Goal: Task Accomplishment & Management: Manage account settings

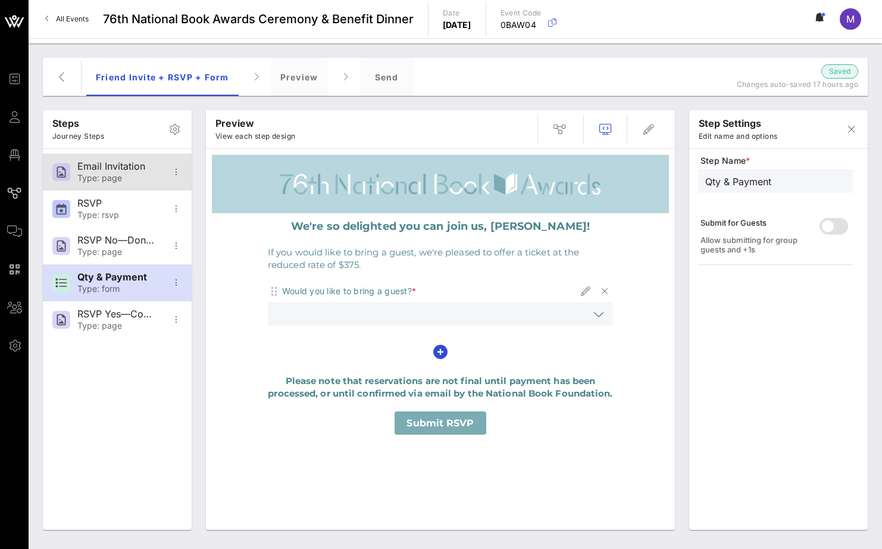
click at [127, 172] on div "Email Invitation Type: page" at bounding box center [116, 172] width 79 height 37
type input "Email Invitation"
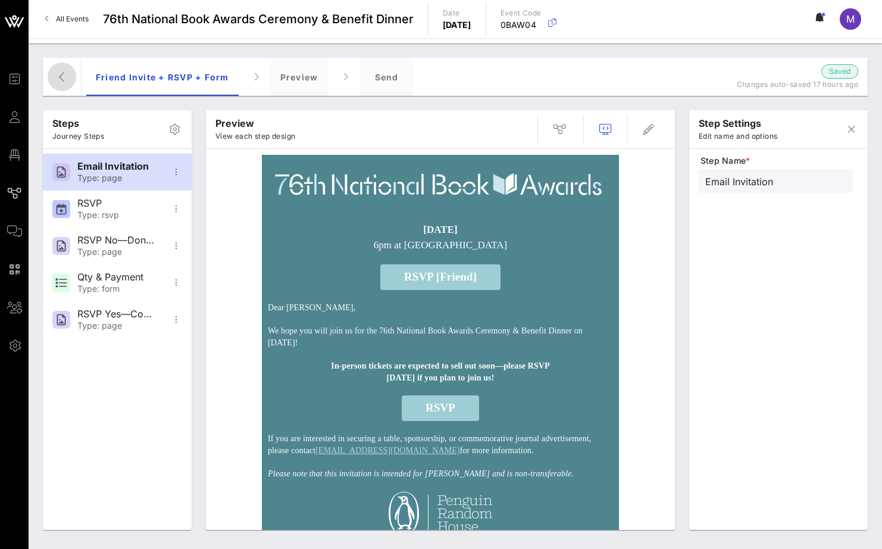
click at [58, 85] on button "button" at bounding box center [62, 77] width 29 height 29
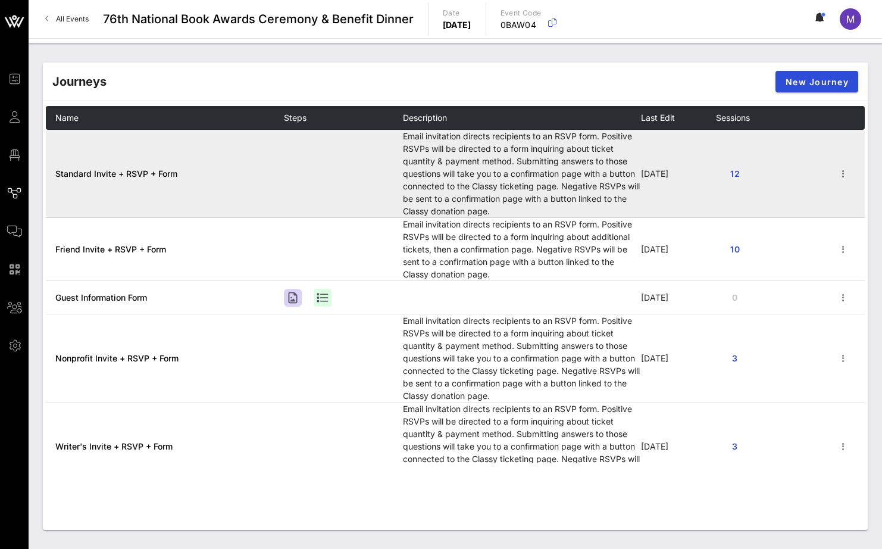
click at [159, 177] on span "Standard Invite + RSVP + Form" at bounding box center [116, 174] width 122 height 10
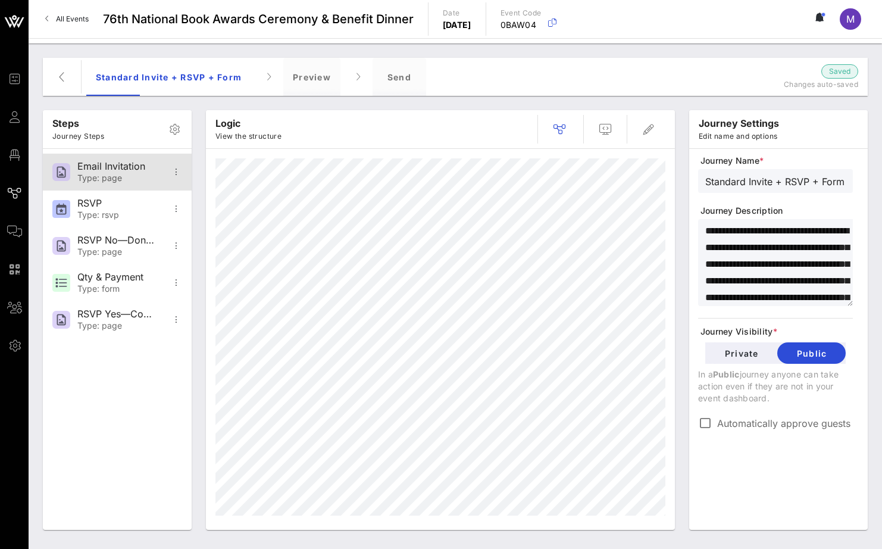
click at [141, 172] on div "Email Invitation Type: page" at bounding box center [116, 172] width 79 height 37
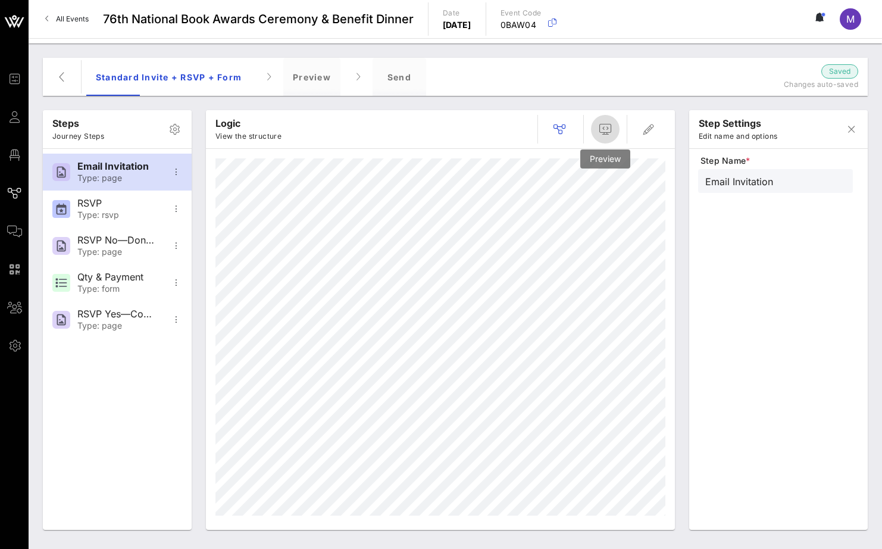
click at [615, 132] on span "button" at bounding box center [605, 129] width 29 height 14
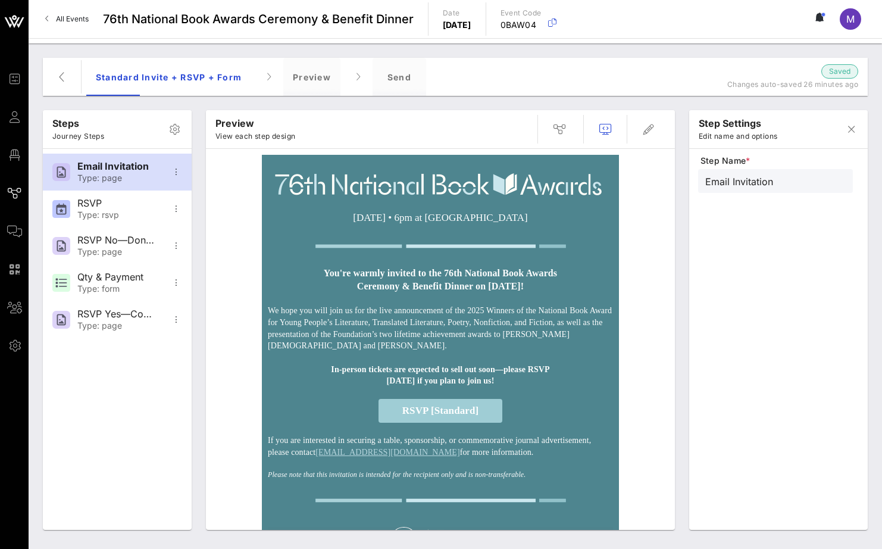
click at [406, 277] on strong "You're warmly invited to the 76th National Book Awards" at bounding box center [440, 273] width 233 height 10
click at [432, 276] on strong "You're warmly invited to the 76th National Book Awards" at bounding box center [440, 273] width 233 height 10
click at [502, 285] on strong "Ceremony & Benefit Dinner on [DATE]!" at bounding box center [440, 286] width 167 height 10
click at [653, 130] on icon "button" at bounding box center [649, 129] width 14 height 14
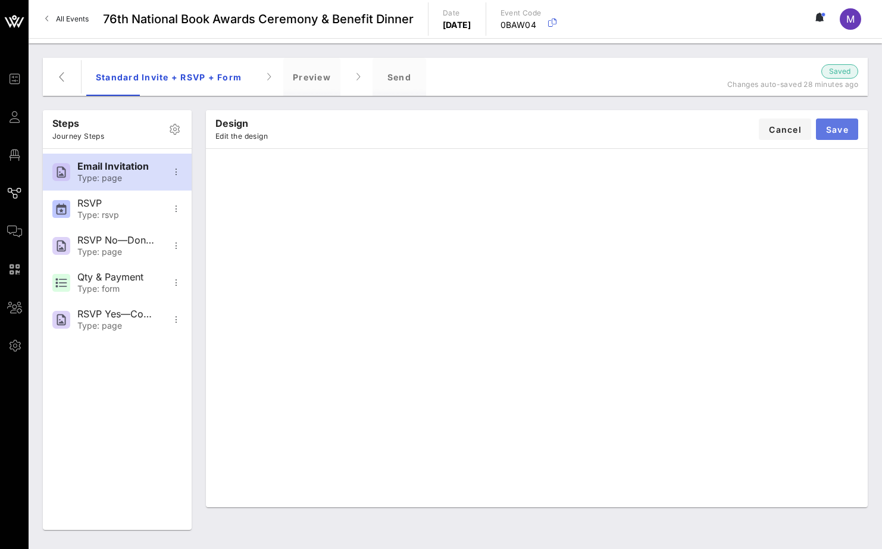
click at [840, 129] on span "Save" at bounding box center [837, 129] width 23 height 10
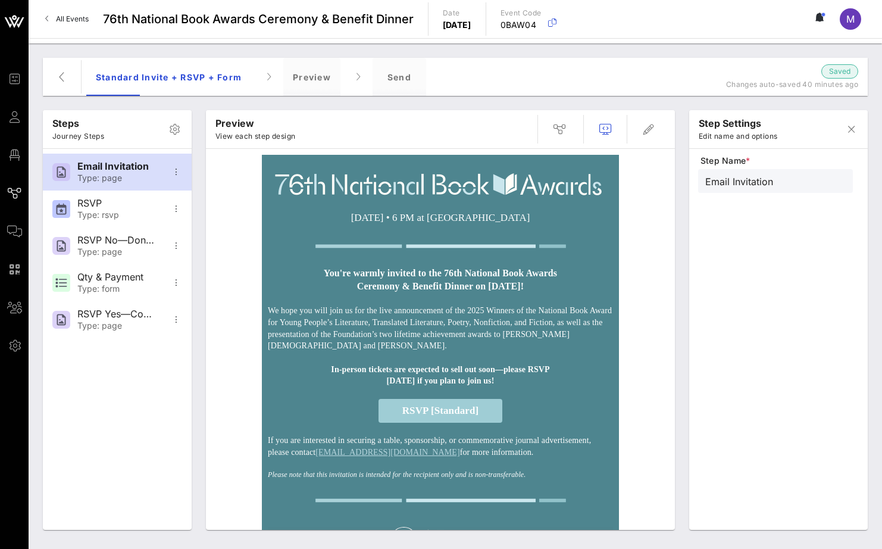
click at [437, 199] on img at bounding box center [440, 185] width 345 height 49
click at [458, 216] on p "[DATE] • 6 PM at [GEOGRAPHIC_DATA]" at bounding box center [440, 217] width 345 height 15
click at [176, 127] on icon "button" at bounding box center [175, 129] width 14 height 14
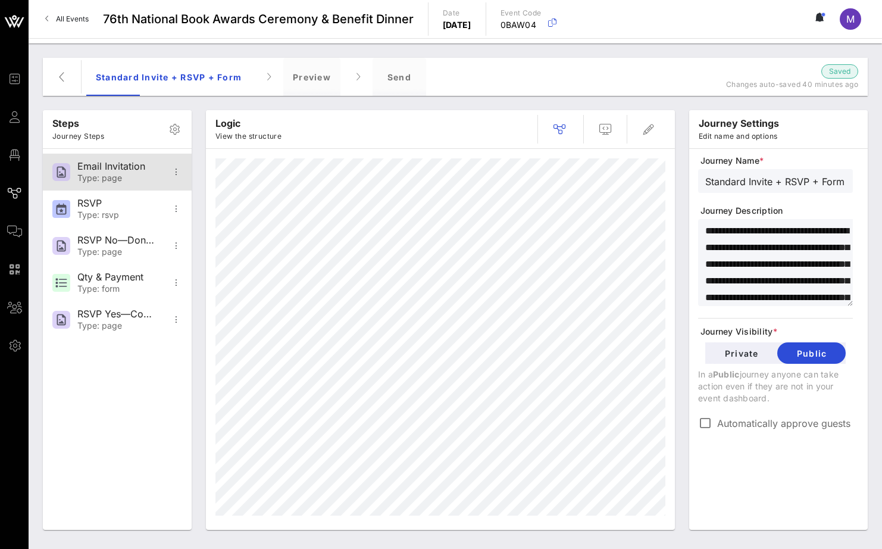
click at [139, 164] on div "Email Invitation" at bounding box center [116, 166] width 79 height 11
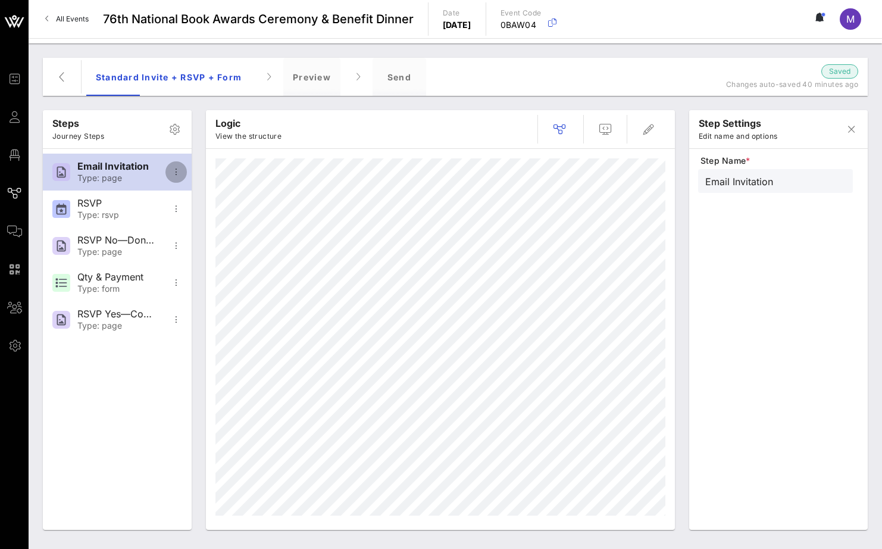
click at [178, 172] on icon "button" at bounding box center [176, 172] width 14 height 14
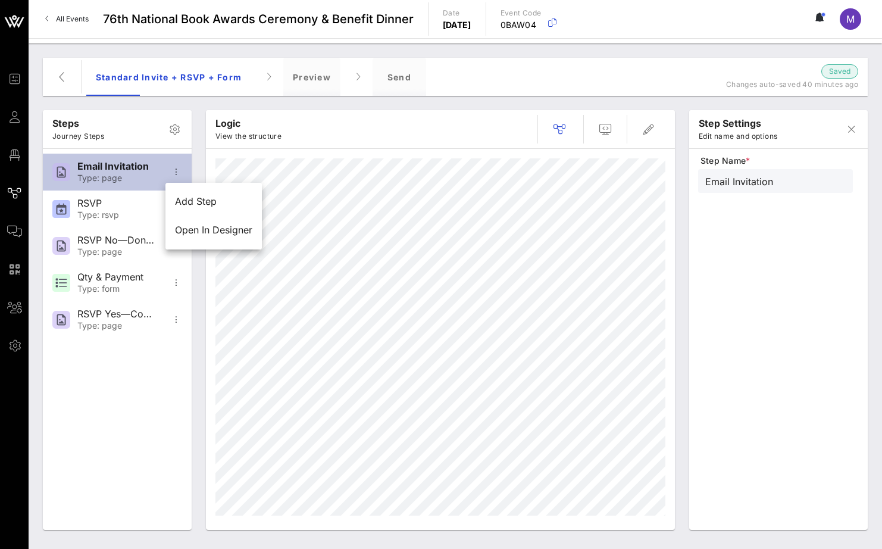
click at [117, 171] on div "Email Invitation" at bounding box center [116, 166] width 79 height 11
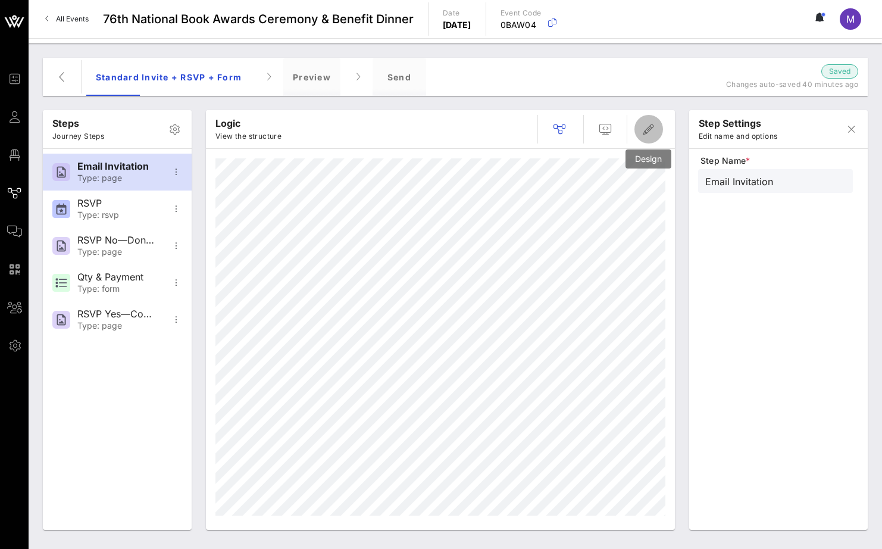
click at [654, 125] on icon "button" at bounding box center [649, 129] width 14 height 14
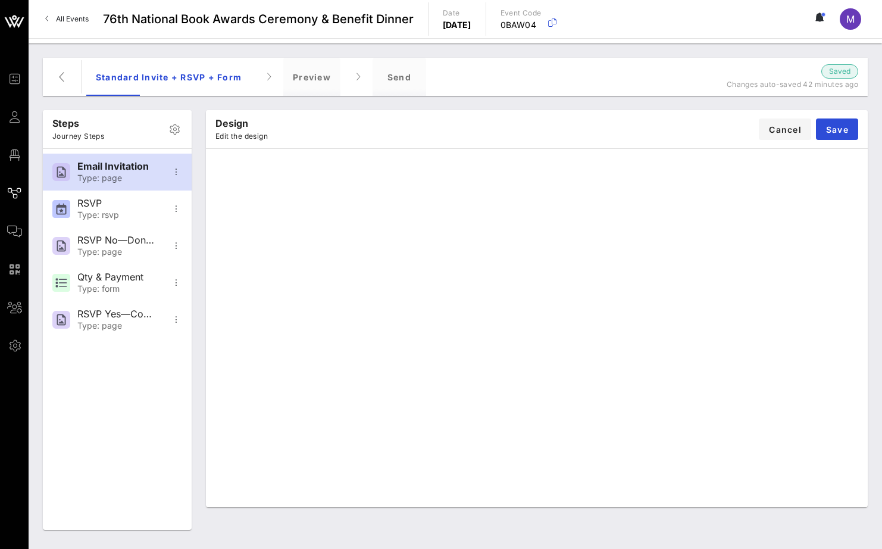
click at [539, 118] on div "Design Edit the design Cancel Save" at bounding box center [537, 129] width 662 height 38
click at [366, 129] on div "Design Edit the design Cancel Save" at bounding box center [537, 129] width 662 height 38
click at [834, 122] on button "Save" at bounding box center [837, 128] width 42 height 21
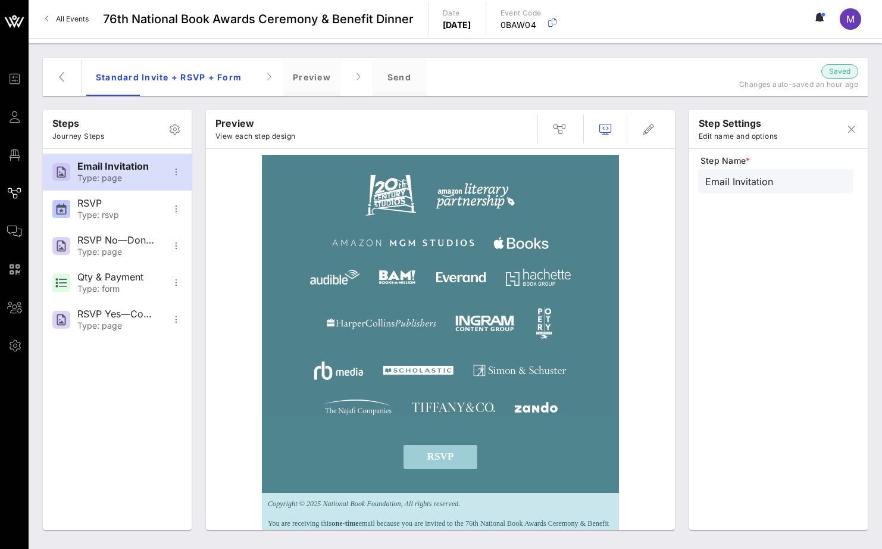
scroll to position [572, 0]
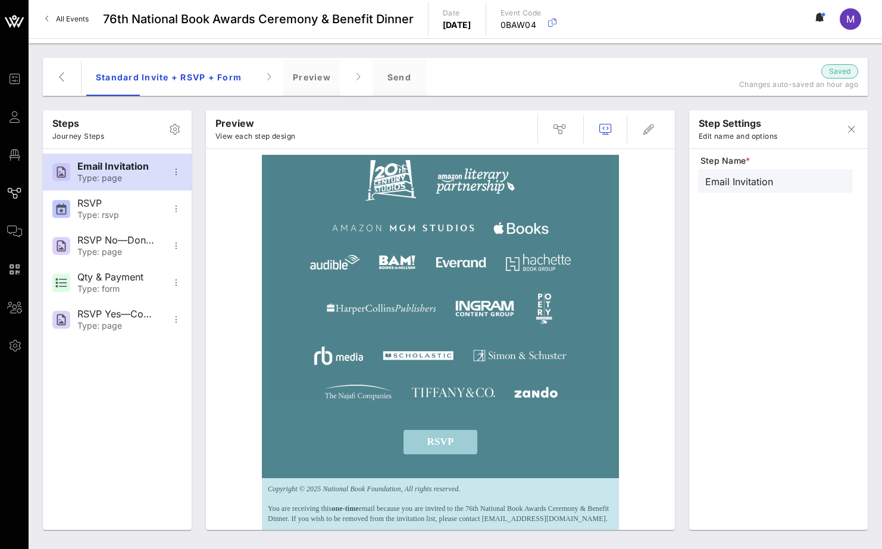
click at [427, 513] on p "You are receiving this one-time email because you are invited to the 76th Natio…" at bounding box center [440, 509] width 345 height 30
click at [419, 520] on p "You are receiving this one-time email because you are invited to the 76th Natio…" at bounding box center [440, 509] width 345 height 30
click at [397, 520] on p "You are receiving this one-time email because you are invited to the 76th Natio…" at bounding box center [440, 509] width 345 height 30
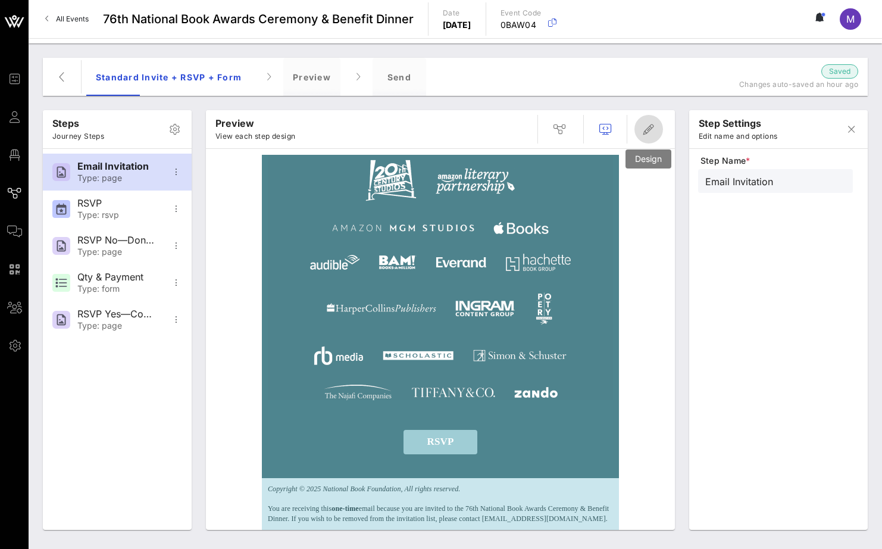
click at [656, 127] on icon "button" at bounding box center [649, 129] width 14 height 14
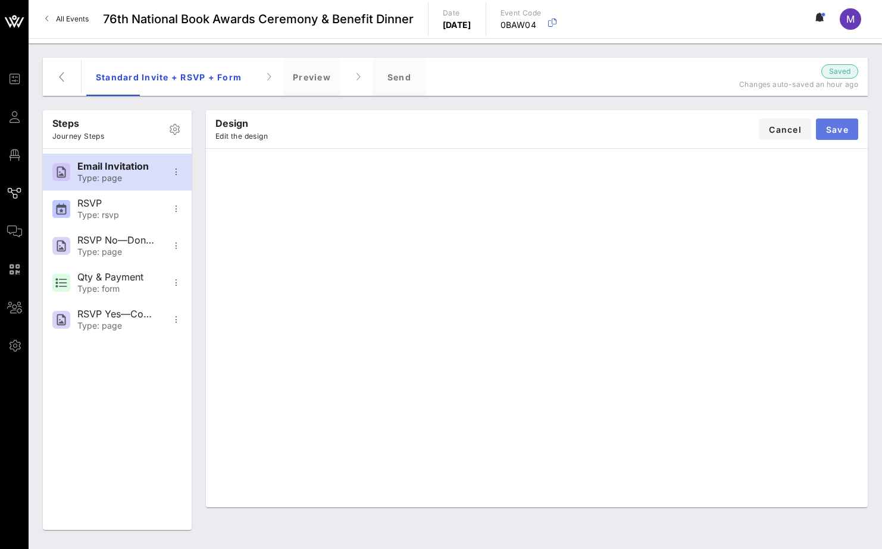
click at [832, 129] on span "Save" at bounding box center [837, 129] width 23 height 10
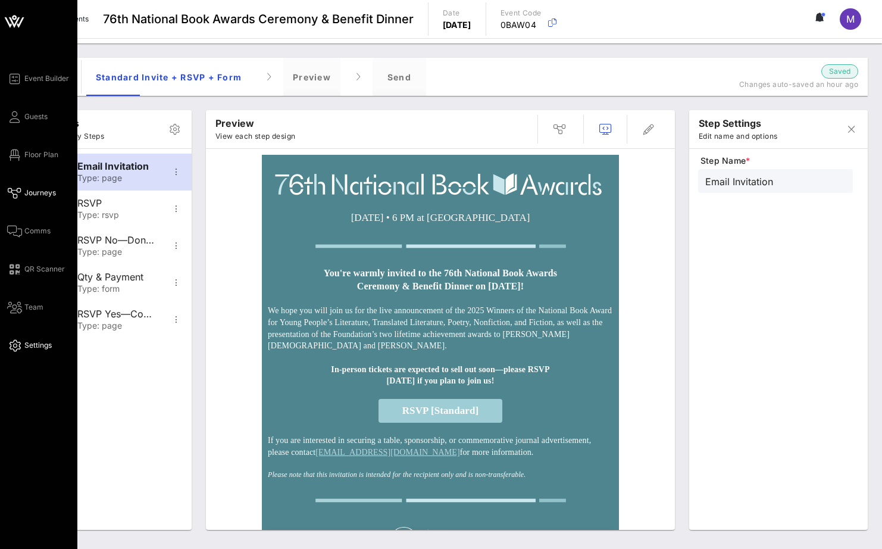
click at [36, 351] on link "Settings" at bounding box center [29, 345] width 45 height 14
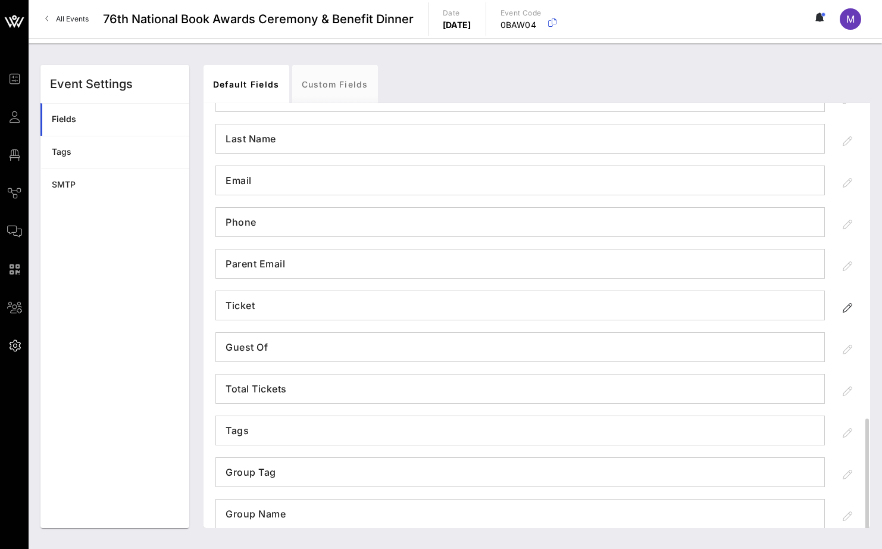
scroll to position [328, 0]
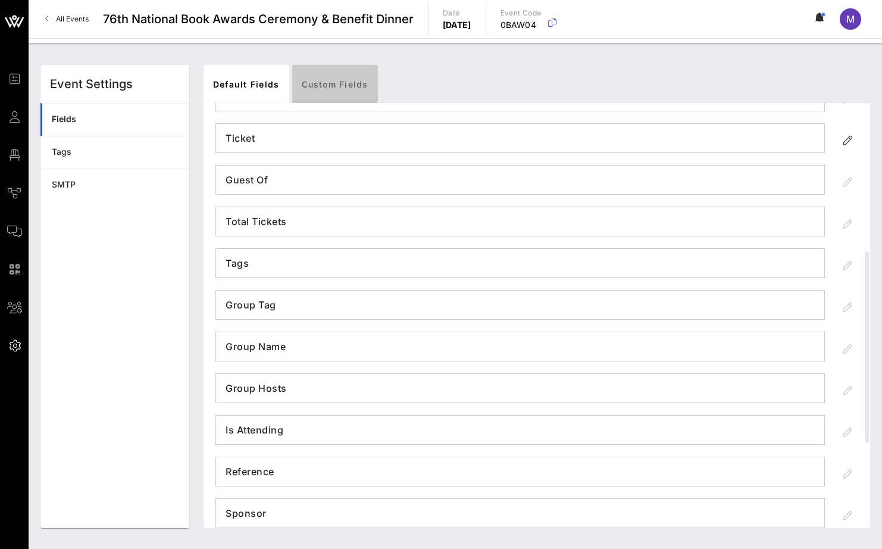
click at [329, 89] on link "Custom Fields" at bounding box center [335, 84] width 86 height 38
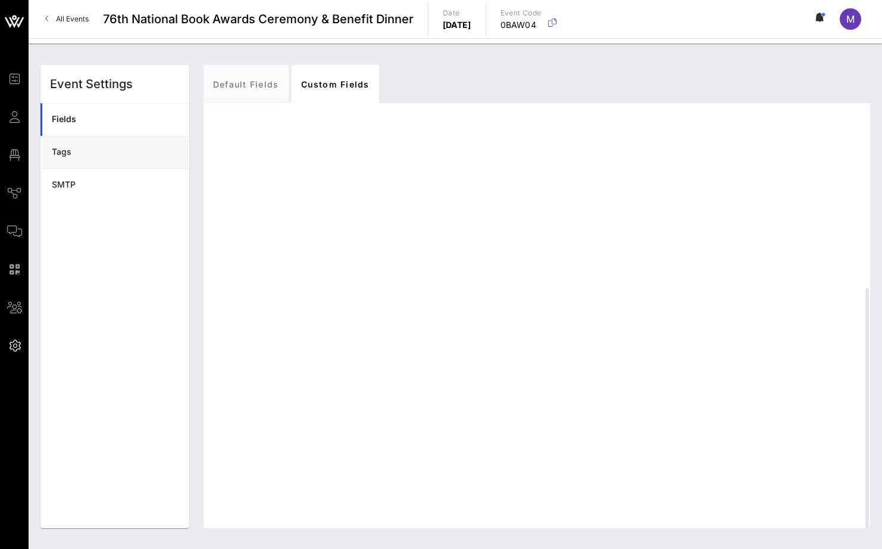
scroll to position [328, 0]
click at [102, 163] on div "Tags" at bounding box center [116, 152] width 128 height 24
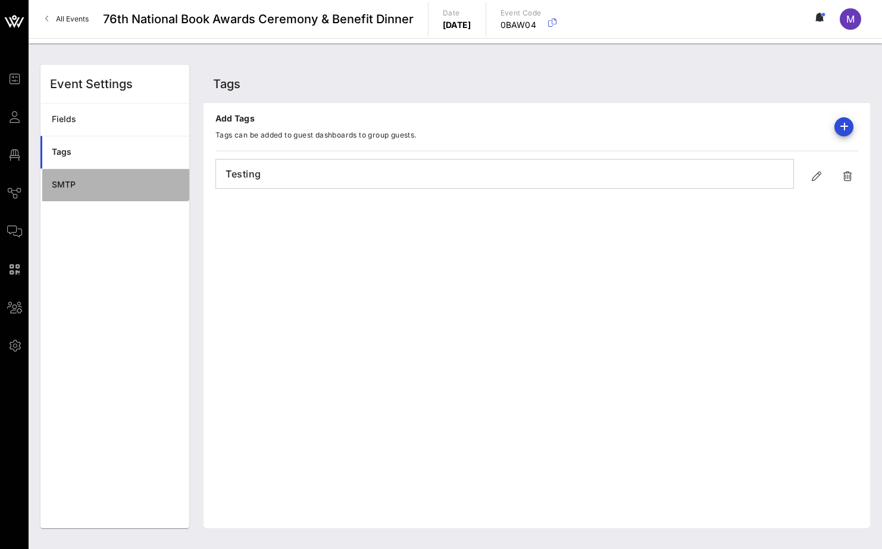
click at [102, 174] on div "SMTP" at bounding box center [116, 185] width 128 height 24
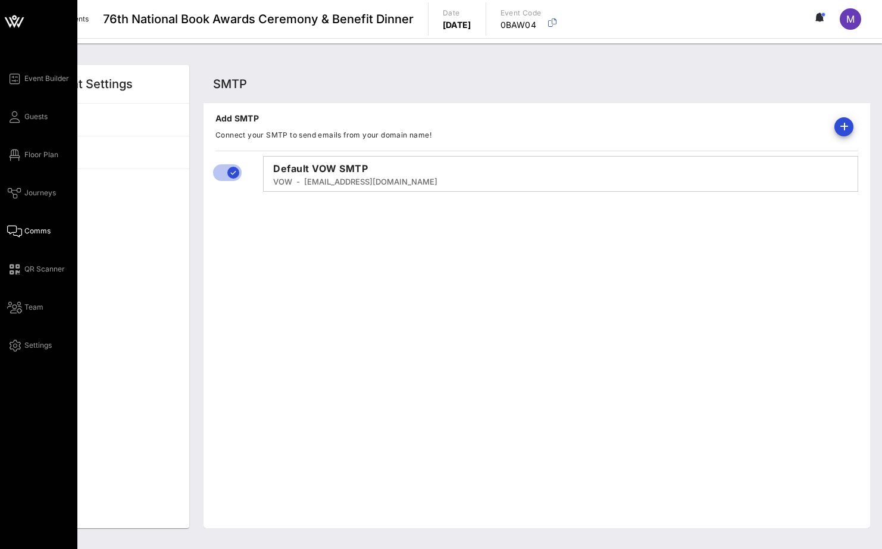
click at [29, 228] on span "Comms" at bounding box center [37, 231] width 26 height 11
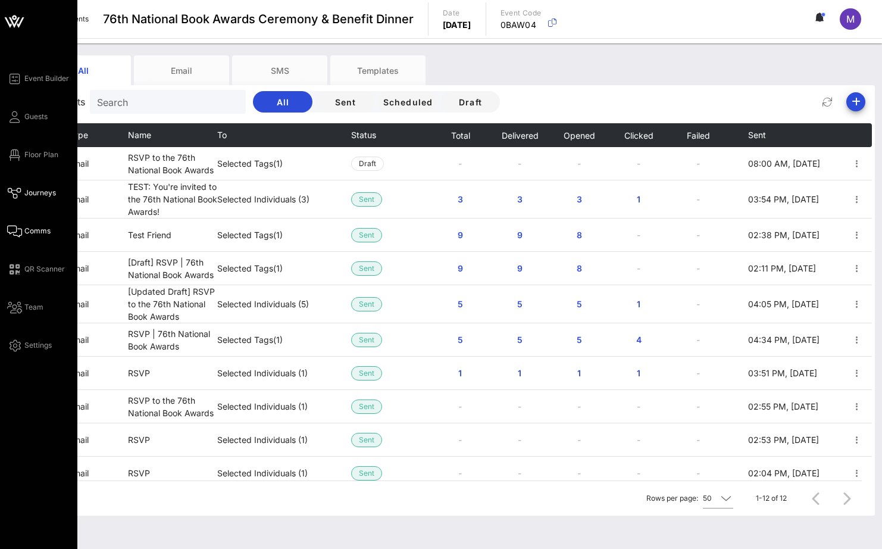
click at [40, 194] on span "Journeys" at bounding box center [40, 193] width 32 height 11
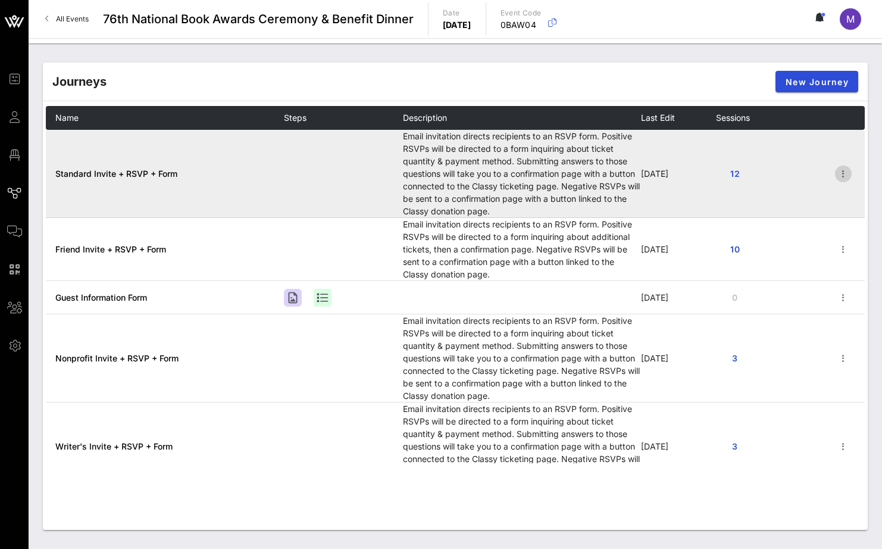
click at [837, 170] on icon "button" at bounding box center [844, 174] width 14 height 14
click at [809, 152] on td "12" at bounding box center [775, 174] width 119 height 88
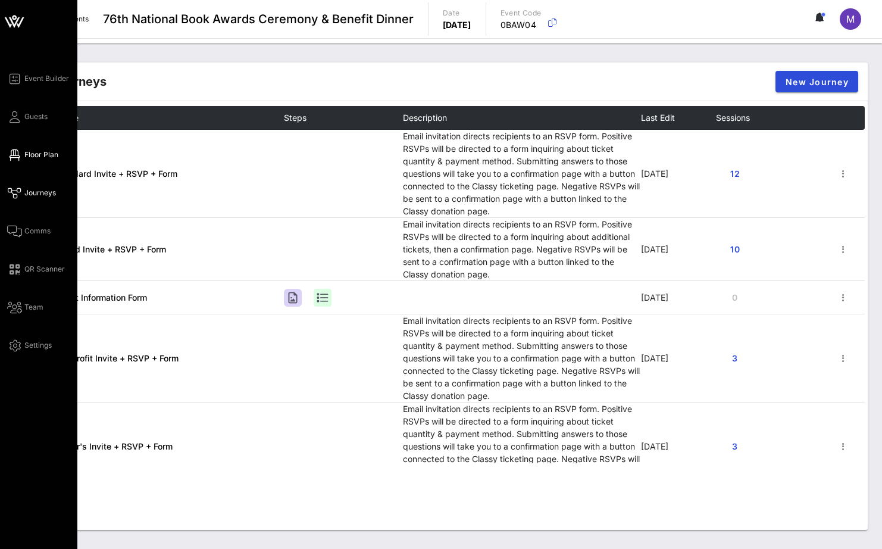
click at [18, 148] on link "Floor Plan" at bounding box center [32, 155] width 51 height 14
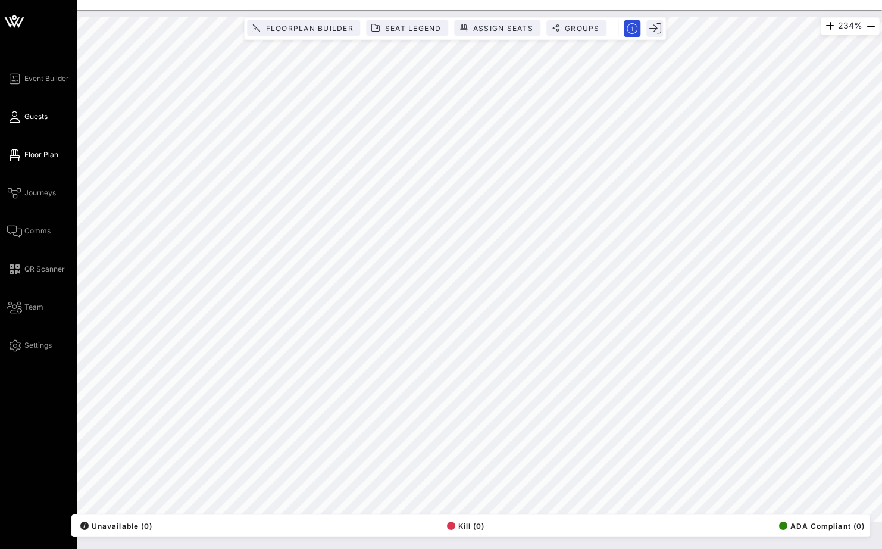
click at [36, 123] on link "Guests" at bounding box center [27, 117] width 40 height 14
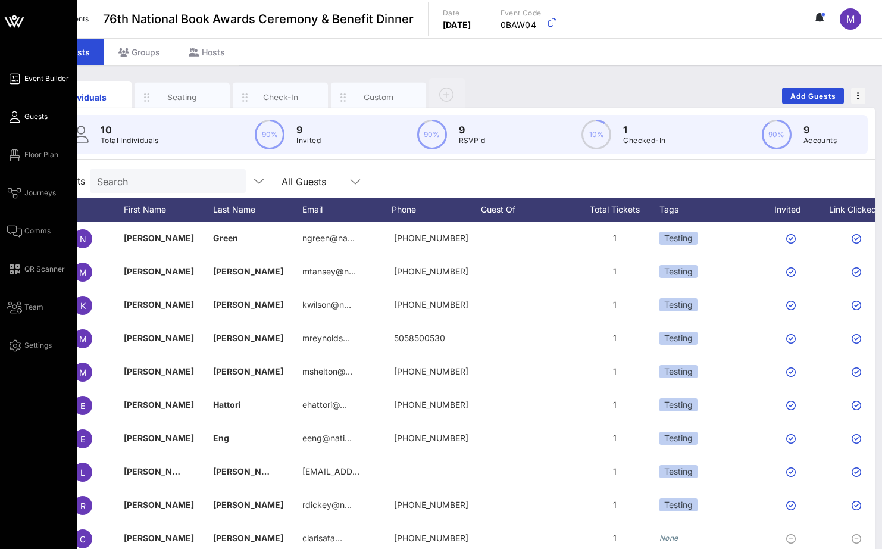
click at [45, 78] on span "Event Builder" at bounding box center [46, 78] width 45 height 11
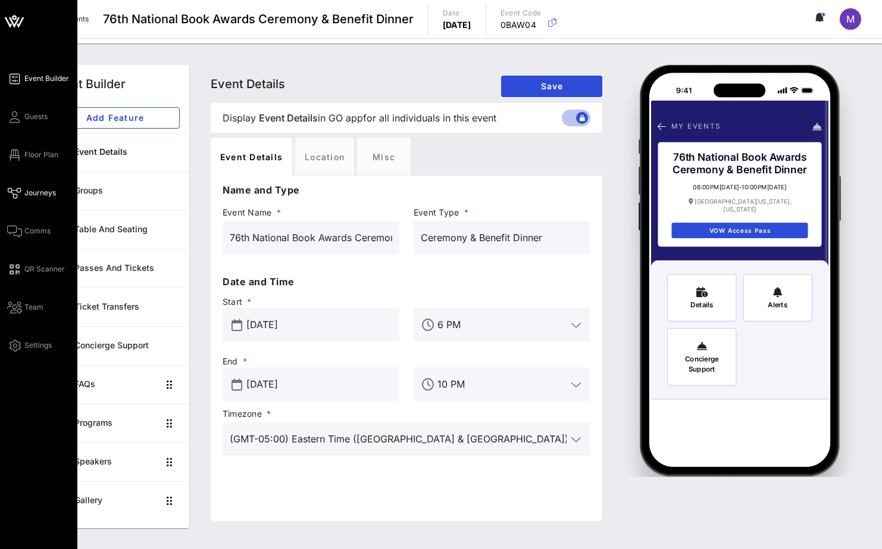
click at [39, 196] on span "Journeys" at bounding box center [40, 193] width 32 height 11
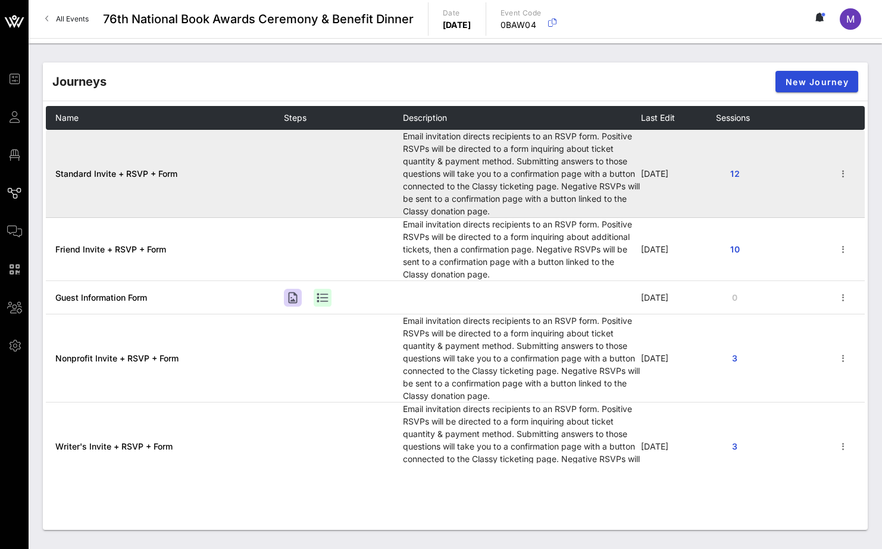
click at [120, 171] on span "Standard Invite + RSVP + Form" at bounding box center [116, 174] width 122 height 10
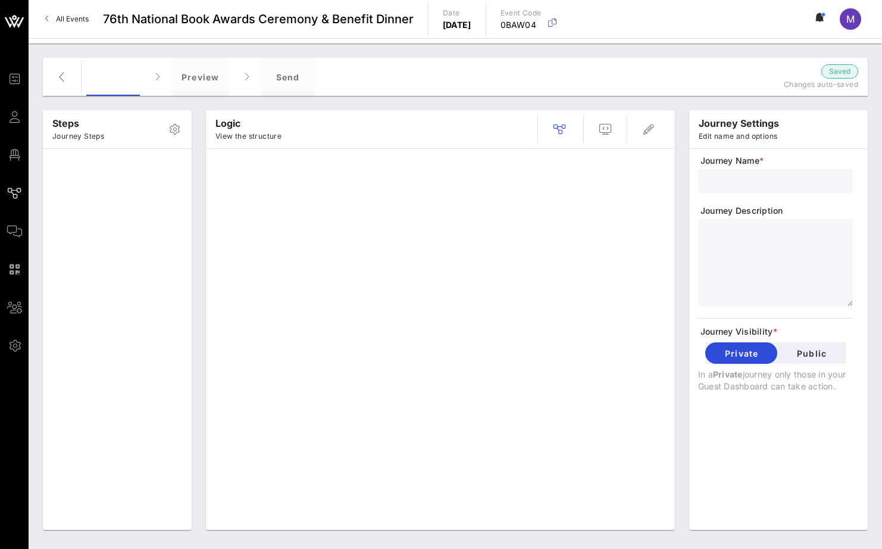
type input "Standard Invite + RSVP + Form"
type textarea "**********"
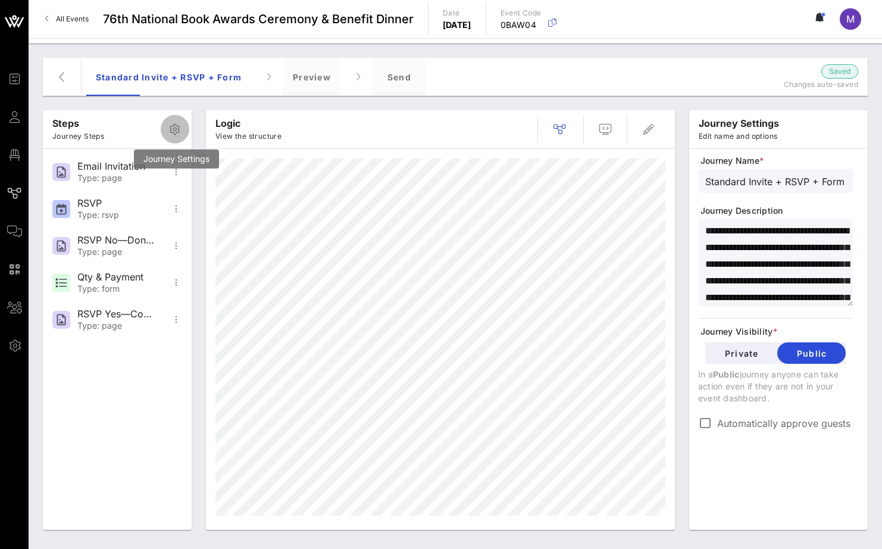
click at [169, 130] on icon "button" at bounding box center [175, 129] width 14 height 14
click at [172, 130] on icon "button" at bounding box center [175, 129] width 14 height 14
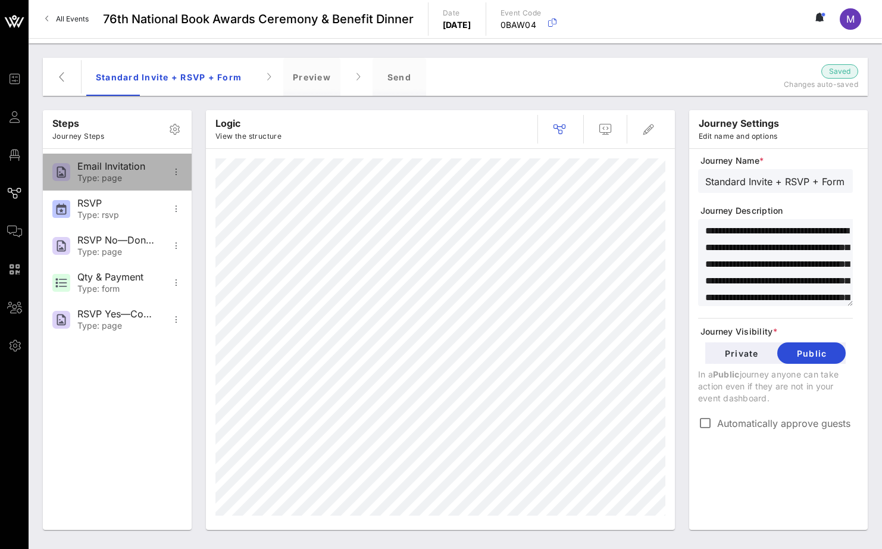
click at [142, 176] on div "Type: page" at bounding box center [116, 178] width 79 height 10
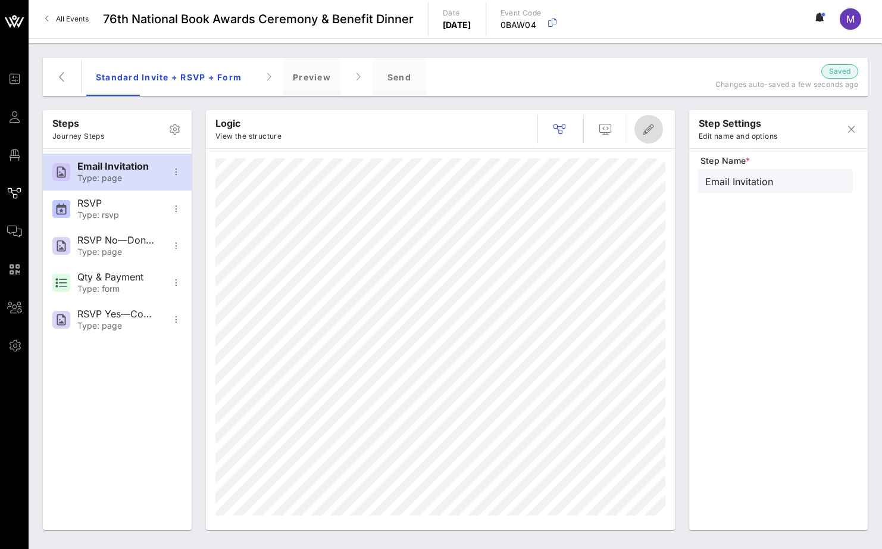
click at [657, 130] on span "button" at bounding box center [649, 129] width 29 height 14
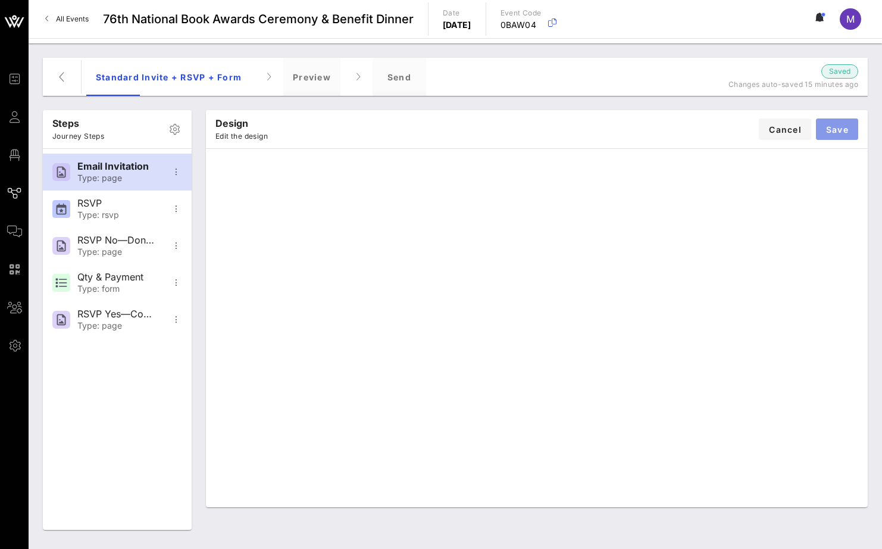
click at [832, 122] on button "Save" at bounding box center [837, 128] width 42 height 21
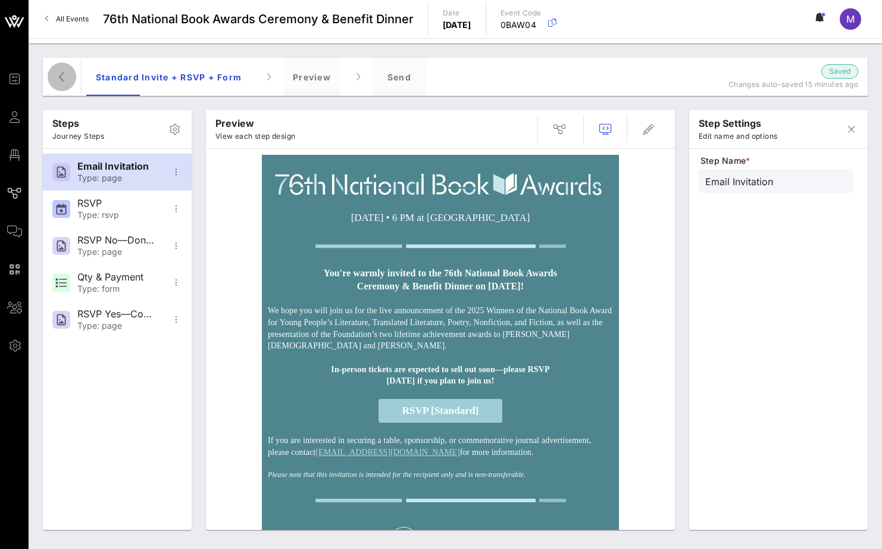
click at [60, 71] on icon "button" at bounding box center [62, 77] width 14 height 14
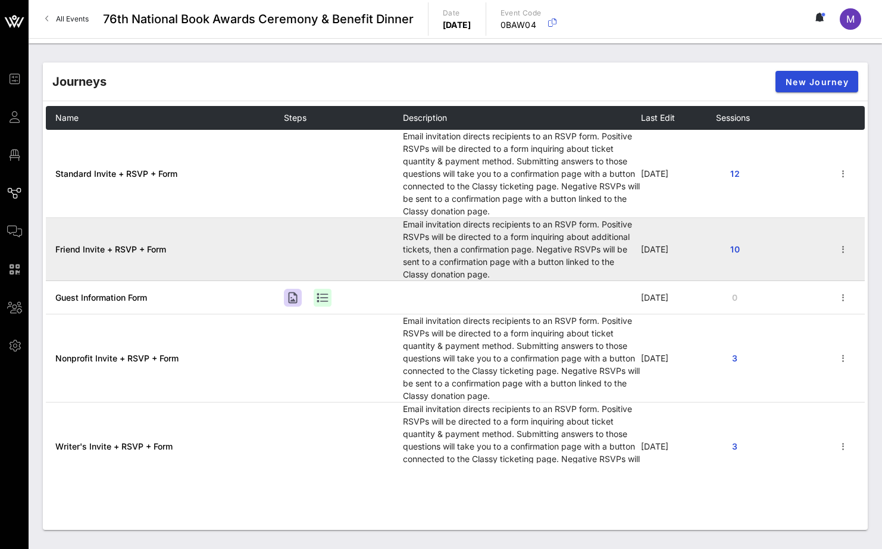
click at [148, 245] on span "Friend Invite + RSVP + Form" at bounding box center [110, 249] width 111 height 10
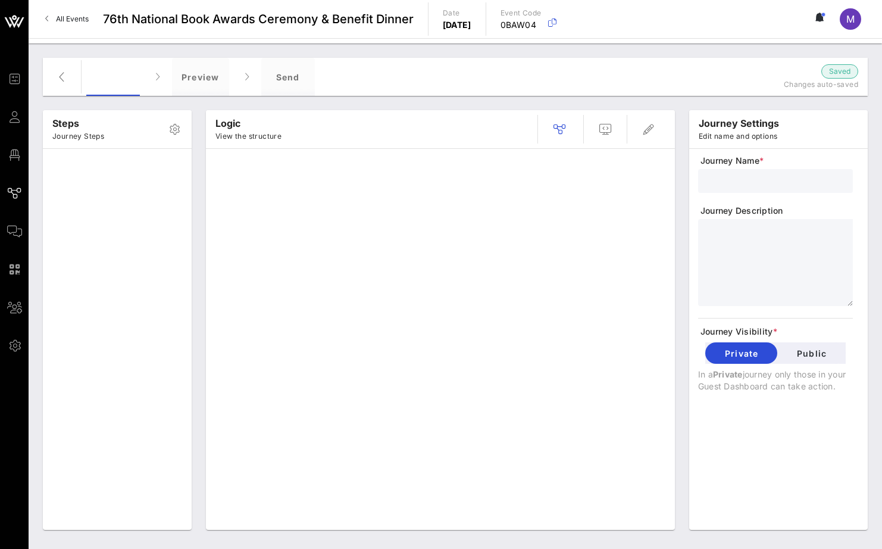
type input "Friend Invite + RSVP + Form"
type textarea "**********"
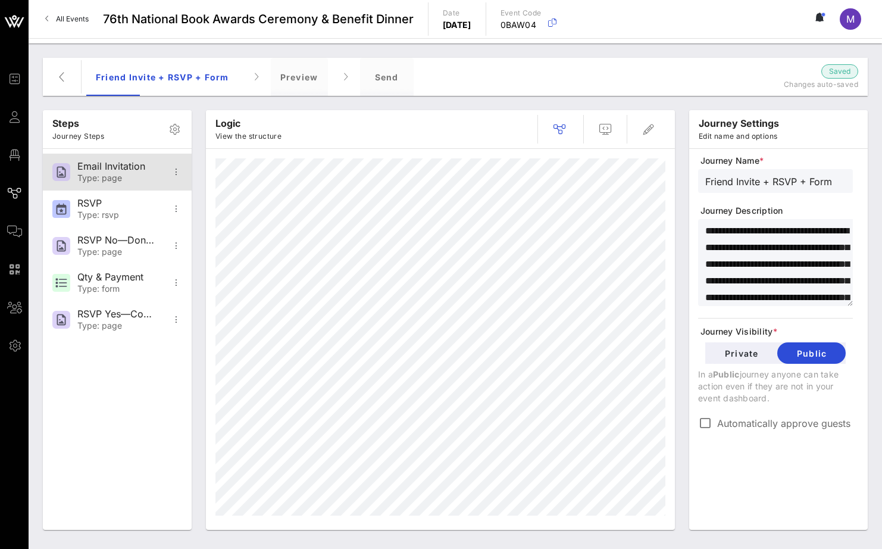
click at [85, 173] on div "Type: page" at bounding box center [116, 178] width 79 height 10
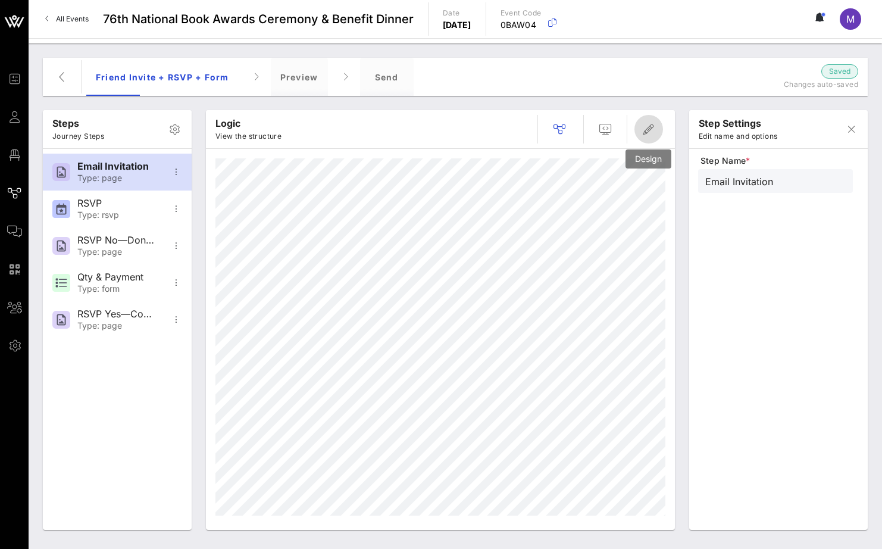
click at [657, 132] on span "button" at bounding box center [649, 129] width 29 height 14
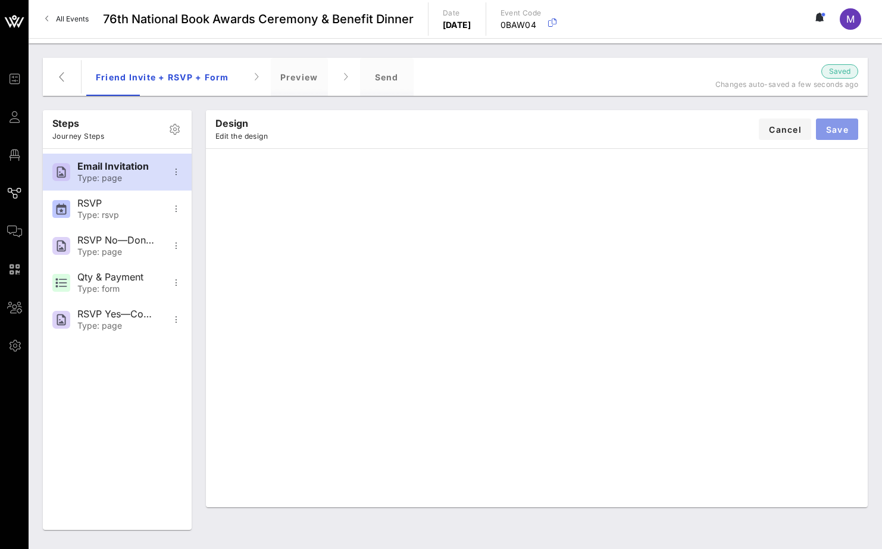
click at [829, 136] on button "Save" at bounding box center [837, 128] width 42 height 21
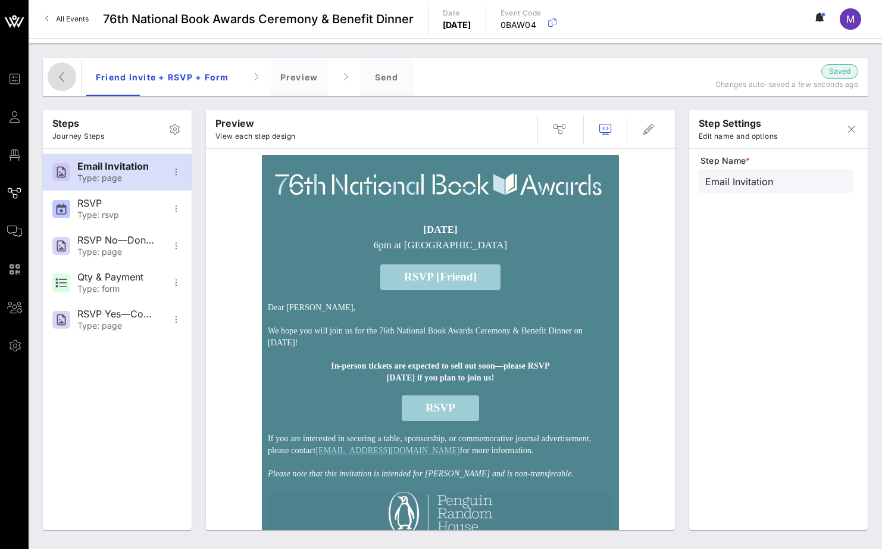
click at [67, 73] on icon "button" at bounding box center [62, 77] width 14 height 14
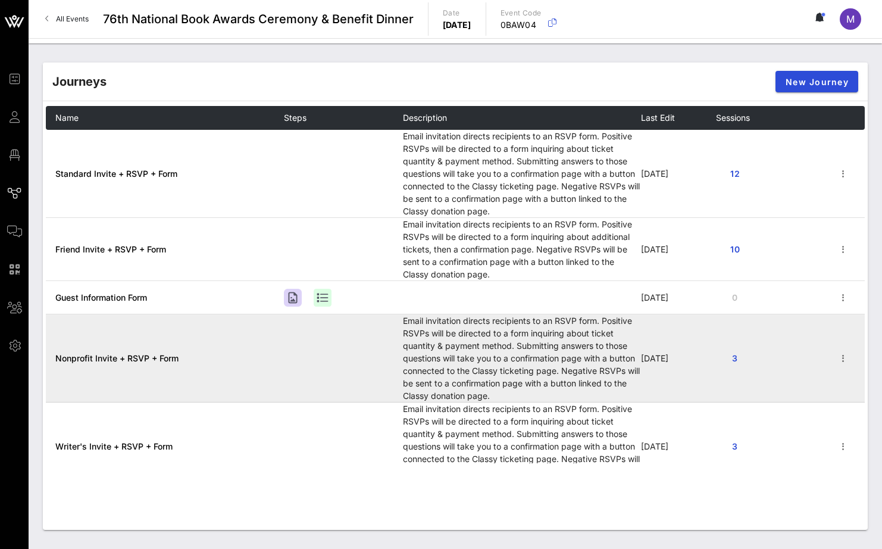
click at [149, 356] on span "Nonprofit Invite + RSVP + Form" at bounding box center [116, 358] width 123 height 10
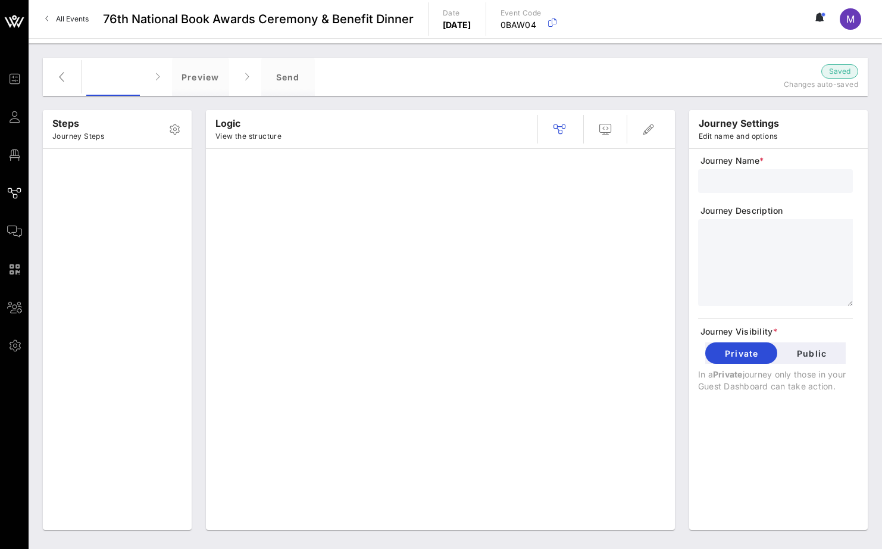
type input "Nonprofit Invite + RSVP + Form"
type textarea "**********"
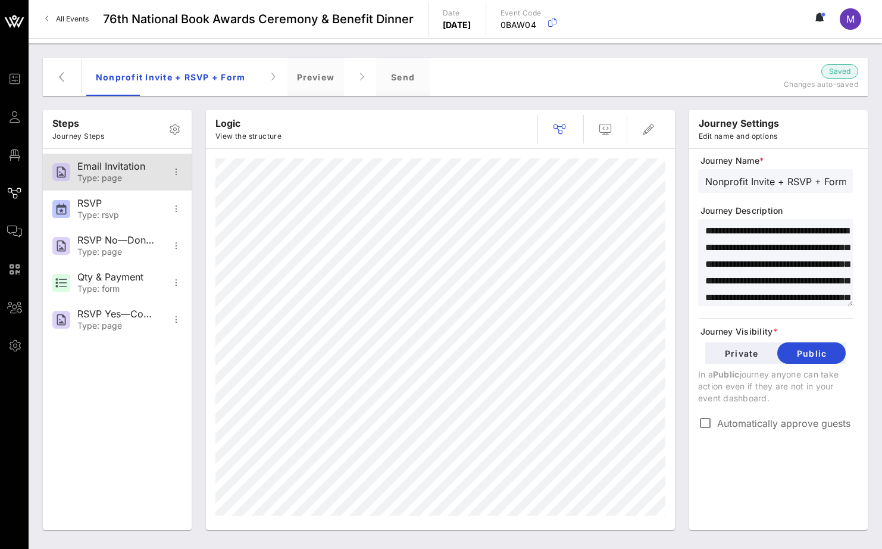
click at [120, 178] on div "Type: page" at bounding box center [116, 178] width 79 height 10
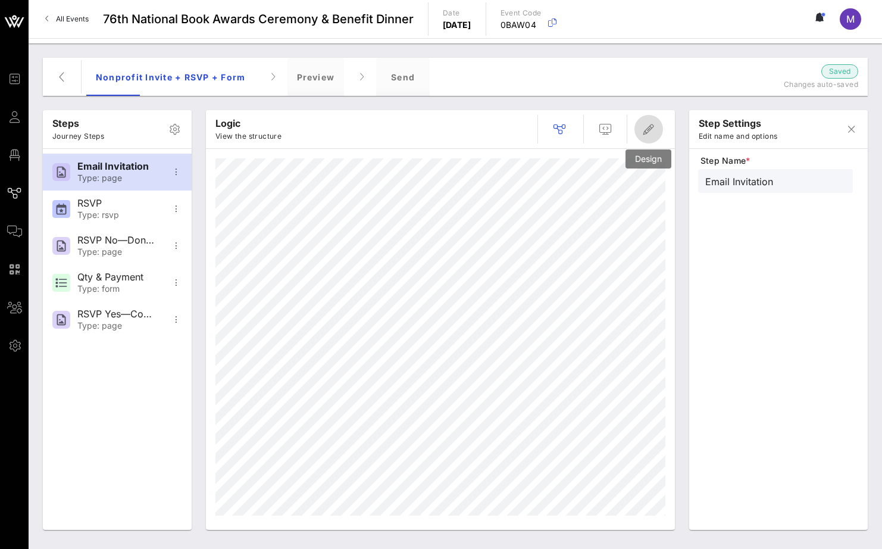
click at [642, 129] on icon "button" at bounding box center [649, 129] width 14 height 14
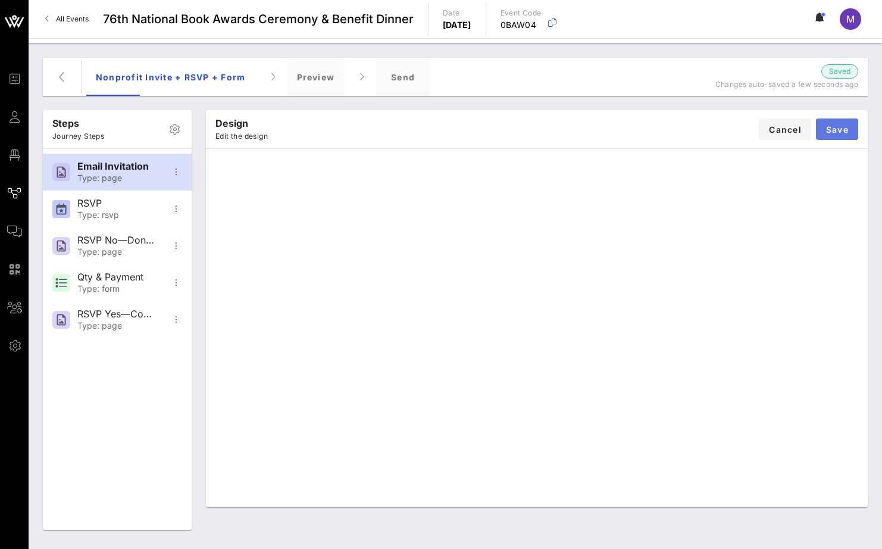
click at [843, 126] on span "Save" at bounding box center [837, 129] width 23 height 10
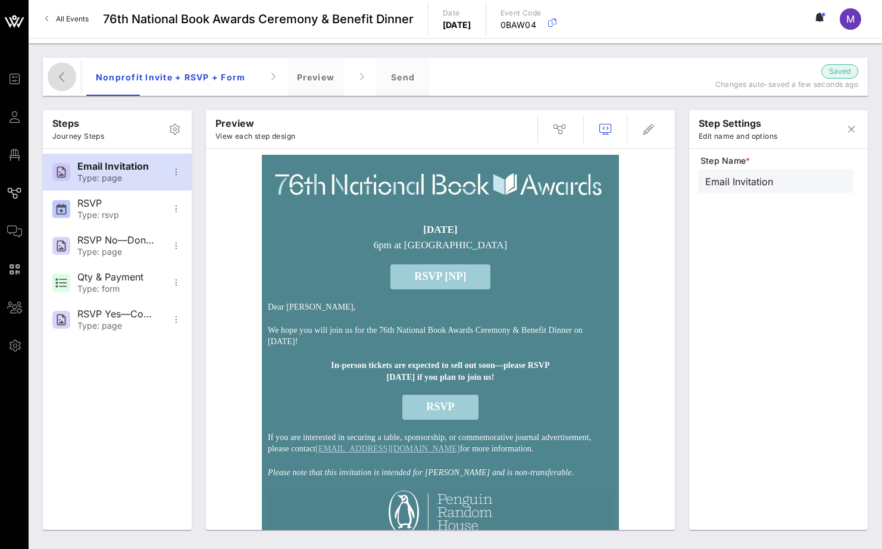
click at [53, 77] on span "button" at bounding box center [62, 77] width 29 height 14
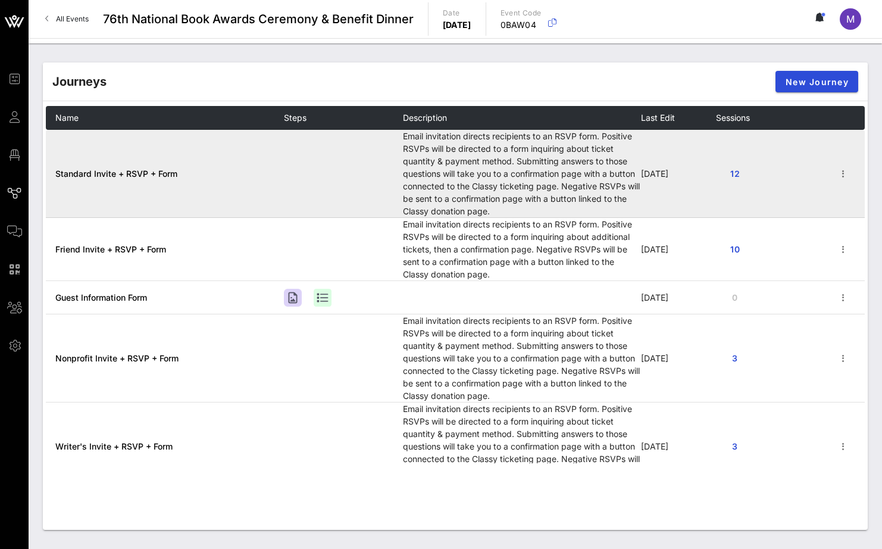
click at [135, 171] on span "Standard Invite + RSVP + Form" at bounding box center [116, 174] width 122 height 10
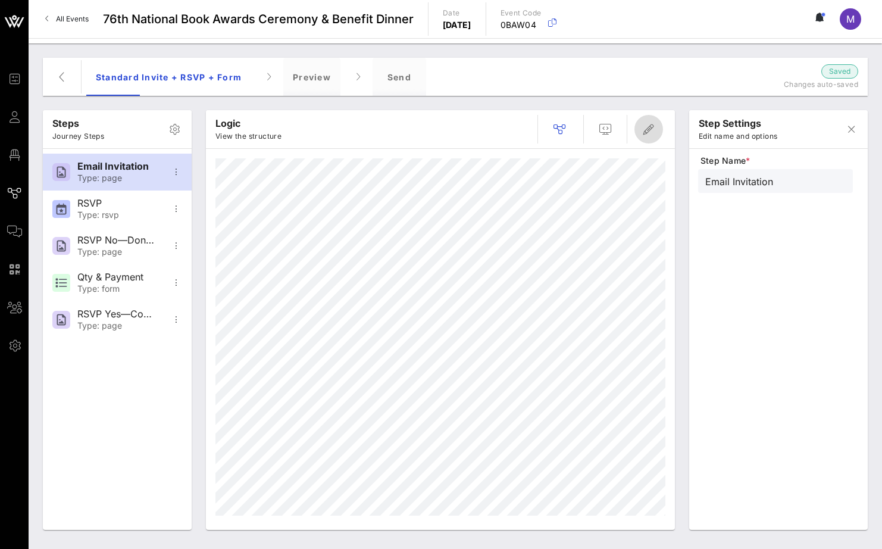
click at [645, 128] on icon "button" at bounding box center [649, 129] width 14 height 14
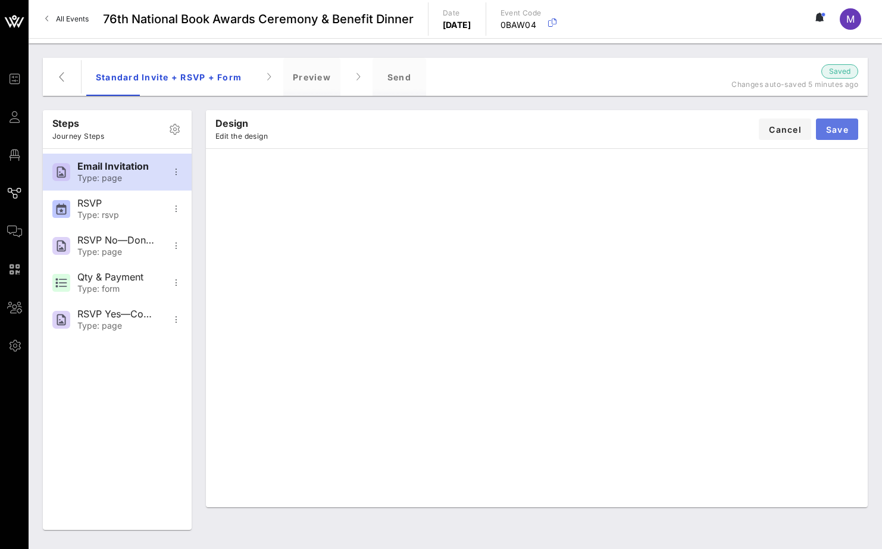
click at [850, 125] on button "Save" at bounding box center [837, 128] width 42 height 21
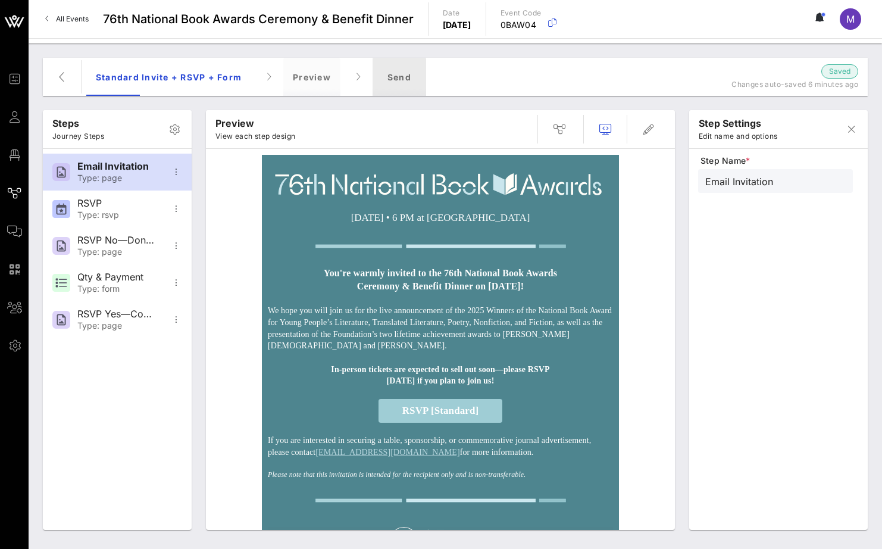
click at [396, 72] on div "Send" at bounding box center [400, 77] width 54 height 38
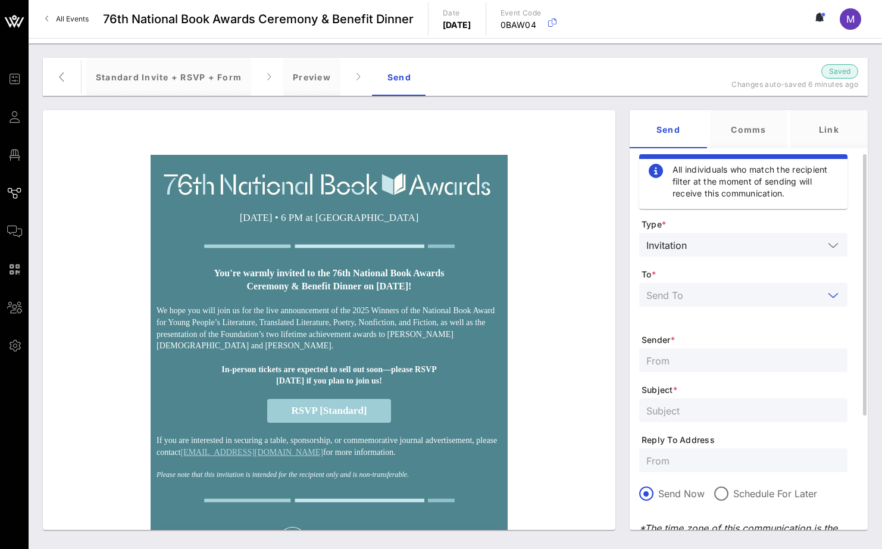
click at [680, 291] on input "text" at bounding box center [735, 294] width 177 height 15
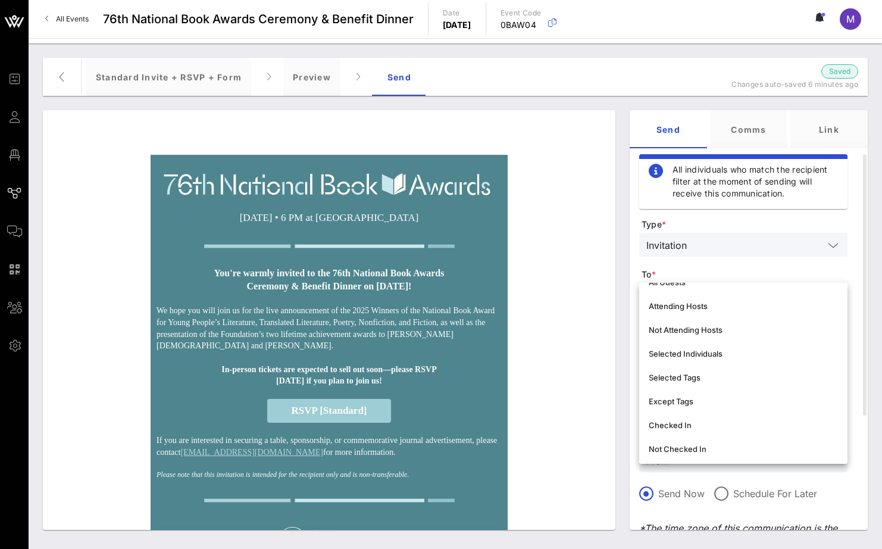
scroll to position [20, 0]
click at [732, 354] on div "Selected Individuals" at bounding box center [743, 352] width 189 height 10
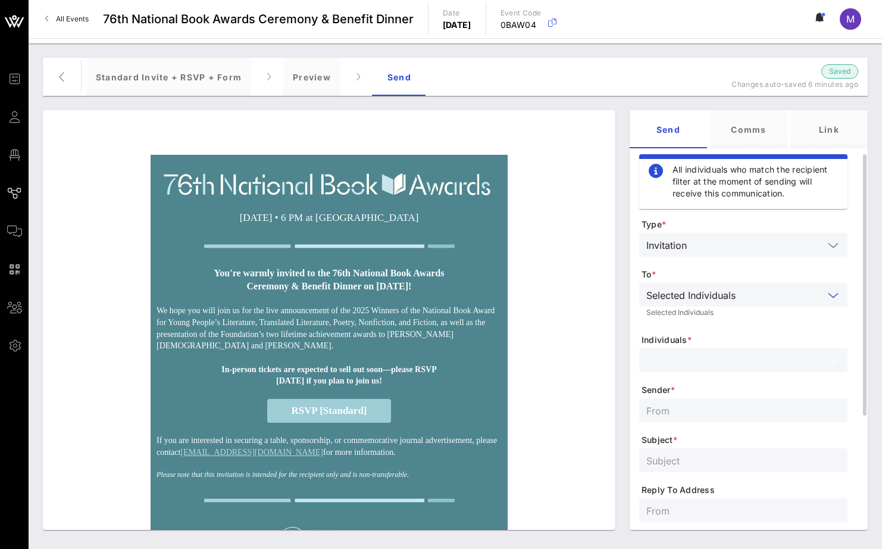
click at [724, 363] on input "text" at bounding box center [735, 360] width 177 height 15
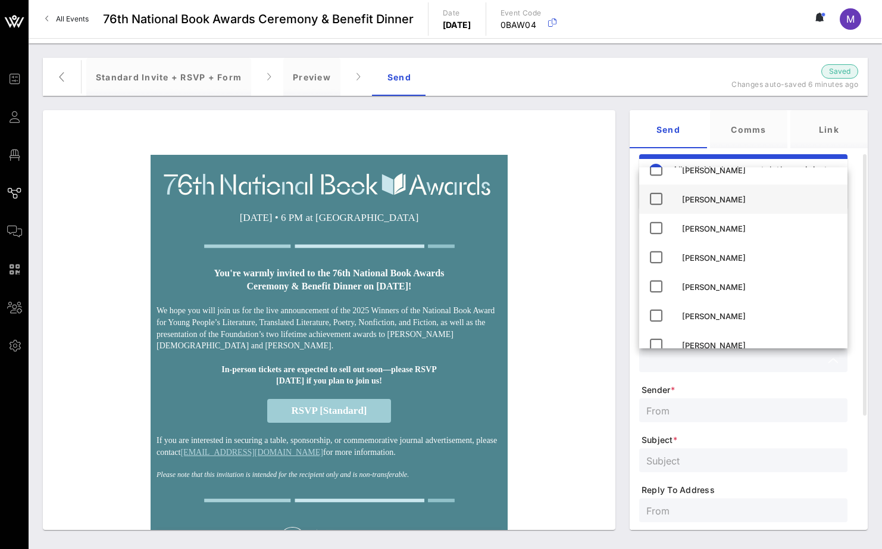
scroll to position [102, 0]
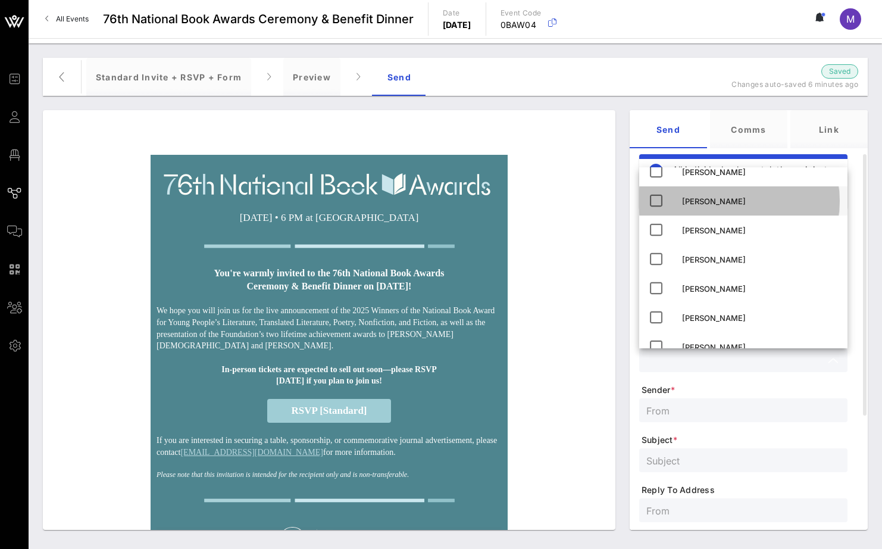
click at [718, 193] on div "[PERSON_NAME]" at bounding box center [760, 201] width 156 height 19
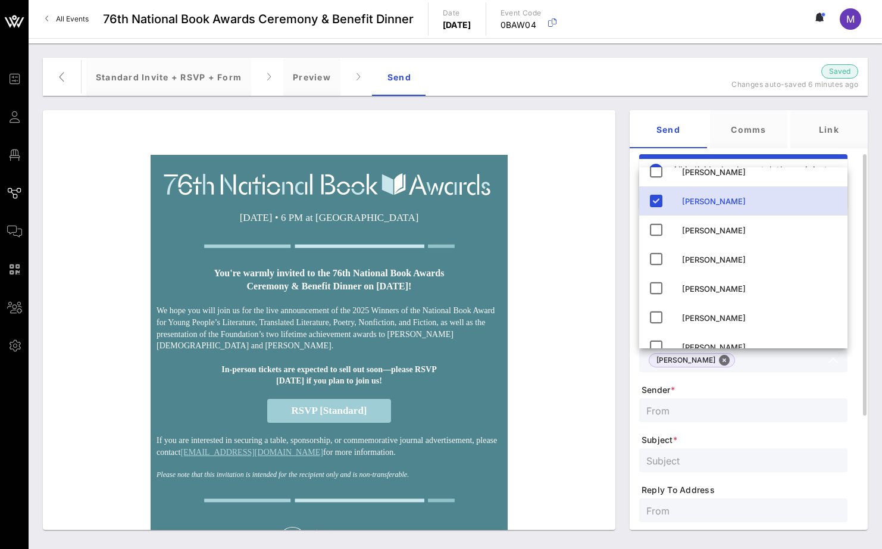
click at [747, 394] on span "Sender *" at bounding box center [745, 390] width 206 height 12
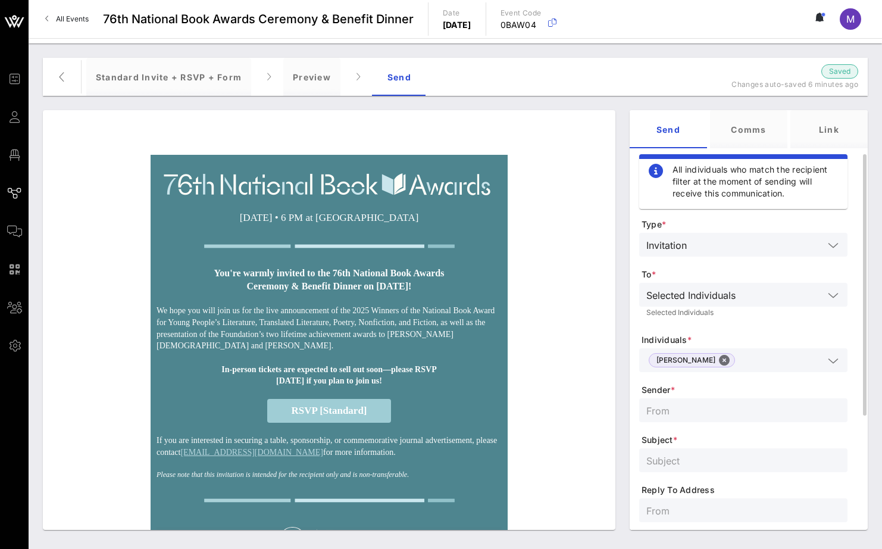
click at [728, 414] on input "text" at bounding box center [744, 410] width 194 height 15
type input "NBF"
type input "A"
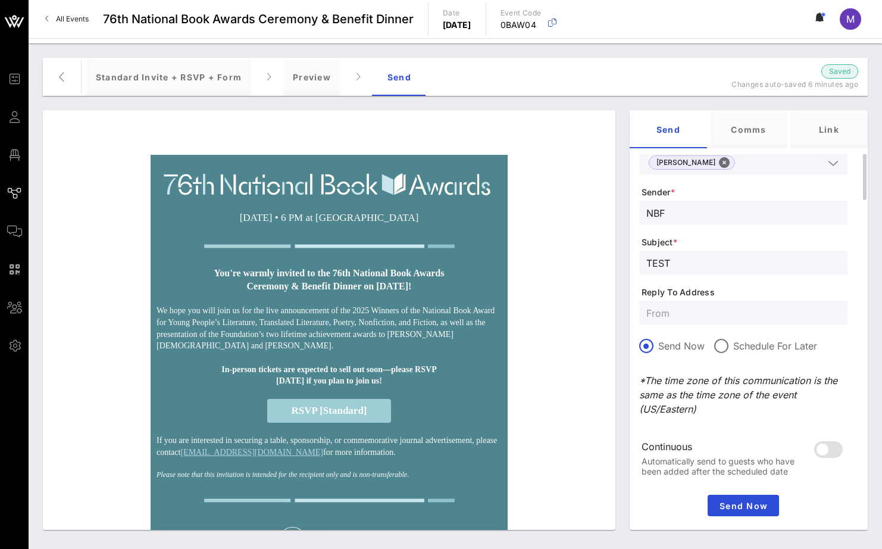
scroll to position [224, 0]
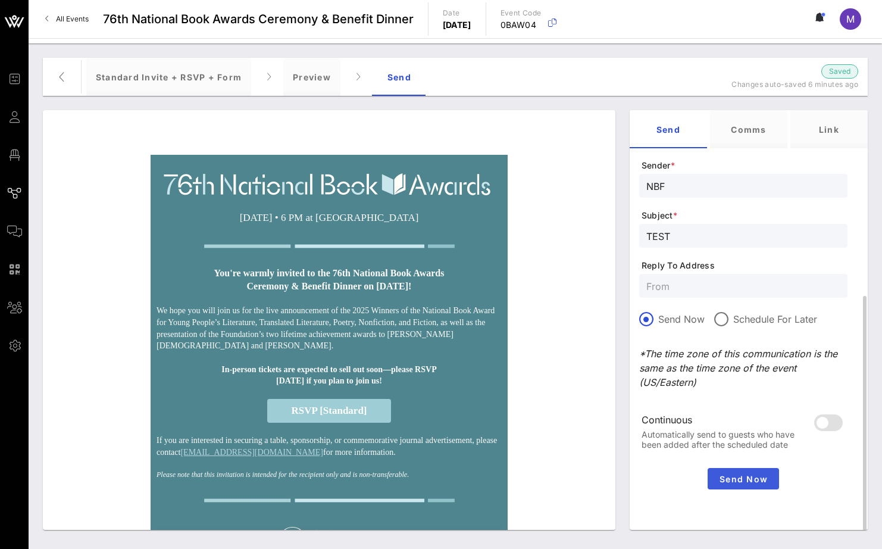
type input "TEST"
click at [763, 482] on span "Send Now" at bounding box center [744, 479] width 62 height 10
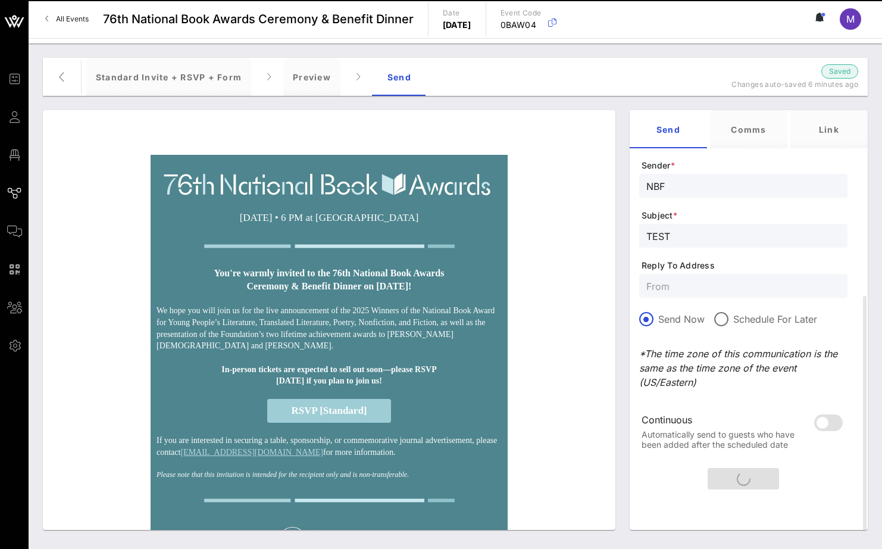
scroll to position [0, 0]
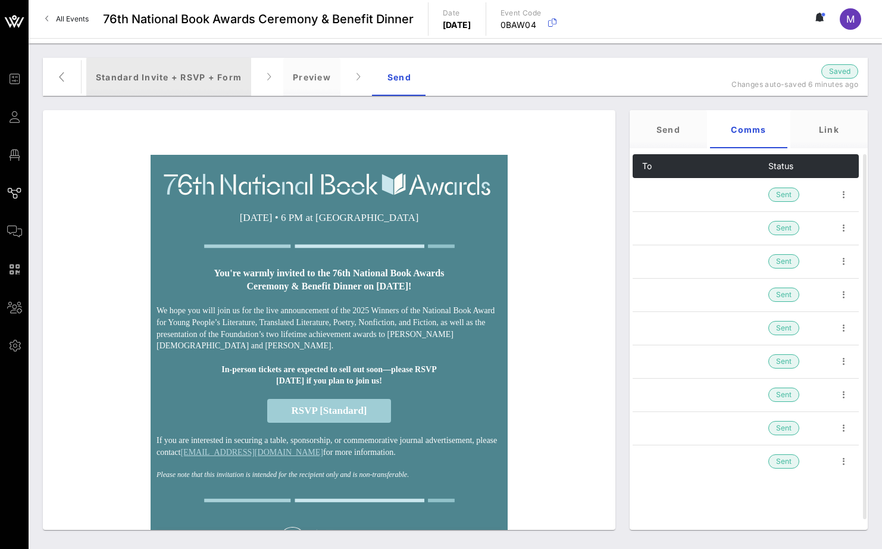
click at [149, 70] on div "Standard Invite + RSVP + Form" at bounding box center [168, 77] width 165 height 38
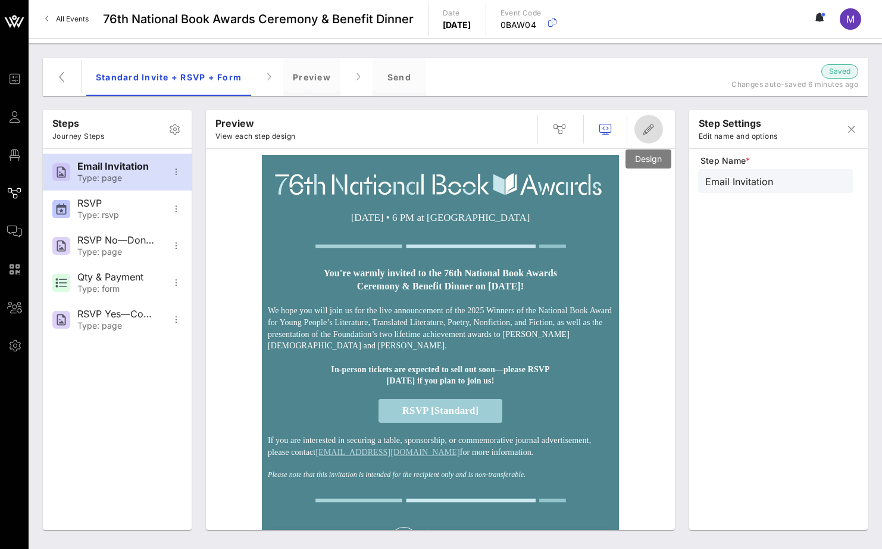
click at [647, 135] on icon "button" at bounding box center [649, 129] width 14 height 14
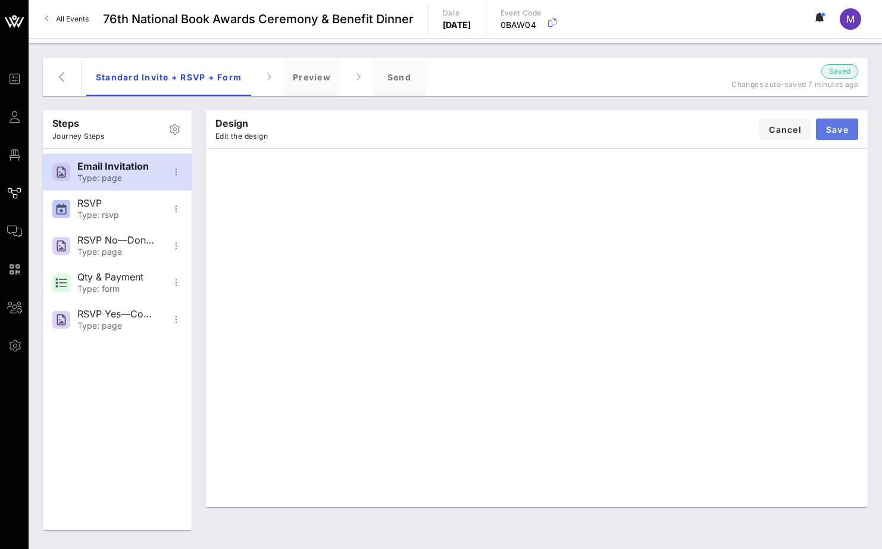
click at [848, 127] on span "Save" at bounding box center [837, 129] width 23 height 10
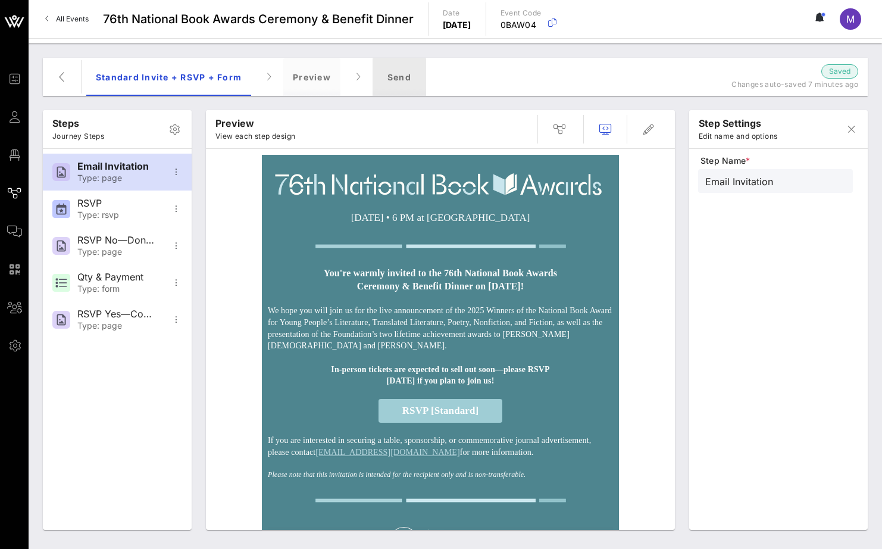
click at [399, 73] on div "Send" at bounding box center [400, 77] width 54 height 38
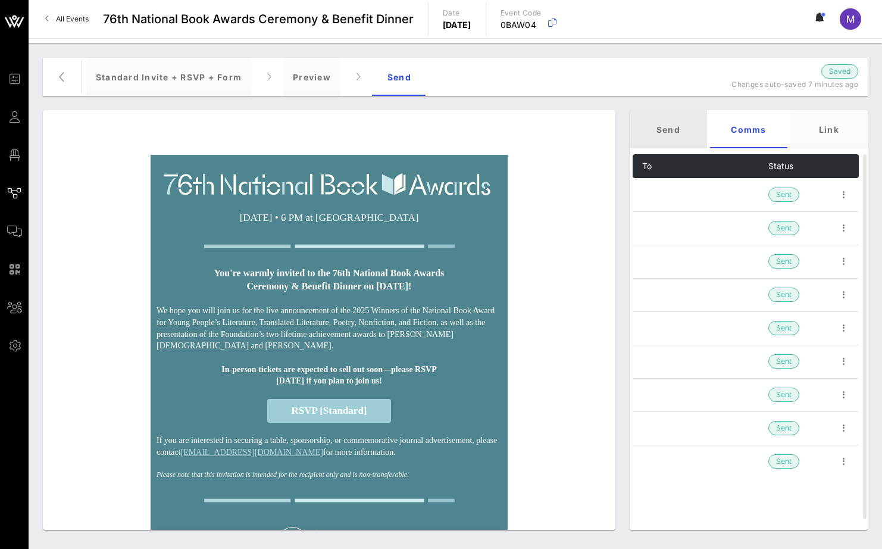
click at [687, 126] on div "Send" at bounding box center [668, 129] width 77 height 38
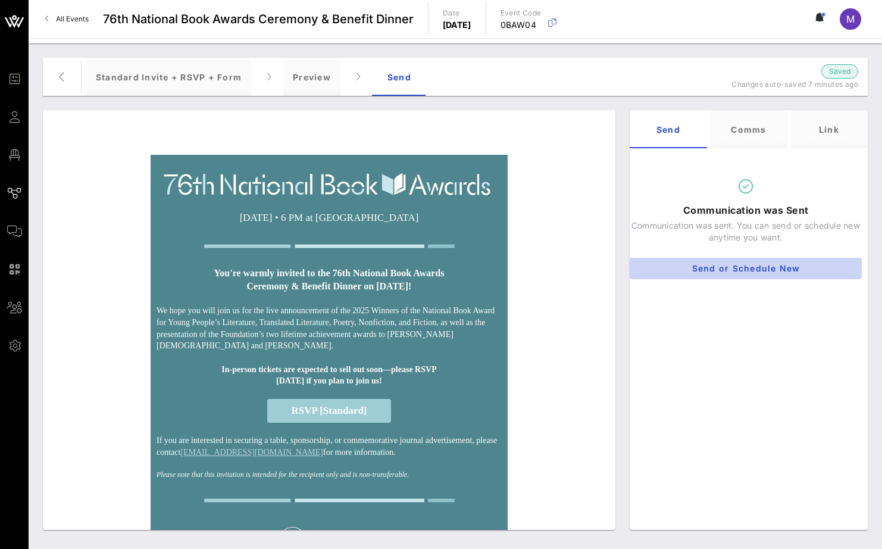
click at [758, 270] on span "Send or Schedule New" at bounding box center [746, 268] width 213 height 10
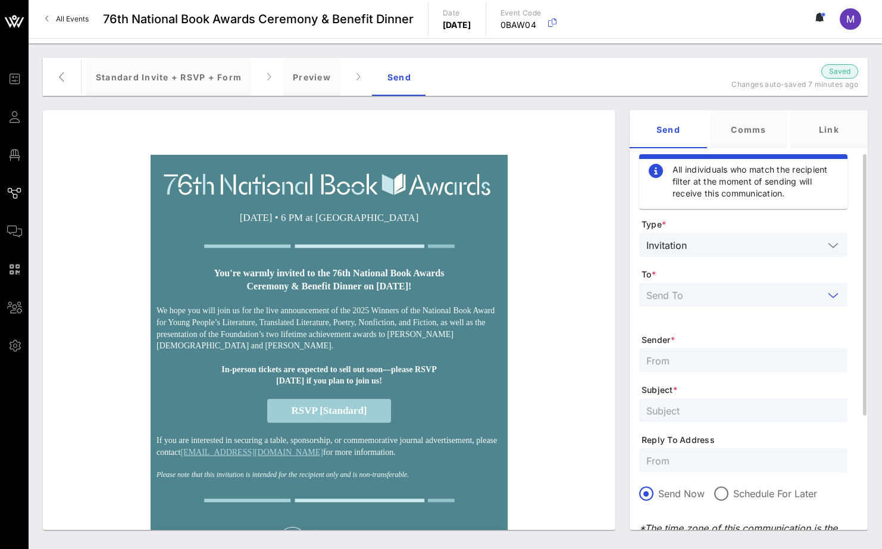
click at [700, 292] on input "text" at bounding box center [735, 294] width 177 height 15
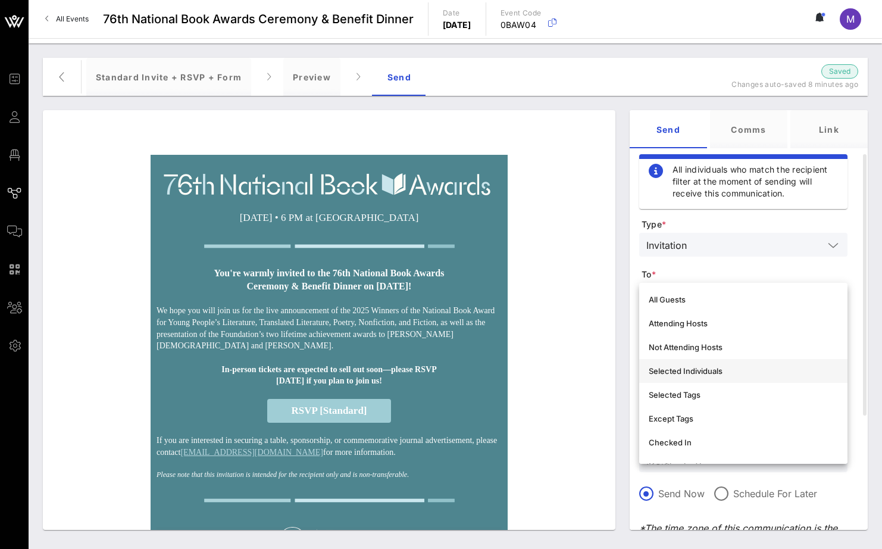
click at [724, 374] on div "Selected Individuals" at bounding box center [743, 371] width 189 height 10
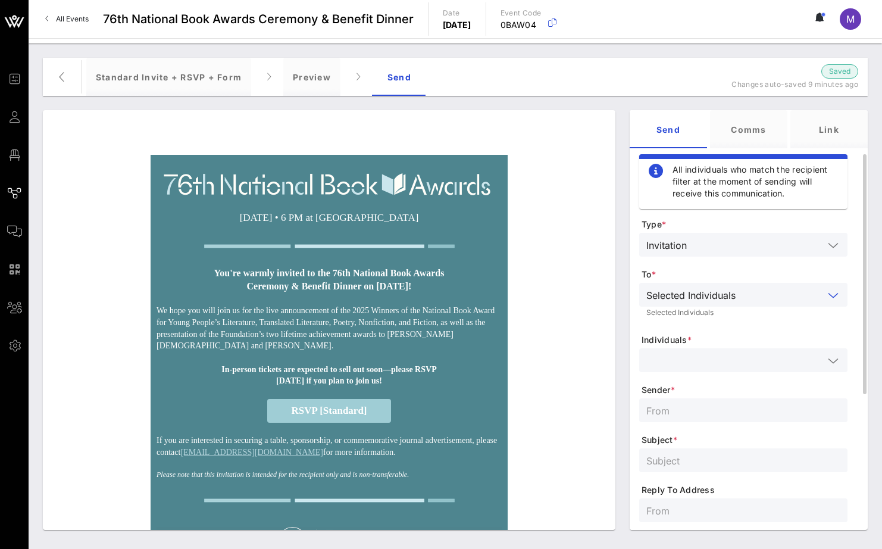
click at [740, 356] on input "text" at bounding box center [735, 360] width 177 height 15
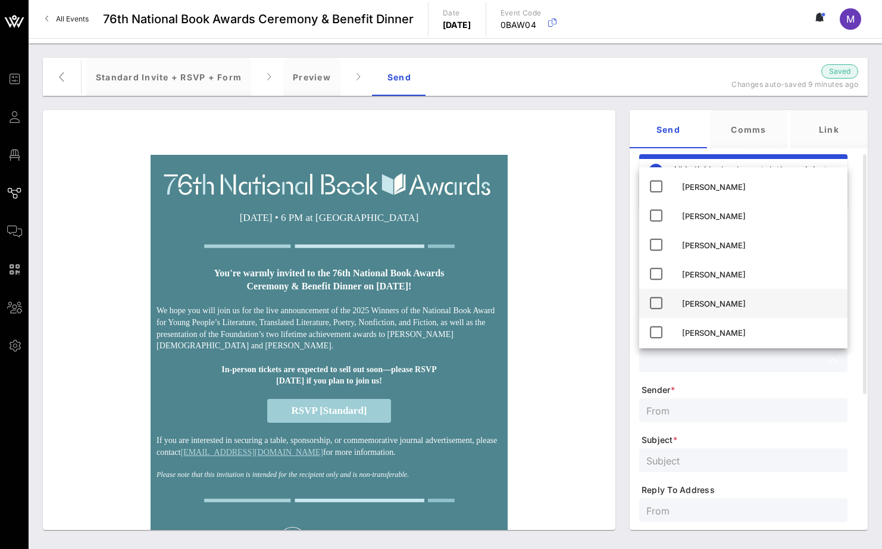
click at [725, 293] on div "[PERSON_NAME]" at bounding box center [744, 303] width 208 height 29
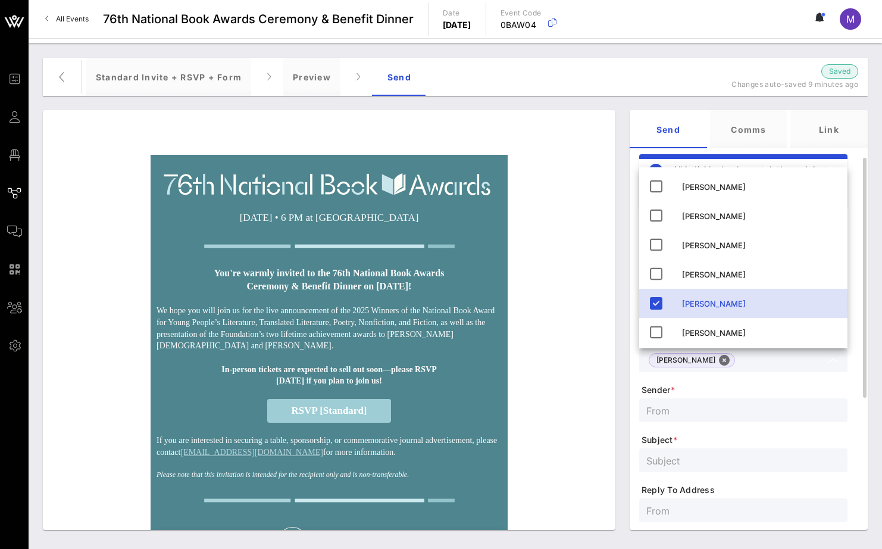
scroll to position [2, 0]
click at [754, 404] on input "text" at bounding box center [744, 407] width 194 height 15
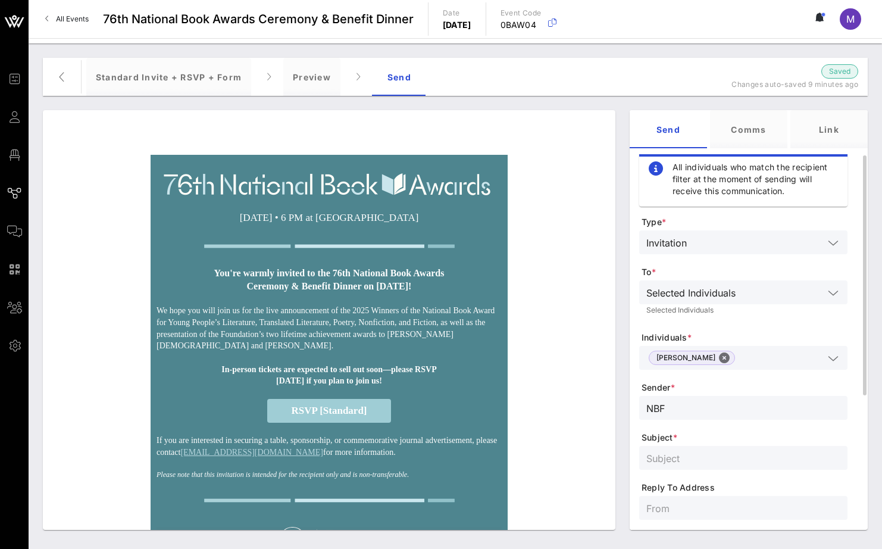
type input "NBF"
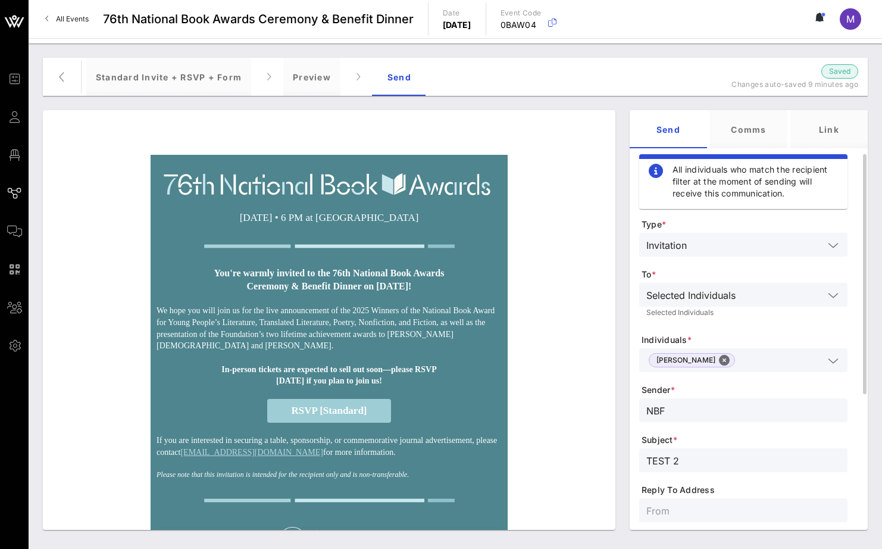
scroll to position [224, 0]
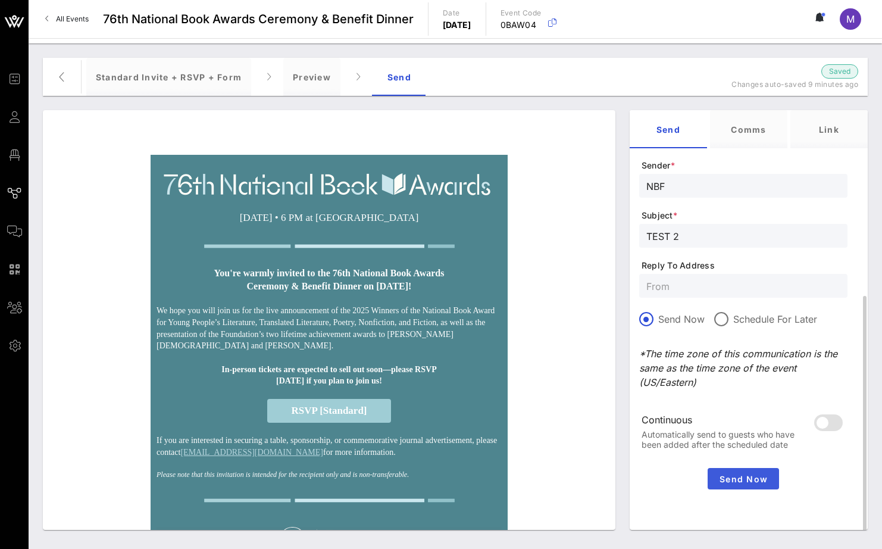
type input "TEST 2"
click at [733, 474] on span "Send Now" at bounding box center [744, 479] width 62 height 10
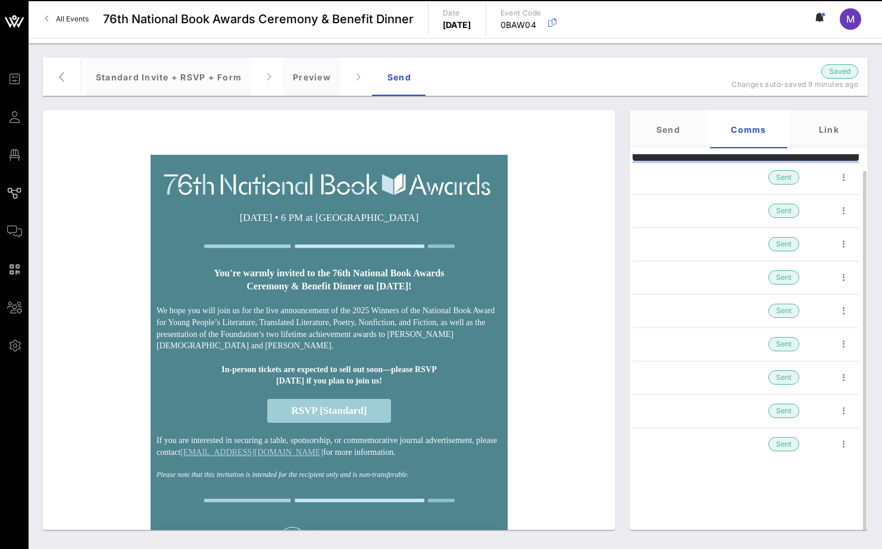
scroll to position [17, 0]
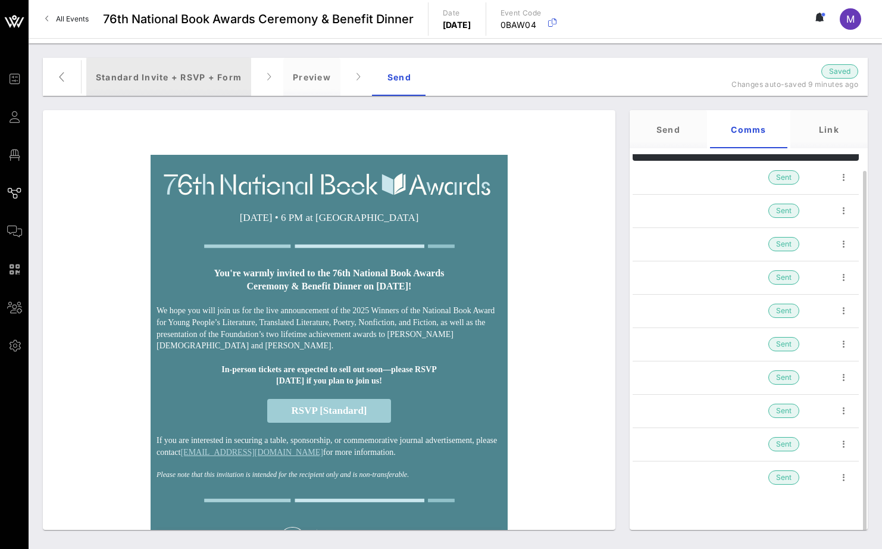
click at [165, 77] on div "Standard Invite + RSVP + Form" at bounding box center [168, 77] width 165 height 38
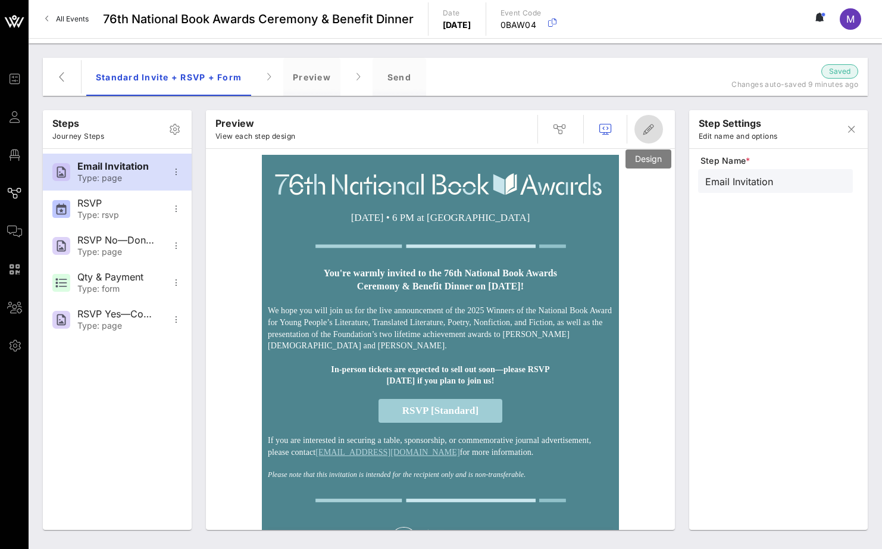
click at [650, 124] on icon "button" at bounding box center [649, 129] width 14 height 14
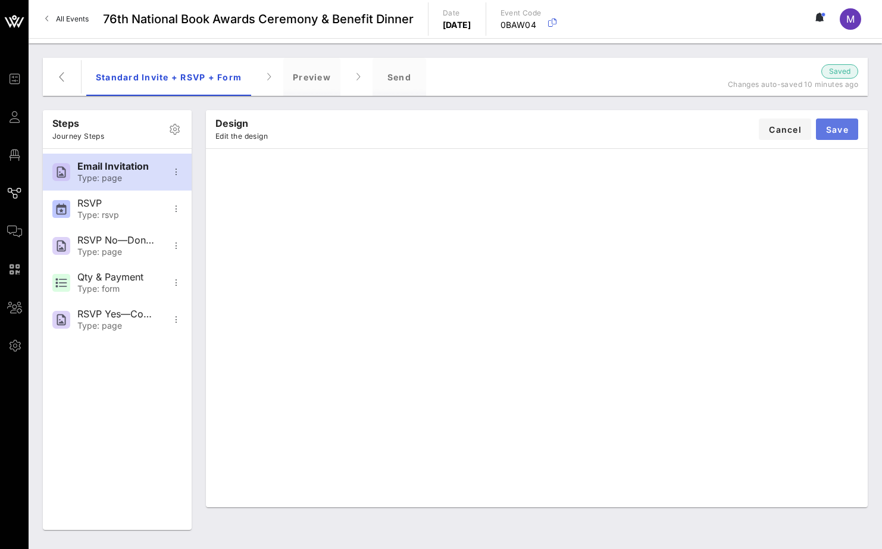
click at [843, 123] on button "Save" at bounding box center [837, 128] width 42 height 21
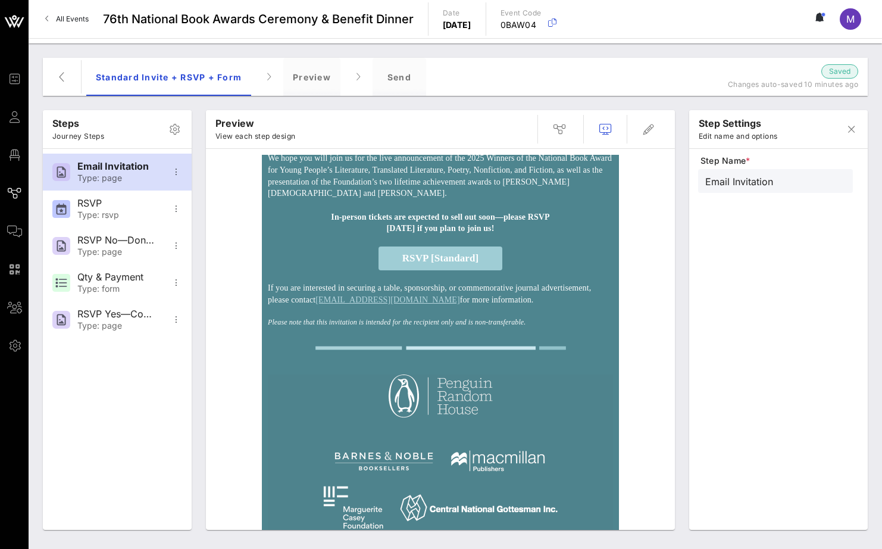
scroll to position [0, 0]
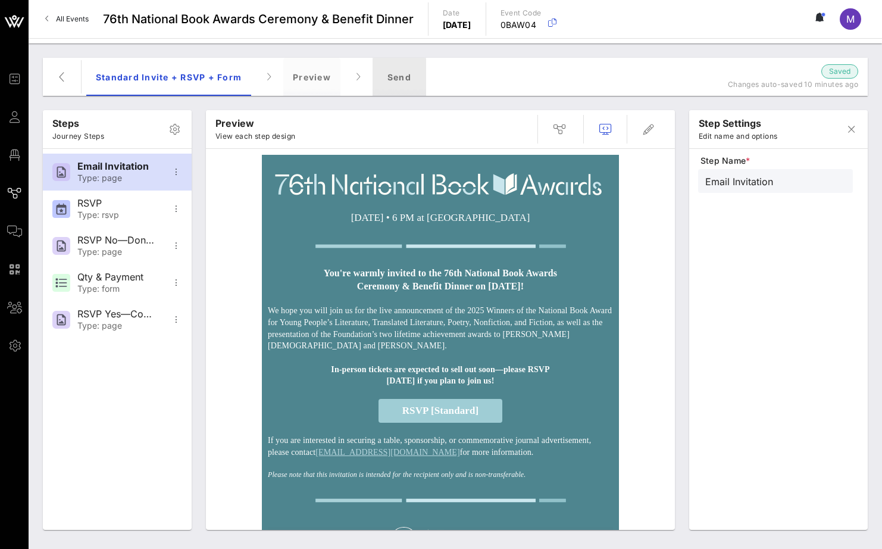
click at [398, 75] on div "Send" at bounding box center [400, 77] width 54 height 38
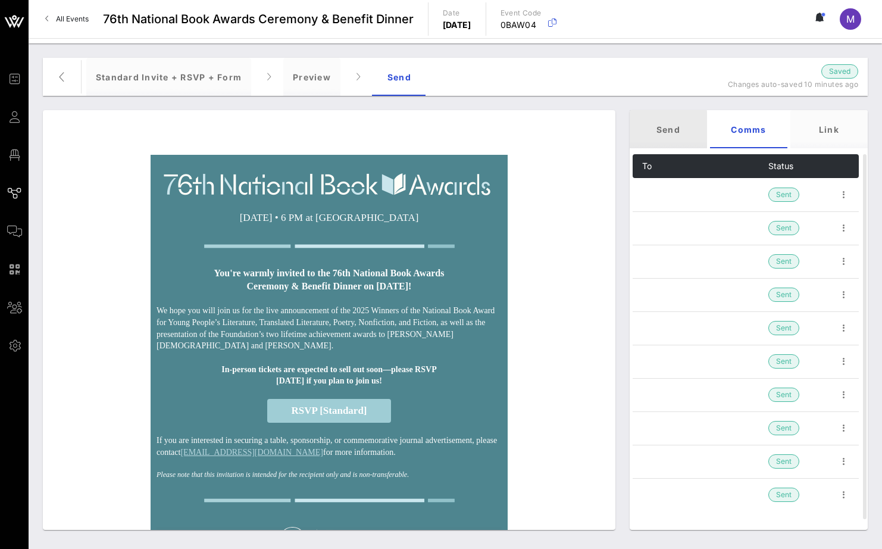
click at [671, 141] on div "Send" at bounding box center [668, 129] width 77 height 38
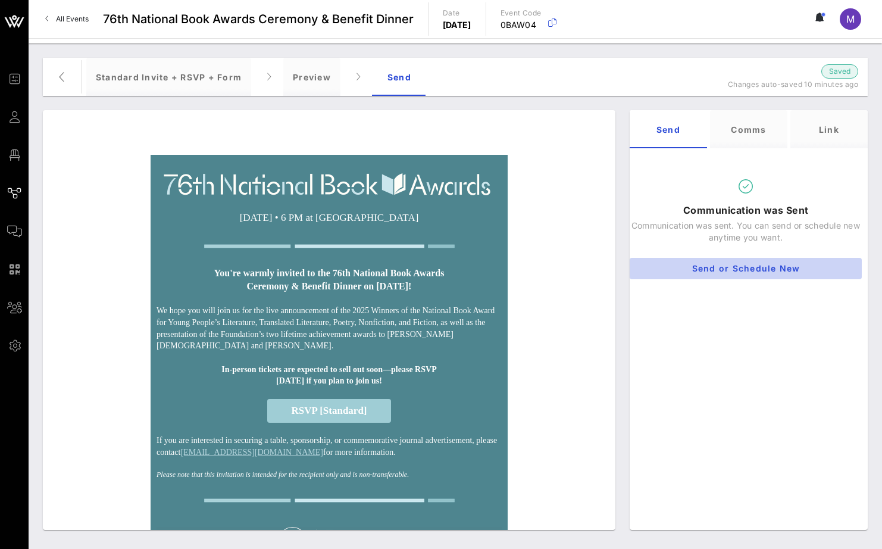
click at [739, 260] on button "Send or Schedule New" at bounding box center [746, 268] width 232 height 21
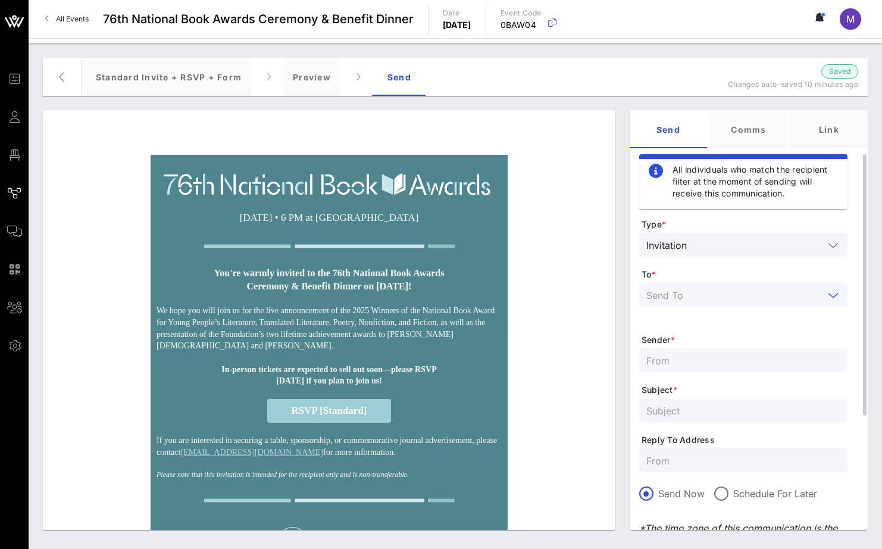
click at [731, 301] on input "text" at bounding box center [735, 294] width 177 height 15
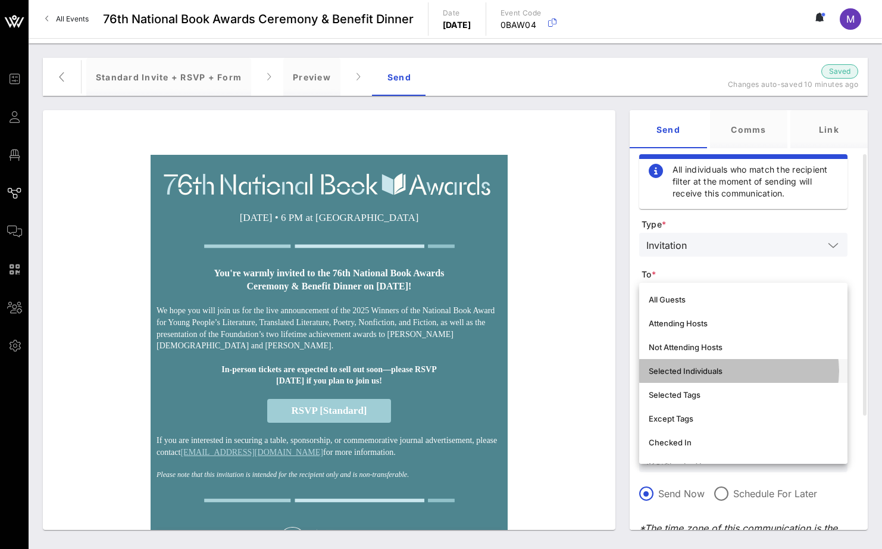
click at [728, 376] on div "Selected Individuals" at bounding box center [743, 370] width 189 height 19
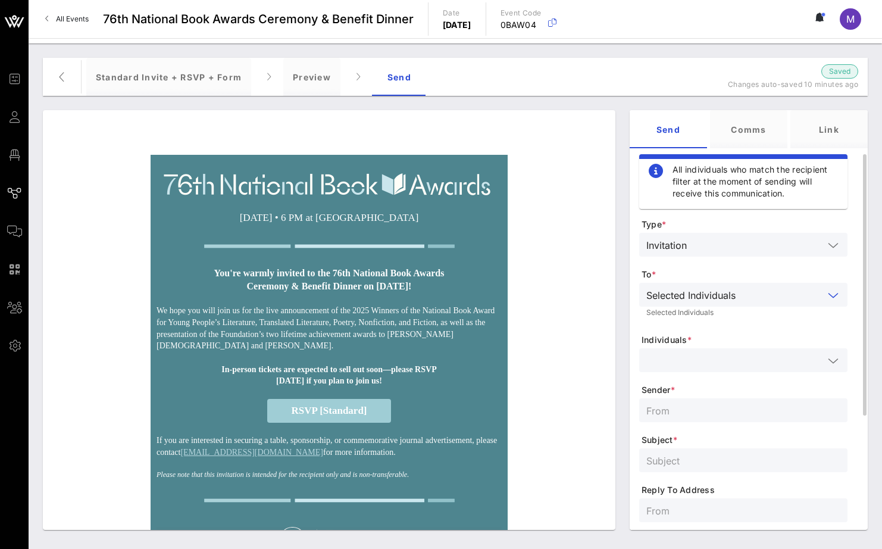
click at [718, 350] on div at bounding box center [744, 360] width 194 height 24
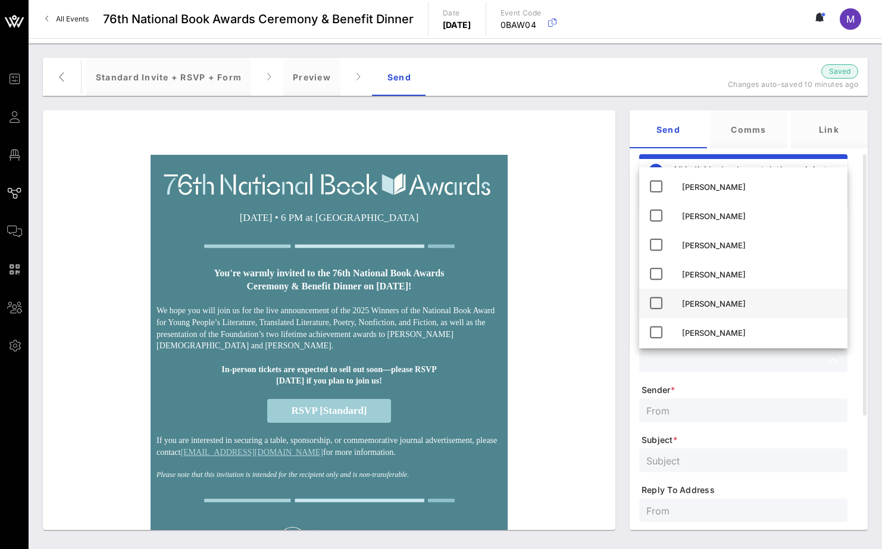
click at [713, 294] on div "[PERSON_NAME]" at bounding box center [760, 303] width 156 height 19
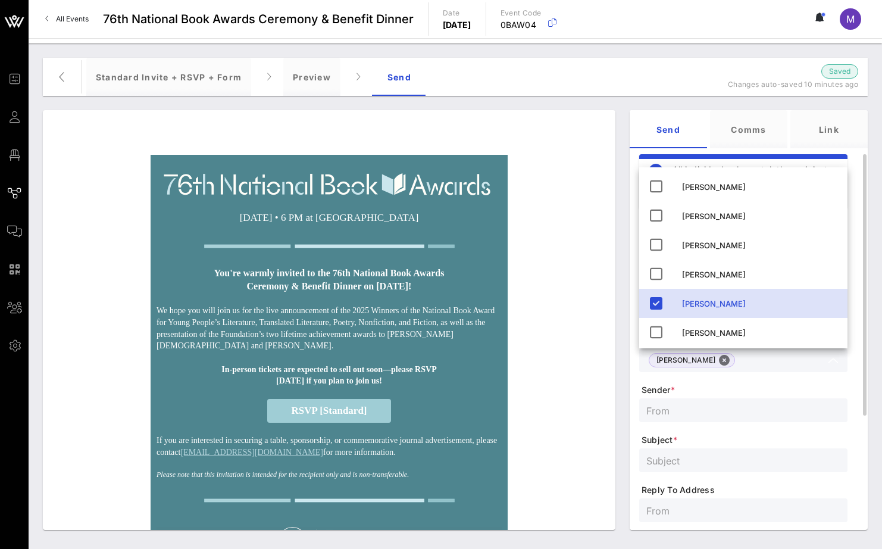
click at [710, 406] on input "text" at bounding box center [744, 410] width 194 height 15
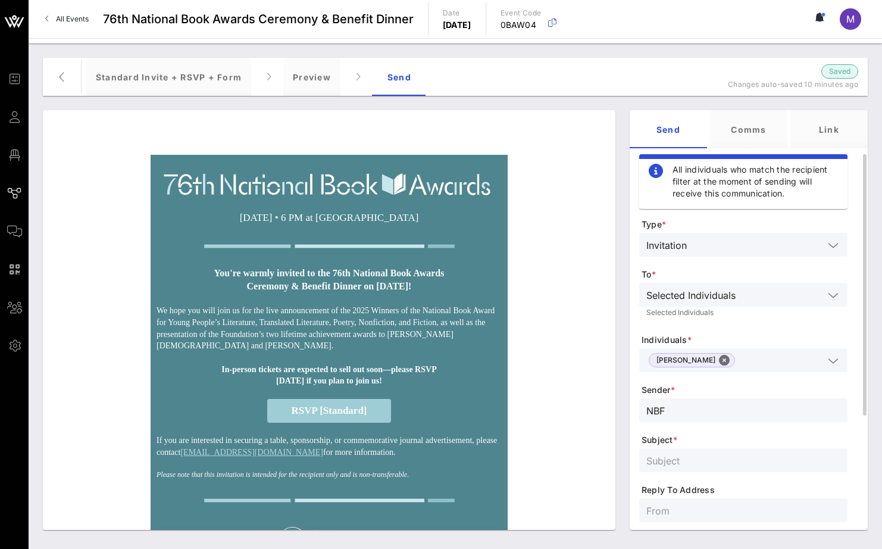
type input "NBF"
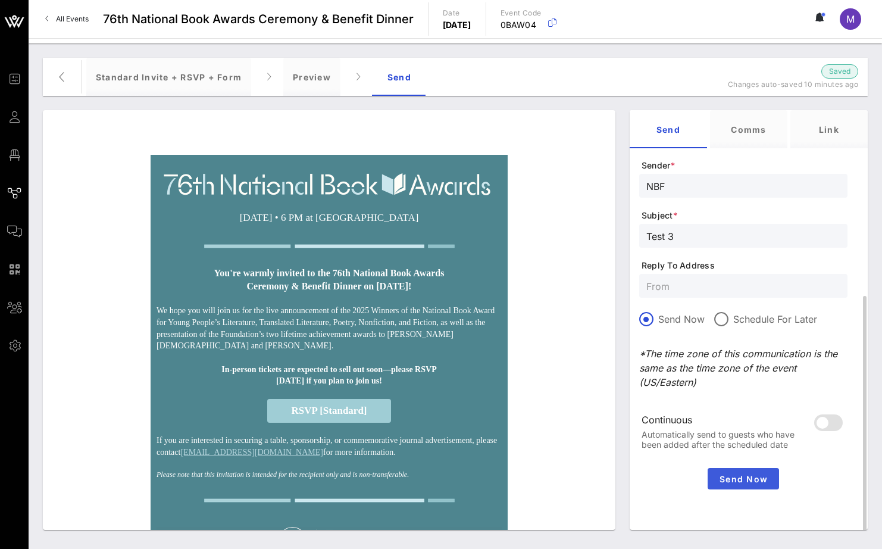
type input "Test 3"
click at [760, 475] on span "Send Now" at bounding box center [744, 479] width 62 height 10
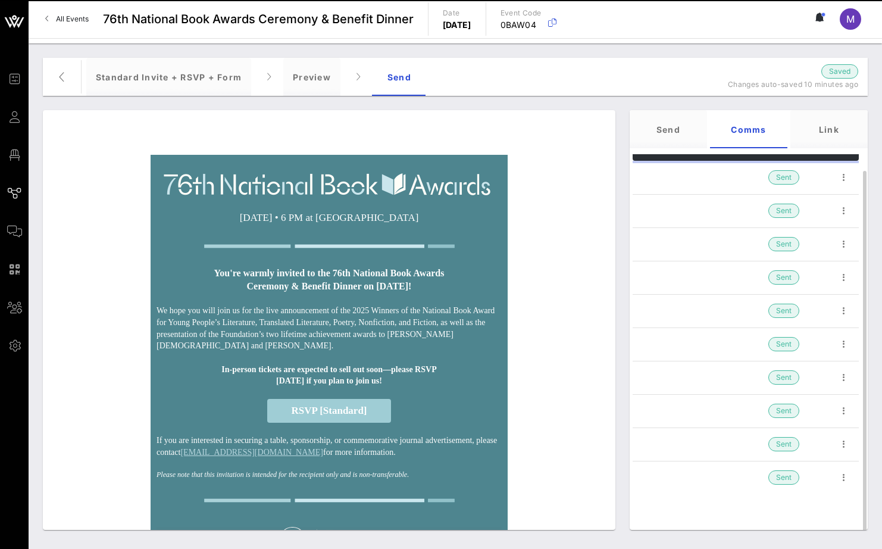
scroll to position [17, 0]
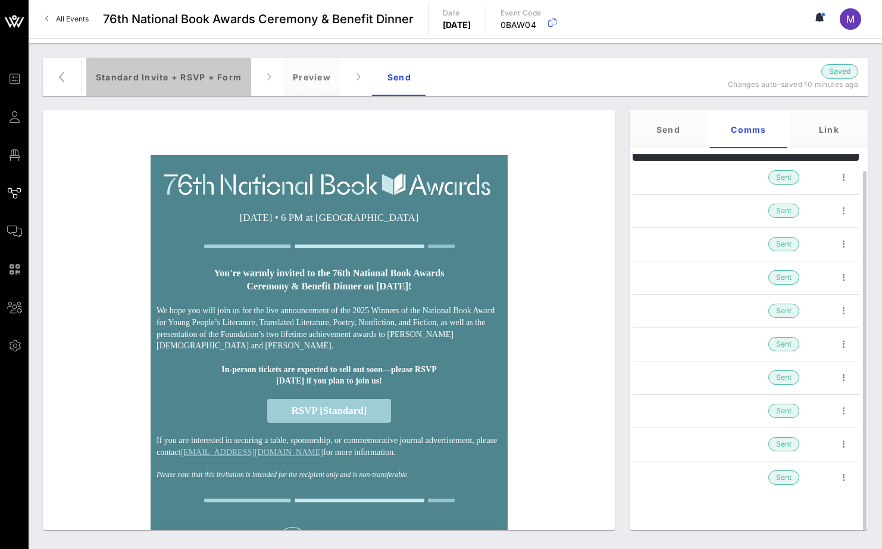
click at [158, 76] on div "Standard Invite + RSVP + Form" at bounding box center [168, 77] width 165 height 38
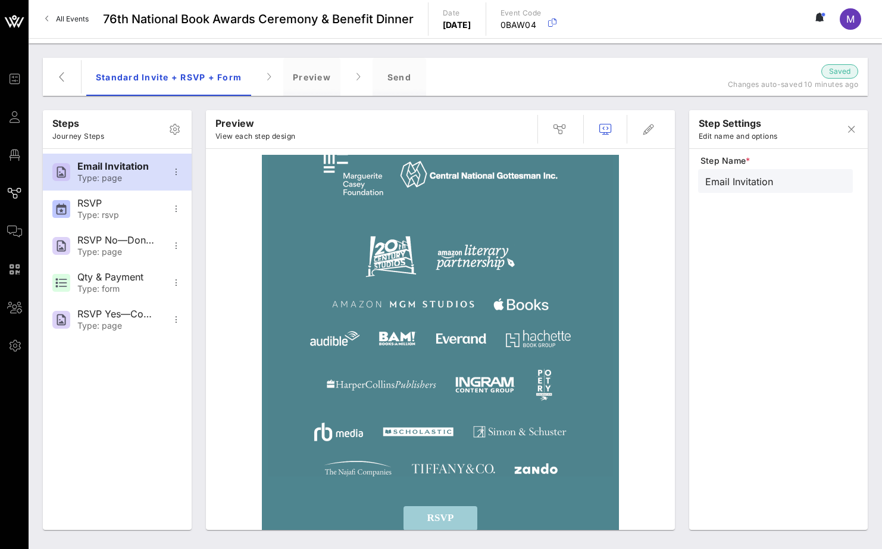
scroll to position [572, 0]
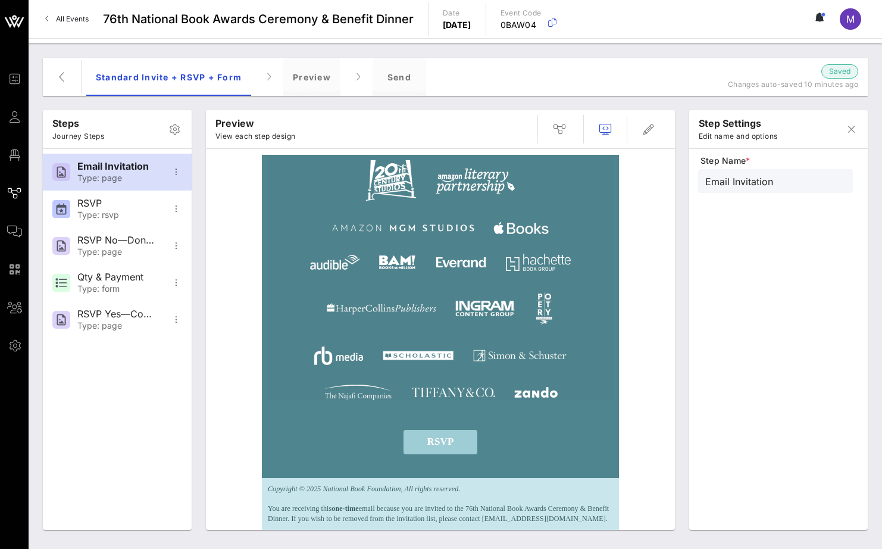
click at [541, 495] on p "You are receiving this one-time email because you are invited to the 76th Natio…" at bounding box center [440, 509] width 345 height 30
click at [544, 478] on td "Copyright © 2025 National Book Foundation, All rights reserved. You are receivi…" at bounding box center [440, 504] width 357 height 52
click at [540, 484] on p "Copyright © 2025 National Book Foundation, All rights reserved." at bounding box center [440, 489] width 345 height 10
click at [654, 126] on icon "button" at bounding box center [649, 129] width 14 height 14
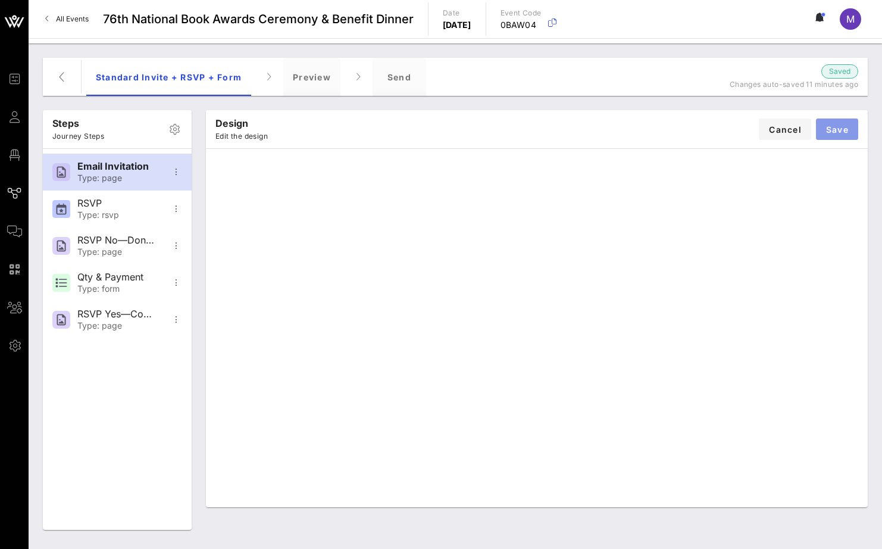
click at [847, 131] on span "Save" at bounding box center [837, 129] width 23 height 10
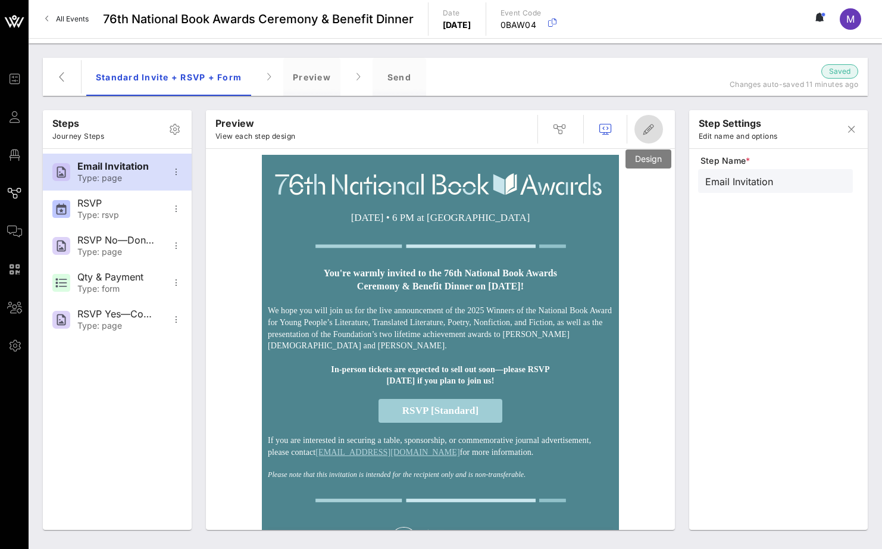
click at [650, 124] on icon "button" at bounding box center [649, 129] width 14 height 14
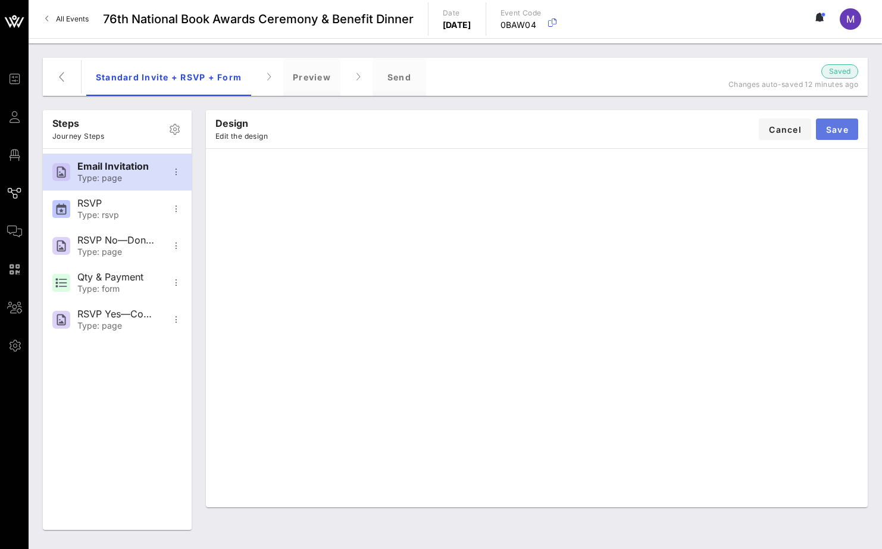
click at [836, 131] on span "Save" at bounding box center [837, 129] width 23 height 10
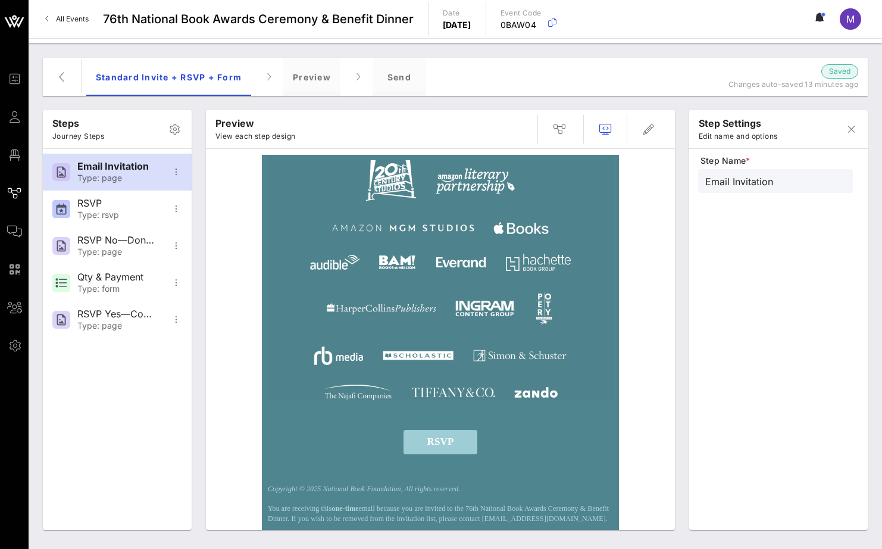
click at [537, 484] on p "Copyright © 2025 National Book Foundation, All rights reserved." at bounding box center [440, 489] width 345 height 10
click at [561, 494] on p "You are receiving this one-time email because you are invited to the 76th Natio…" at bounding box center [440, 509] width 345 height 30
click at [577, 494] on p "You are receiving this one-time email because you are invited to the 76th Natio…" at bounding box center [440, 509] width 345 height 30
click at [656, 123] on icon "button" at bounding box center [649, 129] width 14 height 14
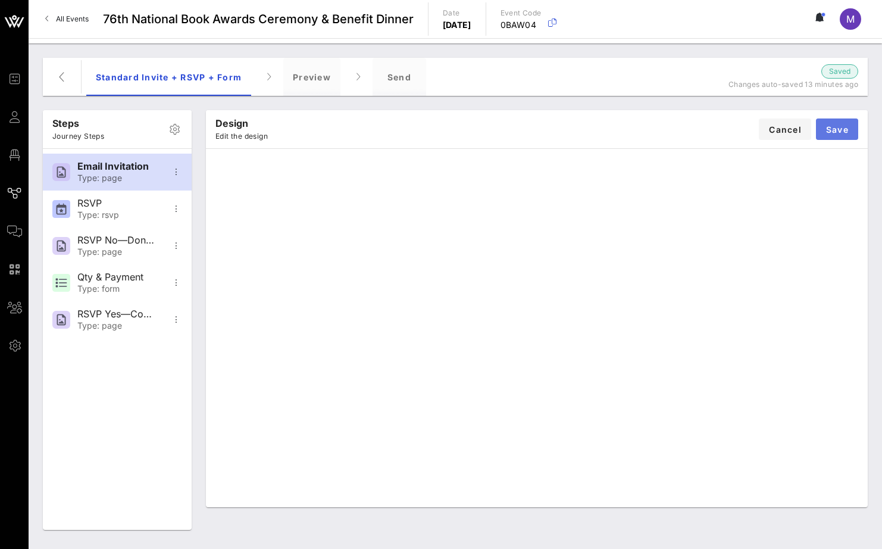
click at [834, 133] on span "Save" at bounding box center [837, 129] width 23 height 10
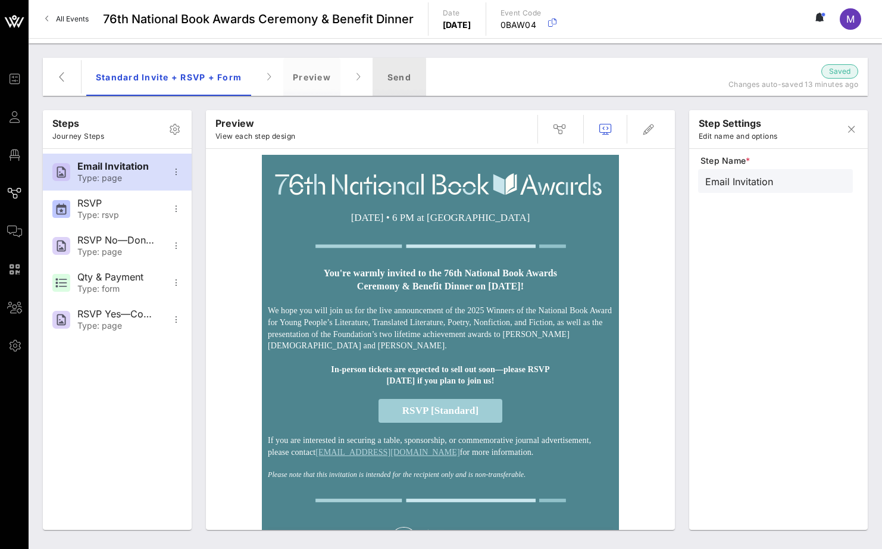
click at [386, 85] on div "Send" at bounding box center [400, 77] width 54 height 38
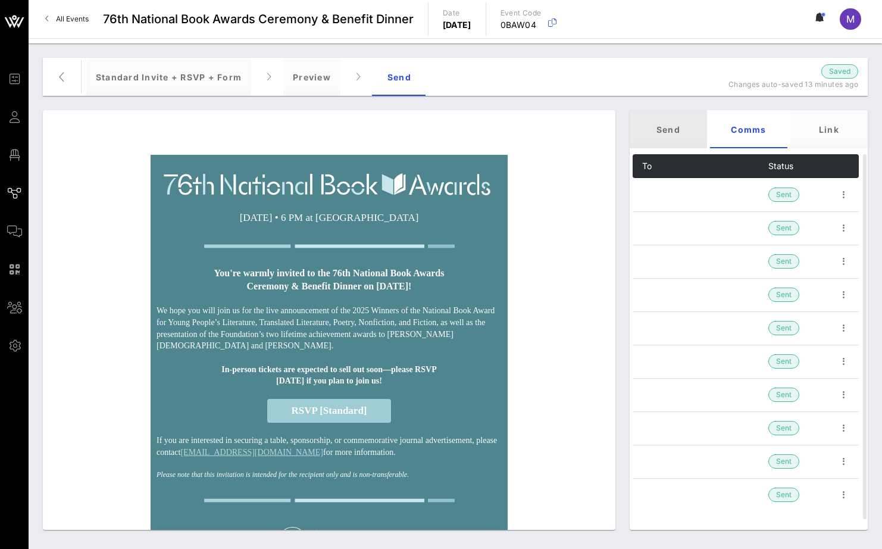
click at [672, 119] on div "Send" at bounding box center [668, 129] width 77 height 38
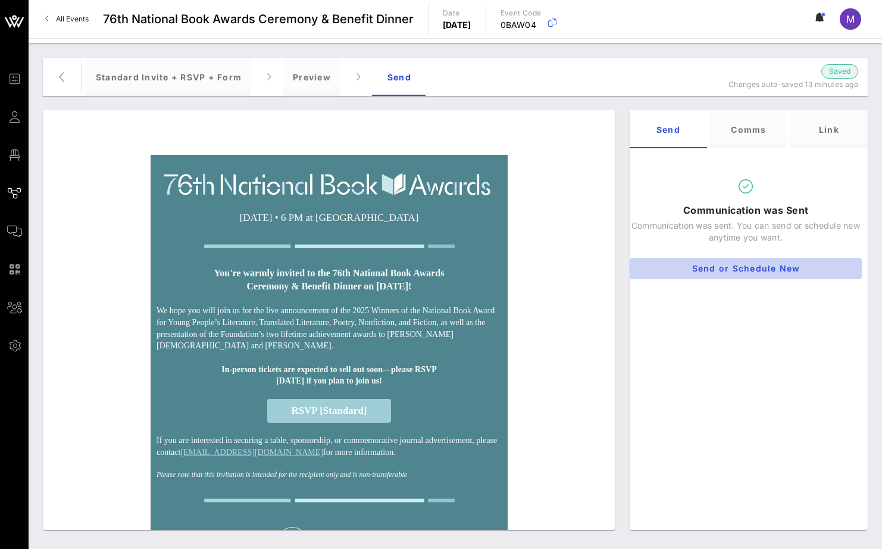
click at [759, 270] on span "Send or Schedule New" at bounding box center [746, 268] width 213 height 10
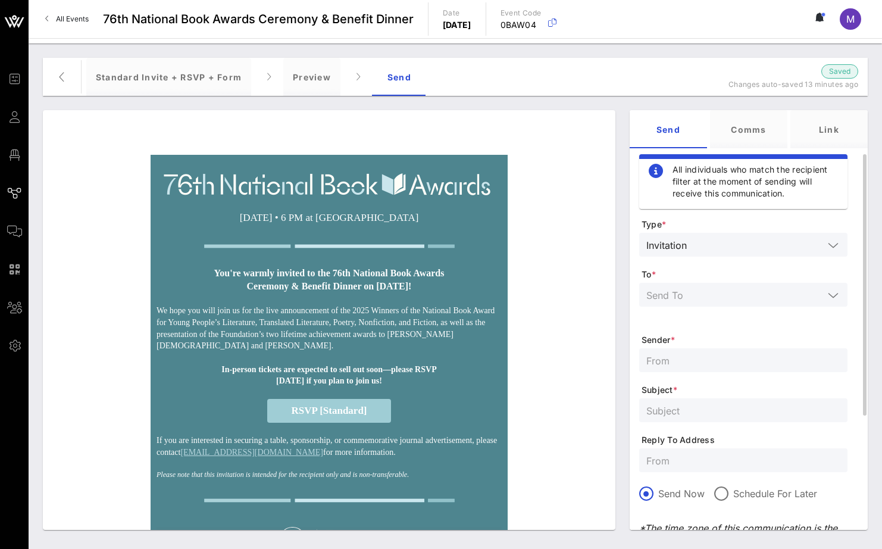
click at [737, 293] on input "text" at bounding box center [735, 294] width 177 height 15
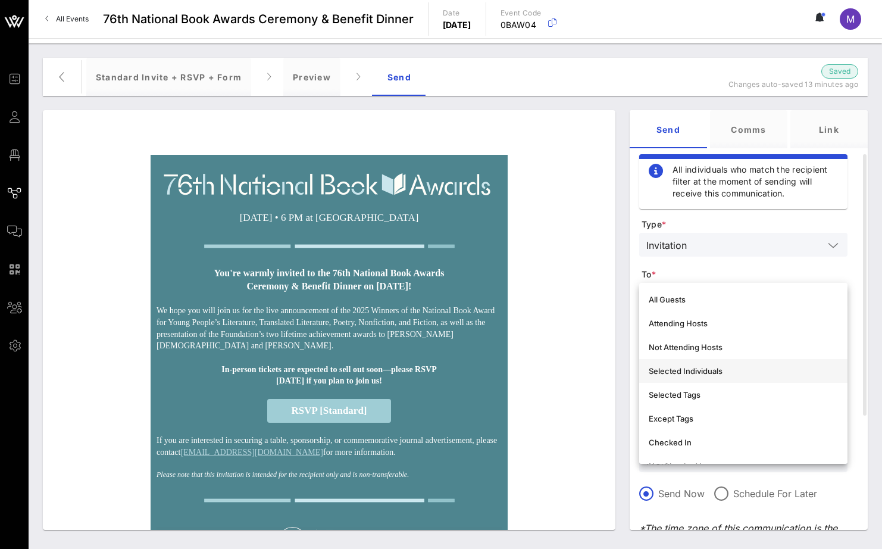
click at [730, 371] on div "Selected Individuals" at bounding box center [743, 371] width 189 height 10
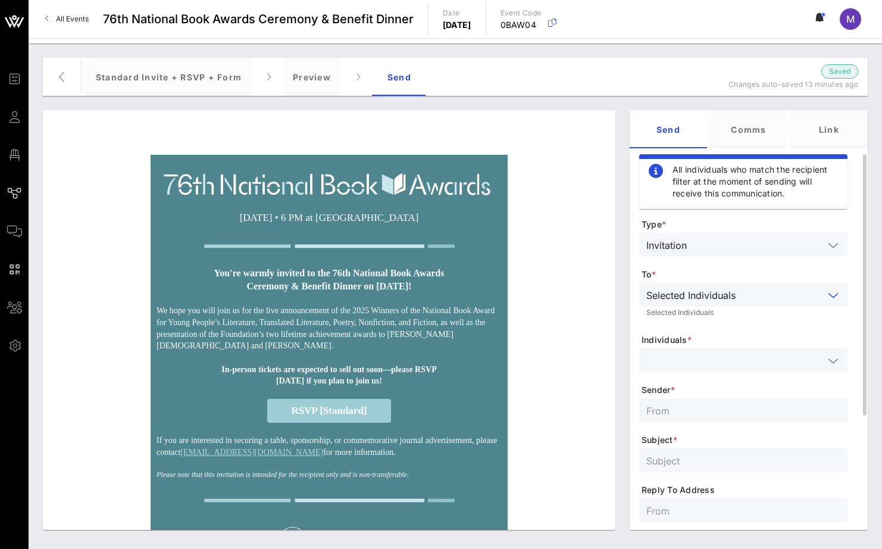
click at [685, 362] on input "text" at bounding box center [735, 360] width 177 height 15
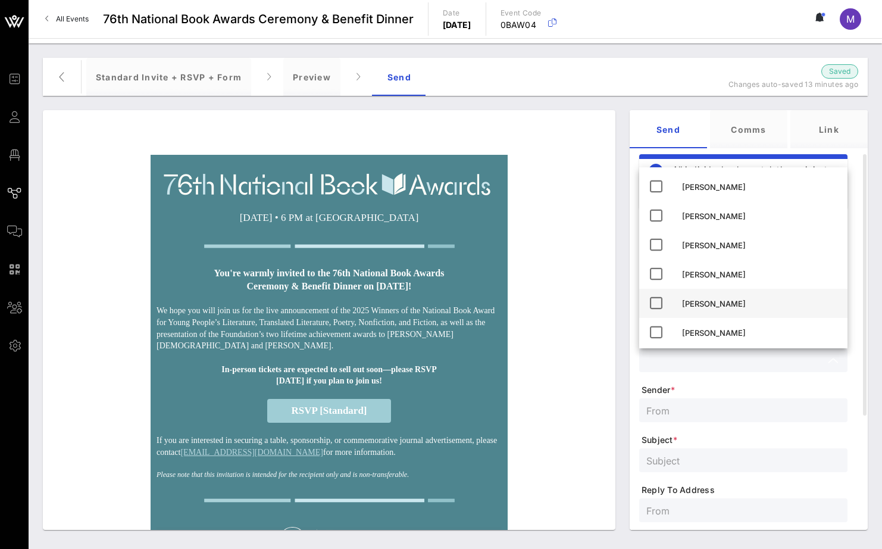
click at [713, 300] on div "[PERSON_NAME]" at bounding box center [760, 304] width 156 height 10
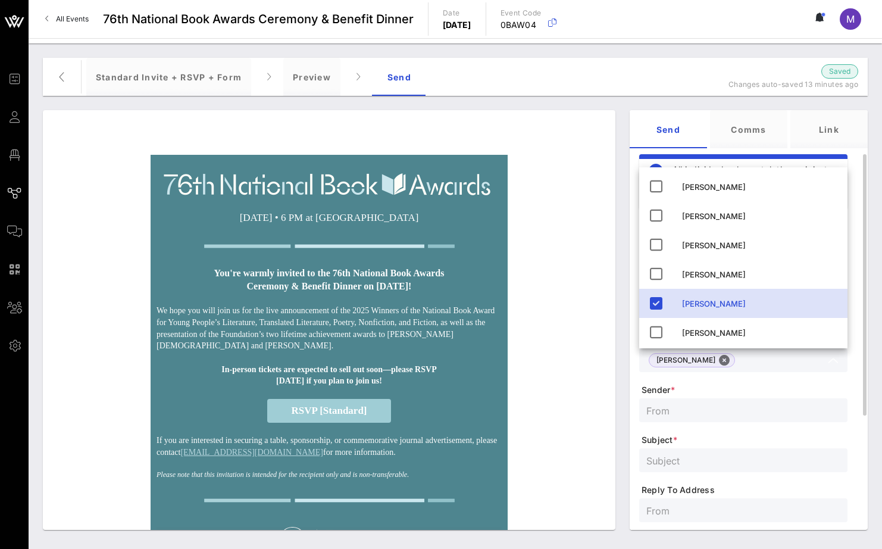
scroll to position [2, 0]
click at [736, 375] on form "Type * Invitation To * Selected Individuals Selected Individuals Individuals * …" at bounding box center [744, 450] width 208 height 469
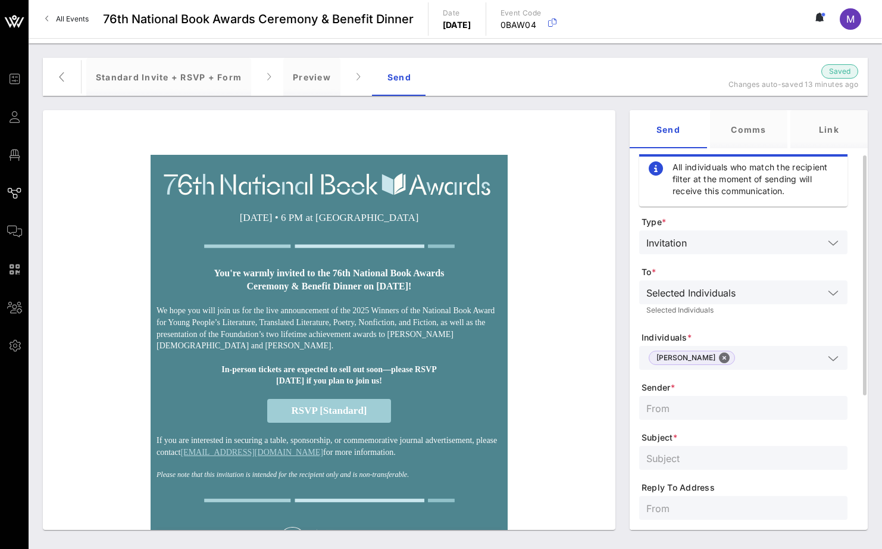
click at [707, 405] on input "text" at bounding box center [744, 407] width 194 height 15
type input "NBF"
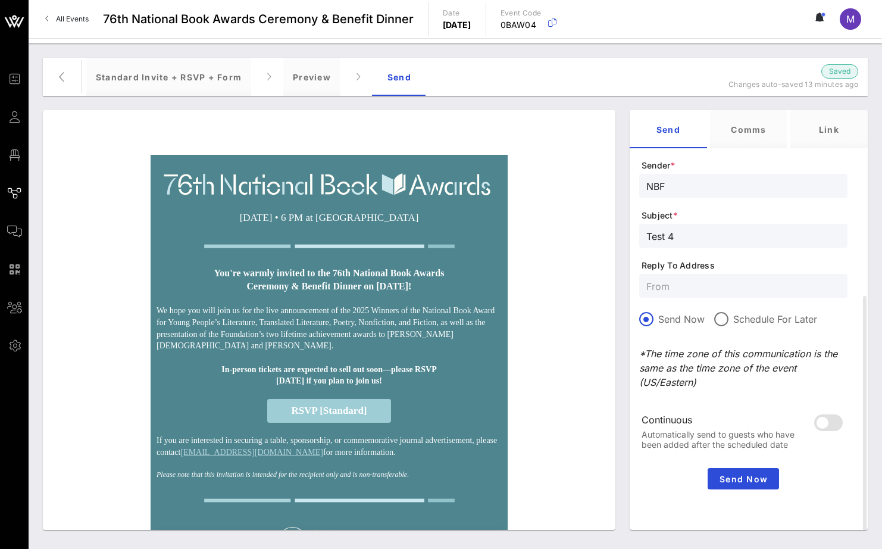
type input "Test 4"
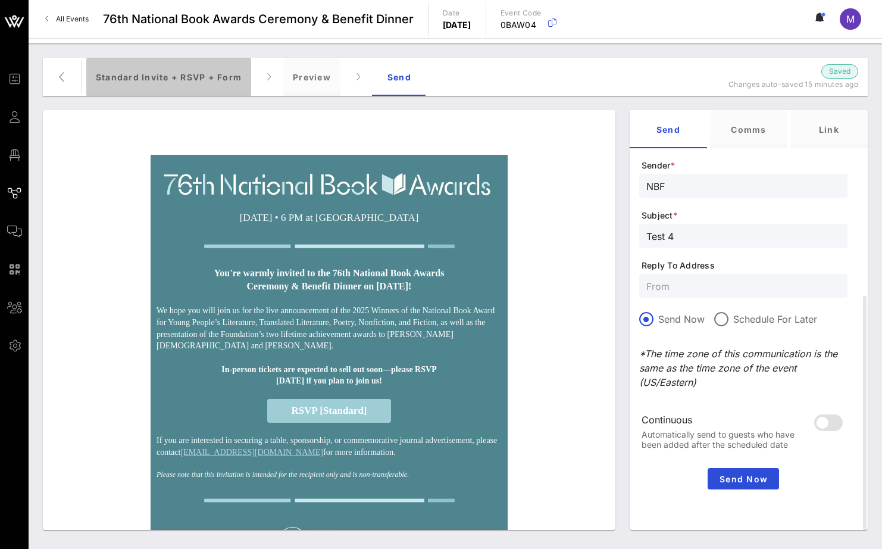
click at [155, 72] on div "Standard Invite + RSVP + Form" at bounding box center [168, 77] width 165 height 38
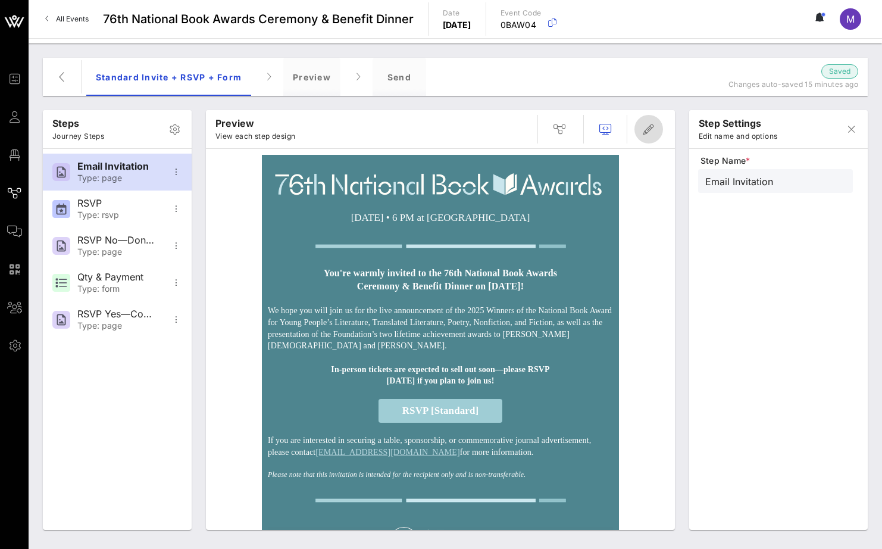
click at [653, 138] on button "button" at bounding box center [649, 129] width 29 height 29
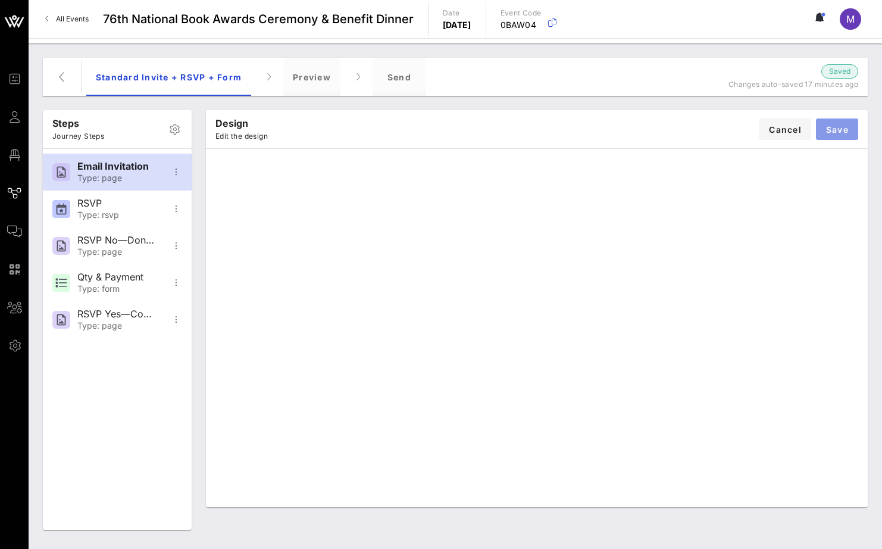
click at [835, 129] on span "Save" at bounding box center [837, 129] width 23 height 10
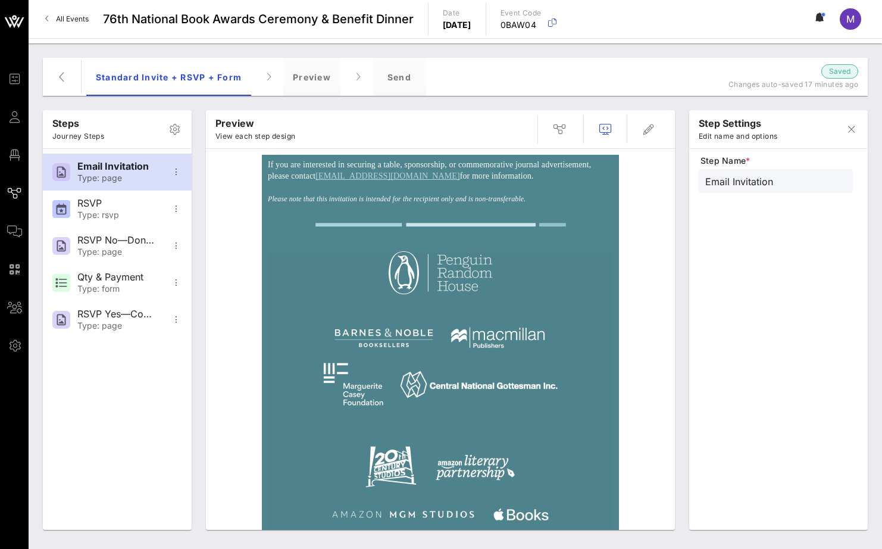
scroll to position [280, 0]
click at [396, 73] on div "Send" at bounding box center [400, 77] width 54 height 38
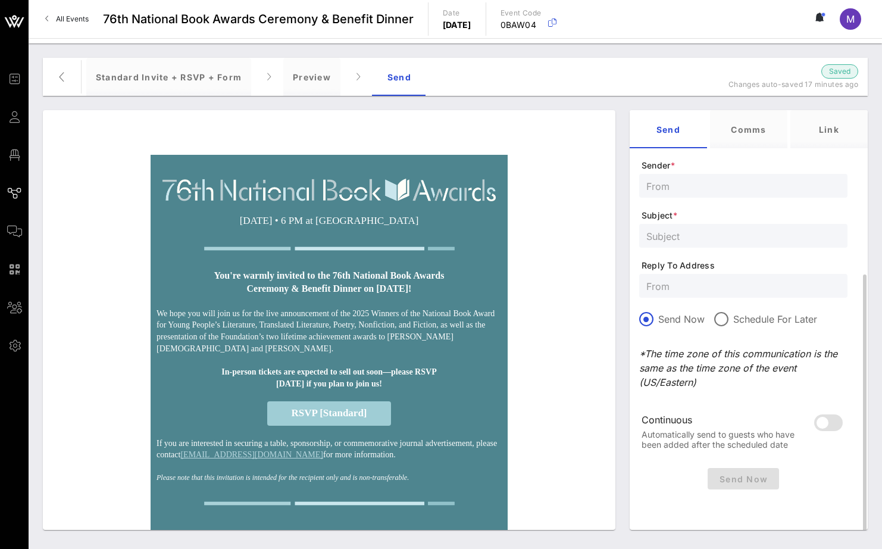
scroll to position [0, 0]
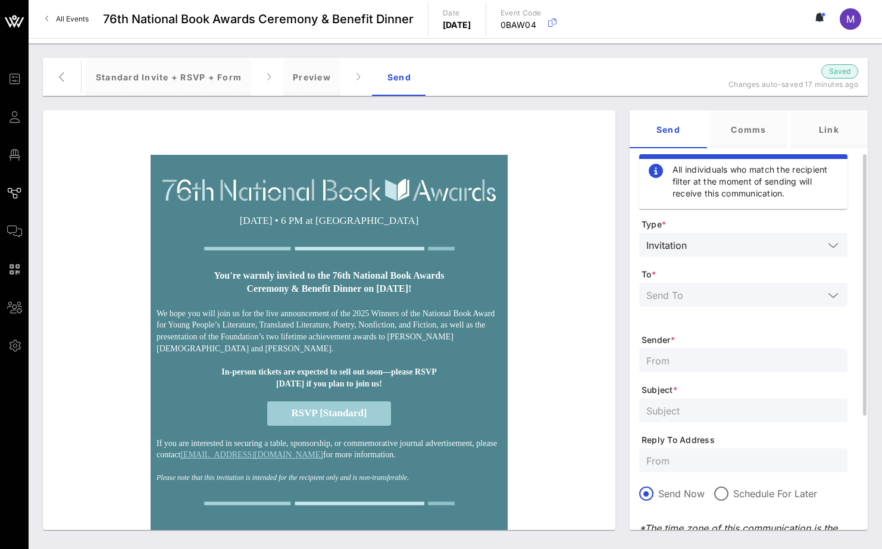
click at [828, 295] on icon at bounding box center [833, 295] width 11 height 14
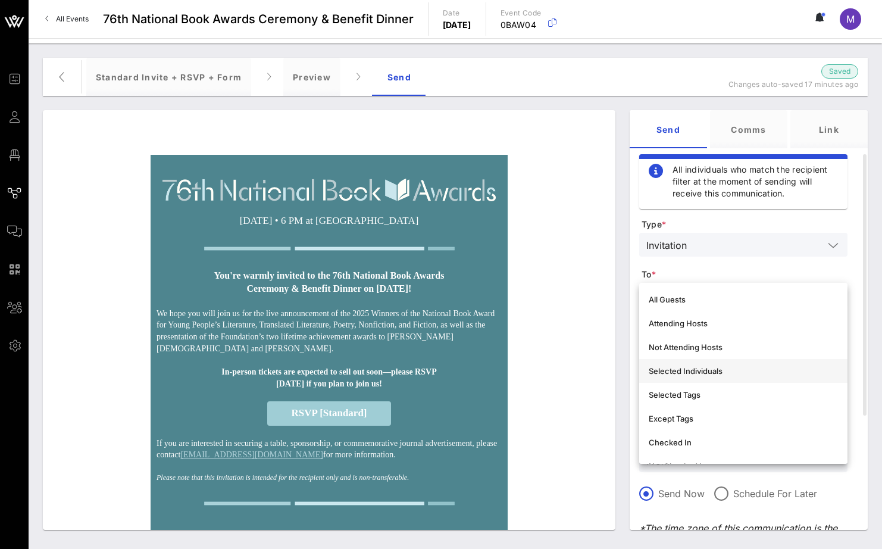
click at [712, 370] on div "Selected Individuals" at bounding box center [743, 371] width 189 height 10
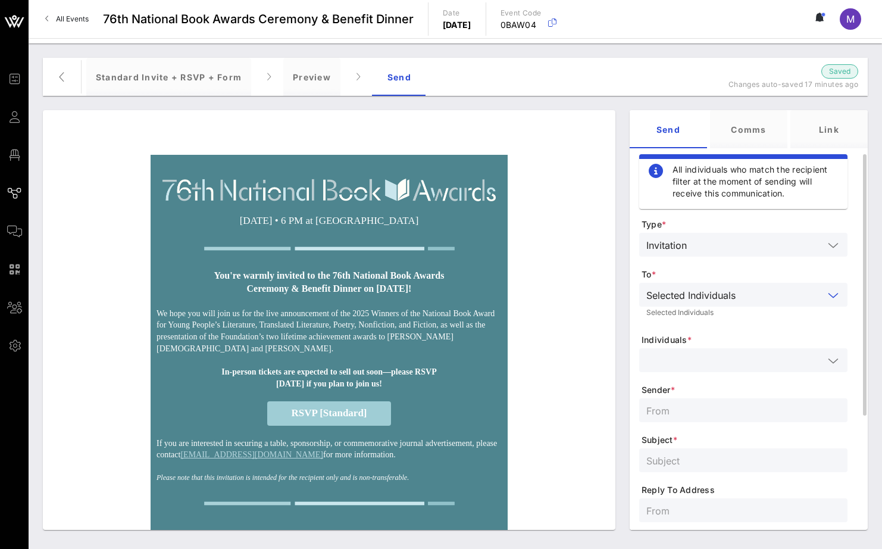
click at [712, 364] on input "text" at bounding box center [735, 360] width 177 height 15
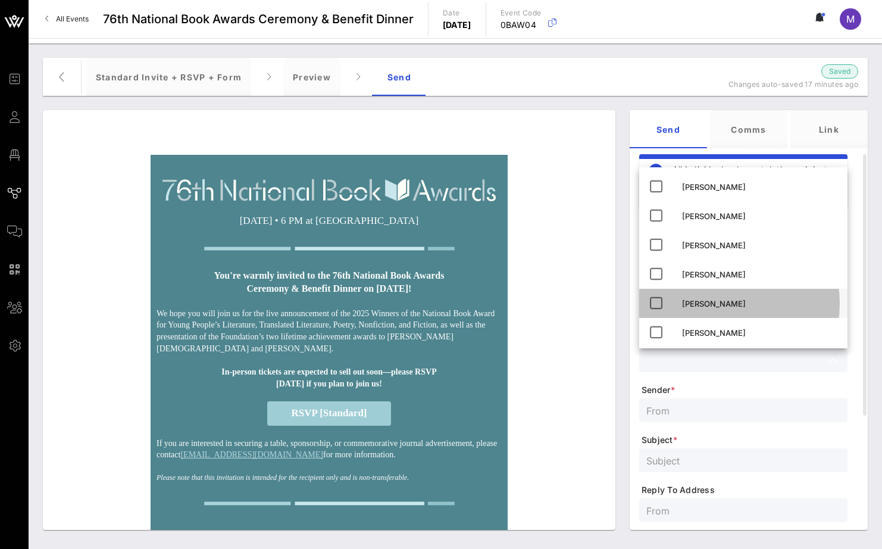
click at [712, 307] on div "[PERSON_NAME]" at bounding box center [760, 304] width 156 height 10
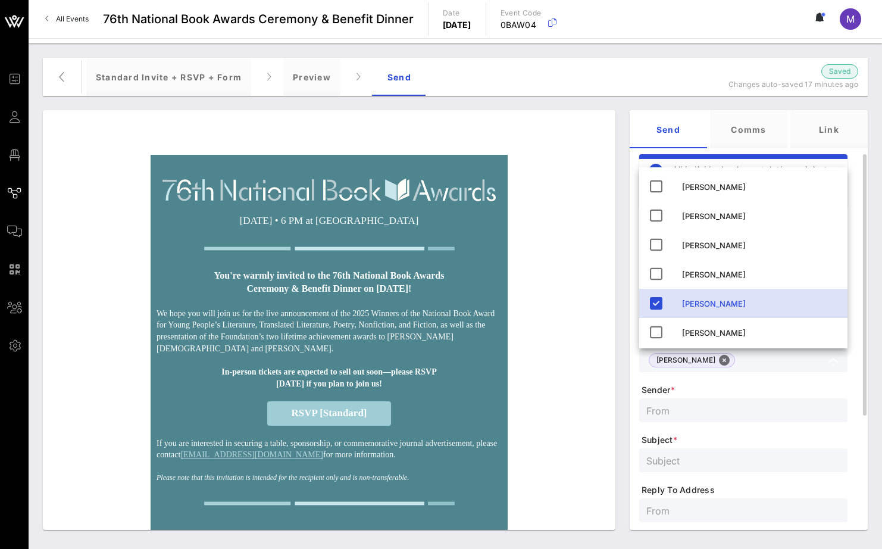
click at [712, 407] on input "text" at bounding box center [744, 410] width 194 height 15
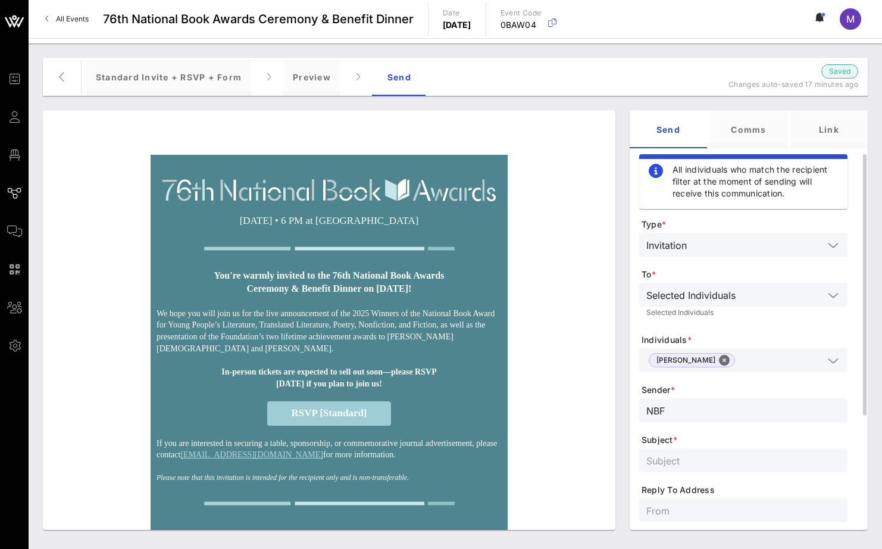
type input "NBF"
click at [754, 463] on input "text" at bounding box center [744, 460] width 194 height 15
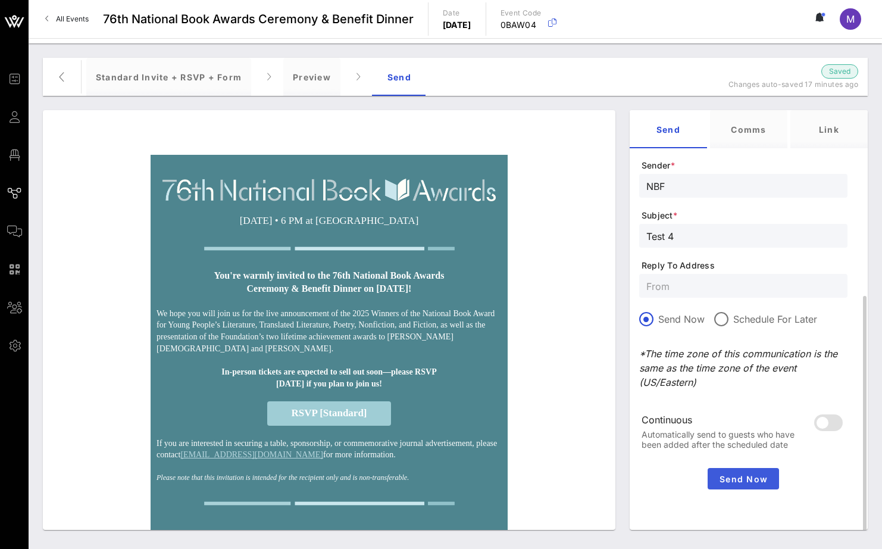
type input "Test 4"
click at [757, 470] on button "Send Now" at bounding box center [743, 478] width 71 height 21
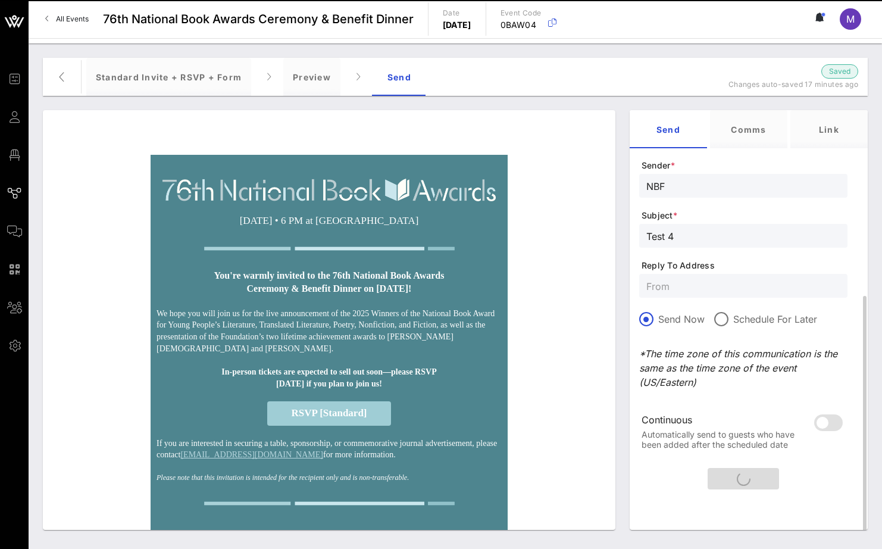
scroll to position [17, 0]
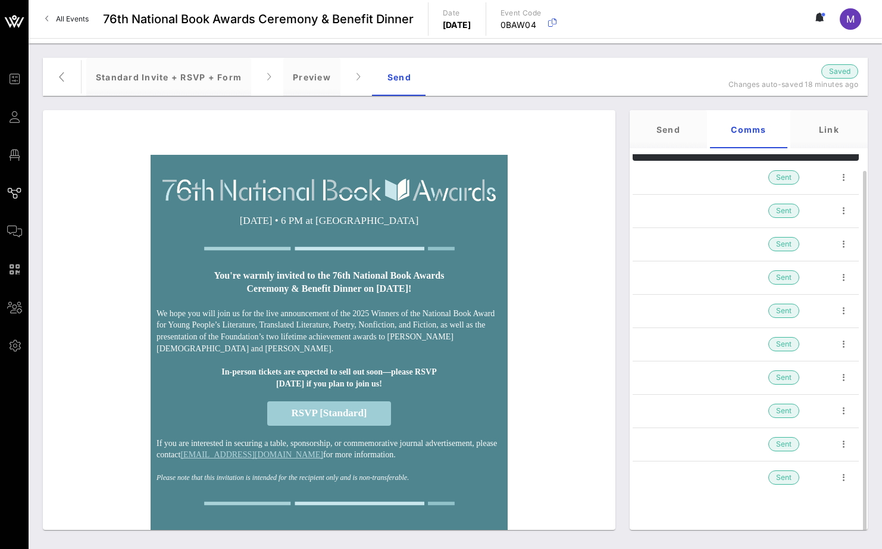
click at [439, 186] on img at bounding box center [329, 190] width 333 height 23
click at [236, 72] on div "Standard Invite + RSVP + Form" at bounding box center [168, 77] width 165 height 38
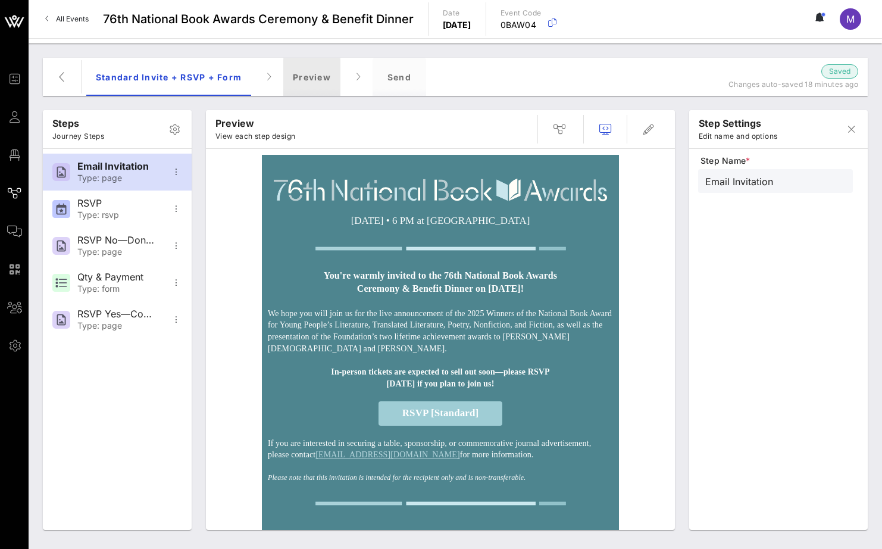
click at [301, 81] on div "Preview" at bounding box center [311, 77] width 57 height 38
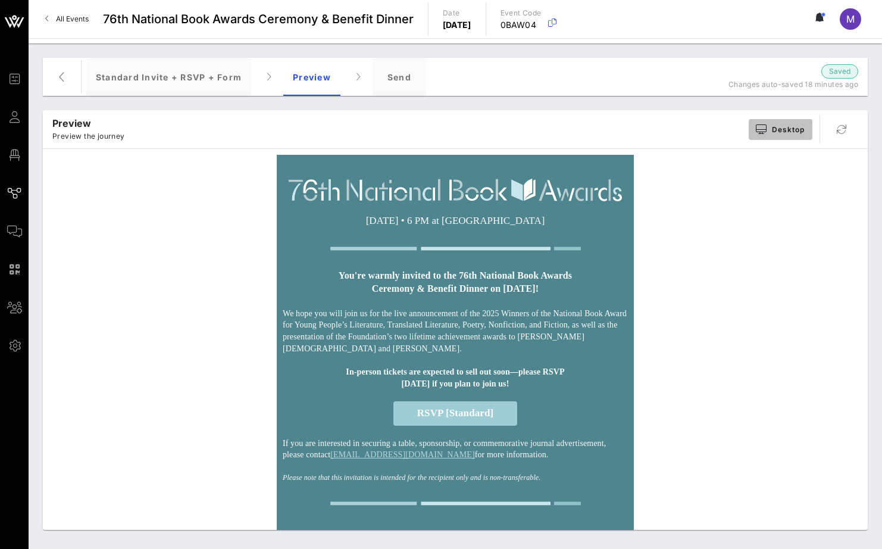
click at [801, 135] on button "Desktop" at bounding box center [781, 129] width 64 height 21
click at [793, 207] on div "Mobile" at bounding box center [782, 200] width 66 height 24
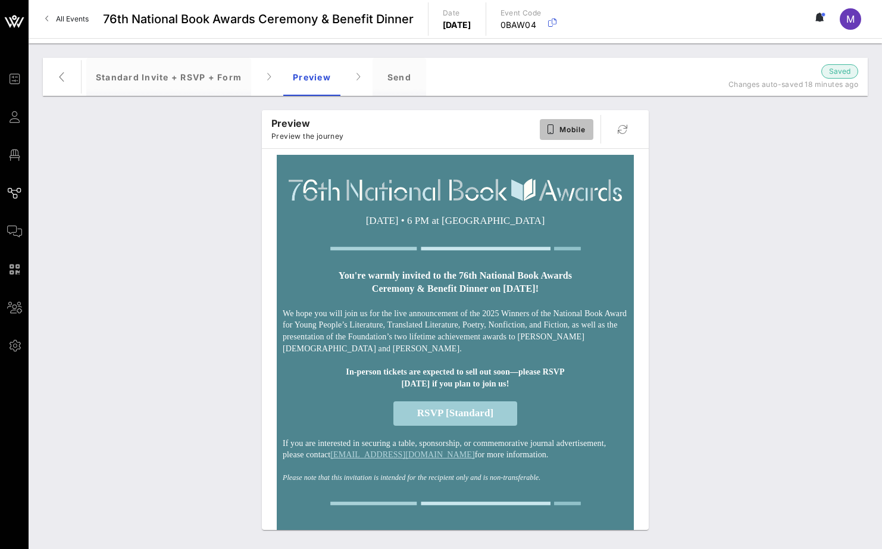
click at [580, 132] on span "Mobile" at bounding box center [566, 129] width 39 height 10
click at [584, 174] on div "Tablet" at bounding box center [580, 176] width 30 height 10
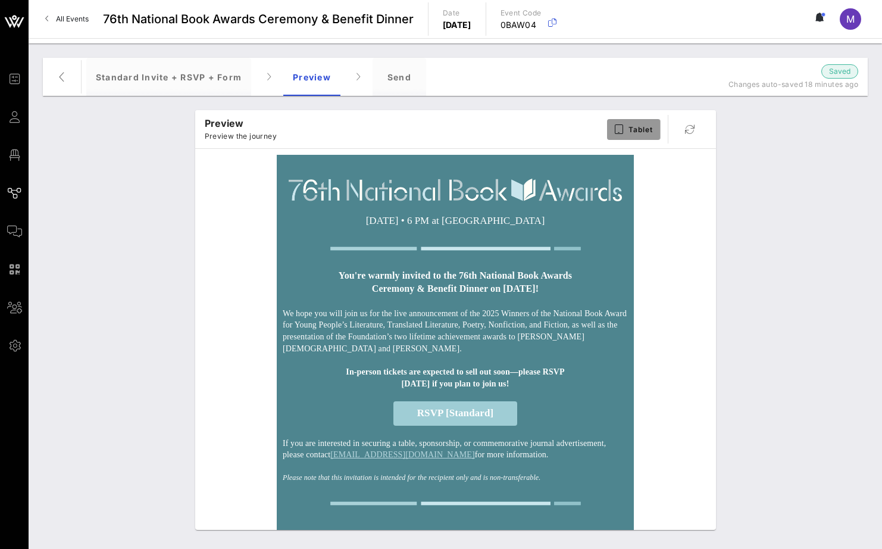
click at [648, 119] on button "Tablet" at bounding box center [633, 129] width 53 height 21
click at [645, 145] on div "Desktop" at bounding box center [640, 152] width 66 height 24
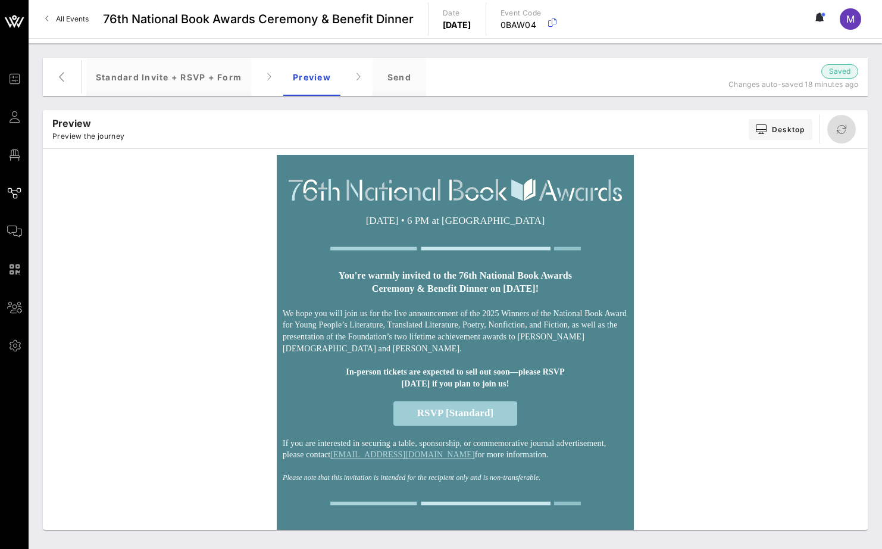
click at [843, 129] on icon "button" at bounding box center [842, 129] width 14 height 14
click at [169, 71] on div "Standard Invite + RSVP + Form" at bounding box center [168, 77] width 165 height 38
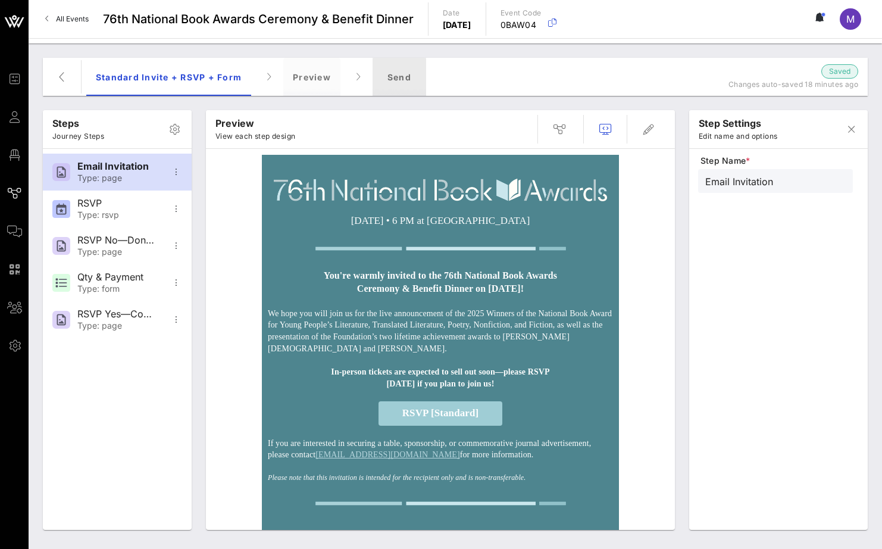
click at [404, 71] on div "Send" at bounding box center [400, 77] width 54 height 38
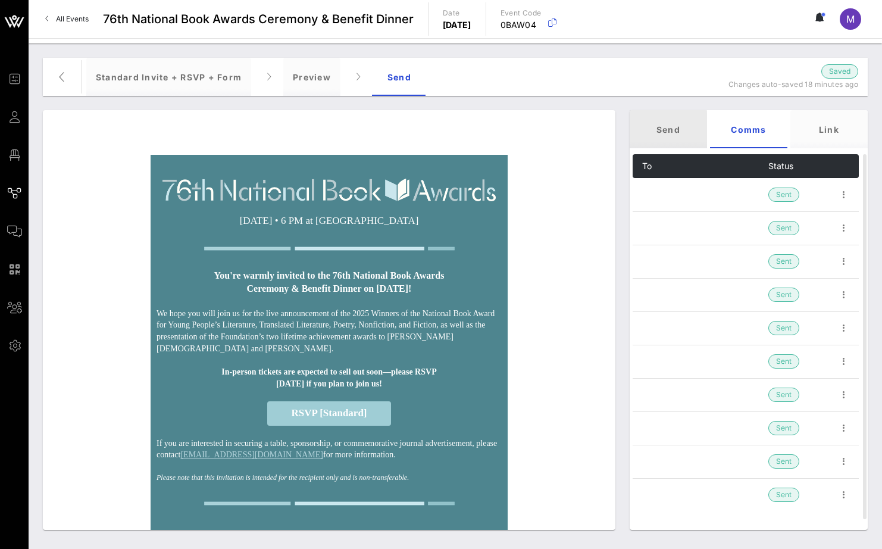
click at [681, 130] on div "Send" at bounding box center [668, 129] width 77 height 38
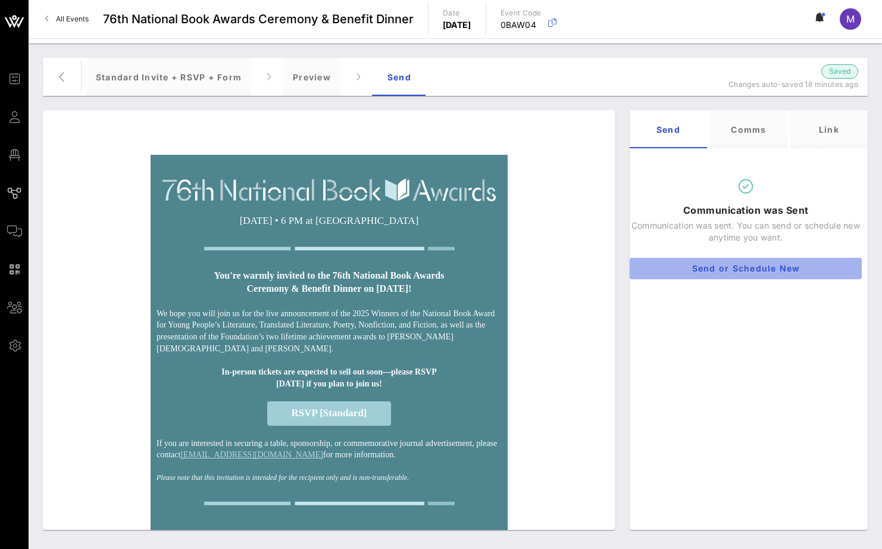
click at [750, 264] on span "Send or Schedule New" at bounding box center [746, 268] width 213 height 10
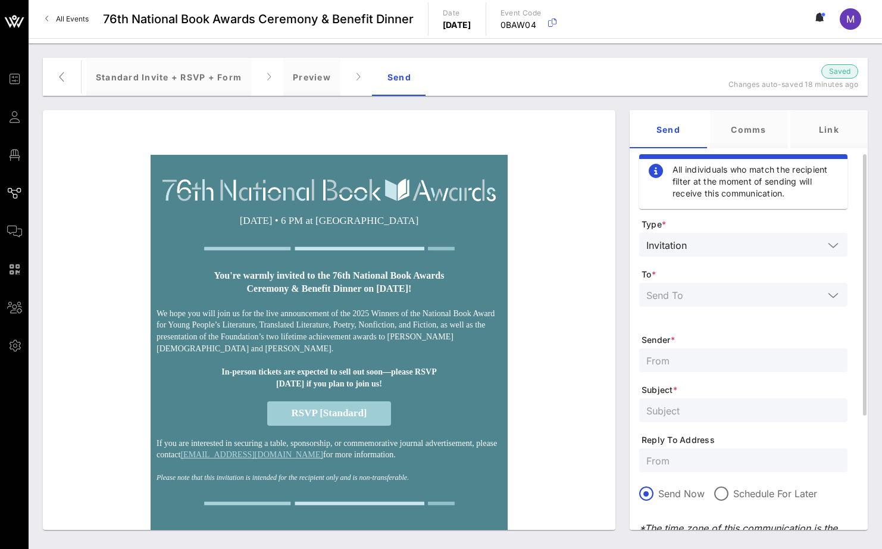
click at [751, 304] on div at bounding box center [744, 295] width 194 height 24
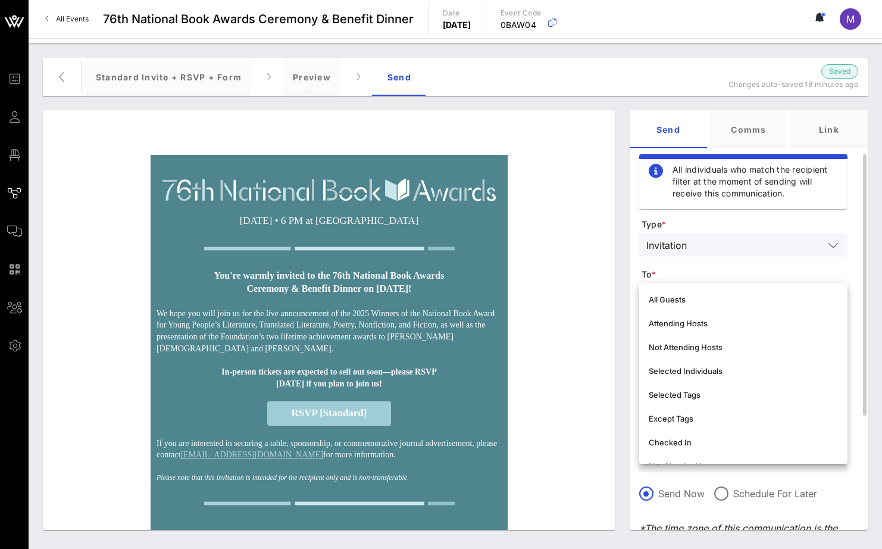
click at [753, 269] on span "To *" at bounding box center [745, 275] width 206 height 12
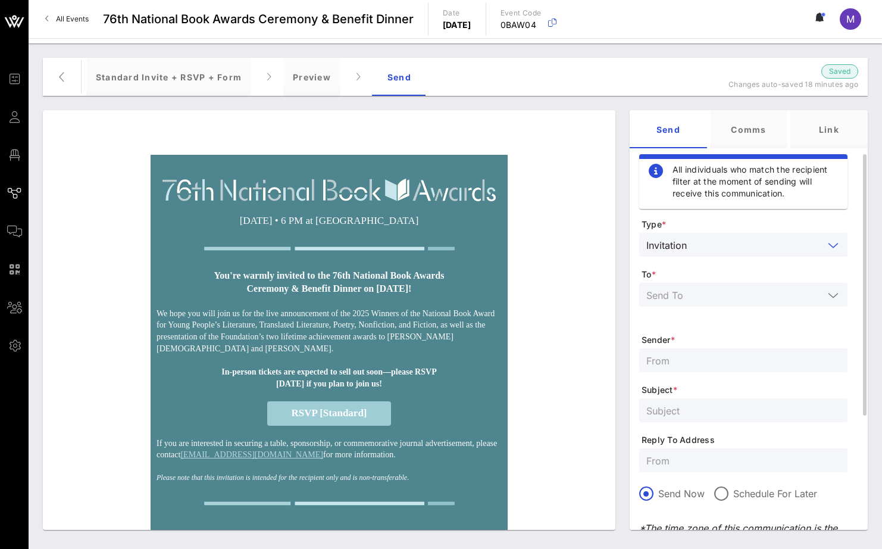
click at [750, 243] on input "text" at bounding box center [758, 244] width 132 height 15
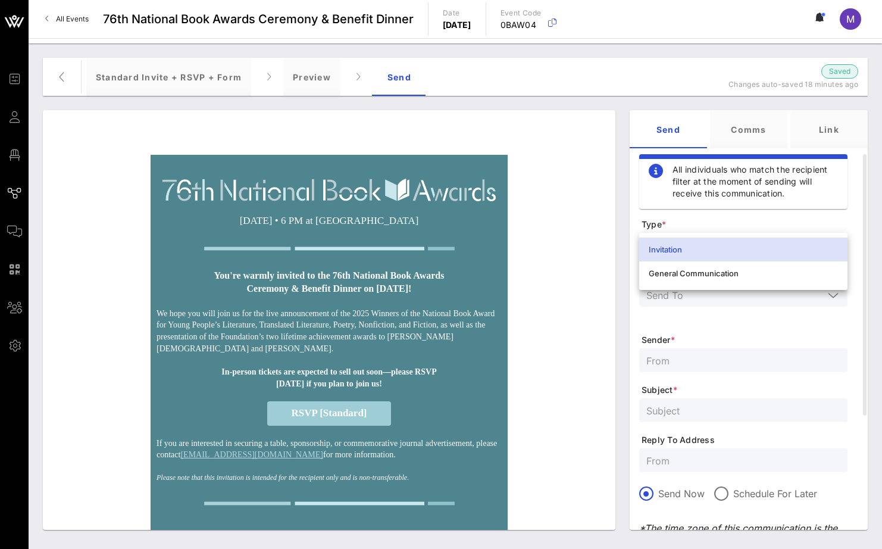
click at [753, 239] on div "Invitation" at bounding box center [744, 250] width 208 height 24
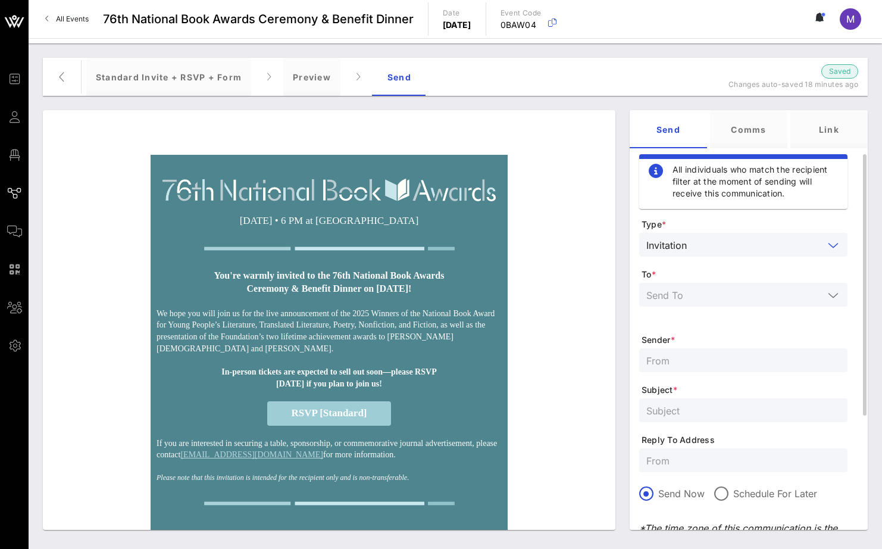
click at [754, 292] on input "text" at bounding box center [735, 294] width 177 height 15
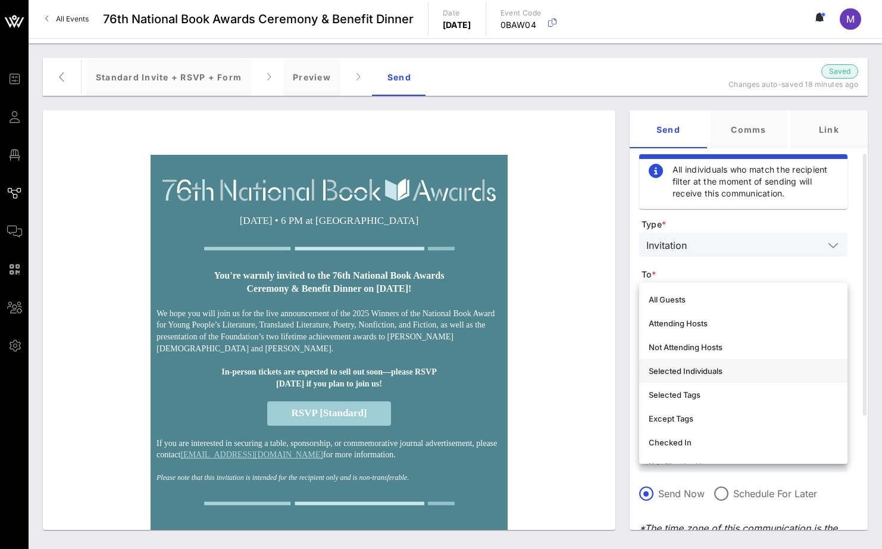
click at [753, 376] on div "Selected Individuals" at bounding box center [743, 370] width 189 height 19
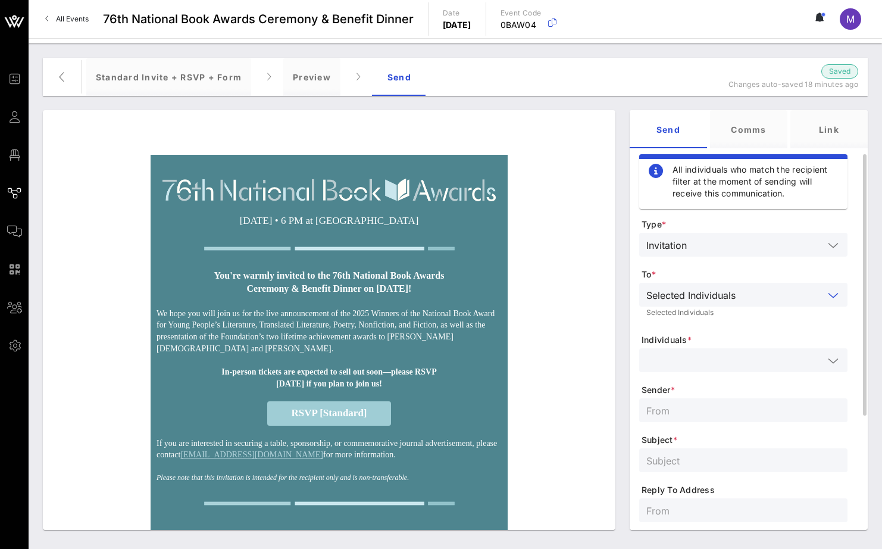
click at [708, 360] on input "text" at bounding box center [735, 360] width 177 height 15
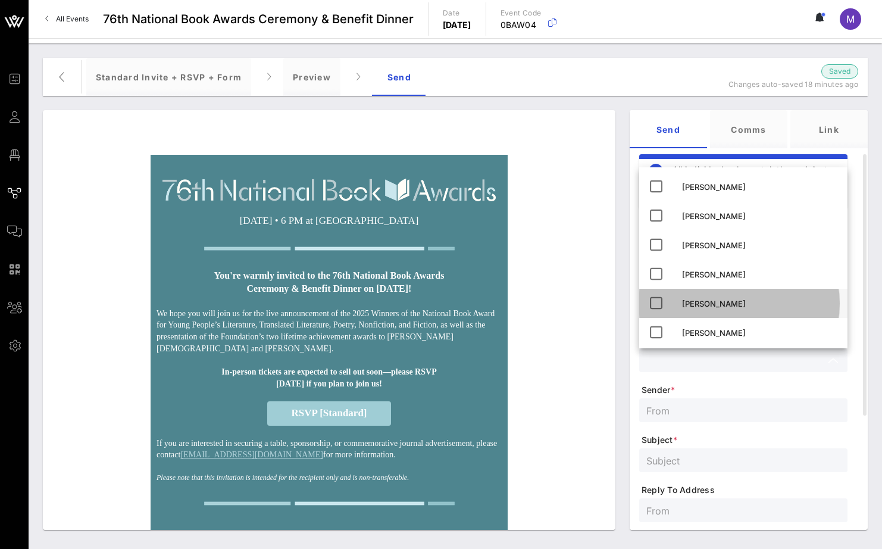
click at [714, 299] on div "[PERSON_NAME]" at bounding box center [760, 304] width 156 height 10
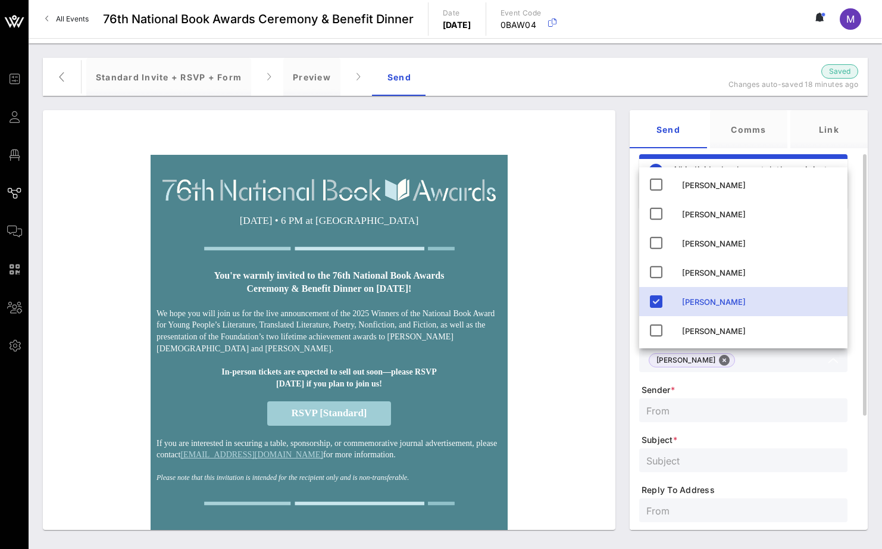
scroll to position [2, 0]
click at [738, 393] on span "Sender *" at bounding box center [745, 390] width 206 height 12
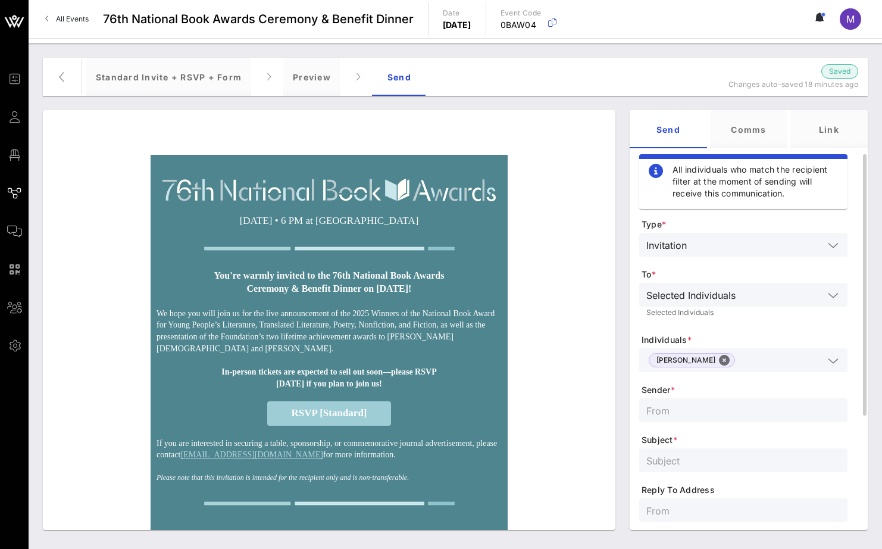
click at [726, 407] on input "text" at bounding box center [744, 410] width 194 height 15
type input "NBF"
click at [735, 456] on input "text" at bounding box center [744, 460] width 194 height 15
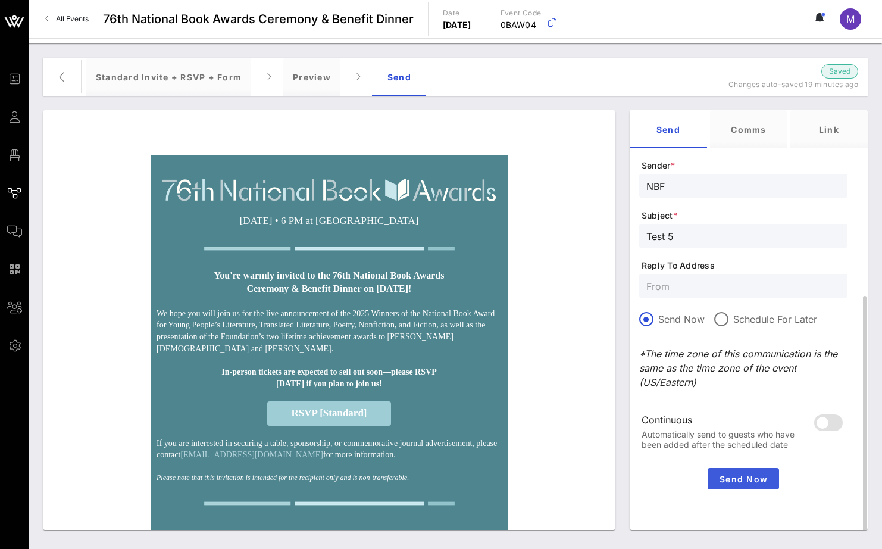
type input "Test 5"
click at [744, 479] on span "Send Now" at bounding box center [744, 479] width 62 height 10
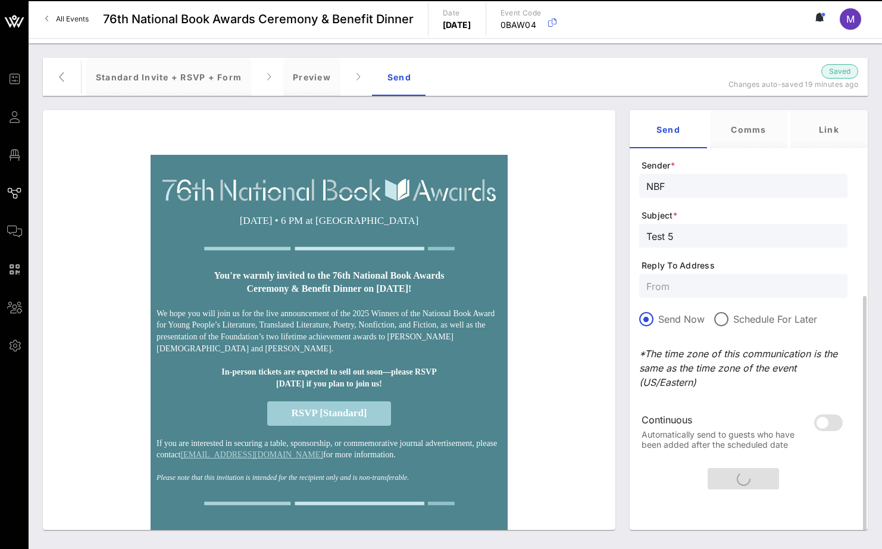
scroll to position [17, 0]
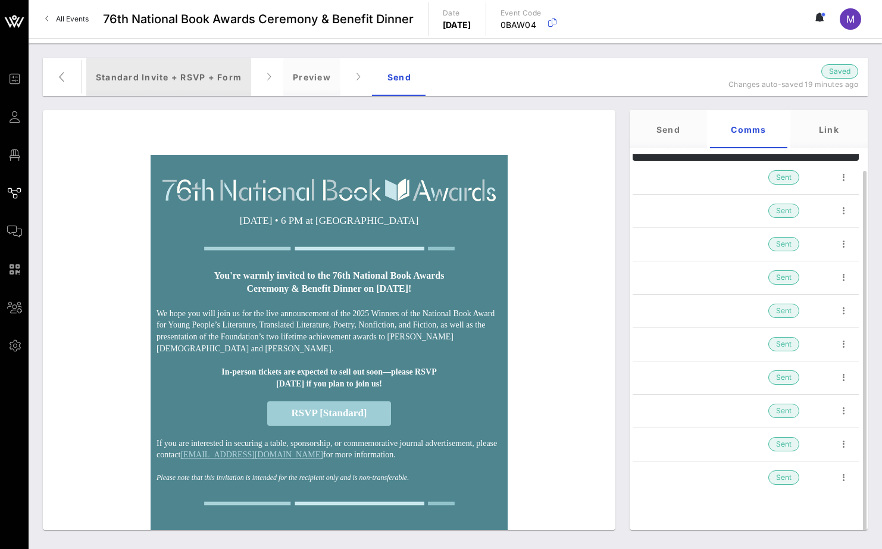
click at [155, 73] on div "Standard Invite + RSVP + Form" at bounding box center [168, 77] width 165 height 38
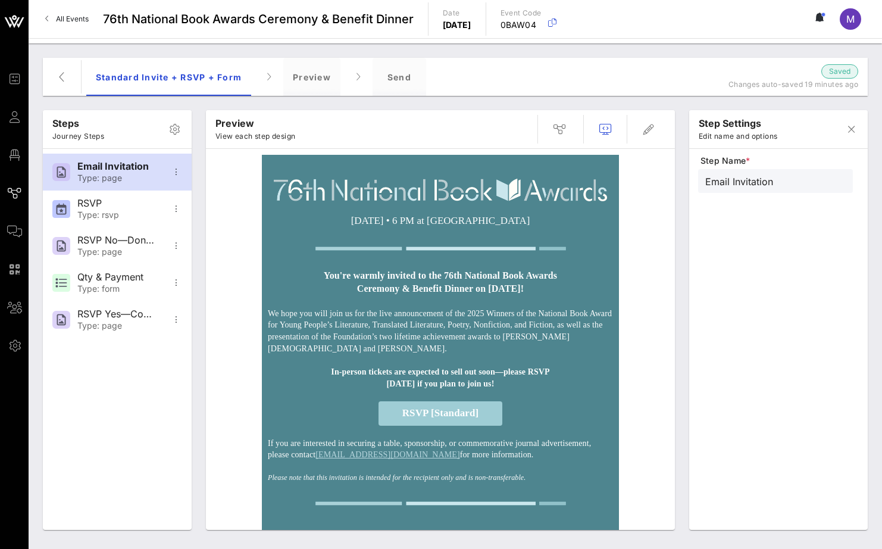
click at [557, 180] on img at bounding box center [440, 190] width 333 height 23
click at [655, 122] on icon "button" at bounding box center [649, 129] width 14 height 14
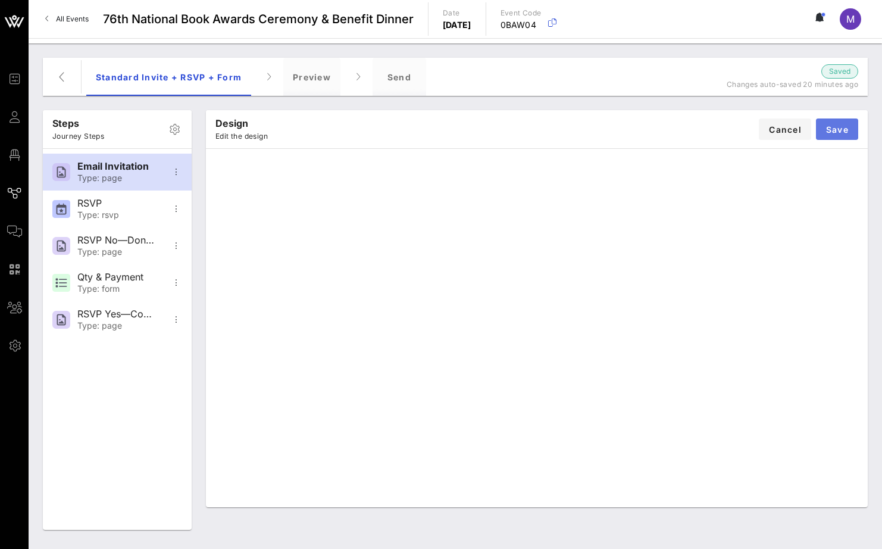
click at [834, 125] on span "Save" at bounding box center [837, 129] width 23 height 10
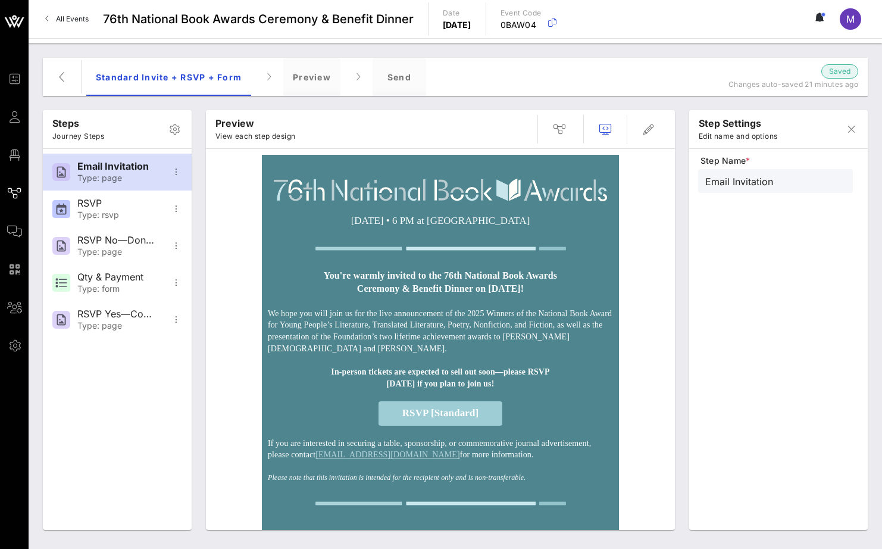
click at [388, 234] on td at bounding box center [440, 248] width 357 height 29
click at [662, 120] on div at bounding box center [598, 129] width 135 height 29
click at [660, 128] on span "button" at bounding box center [649, 129] width 29 height 14
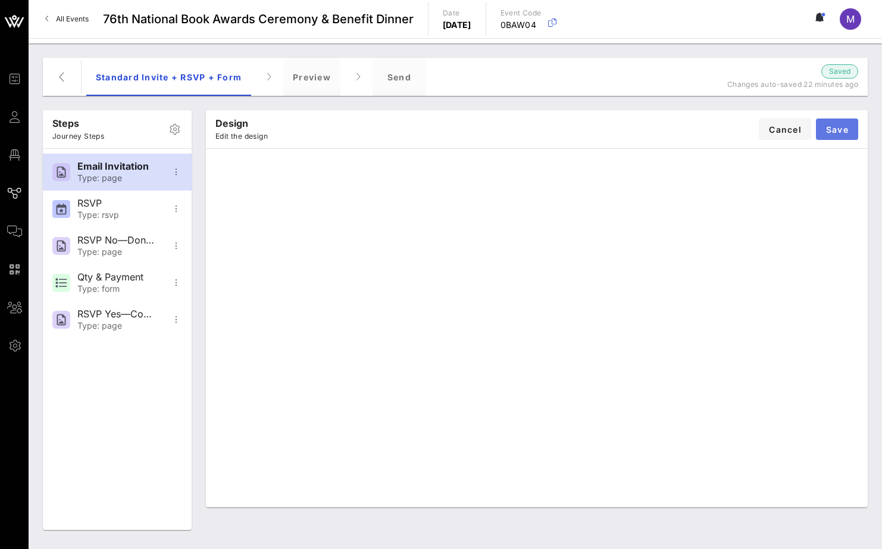
click at [834, 126] on span "Save" at bounding box center [837, 129] width 23 height 10
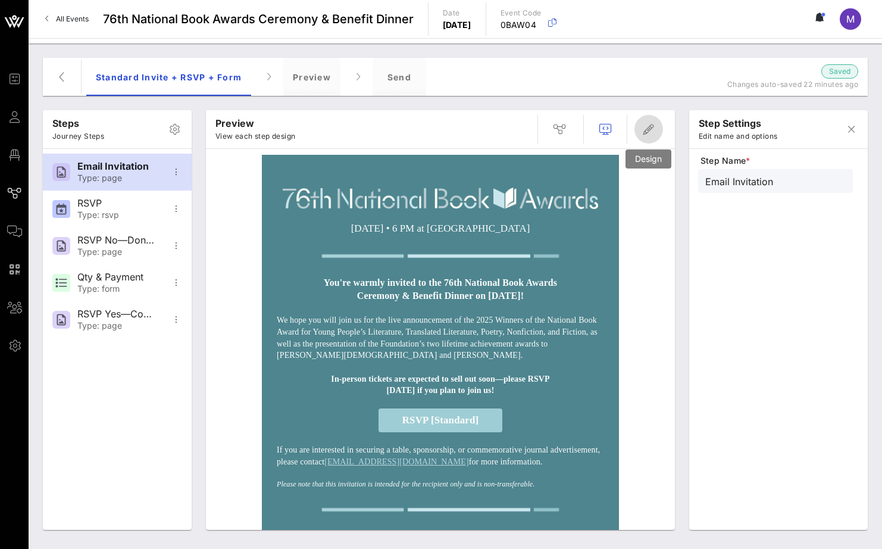
click at [655, 126] on icon "button" at bounding box center [649, 129] width 14 height 14
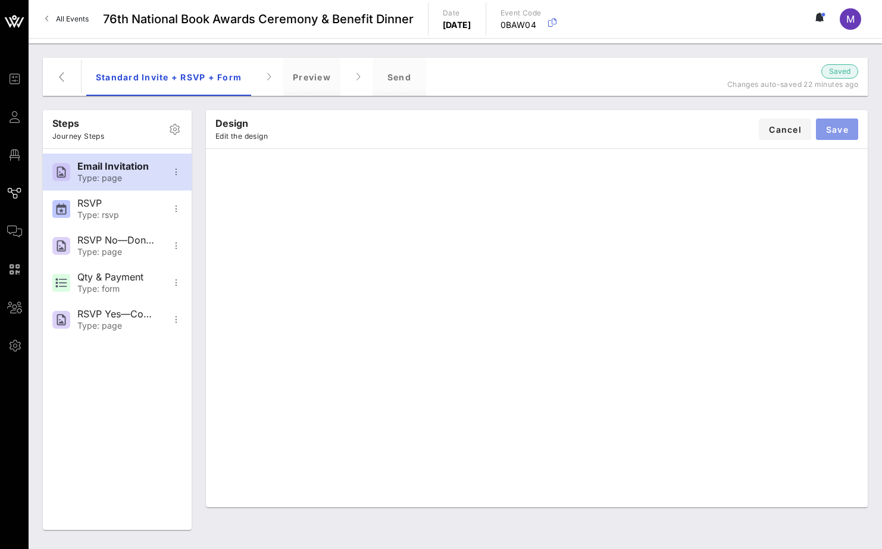
click at [841, 137] on button "Save" at bounding box center [837, 128] width 42 height 21
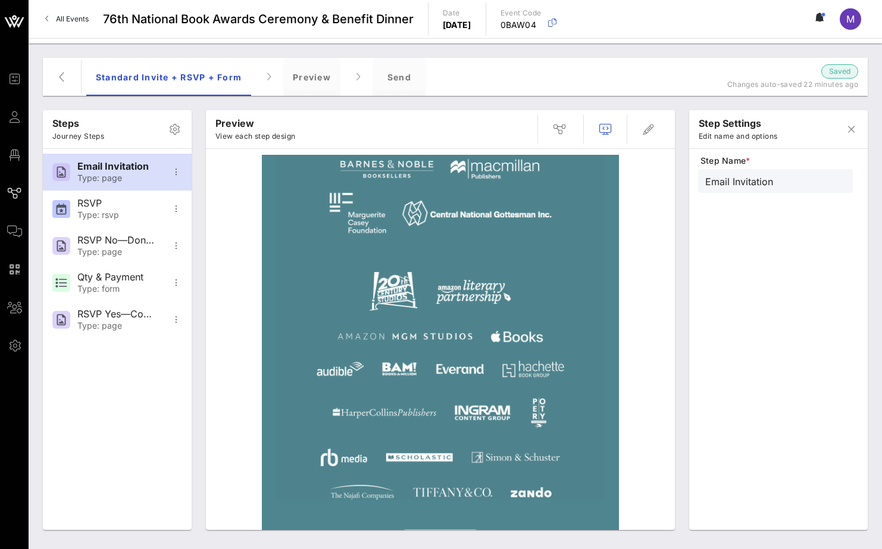
scroll to position [594, 0]
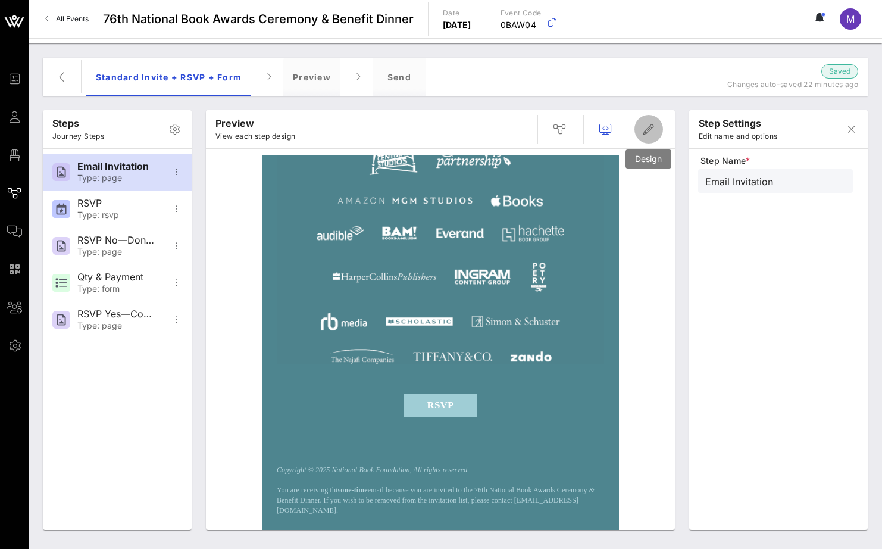
click at [647, 123] on icon "button" at bounding box center [649, 129] width 14 height 14
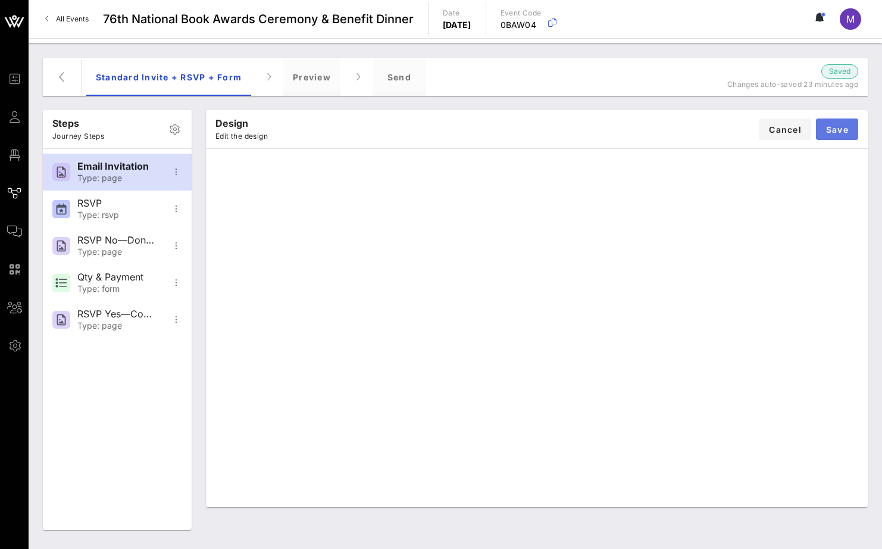
click at [831, 124] on span "Save" at bounding box center [837, 129] width 23 height 10
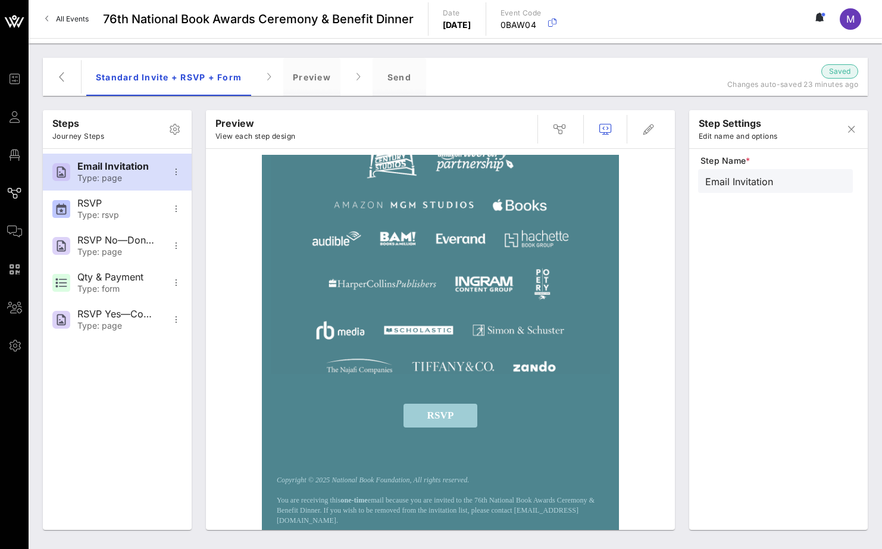
scroll to position [635, 0]
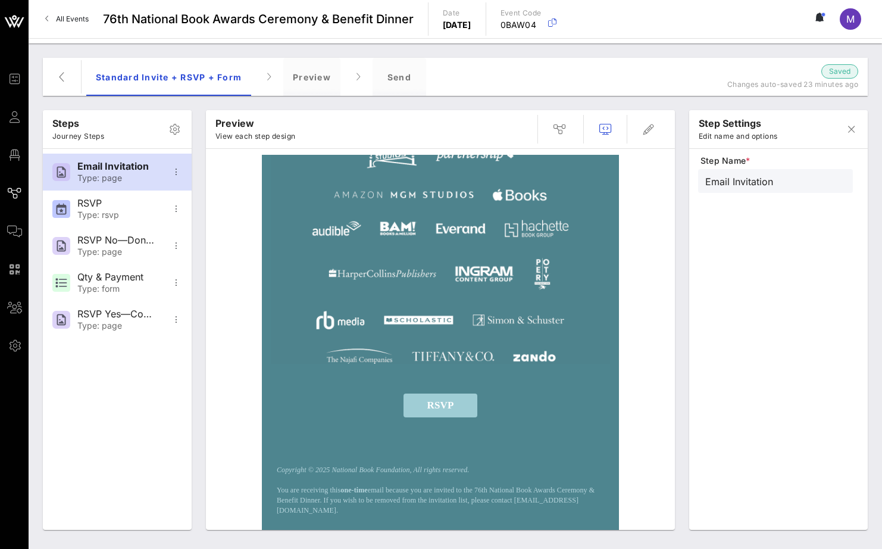
click at [516, 467] on p "Copyright © 2025 National Book Foundation, All rights reserved." at bounding box center [441, 470] width 328 height 10
click at [649, 133] on icon "button" at bounding box center [649, 129] width 14 height 14
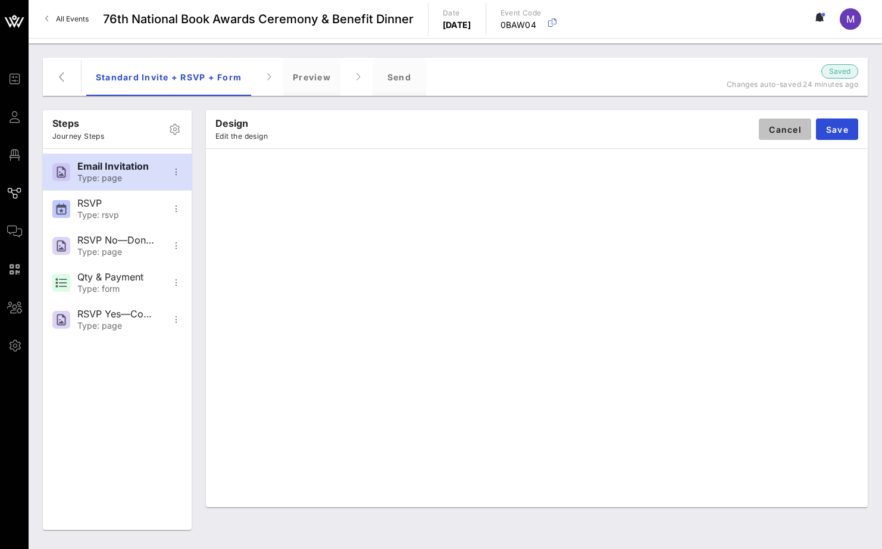
click at [784, 134] on span "Cancel" at bounding box center [785, 129] width 33 height 10
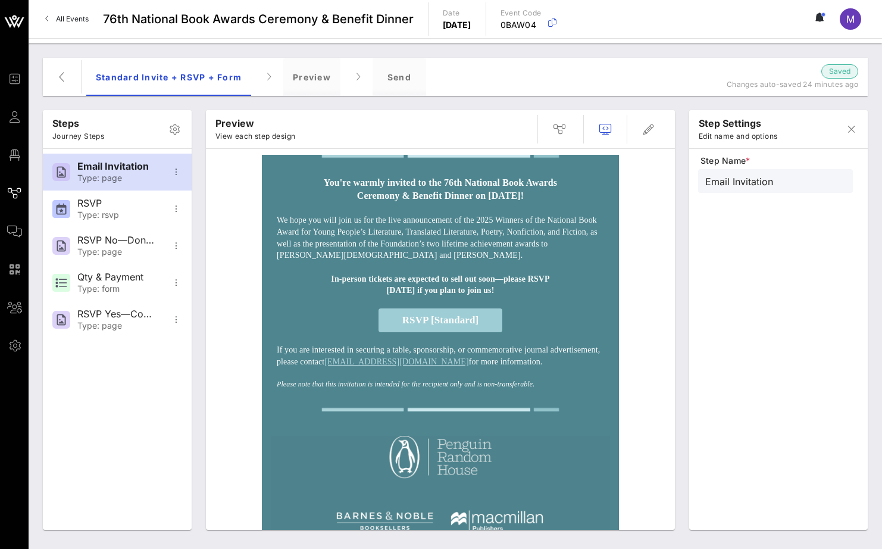
scroll to position [0, 0]
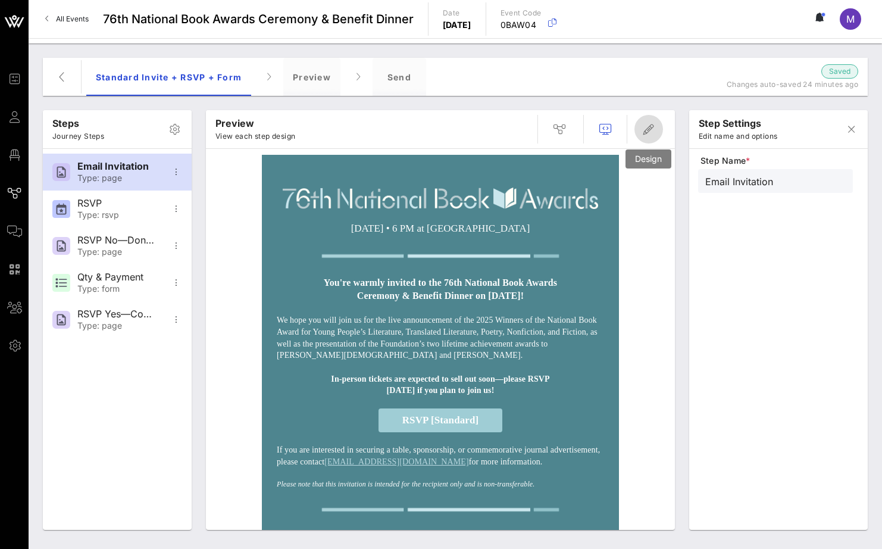
click at [648, 129] on icon "button" at bounding box center [649, 129] width 14 height 14
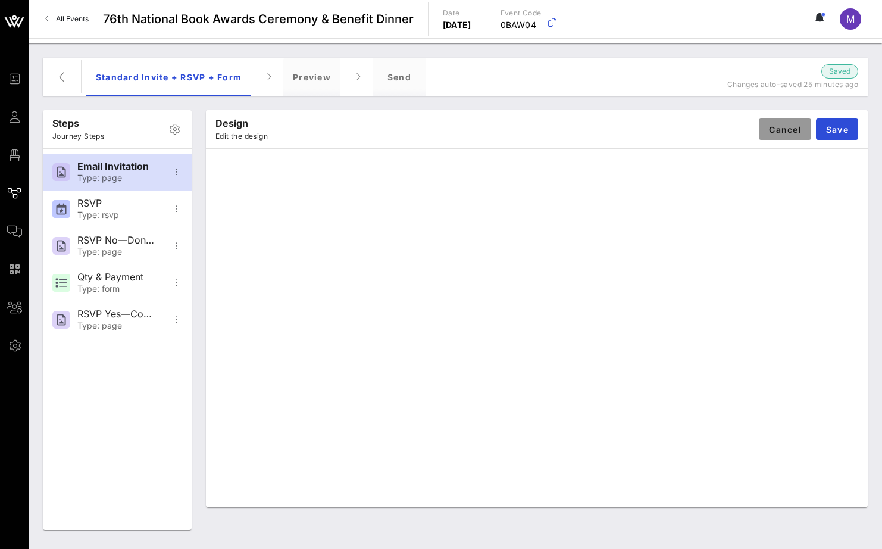
click at [783, 132] on span "Cancel" at bounding box center [785, 129] width 33 height 10
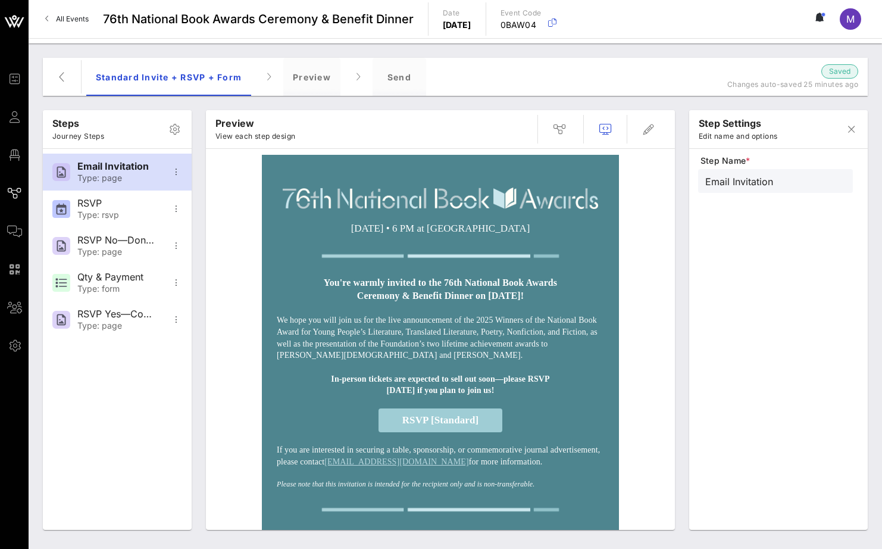
scroll to position [635, 0]
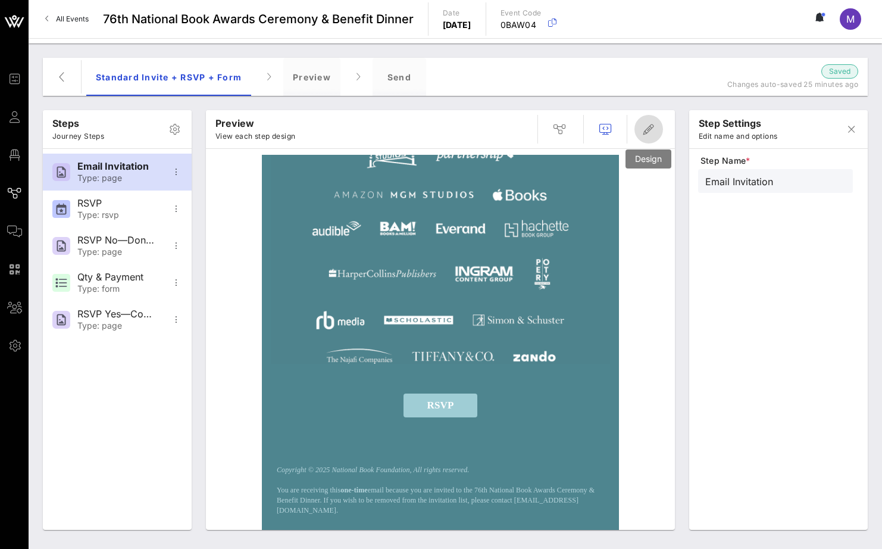
click at [647, 130] on icon "button" at bounding box center [649, 129] width 14 height 14
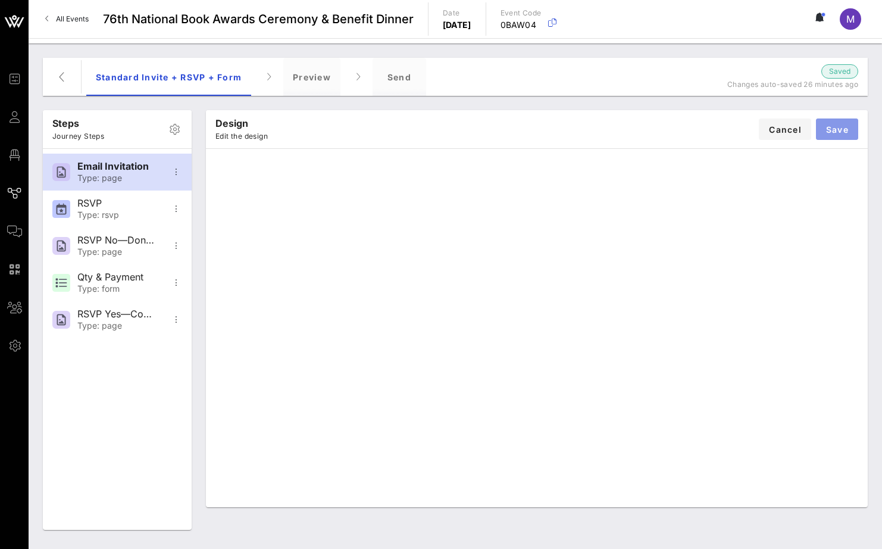
click at [847, 132] on span "Save" at bounding box center [837, 129] width 23 height 10
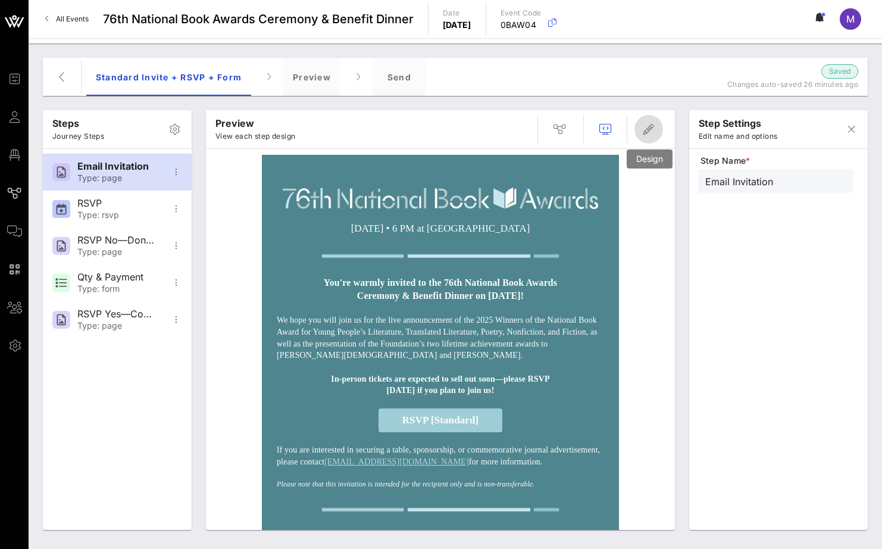
click at [648, 128] on icon "button" at bounding box center [649, 129] width 14 height 14
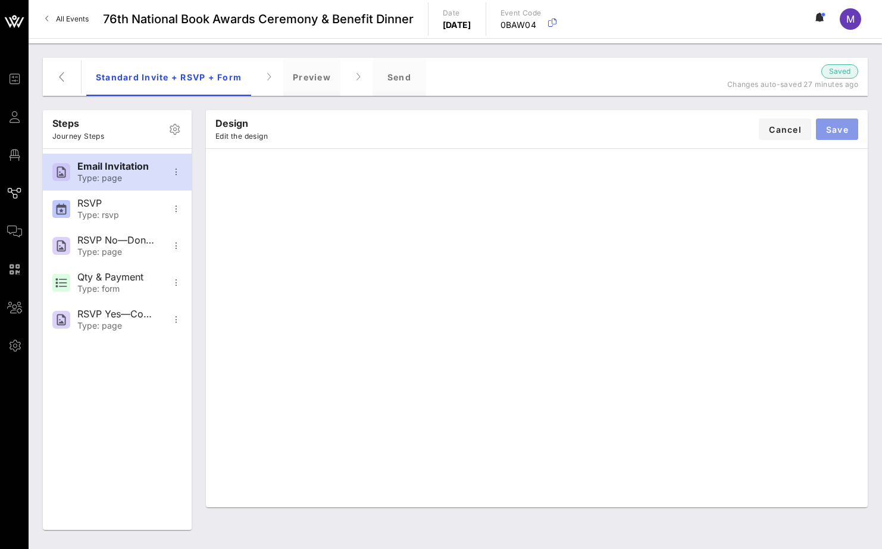
click at [841, 123] on button "Save" at bounding box center [837, 128] width 42 height 21
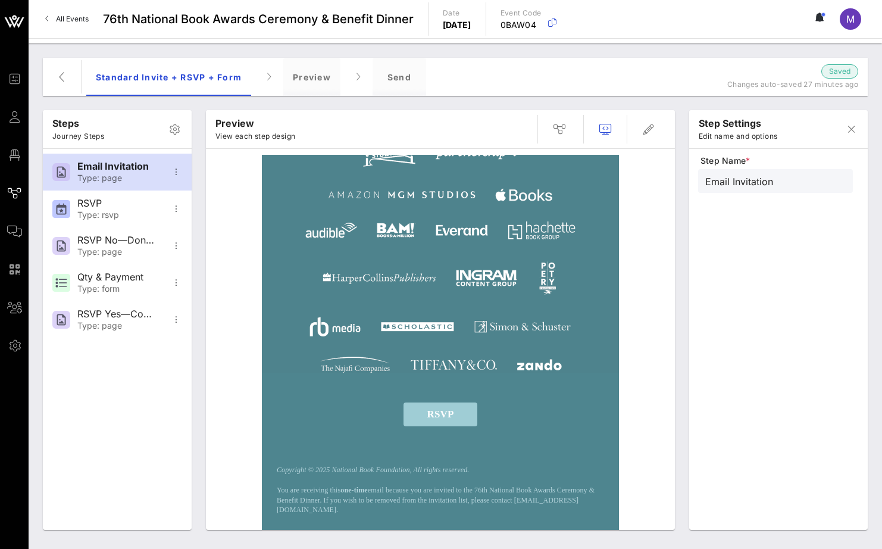
scroll to position [657, 0]
click at [645, 124] on icon "button" at bounding box center [649, 129] width 14 height 14
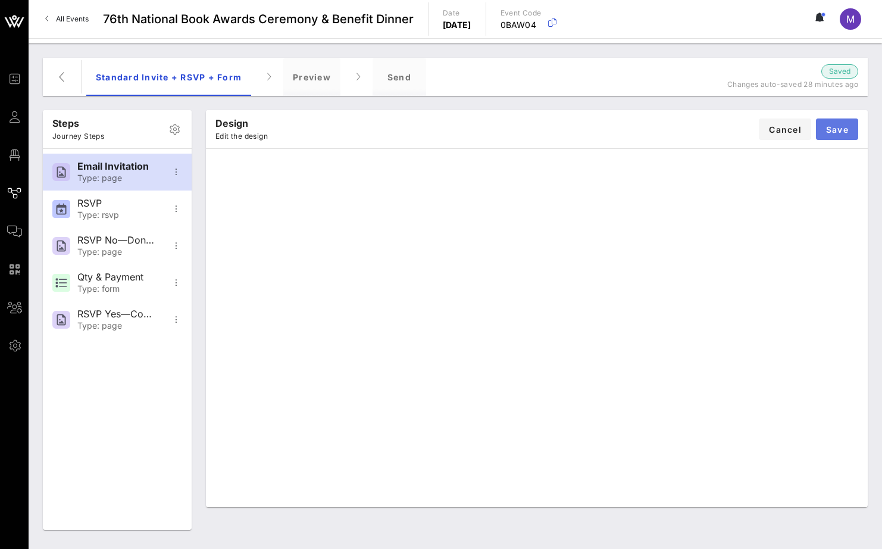
click at [852, 131] on button "Save" at bounding box center [837, 128] width 42 height 21
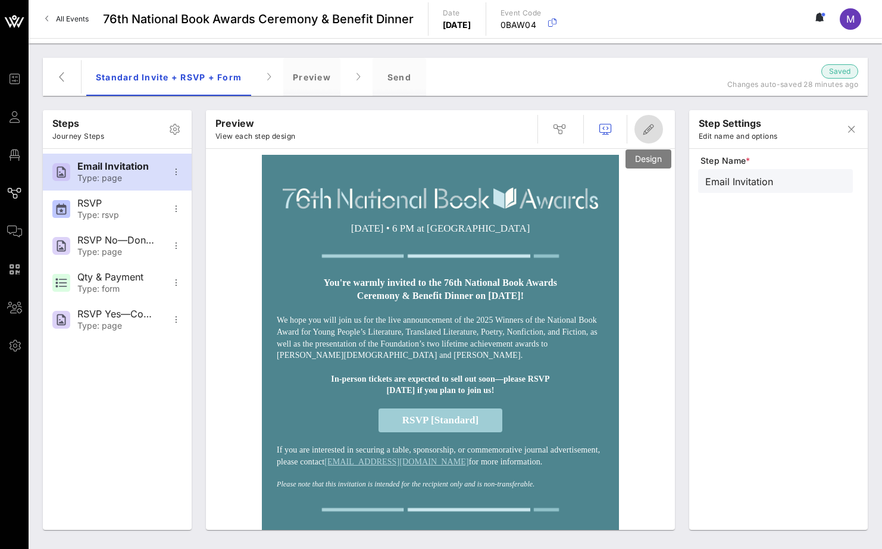
click at [656, 124] on icon "button" at bounding box center [649, 129] width 14 height 14
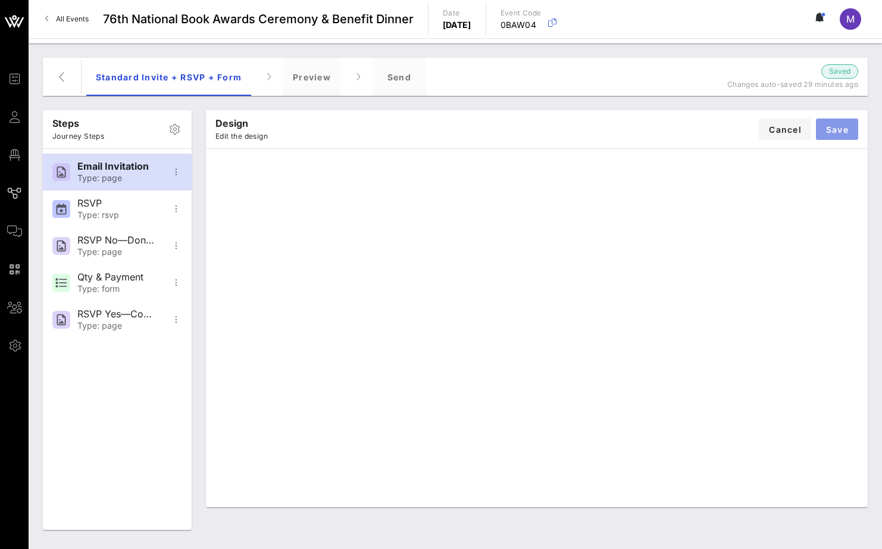
click at [827, 131] on span "Save" at bounding box center [837, 129] width 23 height 10
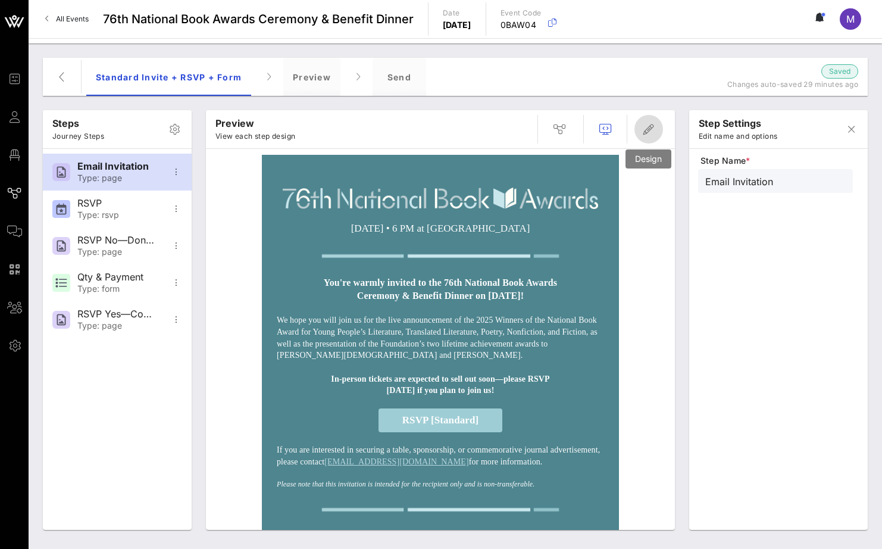
click at [644, 130] on icon "button" at bounding box center [649, 129] width 14 height 14
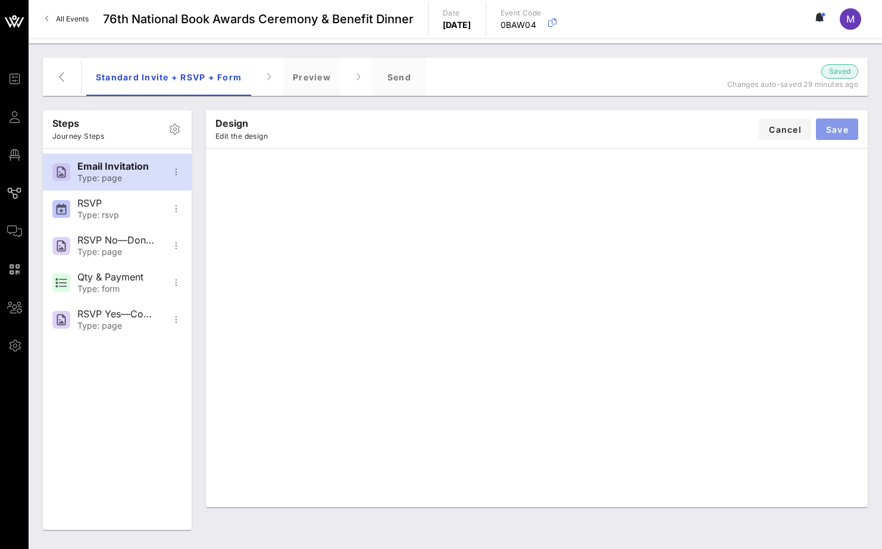
click at [831, 132] on span "Save" at bounding box center [837, 129] width 23 height 10
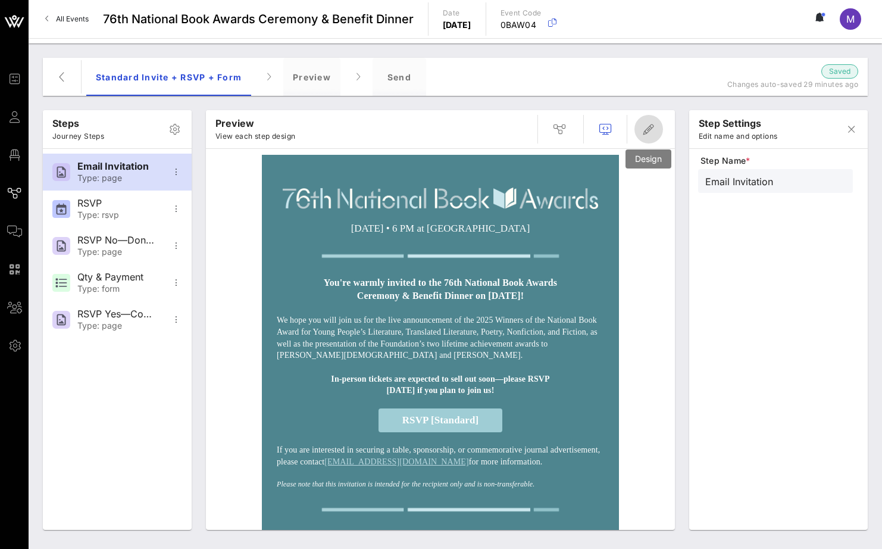
click at [654, 124] on icon "button" at bounding box center [649, 129] width 14 height 14
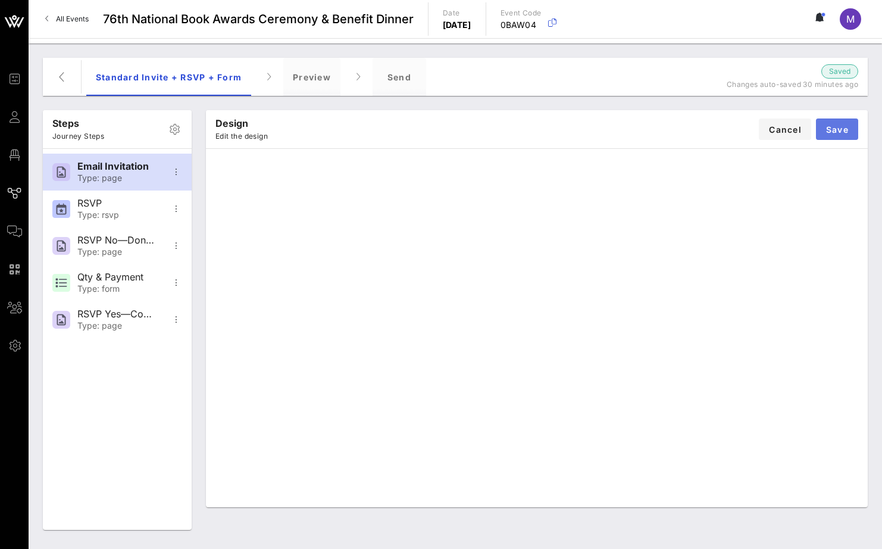
click at [842, 133] on span "Save" at bounding box center [837, 129] width 23 height 10
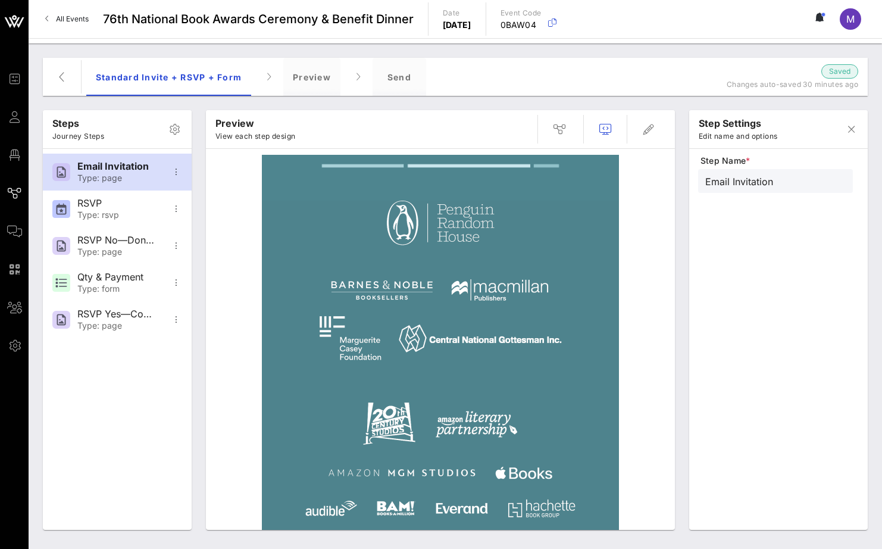
scroll to position [0, 0]
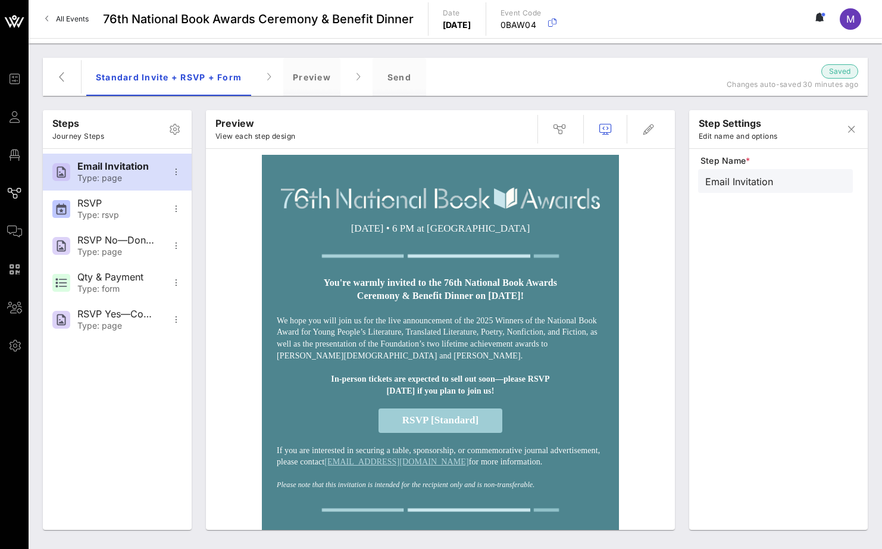
click at [476, 395] on strong "In-person tickets are expected to sell out soon—please RSVP [DATE] if you plan …" at bounding box center [440, 385] width 219 height 21
click at [636, 133] on span "button" at bounding box center [649, 129] width 29 height 14
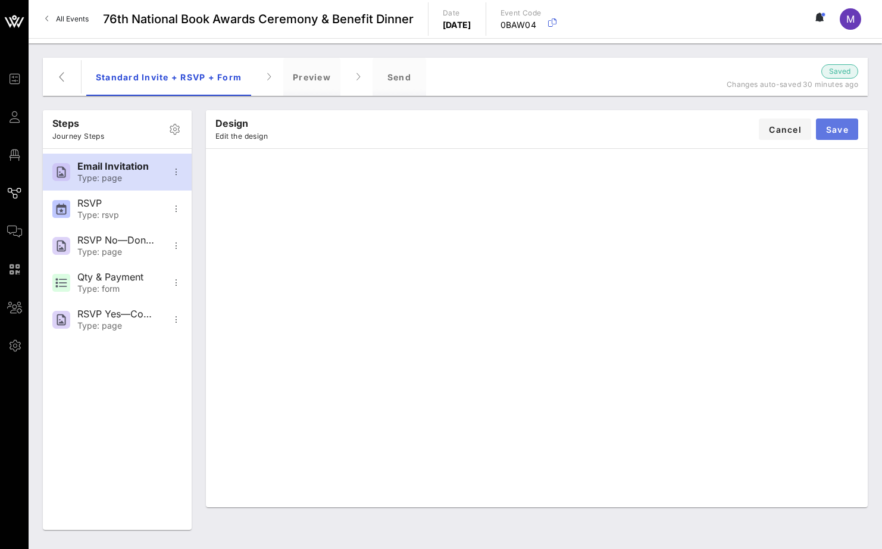
click at [847, 133] on span "Save" at bounding box center [837, 129] width 23 height 10
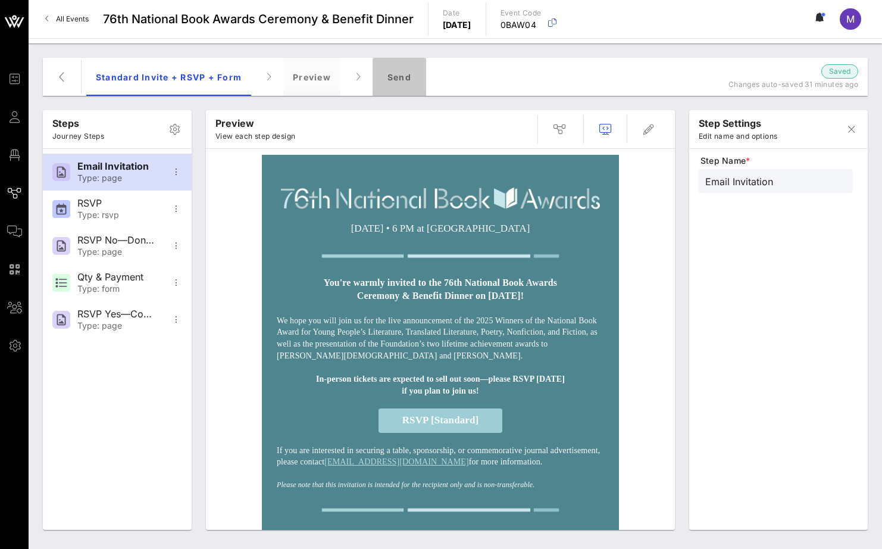
click at [415, 79] on div "Send" at bounding box center [400, 77] width 54 height 38
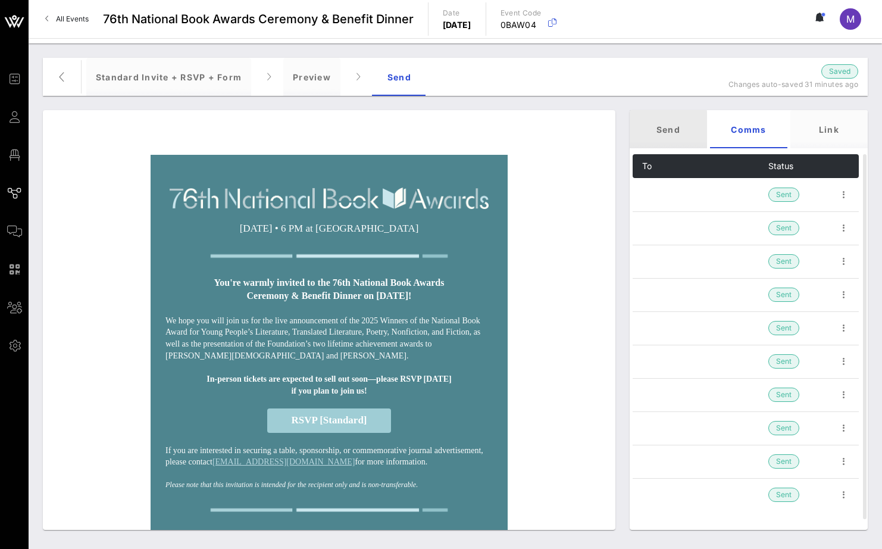
click at [691, 132] on div "Send" at bounding box center [668, 129] width 77 height 38
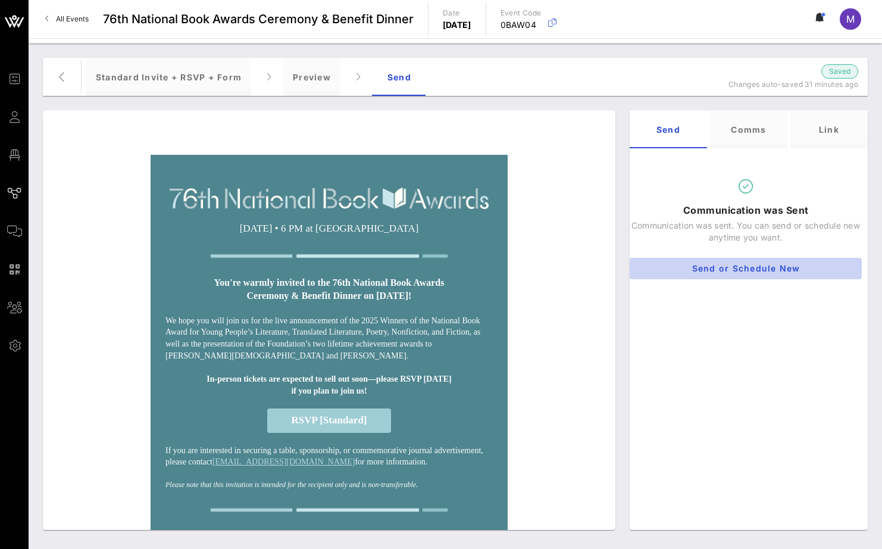
click at [769, 270] on span "Send or Schedule New" at bounding box center [746, 268] width 213 height 10
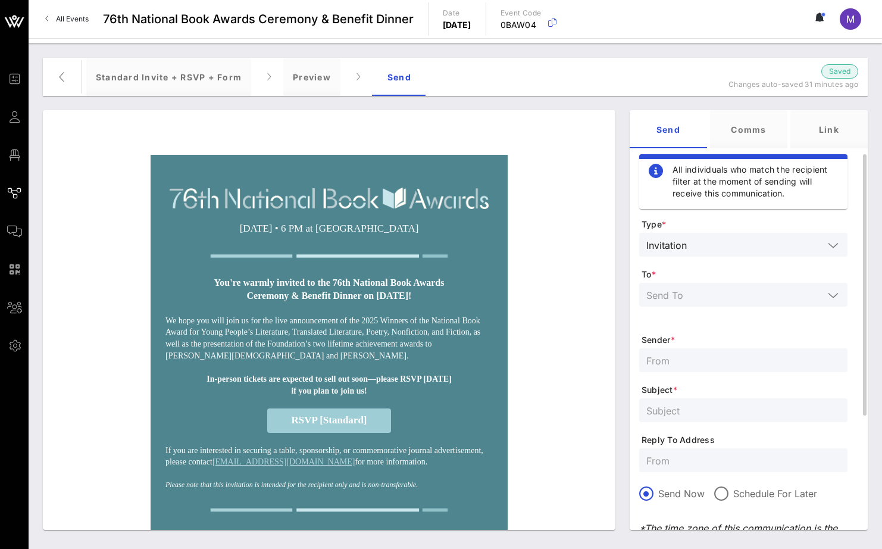
click at [762, 291] on input "text" at bounding box center [735, 294] width 177 height 15
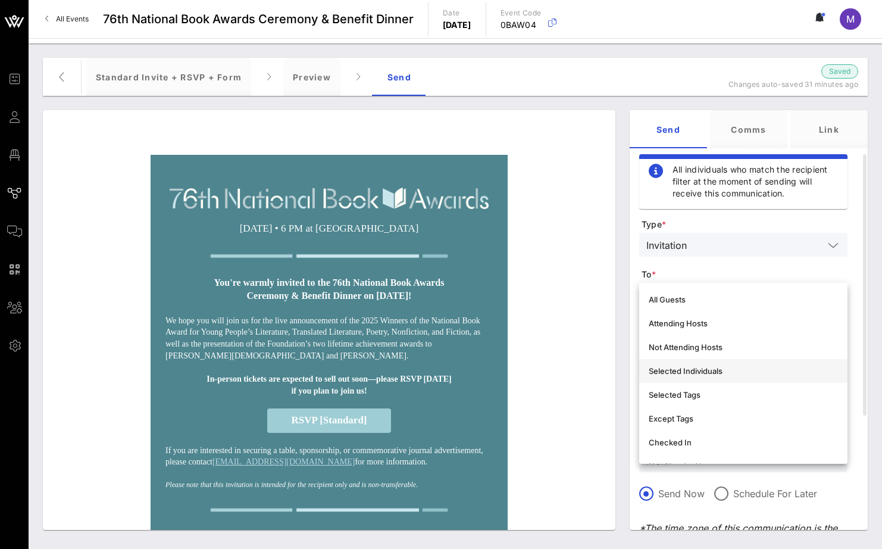
click at [749, 382] on div "Selected Individuals" at bounding box center [744, 371] width 208 height 24
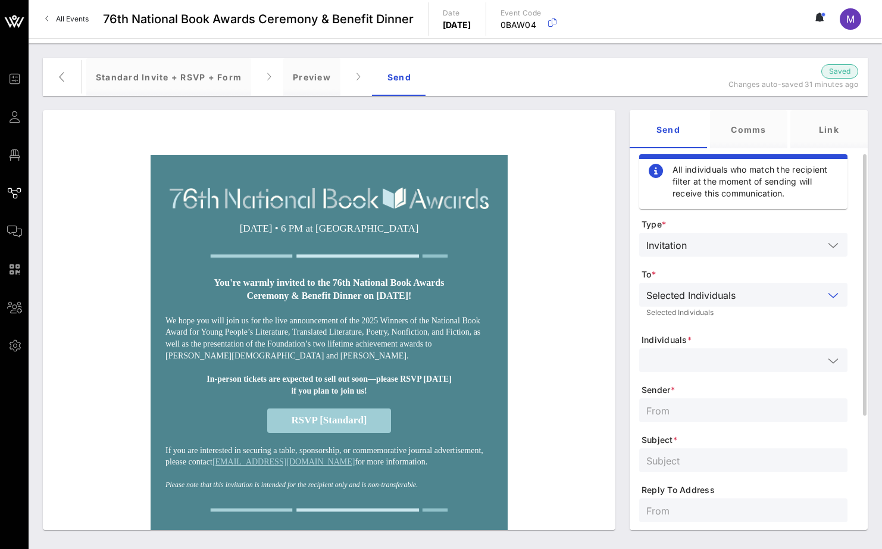
click at [730, 357] on input "text" at bounding box center [735, 360] width 177 height 15
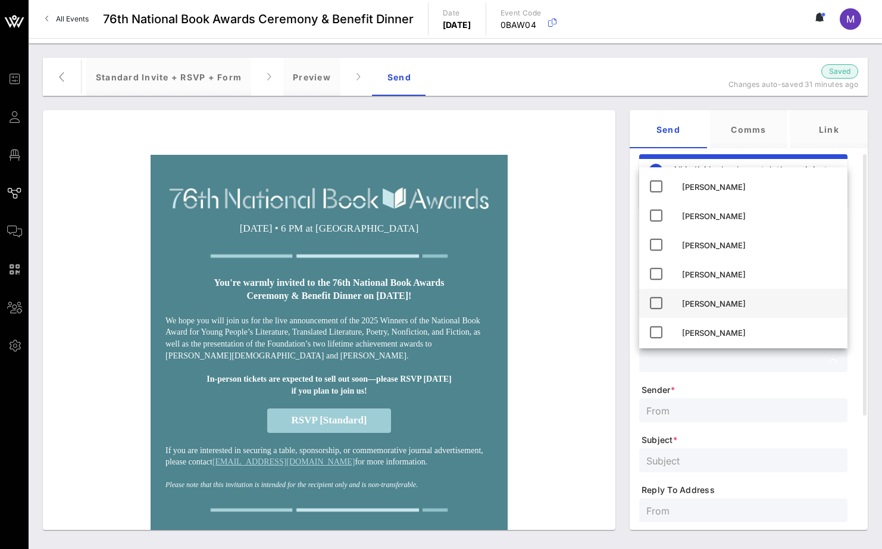
click at [724, 302] on div "[PERSON_NAME]" at bounding box center [760, 304] width 156 height 10
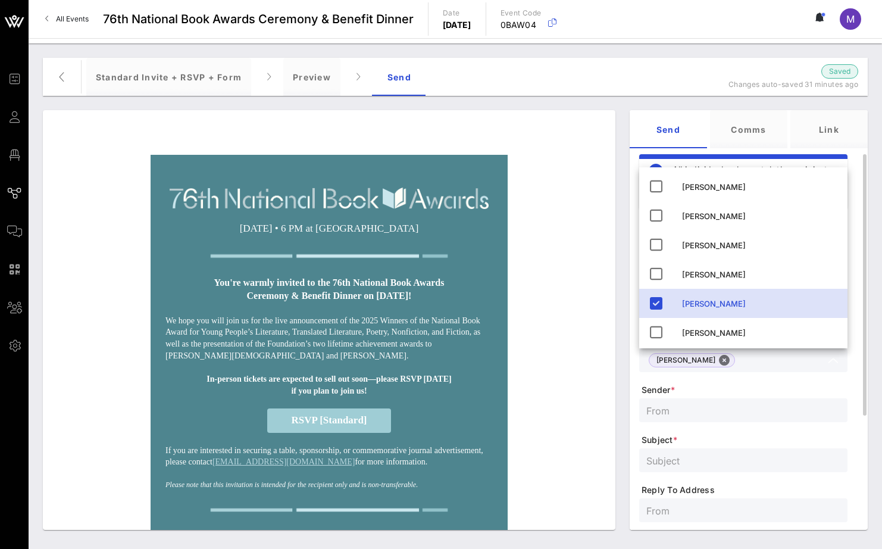
click at [749, 387] on span "Sender *" at bounding box center [745, 390] width 206 height 12
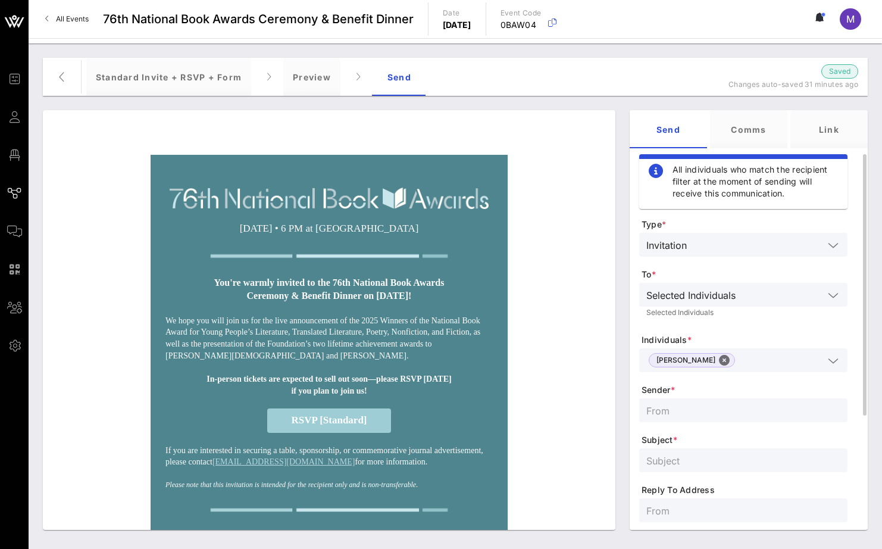
click at [719, 411] on input "text" at bounding box center [744, 410] width 194 height 15
type input "NBF"
click at [728, 466] on input "text" at bounding box center [744, 460] width 194 height 15
type input "Test 6"
click at [741, 446] on form "Type * Invitation To * Selected Individuals Selected Individuals Individuals * …" at bounding box center [744, 453] width 208 height 469
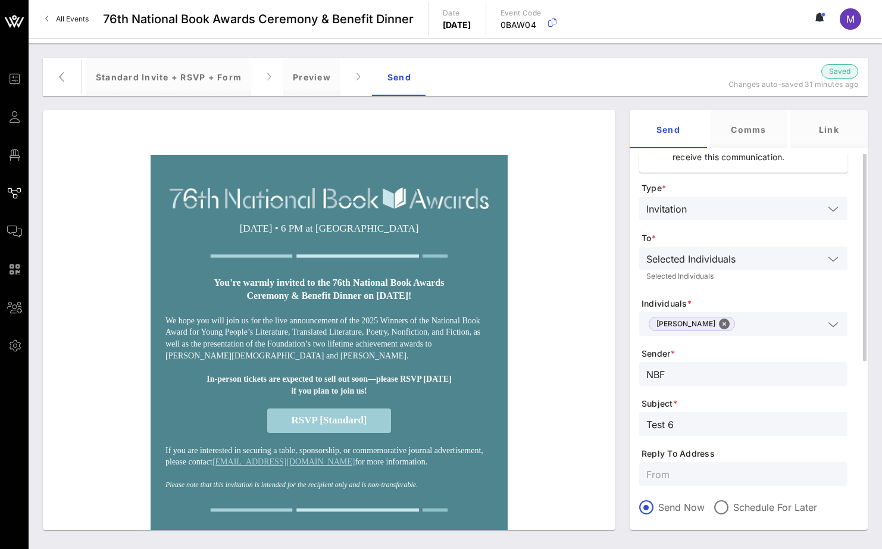
scroll to position [224, 0]
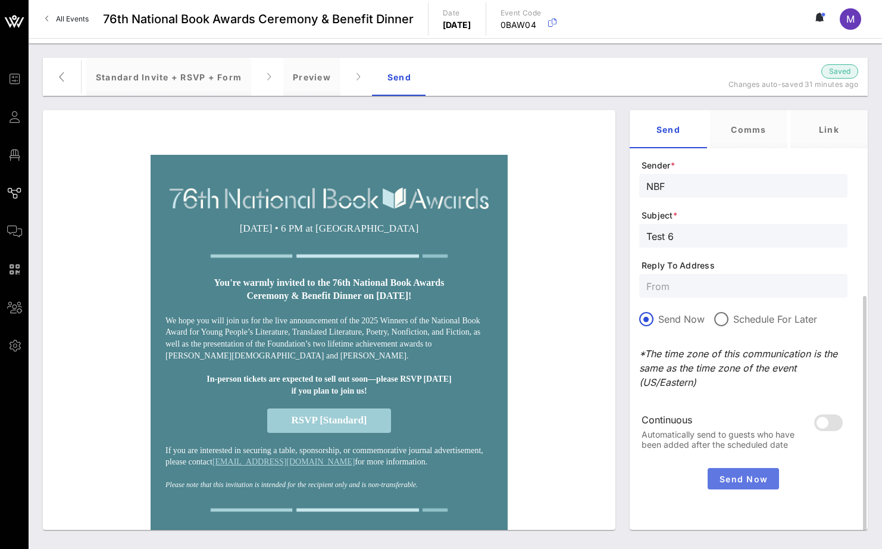
click at [759, 480] on span "Send Now" at bounding box center [744, 479] width 62 height 10
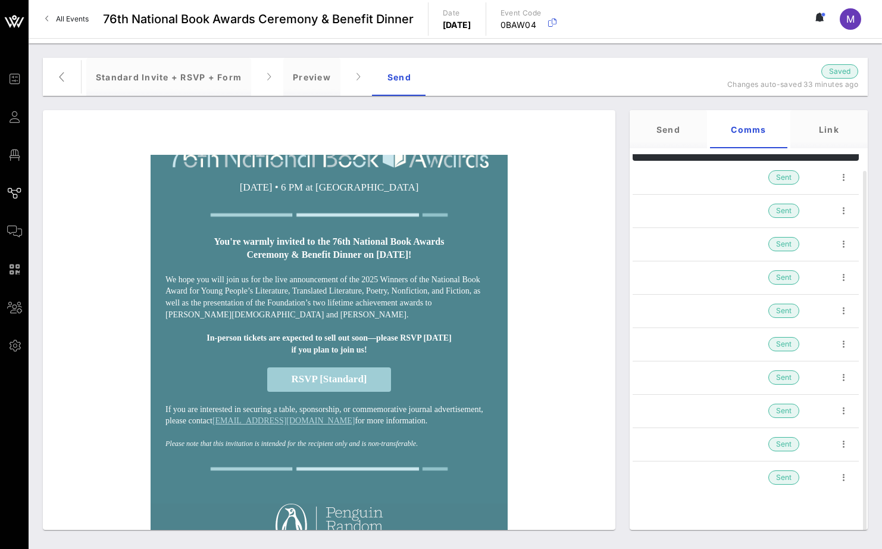
scroll to position [0, 0]
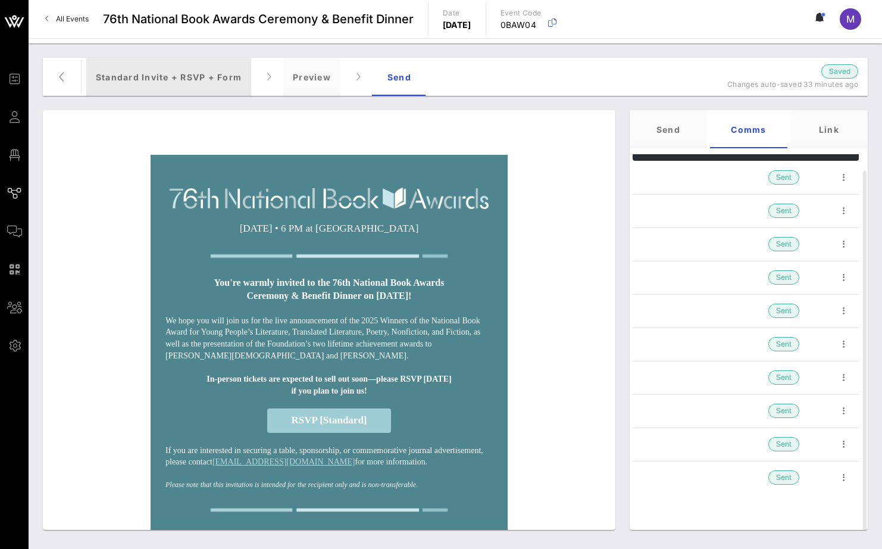
click at [195, 70] on div "Standard Invite + RSVP + Form" at bounding box center [168, 77] width 165 height 38
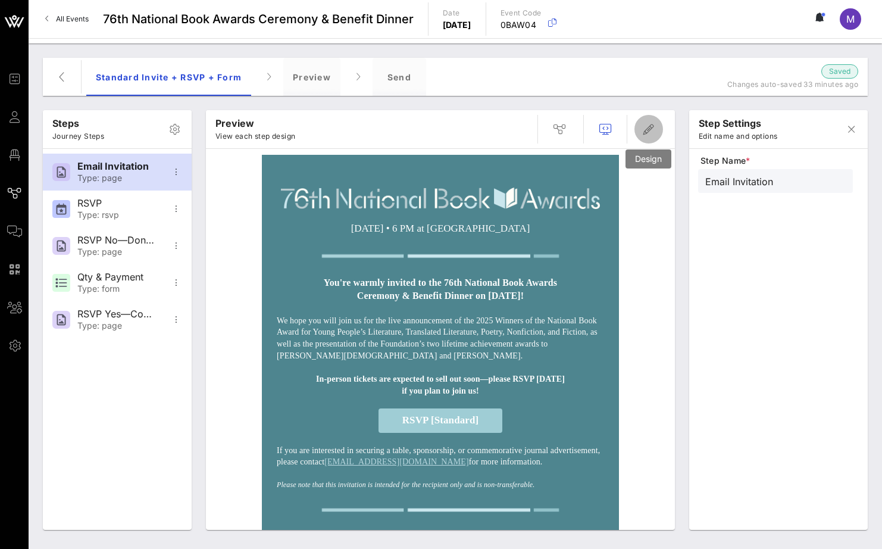
click at [652, 127] on icon "button" at bounding box center [649, 129] width 14 height 14
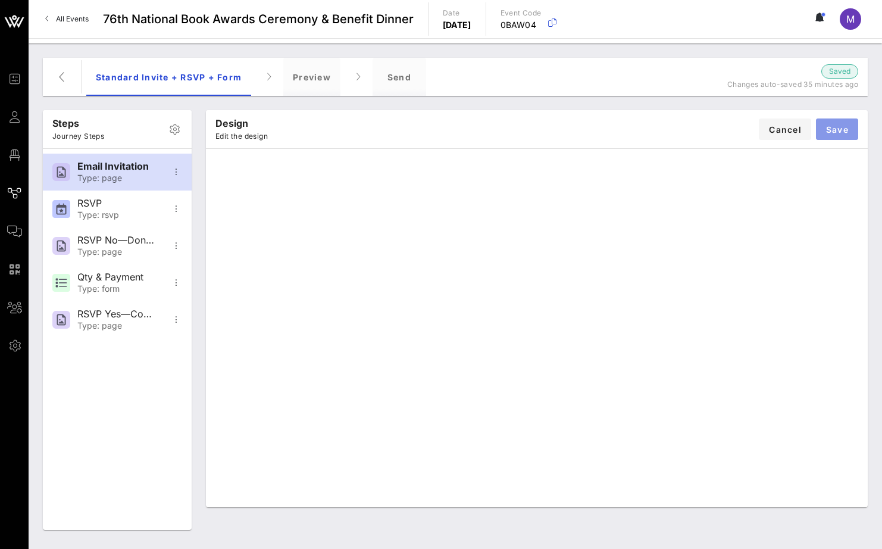
click at [838, 127] on span "Save" at bounding box center [837, 129] width 23 height 10
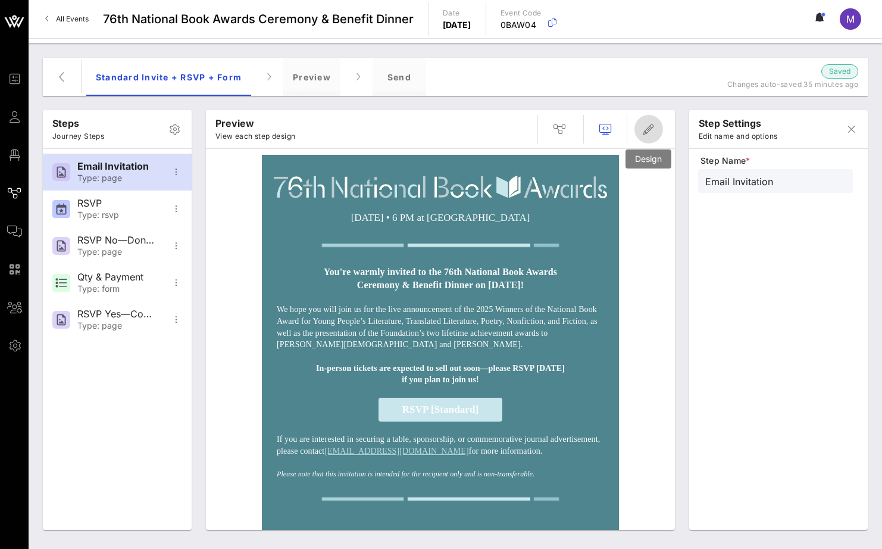
click at [656, 124] on icon "button" at bounding box center [649, 129] width 14 height 14
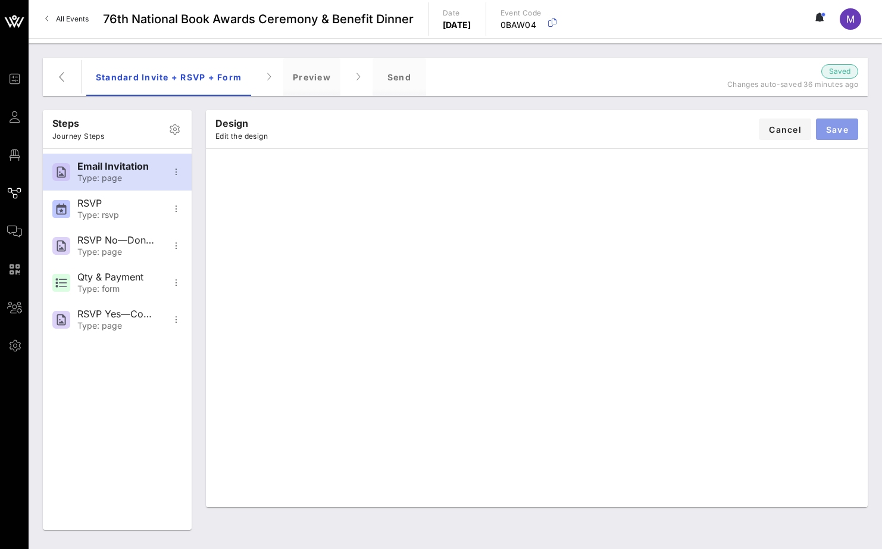
click at [847, 132] on span "Save" at bounding box center [837, 129] width 23 height 10
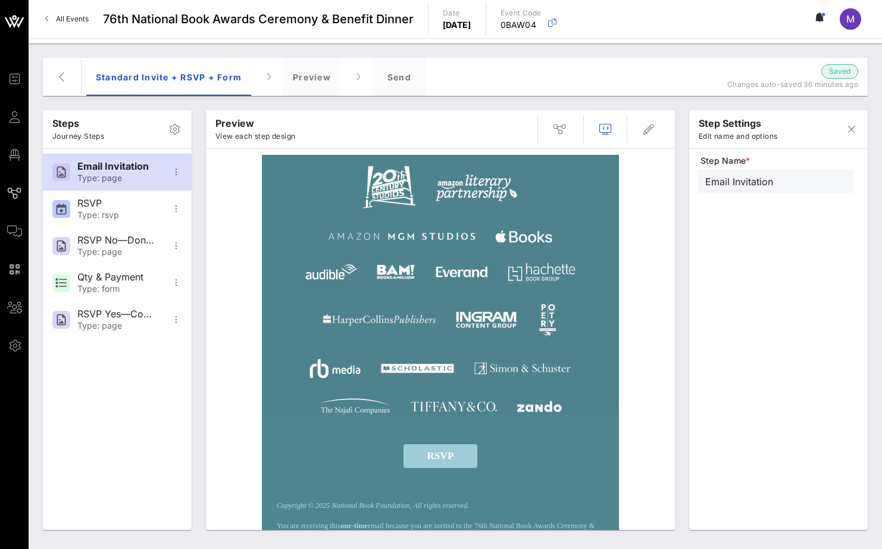
scroll to position [629, 0]
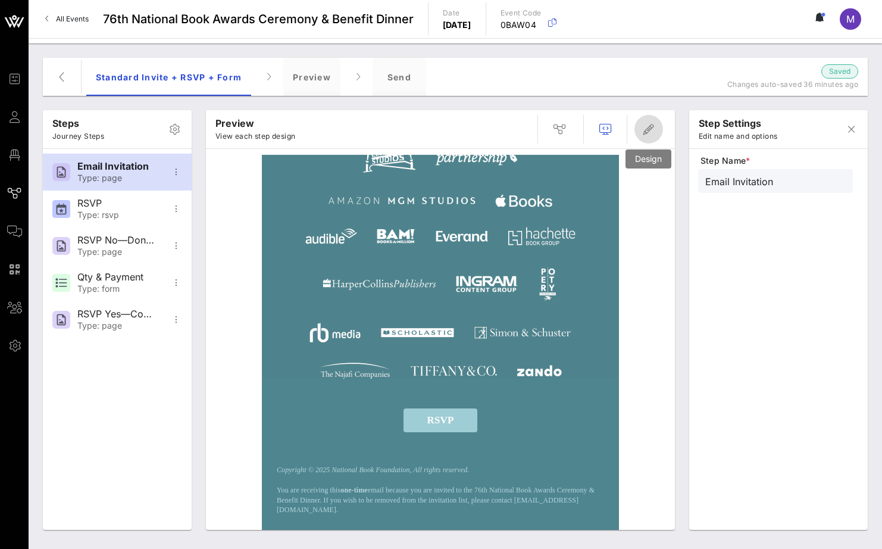
click at [643, 133] on icon "button" at bounding box center [649, 129] width 14 height 14
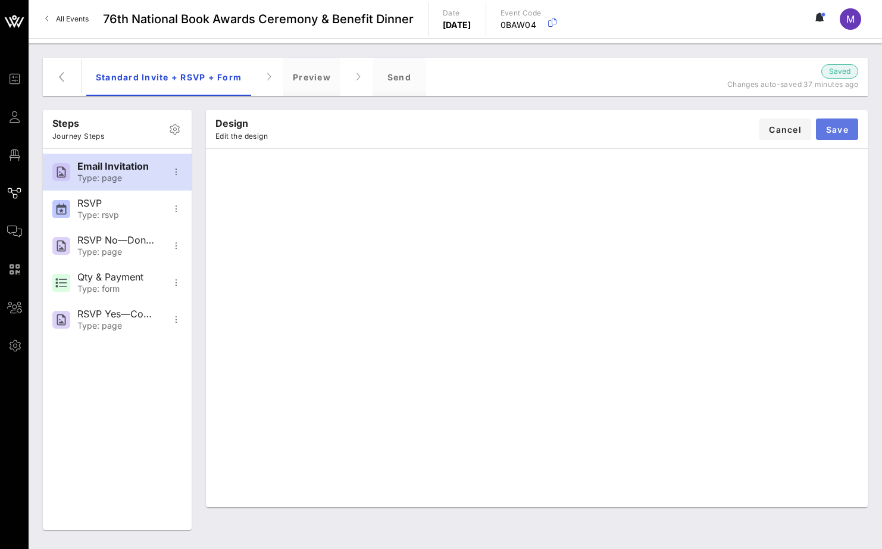
click at [848, 133] on span "Save" at bounding box center [837, 129] width 23 height 10
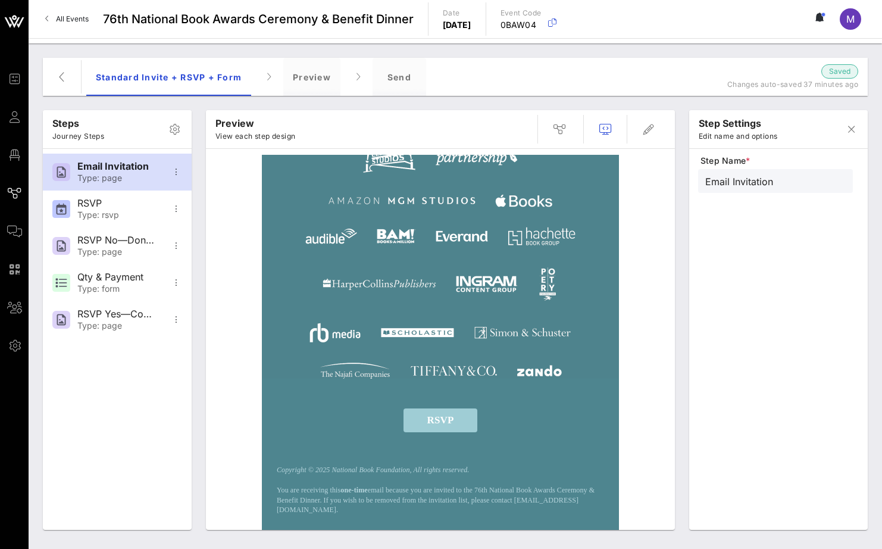
click at [531, 423] on div "RSVP" at bounding box center [440, 420] width 345 height 24
click at [651, 131] on icon "button" at bounding box center [649, 129] width 14 height 14
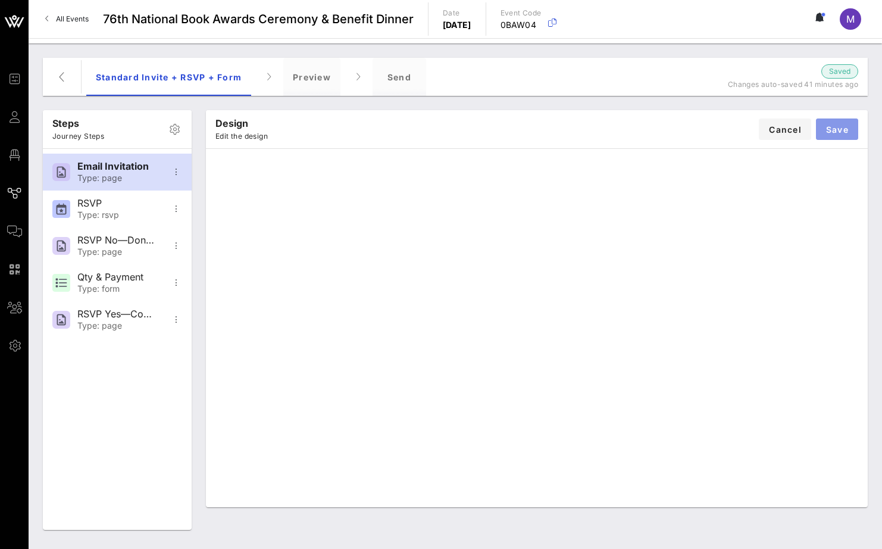
click at [837, 123] on button "Save" at bounding box center [837, 128] width 42 height 21
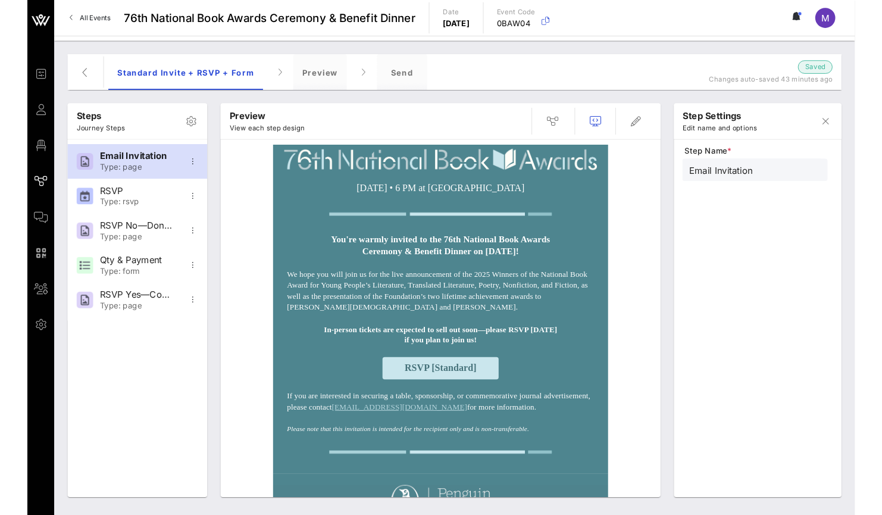
scroll to position [0, 0]
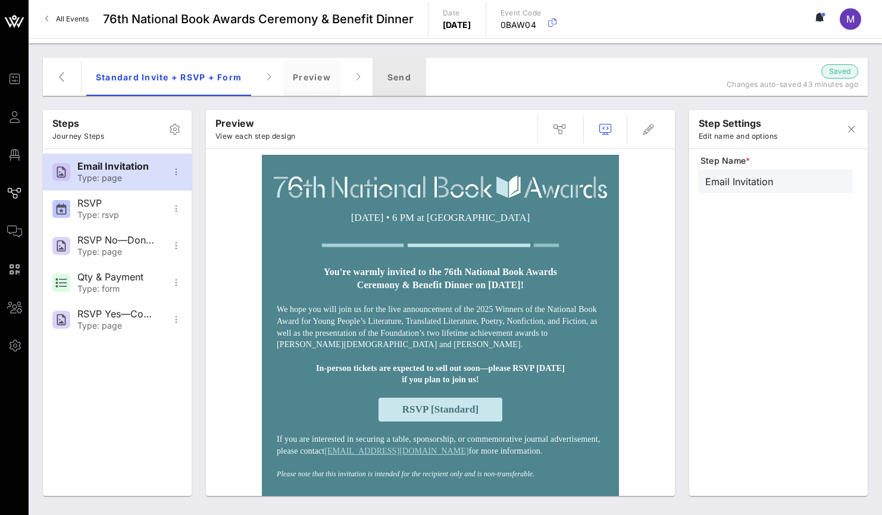
click at [408, 60] on div "Send" at bounding box center [400, 77] width 54 height 38
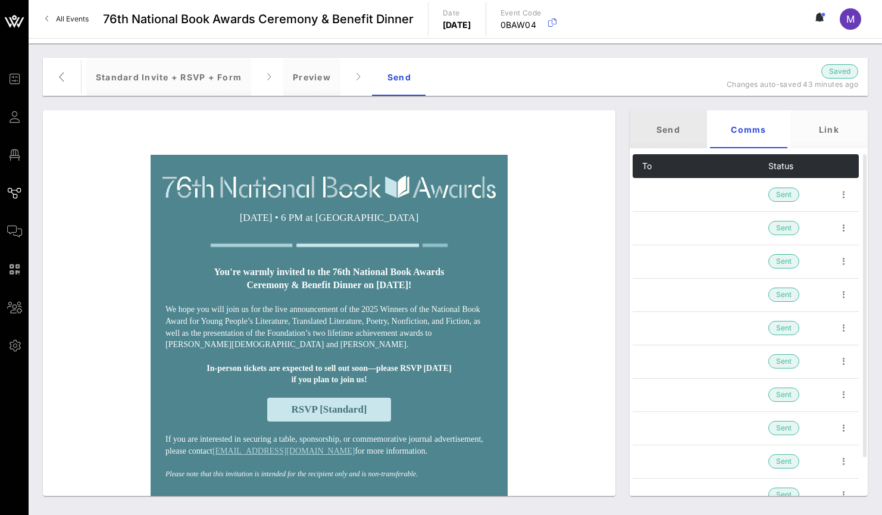
click at [679, 137] on div "Send" at bounding box center [668, 129] width 77 height 38
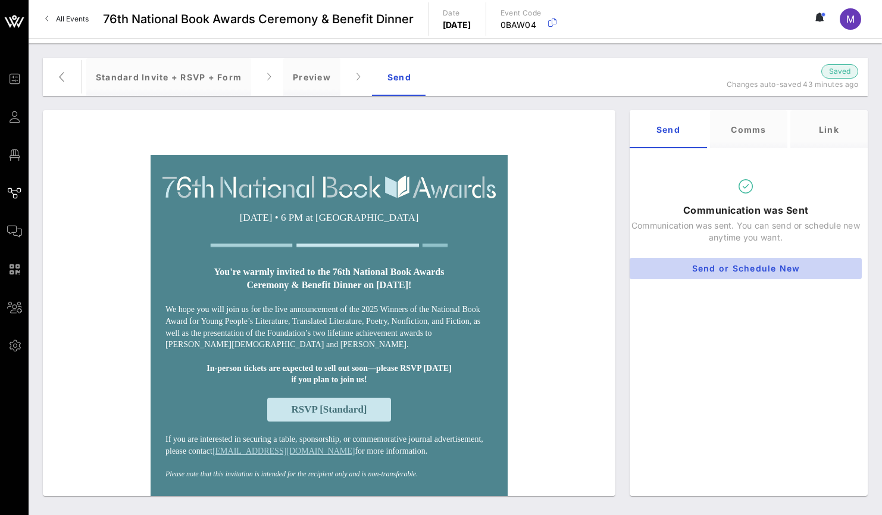
click at [768, 260] on button "Send or Schedule New" at bounding box center [746, 268] width 232 height 21
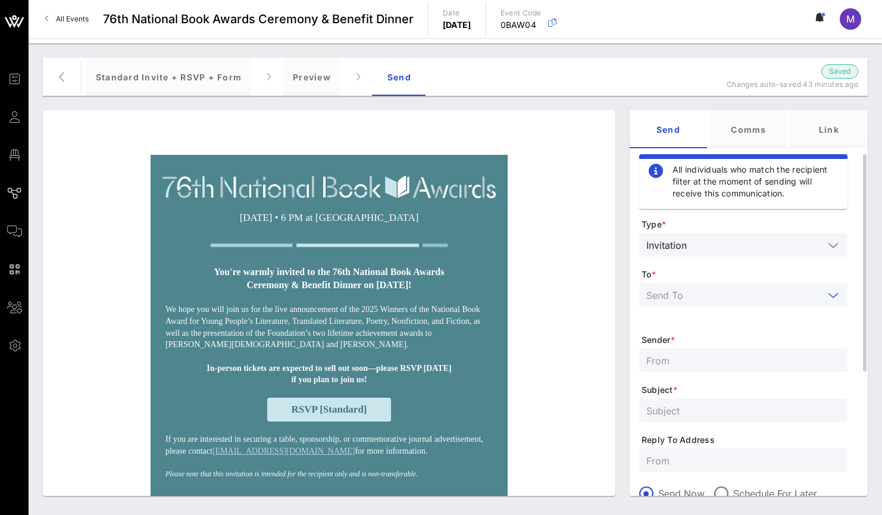
click at [753, 299] on input "text" at bounding box center [735, 294] width 177 height 15
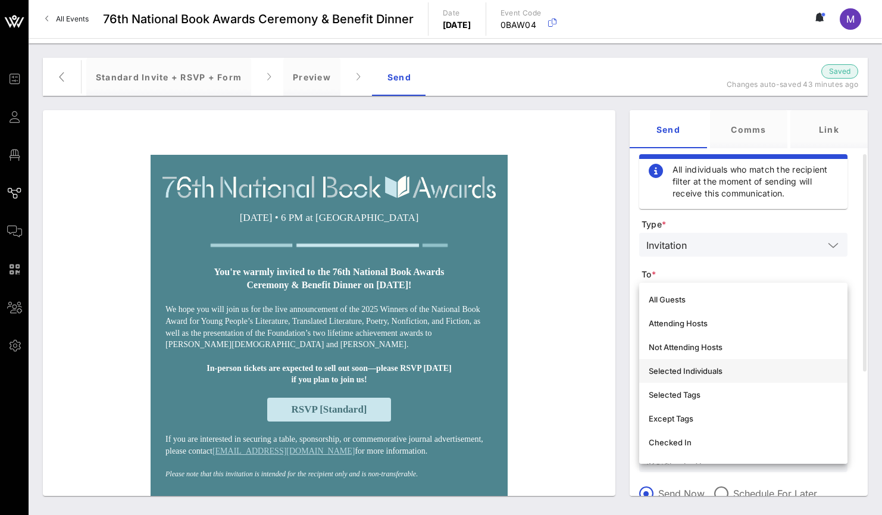
click at [729, 369] on div "Selected Individuals" at bounding box center [743, 371] width 189 height 10
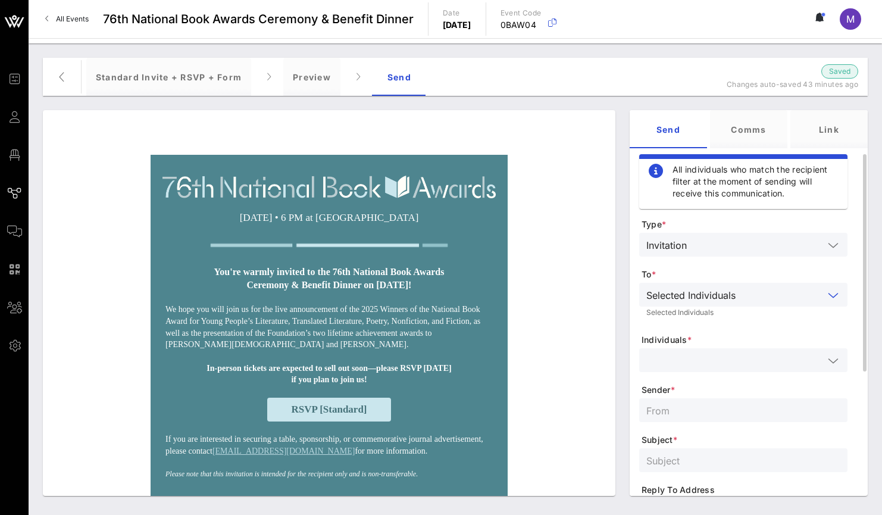
scroll to position [17, 0]
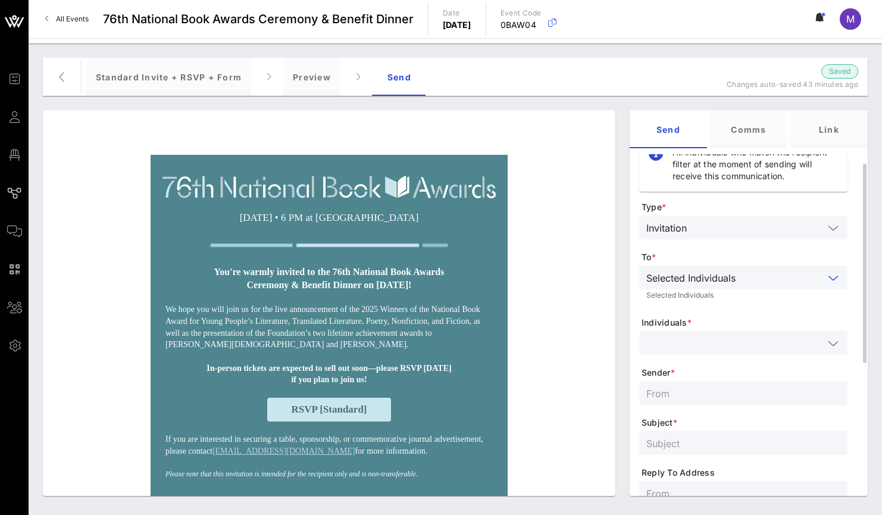
click at [741, 344] on input "text" at bounding box center [735, 342] width 177 height 15
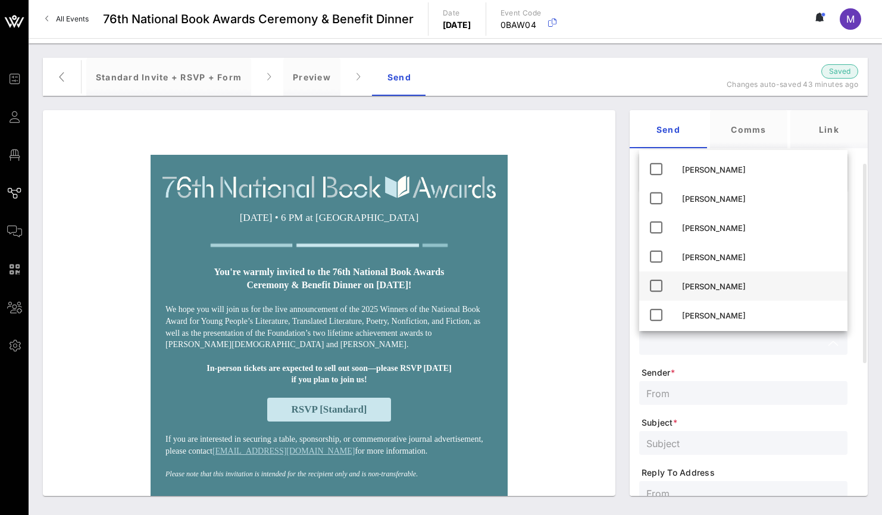
click at [724, 292] on div "[PERSON_NAME]" at bounding box center [760, 286] width 156 height 19
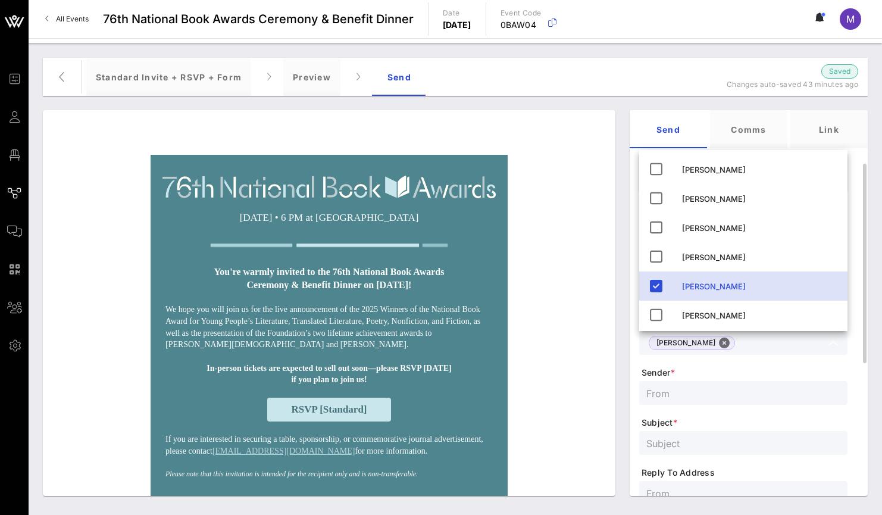
click at [716, 373] on span "Sender *" at bounding box center [745, 373] width 206 height 12
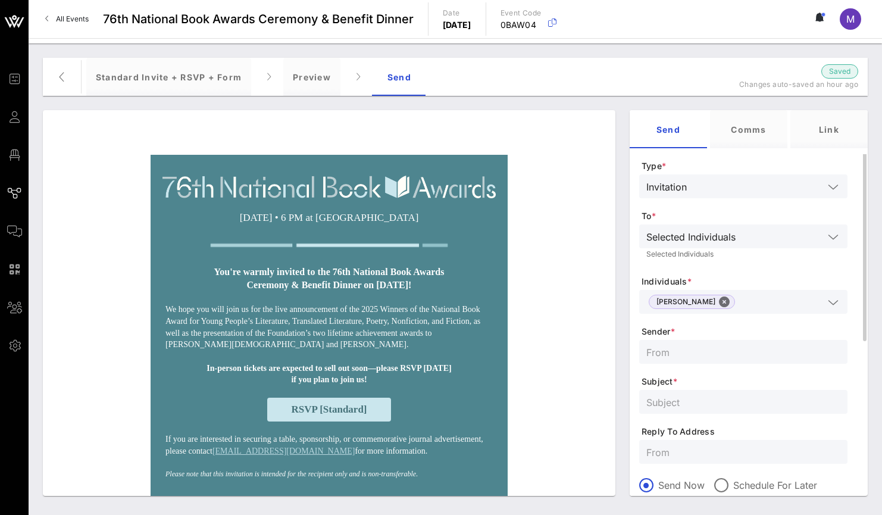
scroll to position [155, 0]
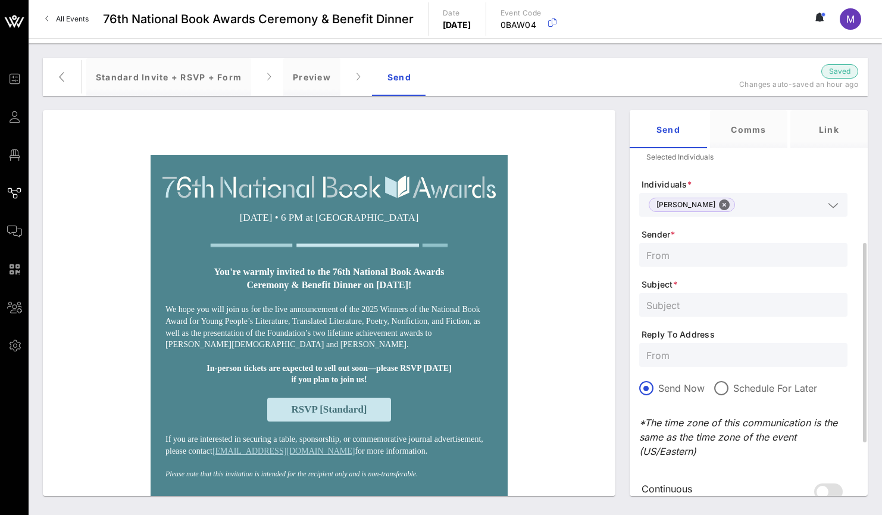
click at [696, 299] on input "text" at bounding box center [744, 304] width 194 height 15
click at [690, 267] on form "Type * Invitation To * Selected Individuals Selected Individuals Individuals * …" at bounding box center [744, 297] width 208 height 469
click at [686, 254] on input "text" at bounding box center [744, 254] width 194 height 15
type input "N"
type input "NBF"
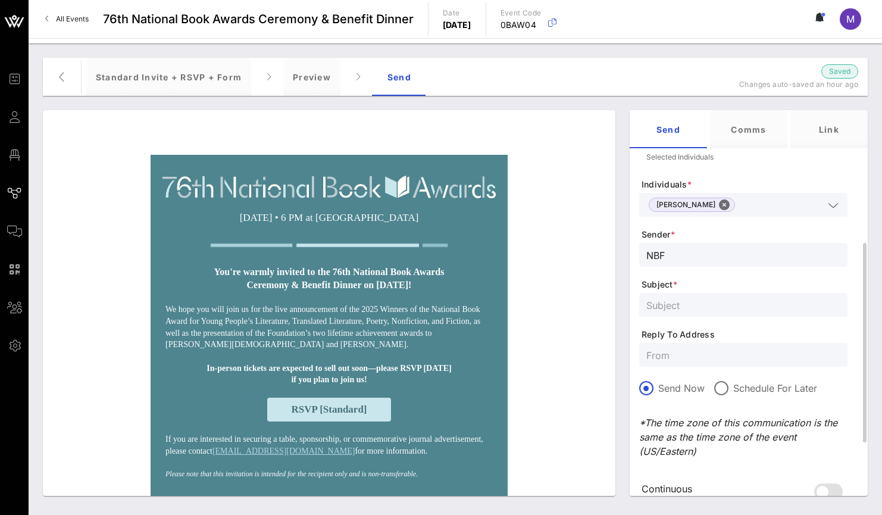
click at [690, 297] on input "text" at bounding box center [744, 304] width 194 height 15
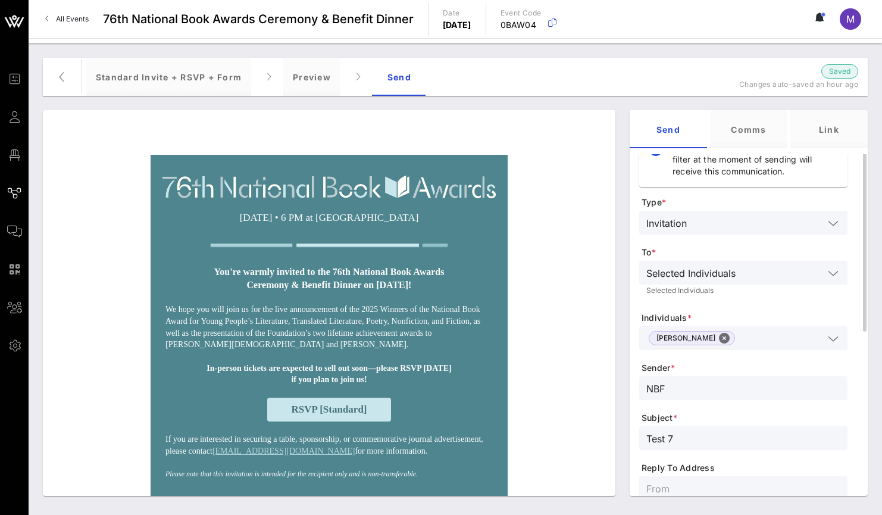
scroll to position [258, 0]
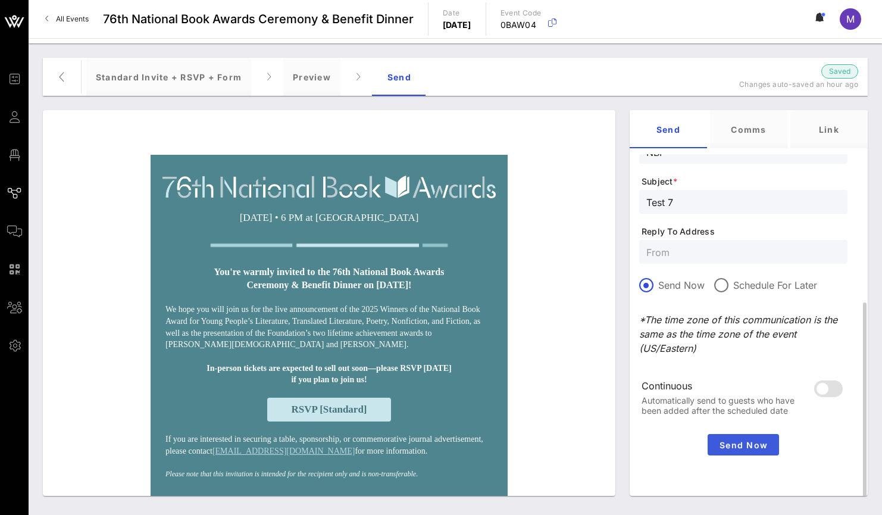
type input "Test 7"
click at [756, 444] on span "Send Now" at bounding box center [744, 445] width 62 height 10
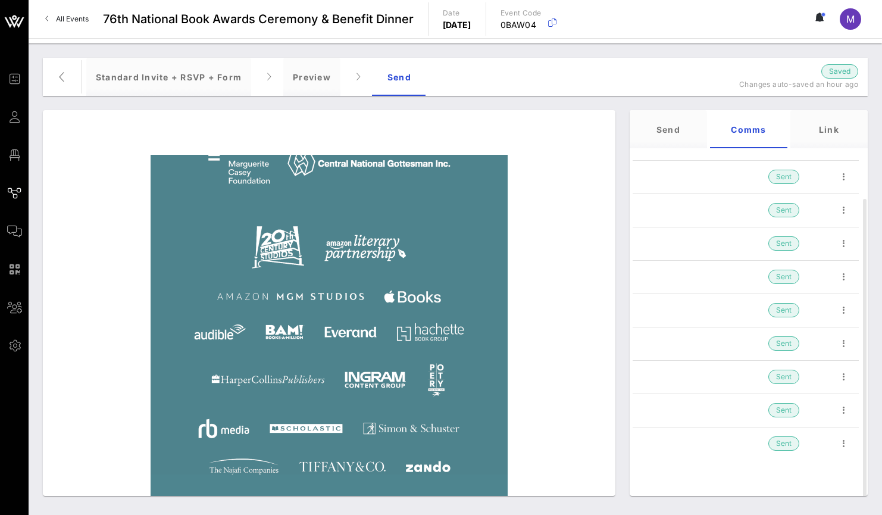
scroll to position [651, 0]
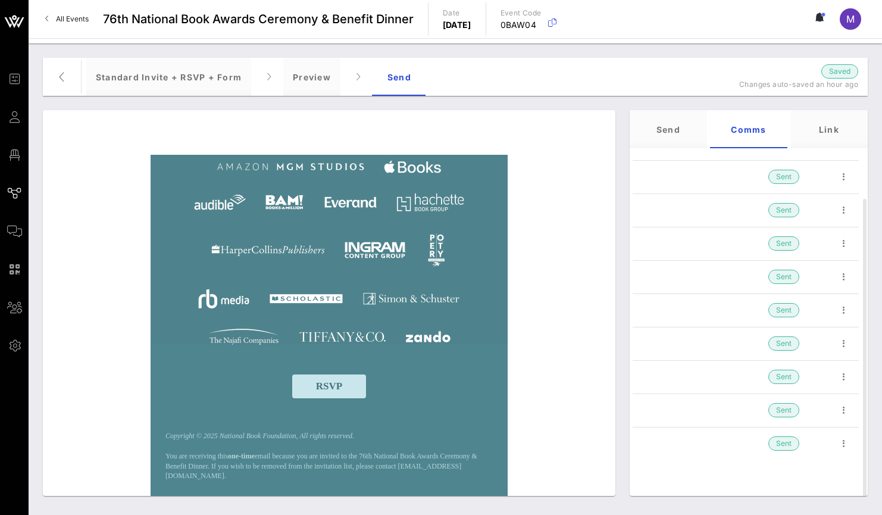
click at [349, 447] on p "You are receiving this one-time email because you are invited to the 76th Natio…" at bounding box center [330, 461] width 328 height 40
click at [164, 80] on div "Standard Invite + RSVP + Form" at bounding box center [168, 77] width 165 height 38
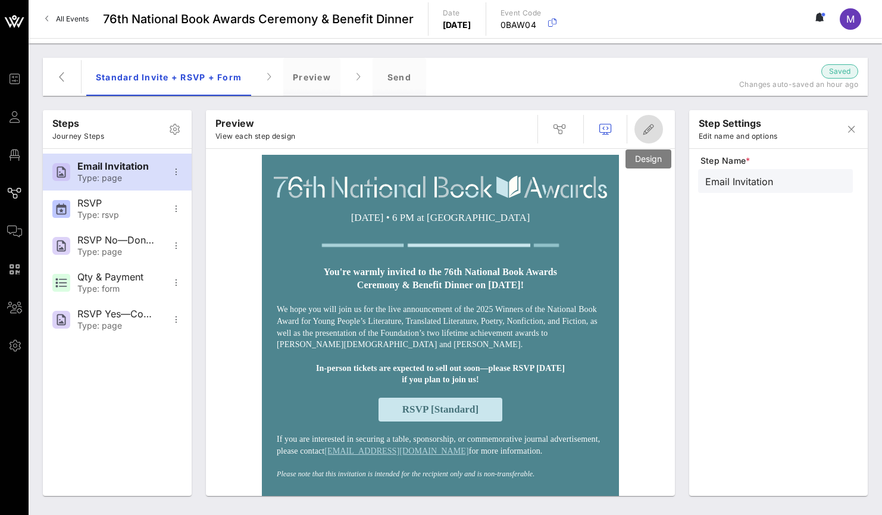
click at [652, 131] on icon "button" at bounding box center [649, 129] width 14 height 14
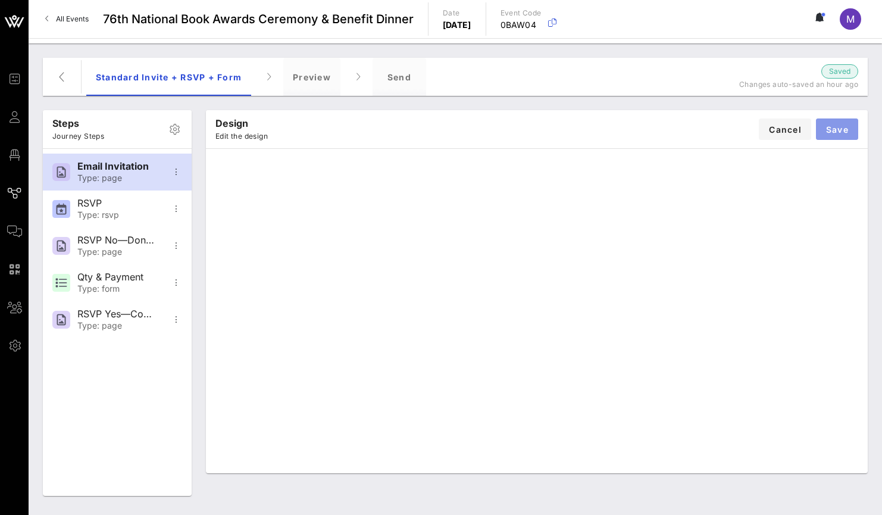
click at [846, 123] on button "Save" at bounding box center [837, 128] width 42 height 21
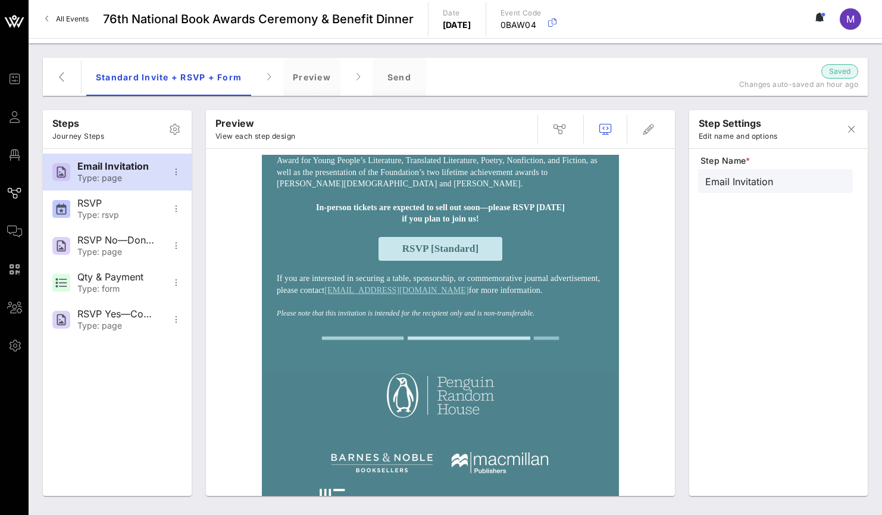
scroll to position [163, 0]
click at [558, 223] on p "In-person tickets are expected to sell out soon—please RSVP [DATE] if you plan …" at bounding box center [441, 211] width 250 height 23
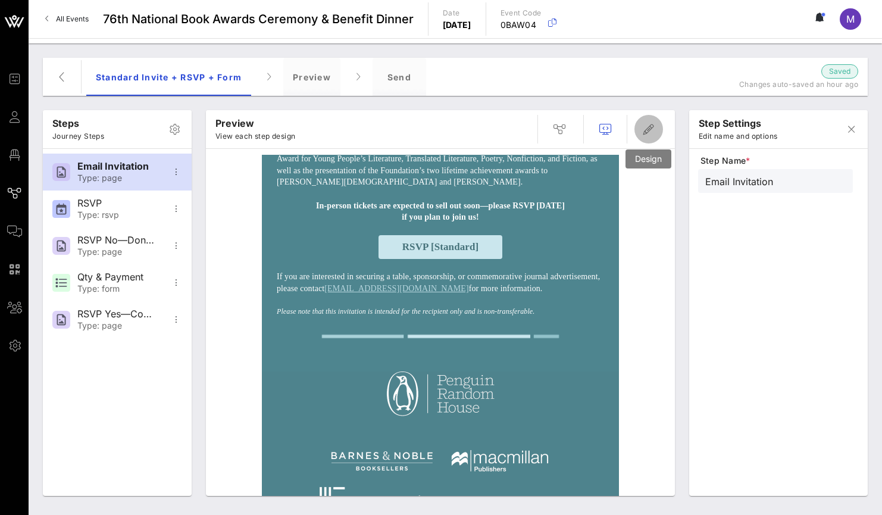
click at [656, 127] on span "button" at bounding box center [649, 129] width 29 height 14
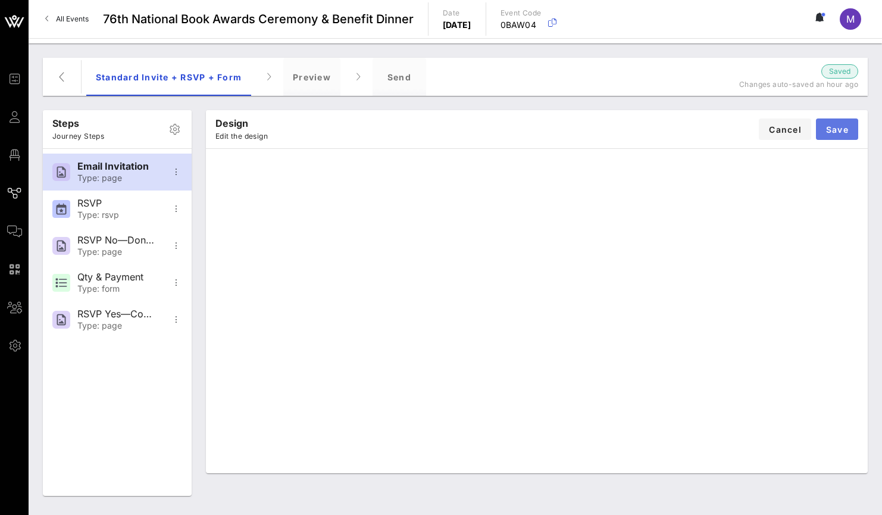
click at [840, 127] on span "Save" at bounding box center [837, 129] width 23 height 10
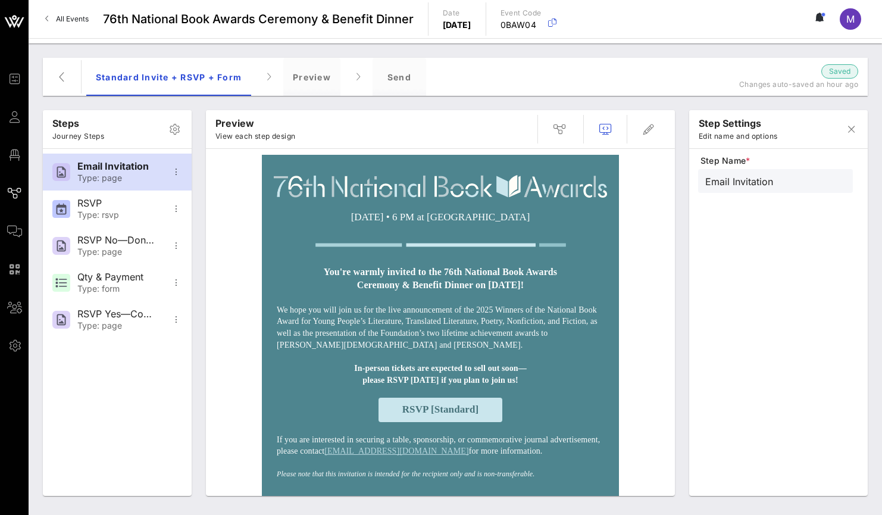
scroll to position [0, 0]
click at [649, 127] on icon "button" at bounding box center [649, 129] width 14 height 14
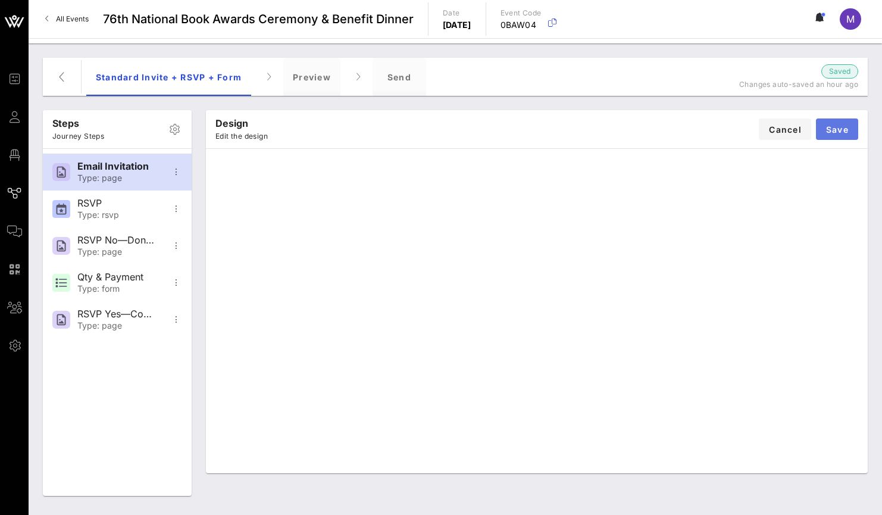
click at [855, 127] on button "Save" at bounding box center [837, 128] width 42 height 21
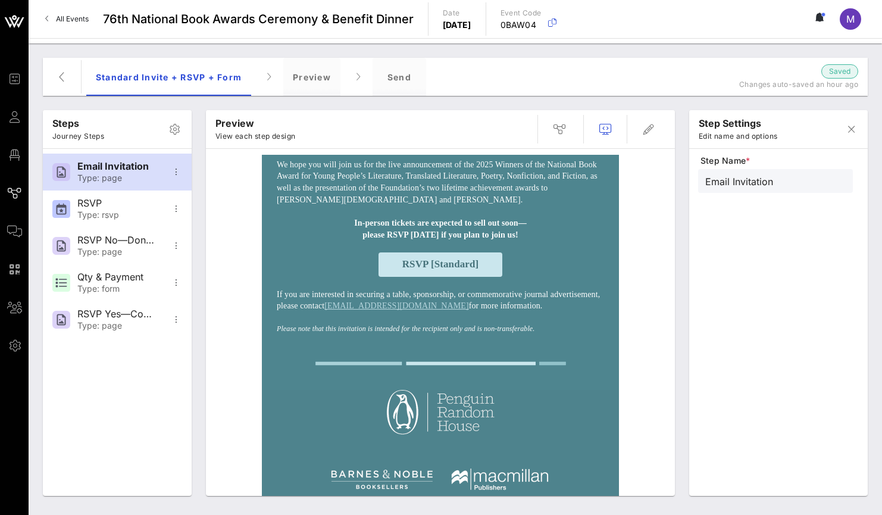
scroll to position [179, 0]
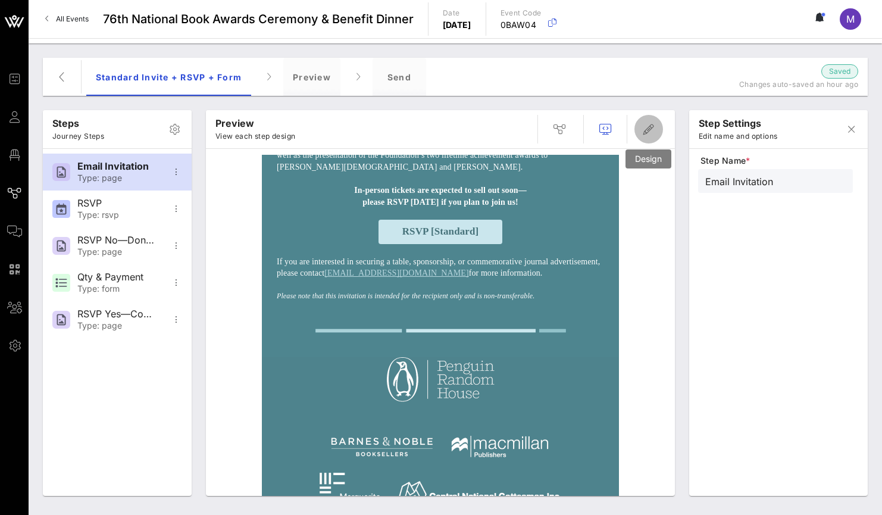
click at [644, 135] on icon "button" at bounding box center [649, 129] width 14 height 14
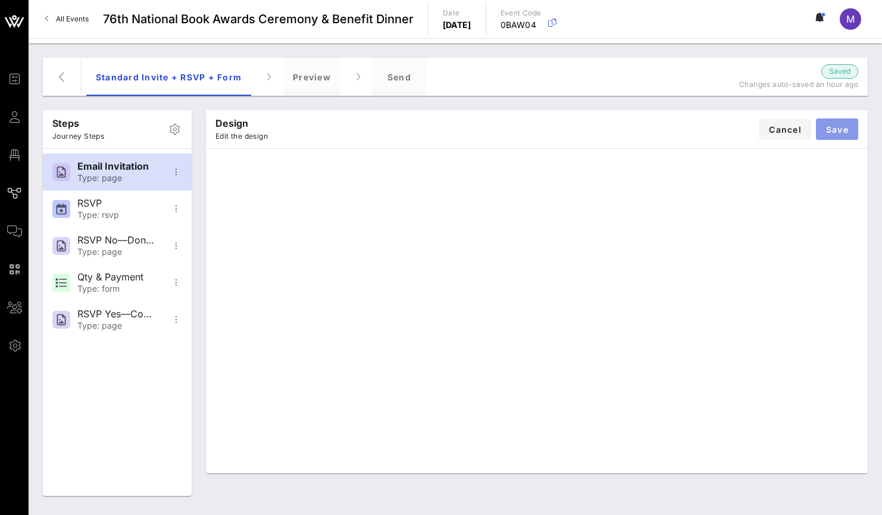
click at [834, 129] on span "Save" at bounding box center [837, 129] width 23 height 10
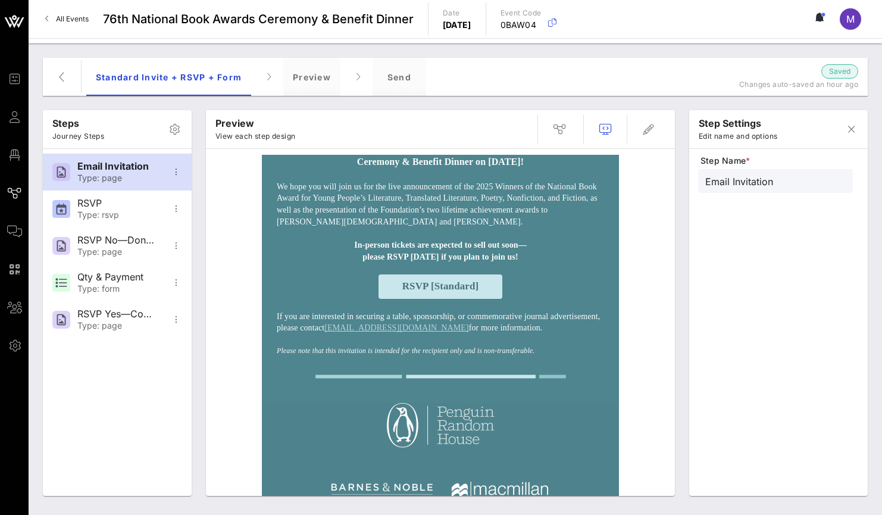
scroll to position [0, 0]
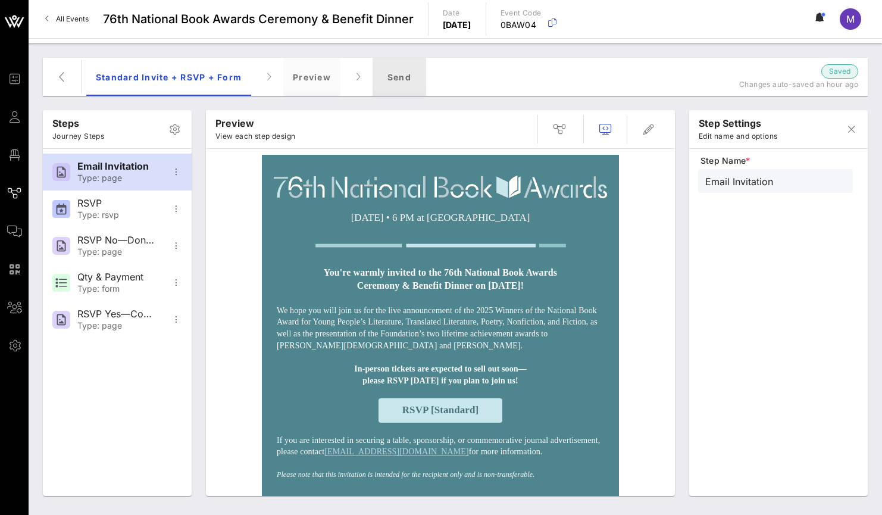
click at [392, 75] on div "Send" at bounding box center [400, 77] width 54 height 38
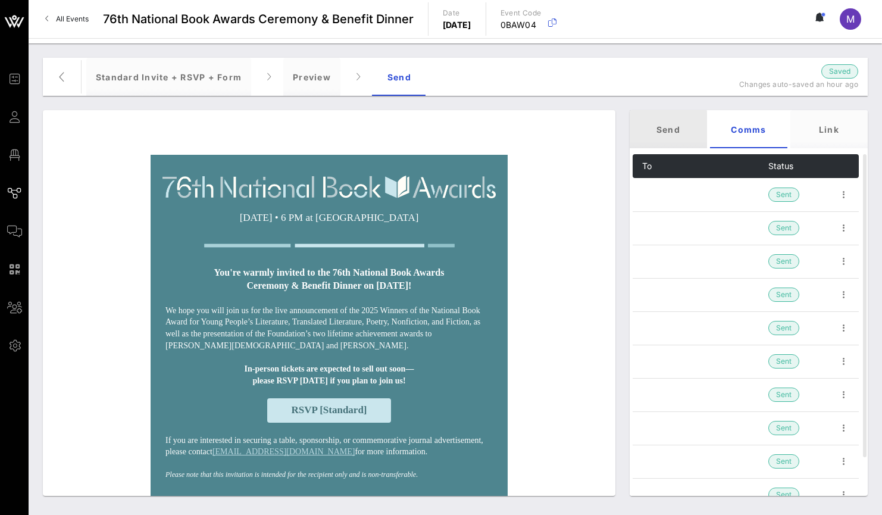
click at [663, 127] on div "Send" at bounding box center [668, 129] width 77 height 38
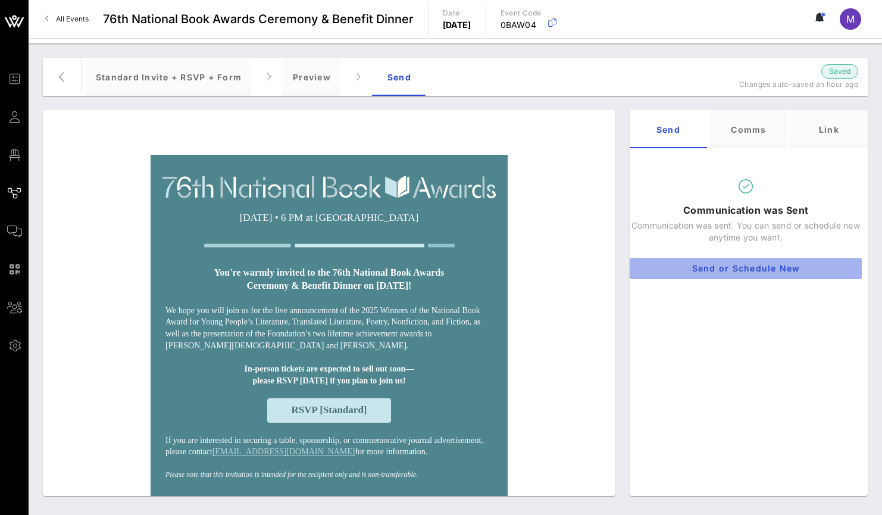
click at [712, 270] on span "Send or Schedule New" at bounding box center [746, 268] width 213 height 10
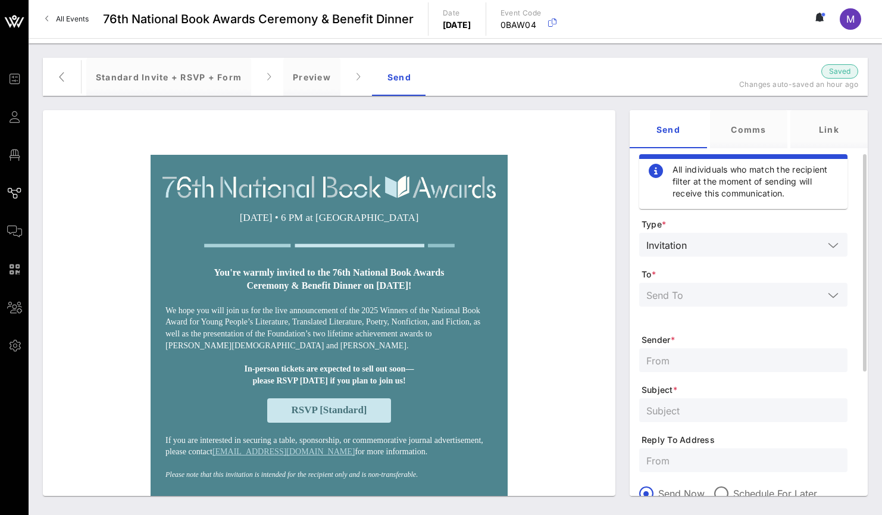
click at [715, 247] on input "text" at bounding box center [758, 244] width 132 height 15
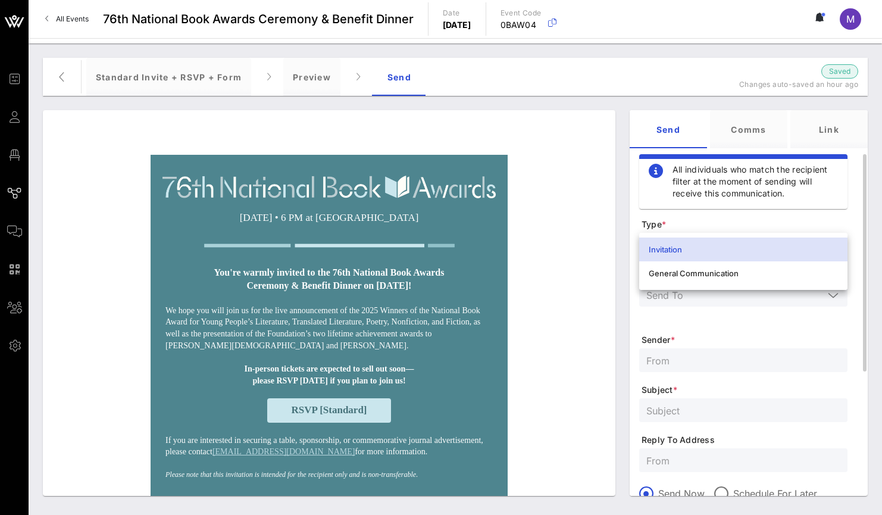
click at [786, 341] on span "Sender *" at bounding box center [745, 340] width 206 height 12
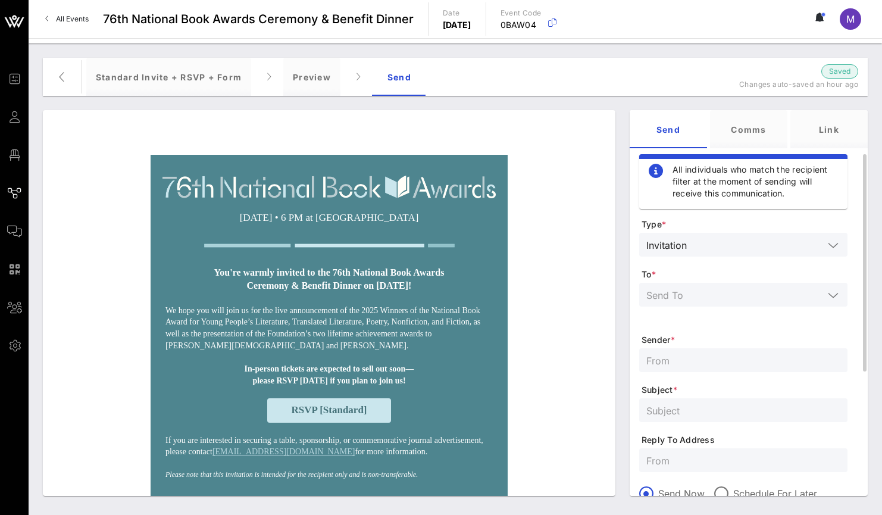
click at [718, 295] on input "text" at bounding box center [735, 294] width 177 height 15
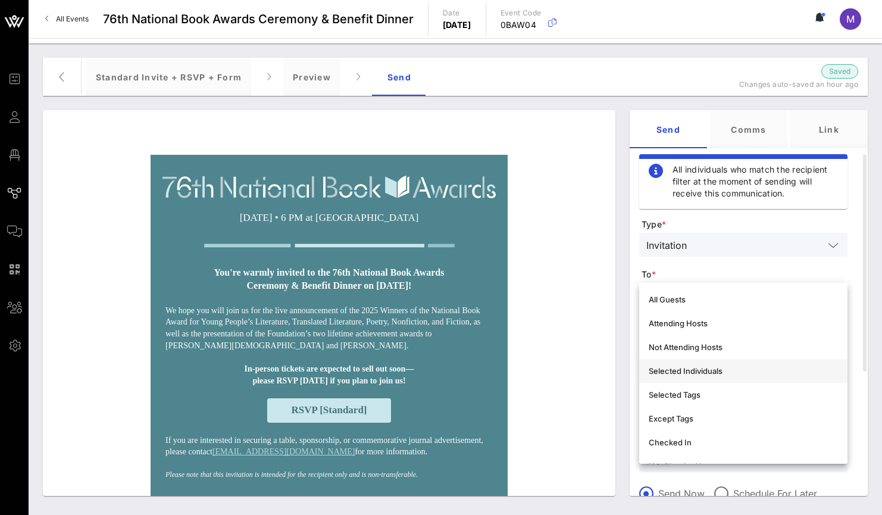
click at [725, 373] on div "Selected Individuals" at bounding box center [743, 371] width 189 height 10
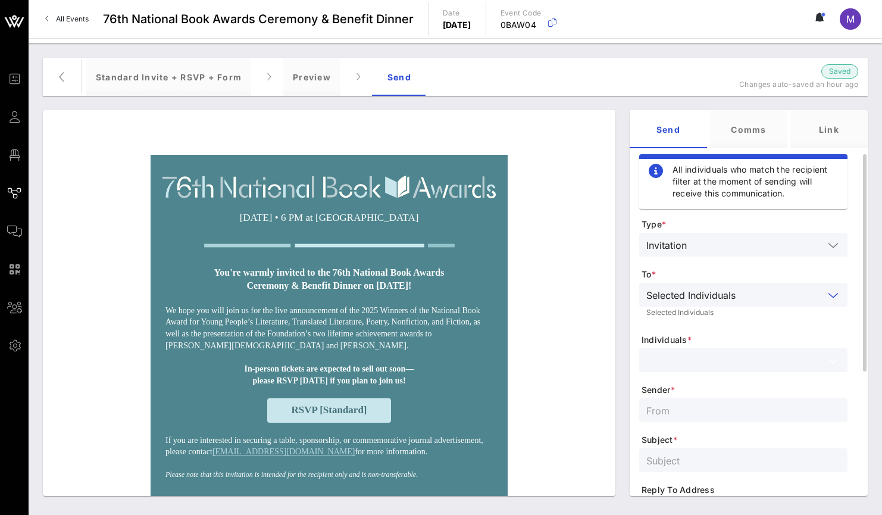
click at [723, 354] on input "text" at bounding box center [735, 360] width 177 height 15
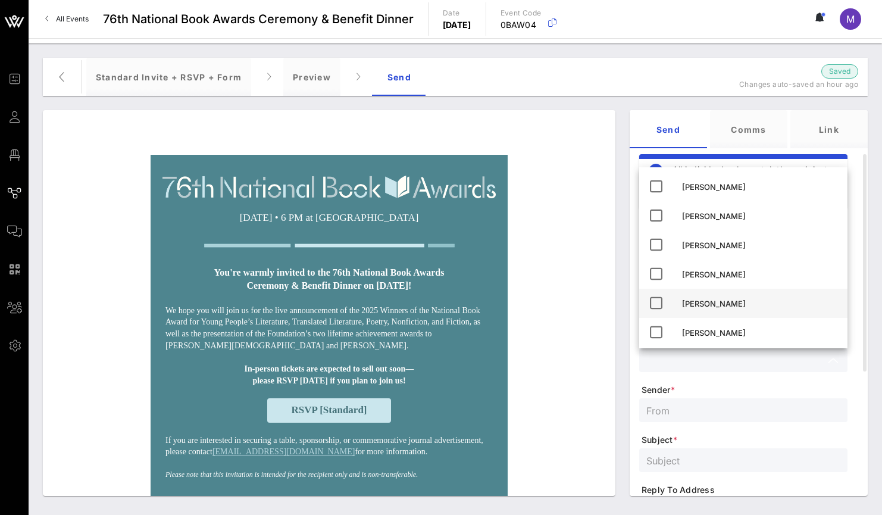
click at [721, 305] on div "[PERSON_NAME]" at bounding box center [760, 304] width 156 height 10
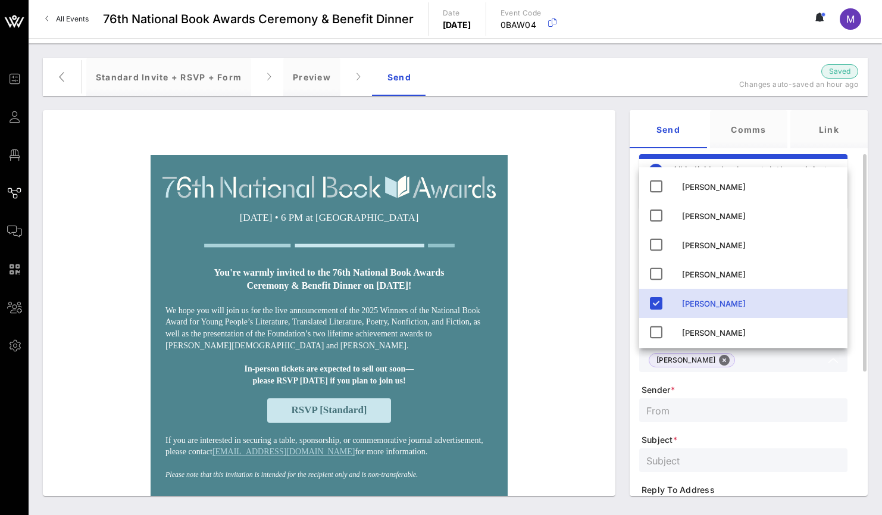
click at [727, 406] on input "text" at bounding box center [744, 410] width 194 height 15
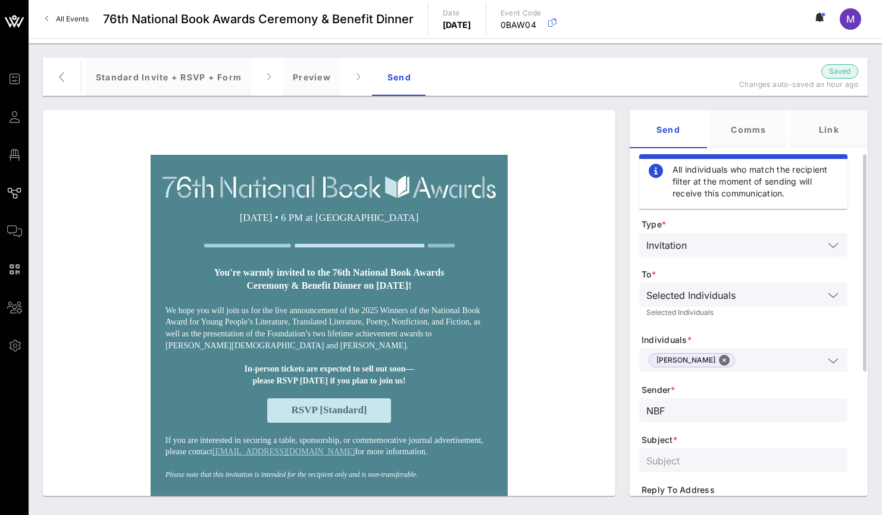
type input "NBF"
click at [736, 450] on div at bounding box center [744, 460] width 194 height 24
type input "Test 8"
click at [744, 431] on form "Type * Invitation To * Selected Individuals Selected Individuals Individuals * …" at bounding box center [744, 453] width 208 height 469
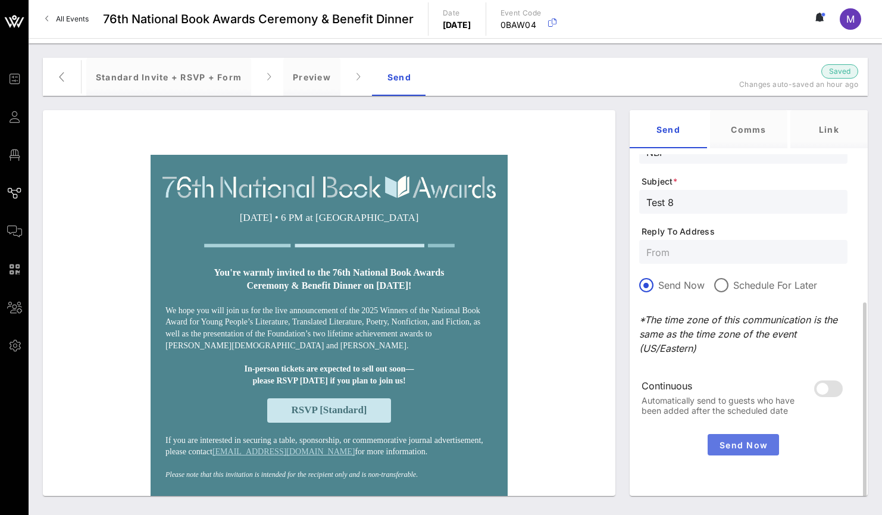
click at [757, 438] on button "Send Now" at bounding box center [743, 444] width 71 height 21
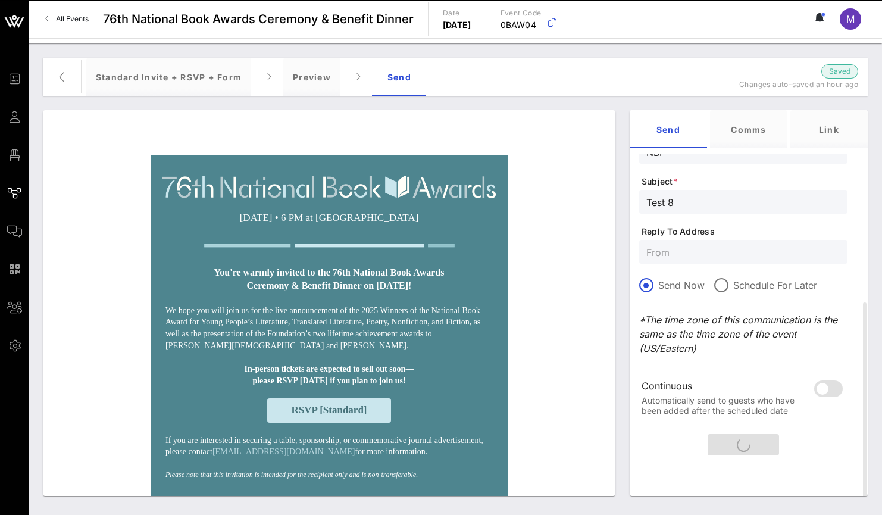
scroll to position [51, 0]
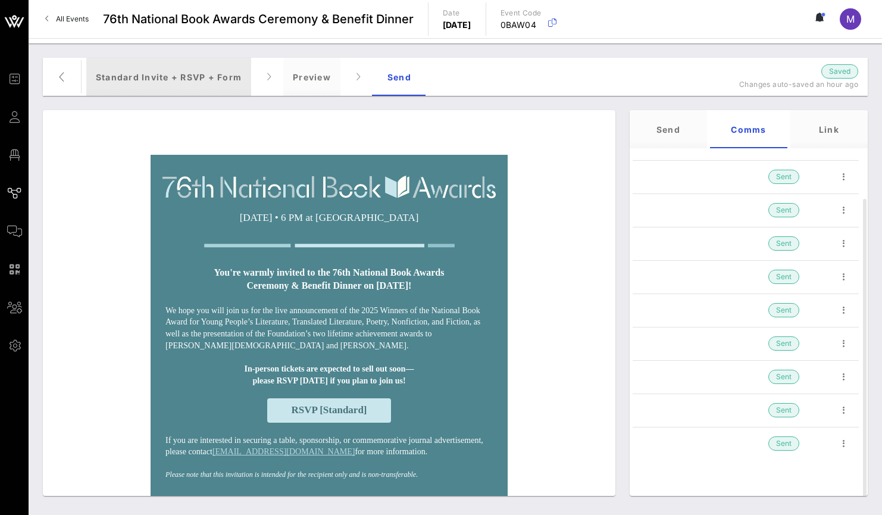
click at [194, 82] on div "Standard Invite + RSVP + Form" at bounding box center [168, 77] width 165 height 38
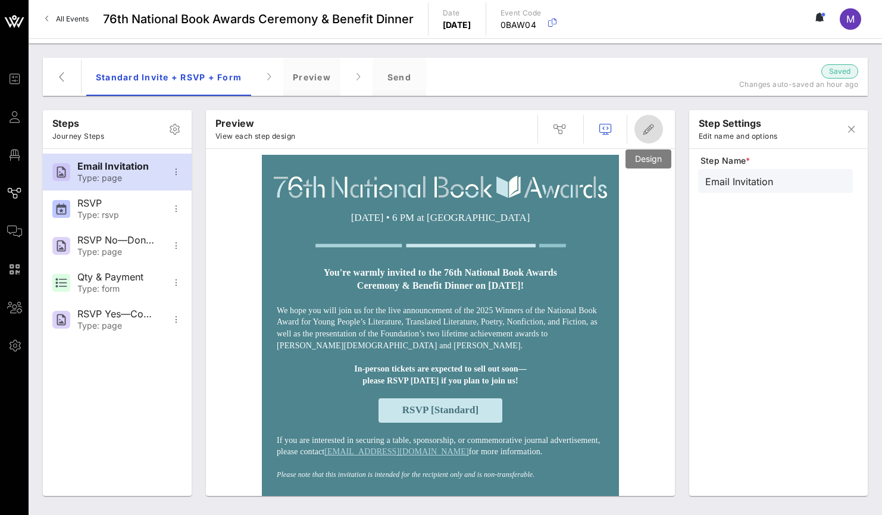
click at [656, 136] on button "button" at bounding box center [649, 129] width 29 height 29
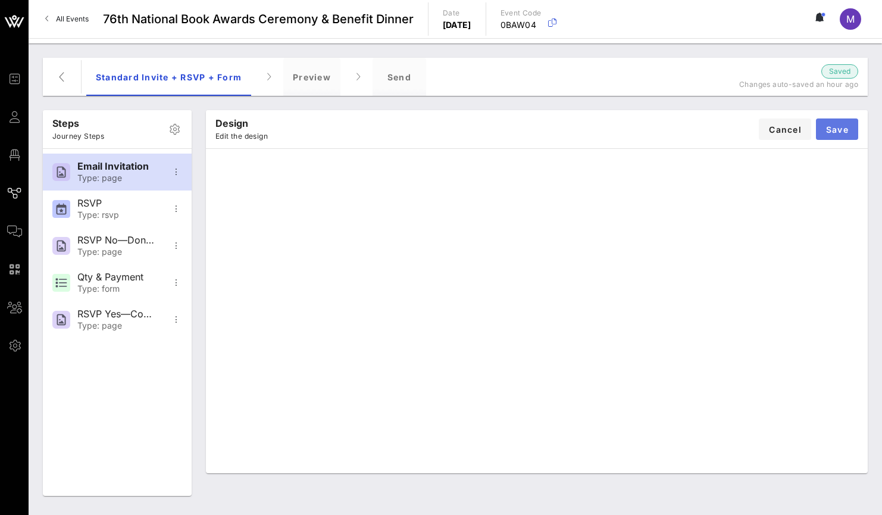
click at [834, 132] on span "Save" at bounding box center [837, 129] width 23 height 10
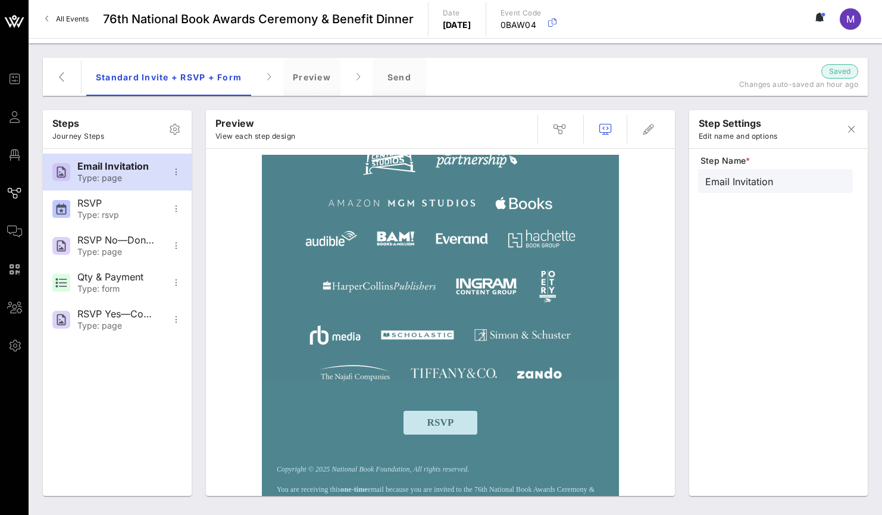
scroll to position [653, 0]
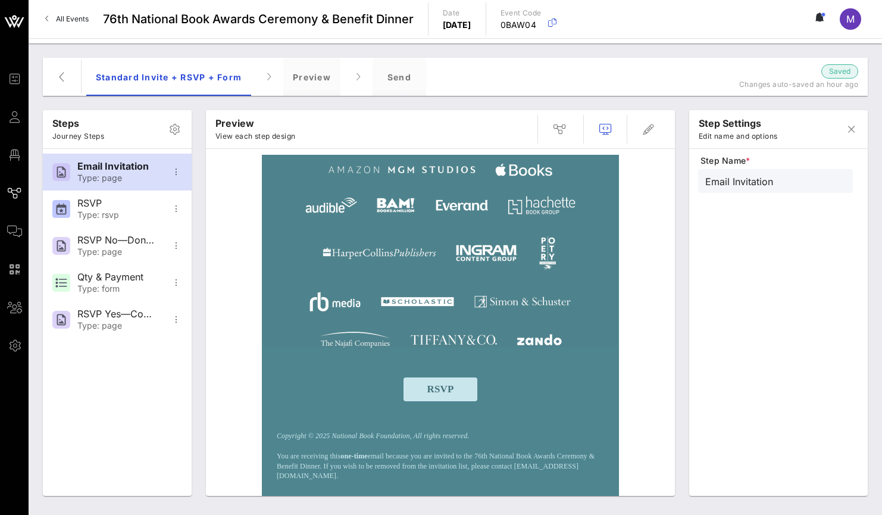
click at [551, 434] on p "Copyright © 2025 National Book Foundation, All rights reserved." at bounding box center [441, 436] width 328 height 10
click at [656, 130] on span "button" at bounding box center [649, 129] width 29 height 14
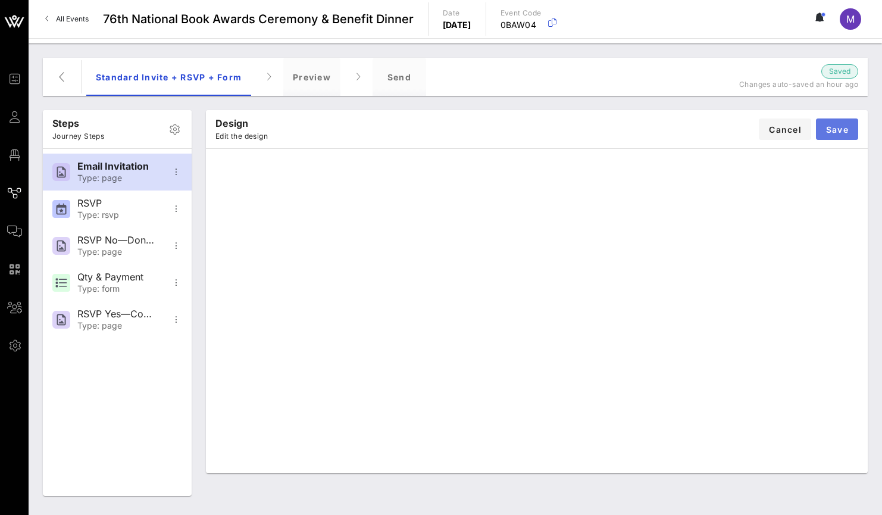
click at [848, 128] on span "Save" at bounding box center [837, 129] width 23 height 10
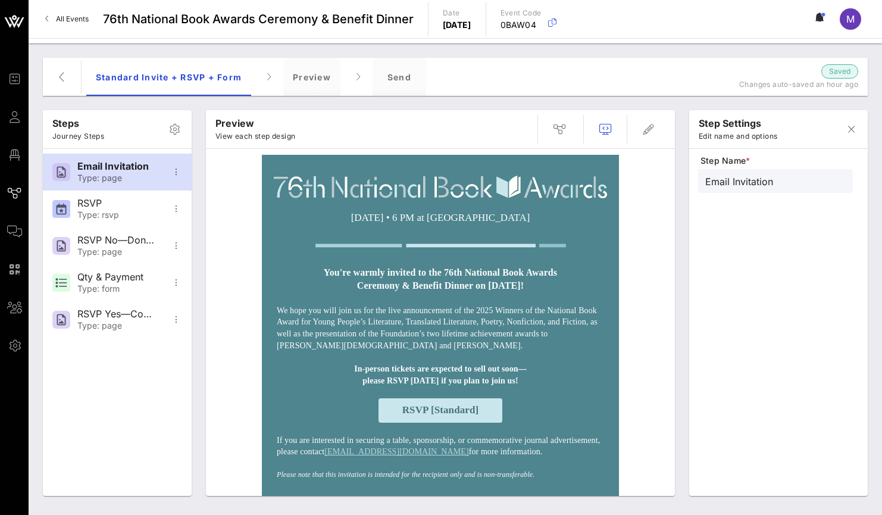
click at [478, 373] on strong "In-person tickets are expected to sell out soon—" at bounding box center [440, 368] width 173 height 9
click at [656, 127] on span "button" at bounding box center [649, 129] width 29 height 14
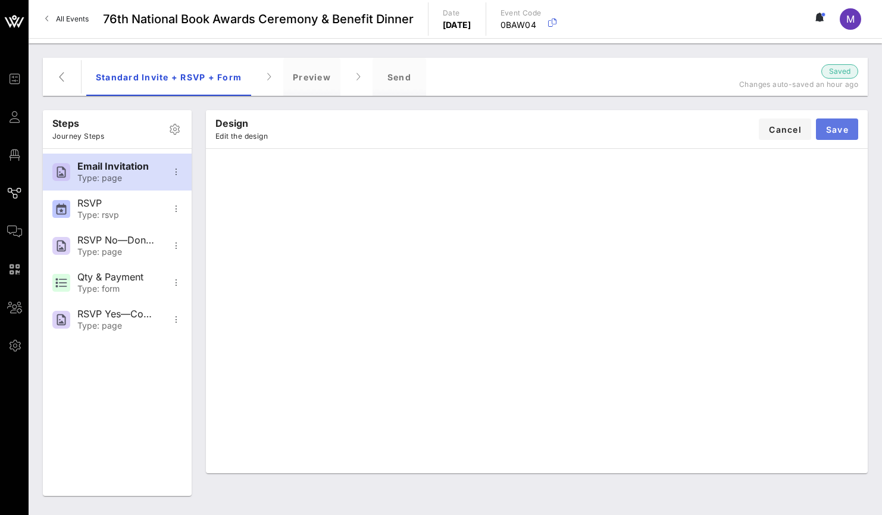
click at [843, 129] on span "Save" at bounding box center [837, 129] width 23 height 10
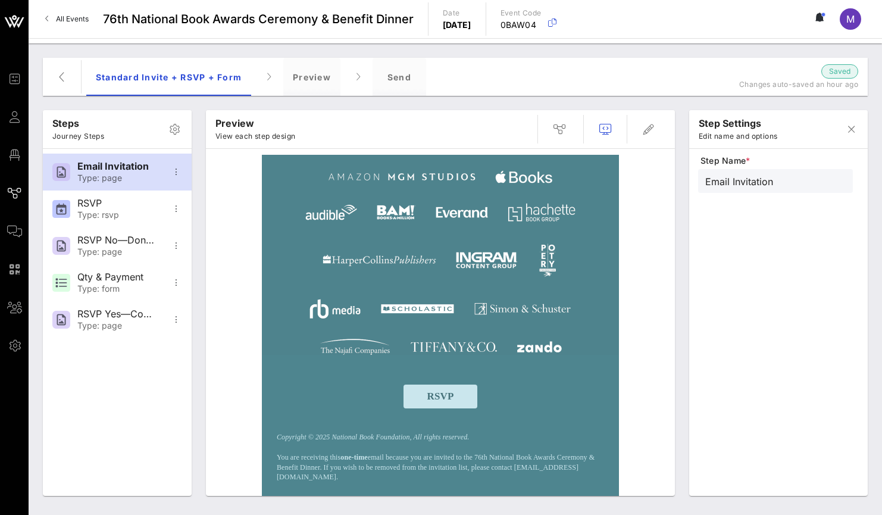
scroll to position [647, 0]
click at [408, 74] on div "Send" at bounding box center [400, 77] width 54 height 38
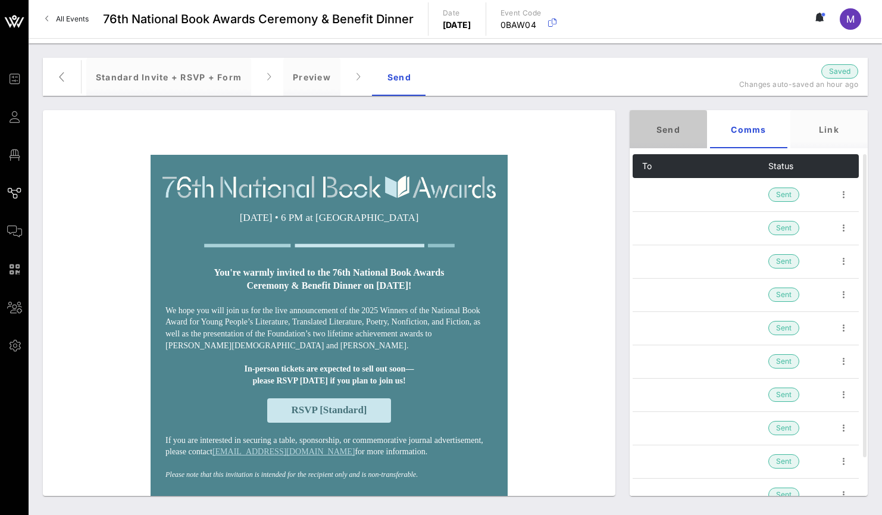
click at [673, 124] on div "Send" at bounding box center [668, 129] width 77 height 38
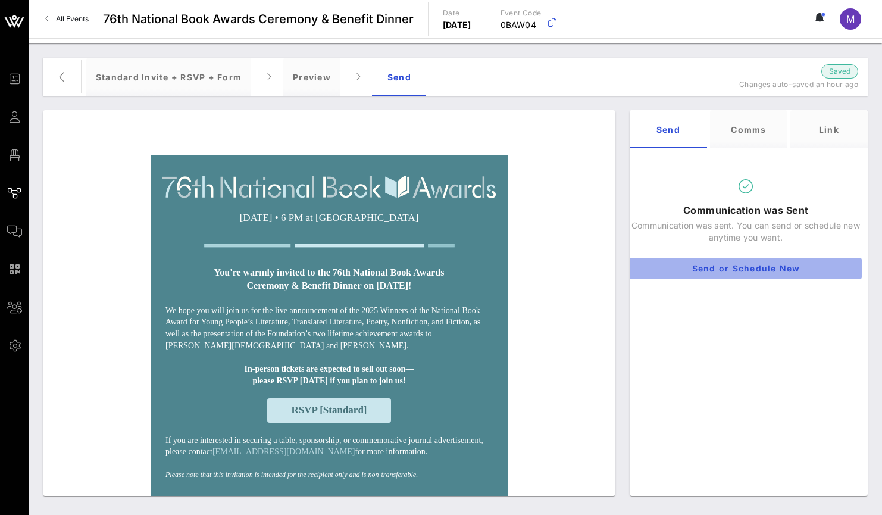
click at [723, 267] on span "Send or Schedule New" at bounding box center [746, 268] width 213 height 10
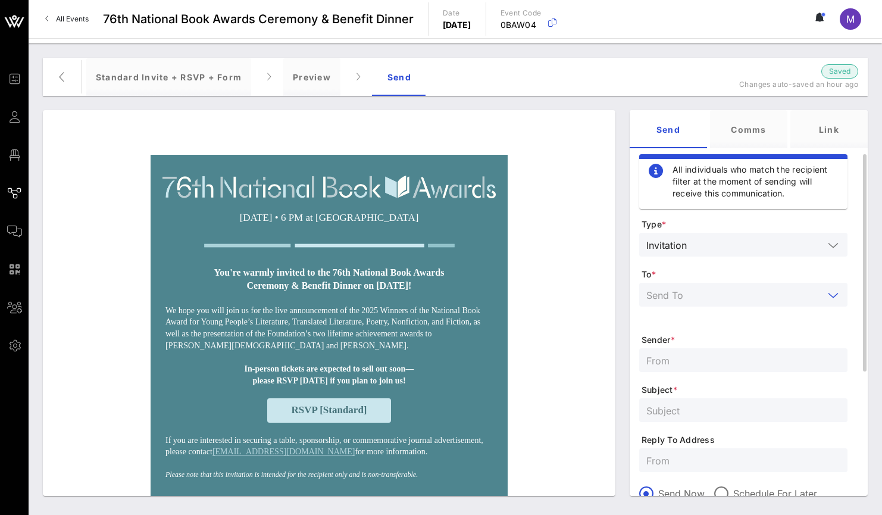
click at [724, 292] on input "text" at bounding box center [735, 294] width 177 height 15
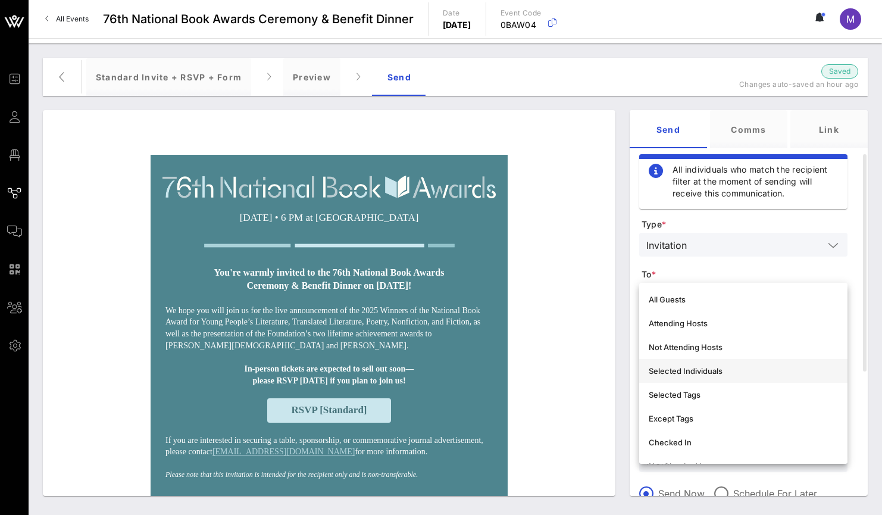
click at [717, 376] on div "Selected Individuals" at bounding box center [743, 370] width 189 height 19
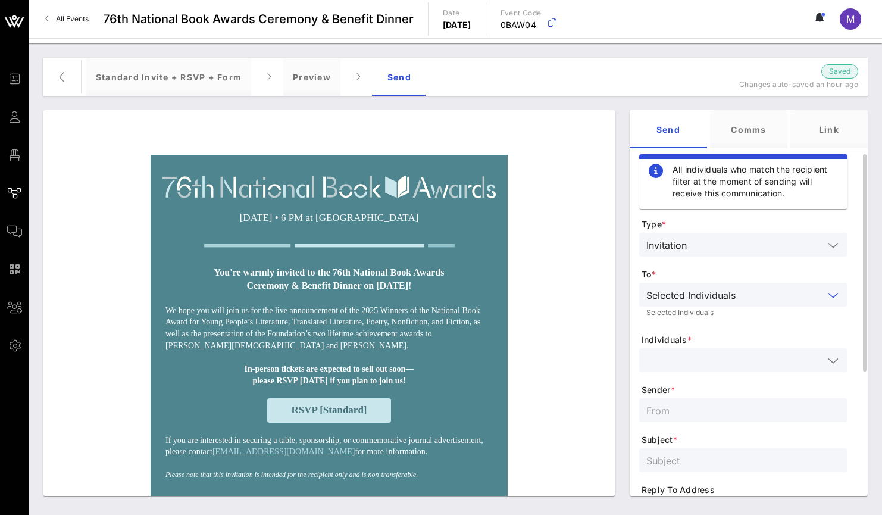
click at [710, 364] on input "text" at bounding box center [735, 360] width 177 height 15
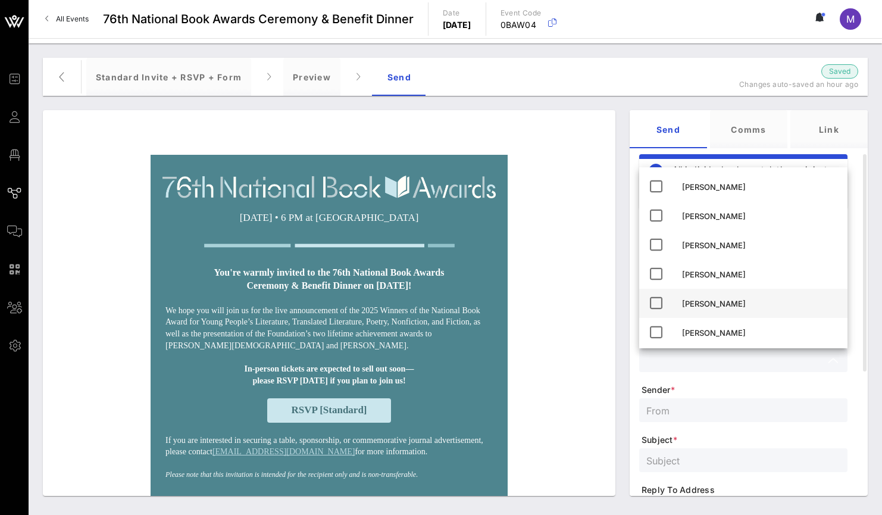
click at [722, 306] on div "[PERSON_NAME]" at bounding box center [760, 304] width 156 height 10
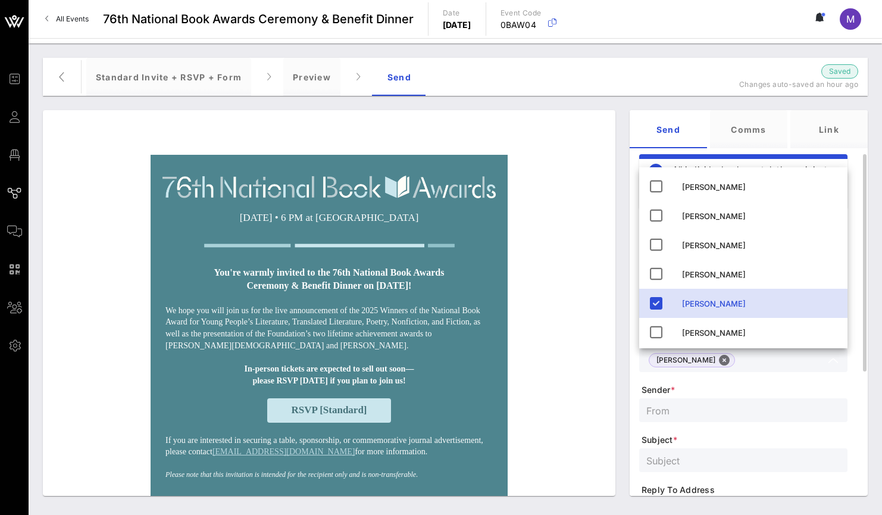
click at [719, 413] on input "text" at bounding box center [744, 410] width 194 height 15
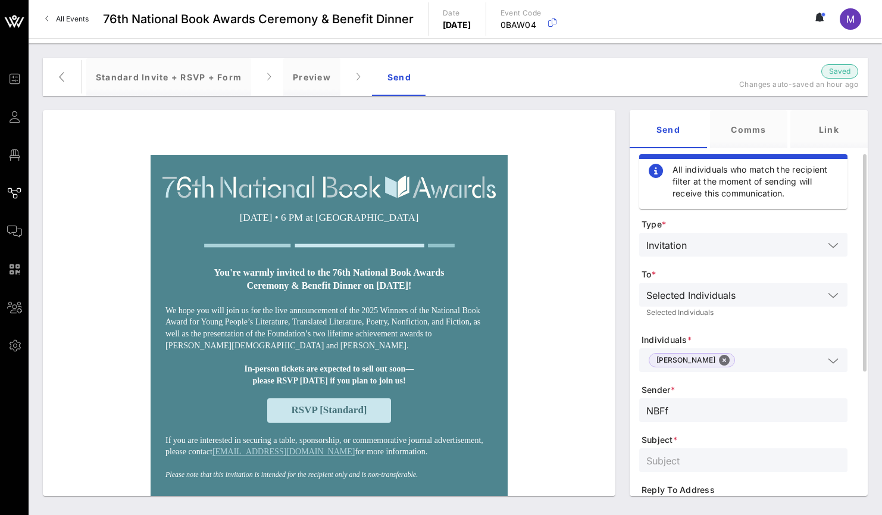
type input "NBFf"
click at [711, 459] on input "text" at bounding box center [744, 460] width 194 height 15
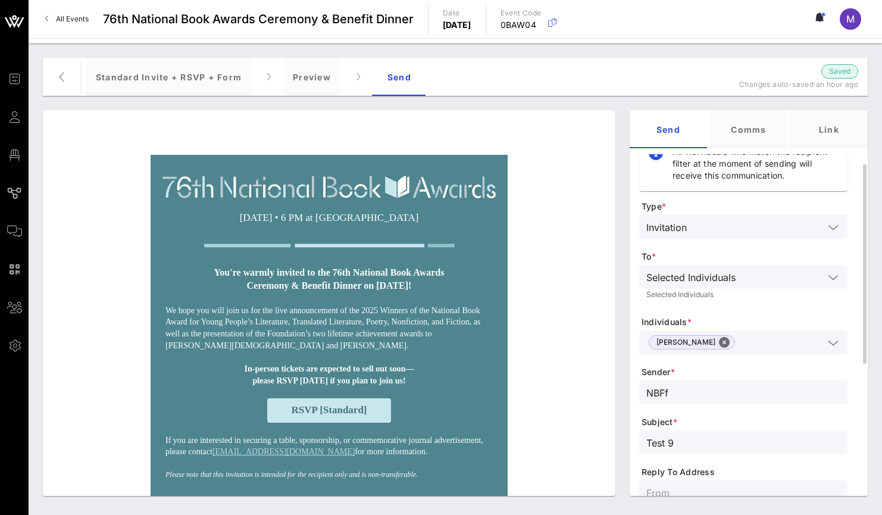
scroll to position [258, 0]
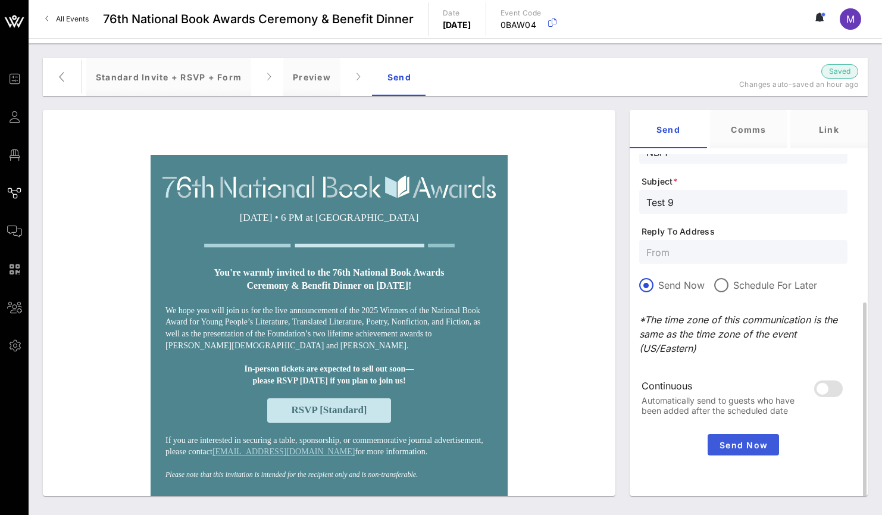
type input "Test 9"
click at [753, 444] on span "Send Now" at bounding box center [744, 445] width 62 height 10
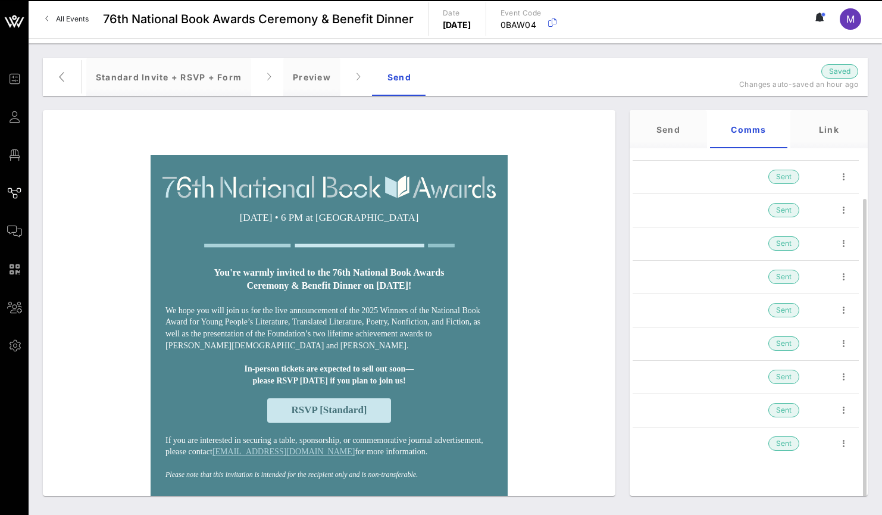
scroll to position [51, 0]
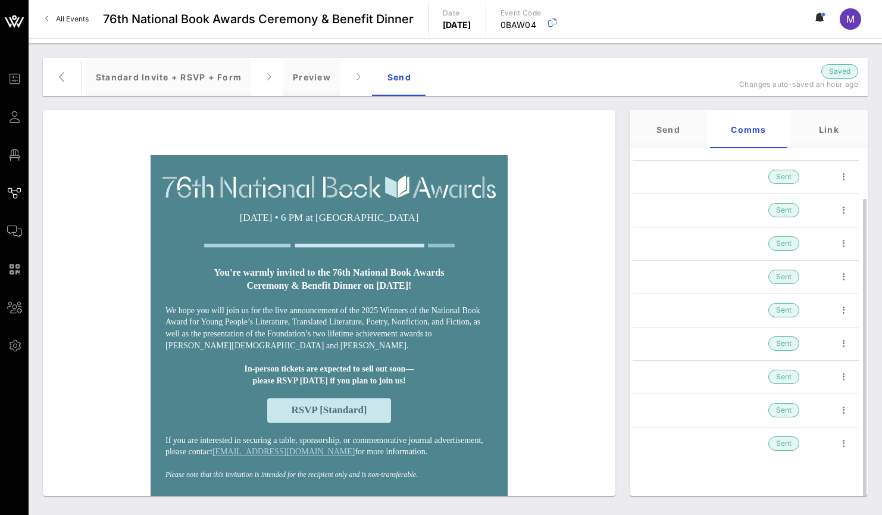
click at [403, 376] on strong "please RSVP [DATE] if you plan to join us!" at bounding box center [328, 380] width 153 height 9
click at [216, 76] on div "Standard Invite + RSVP + Form" at bounding box center [168, 77] width 165 height 38
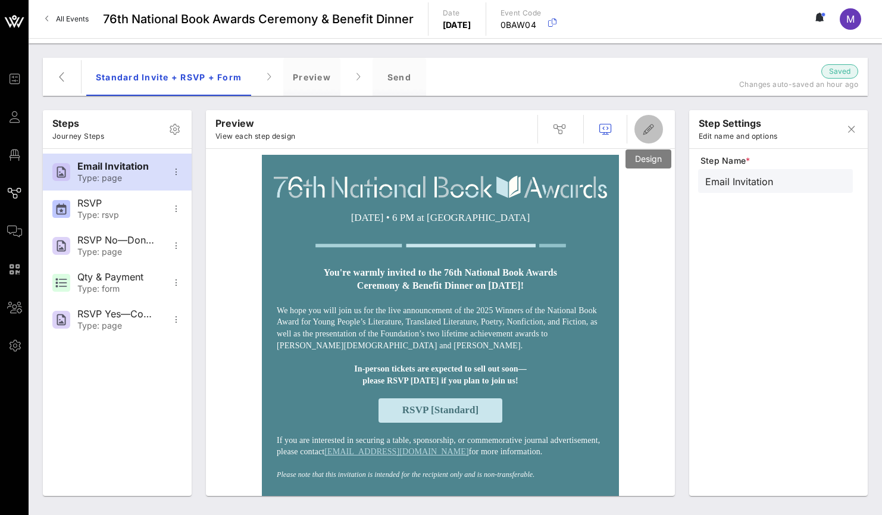
click at [660, 136] on button "button" at bounding box center [649, 129] width 29 height 29
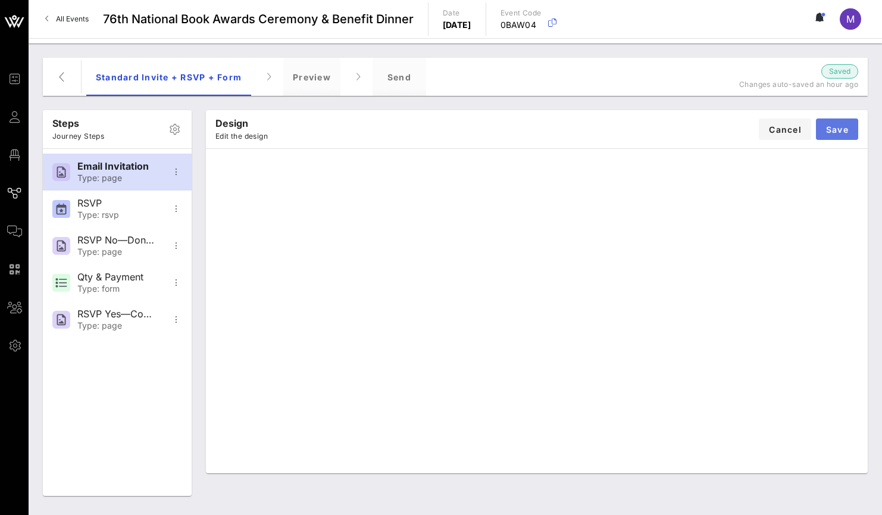
click at [828, 129] on span "Save" at bounding box center [837, 129] width 23 height 10
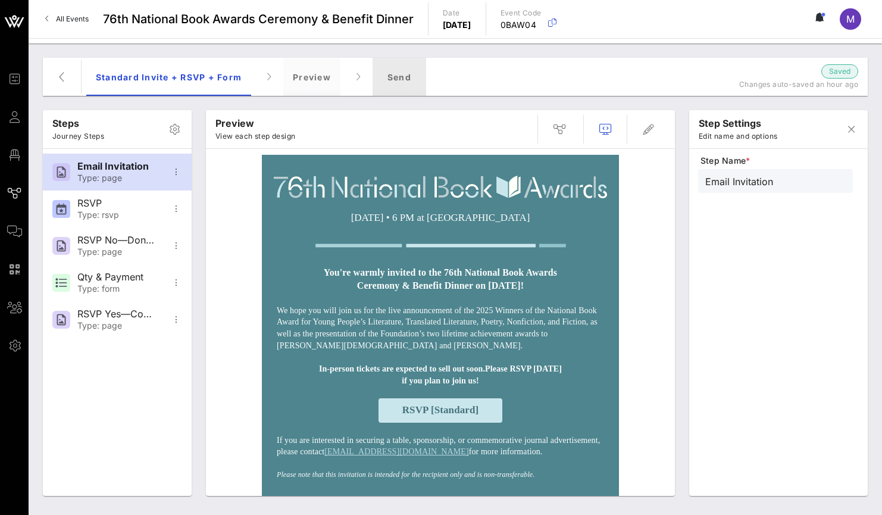
click at [395, 70] on div "Send" at bounding box center [400, 77] width 54 height 38
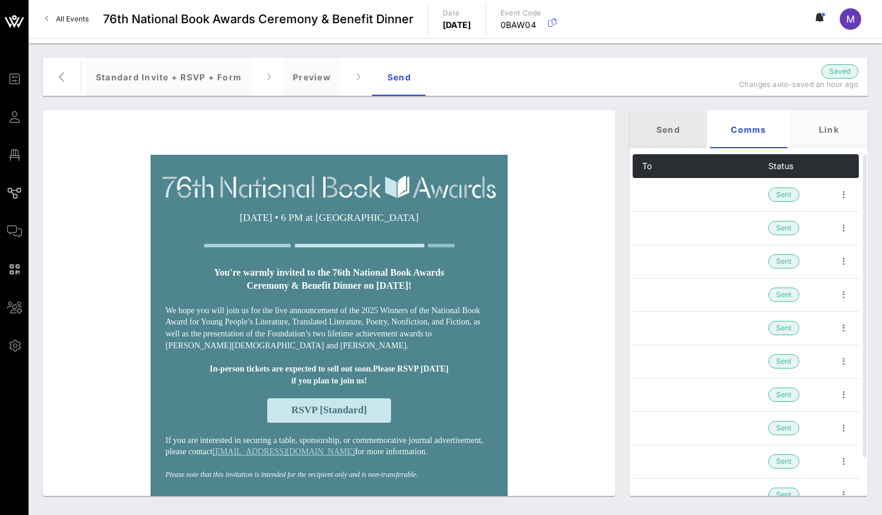
click at [675, 134] on div "Send" at bounding box center [668, 129] width 77 height 38
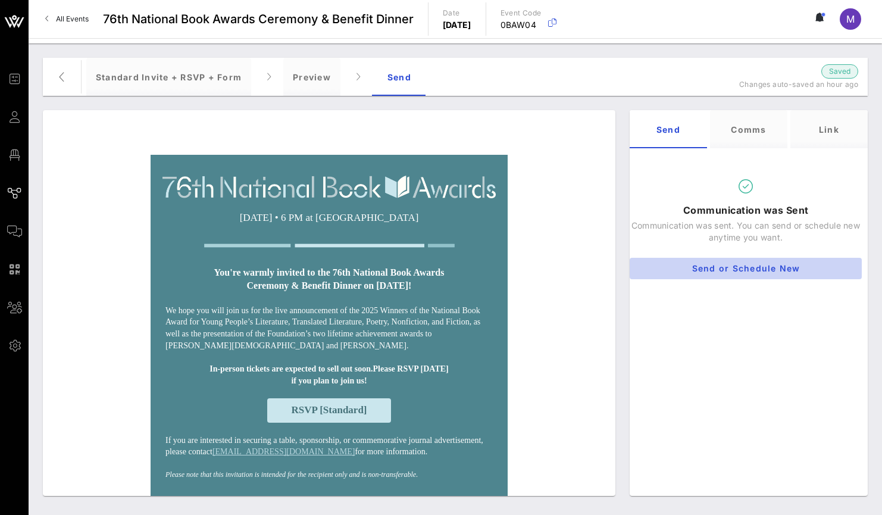
click at [743, 274] on button "Send or Schedule New" at bounding box center [746, 268] width 232 height 21
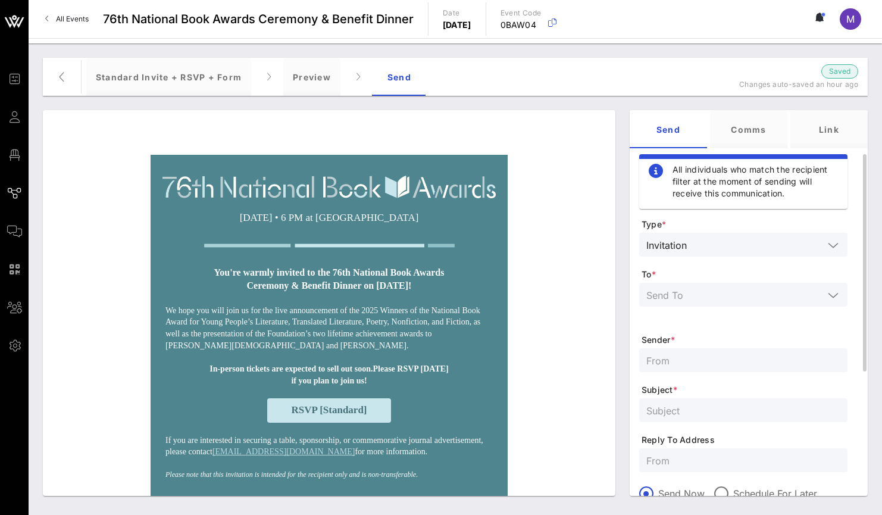
click at [729, 282] on form "Type * Invitation To * Sender * Subject * Reply To Address Send Now Schedule Fo…" at bounding box center [744, 428] width 208 height 419
click at [735, 292] on input "text" at bounding box center [735, 294] width 177 height 15
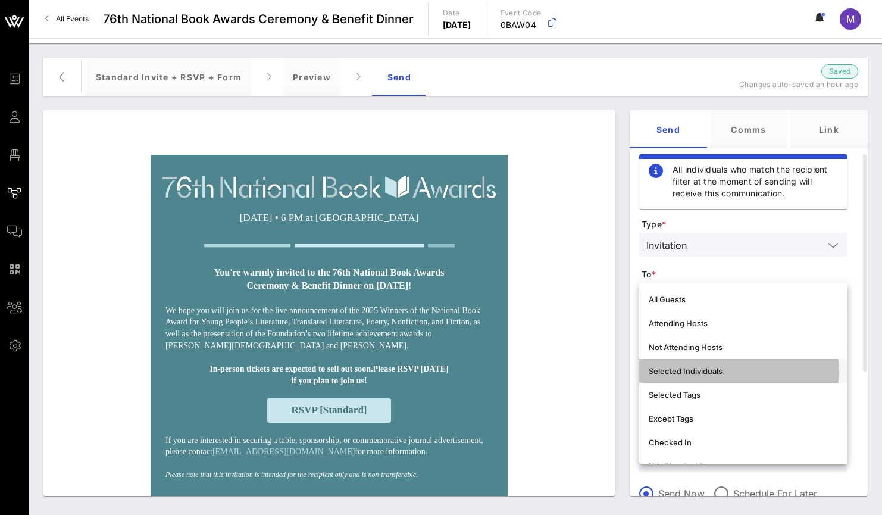
click at [730, 375] on div "Selected Individuals" at bounding box center [743, 371] width 189 height 10
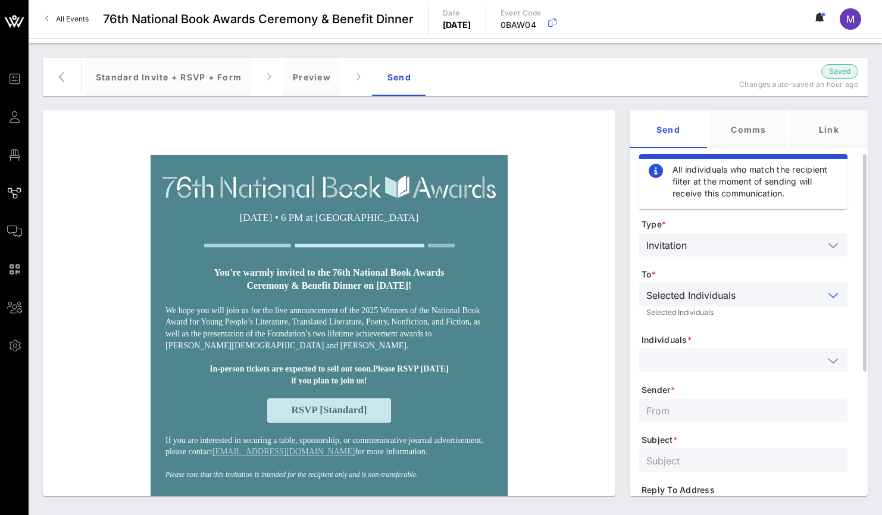
scroll to position [32, 0]
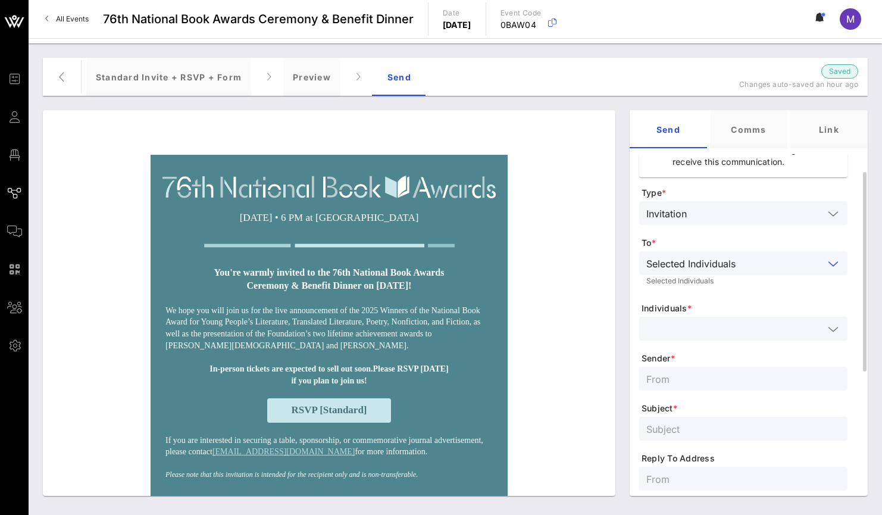
click at [713, 317] on div at bounding box center [744, 329] width 194 height 24
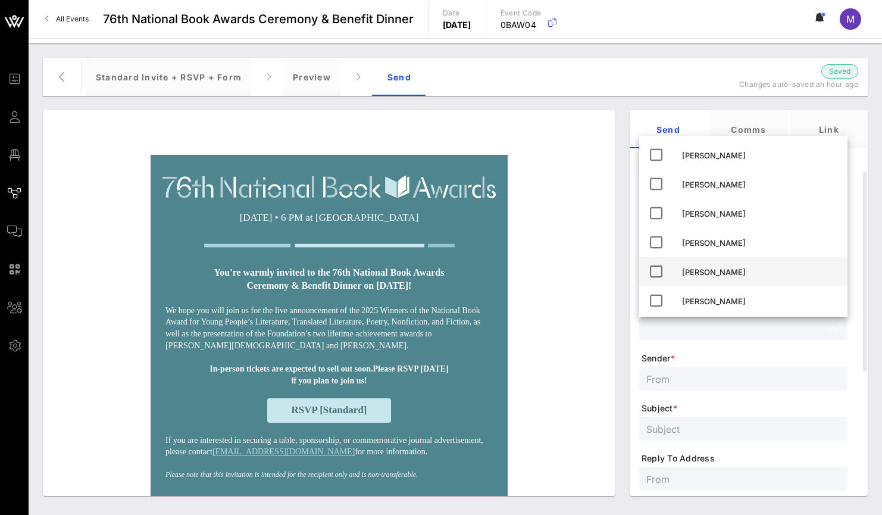
click at [717, 272] on div "[PERSON_NAME]" at bounding box center [760, 272] width 156 height 10
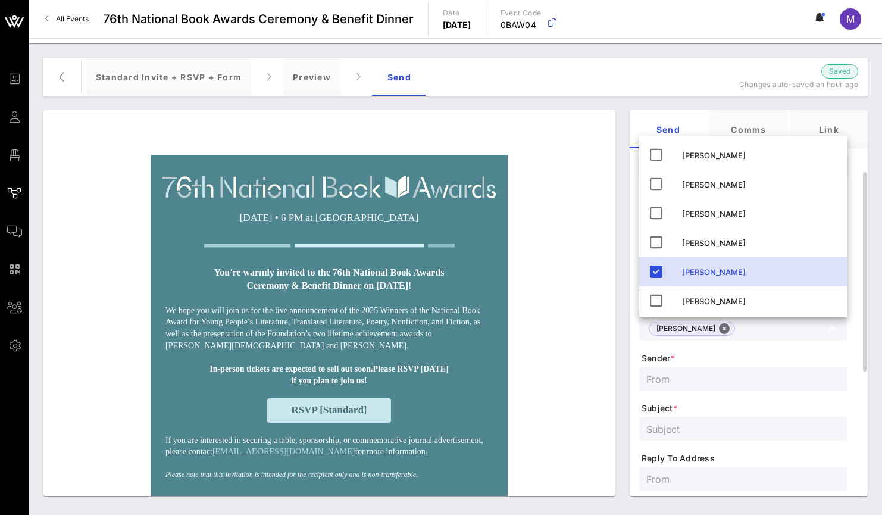
scroll to position [34, 0]
click at [743, 351] on span "Sender *" at bounding box center [745, 356] width 206 height 12
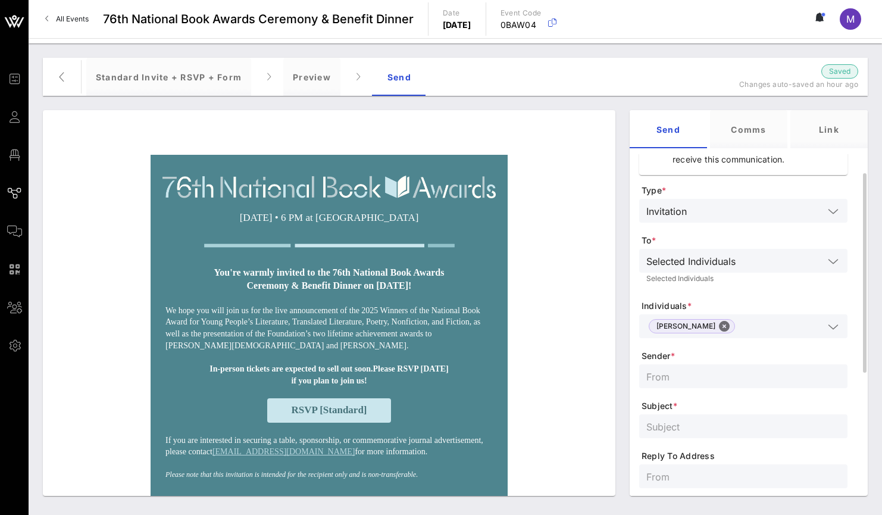
click at [693, 382] on input "text" at bounding box center [744, 376] width 194 height 15
type input "NBF"
click at [723, 434] on input "text" at bounding box center [744, 426] width 194 height 15
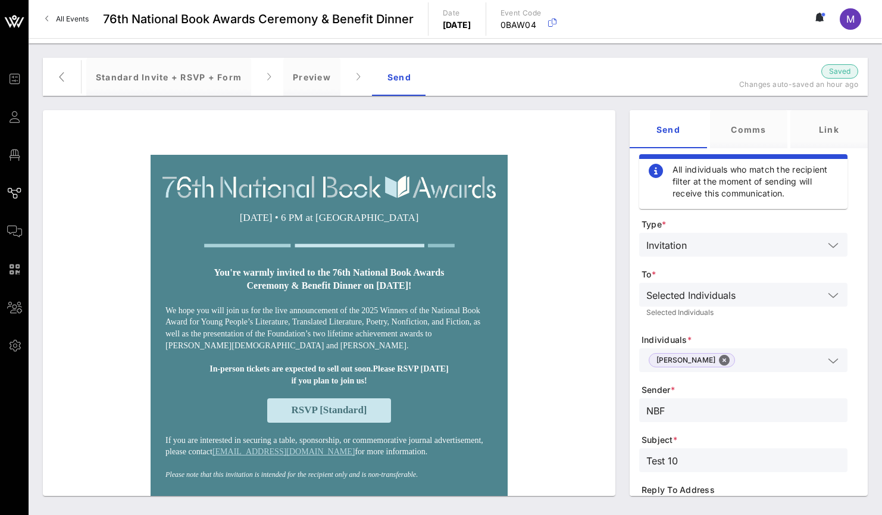
scroll to position [258, 0]
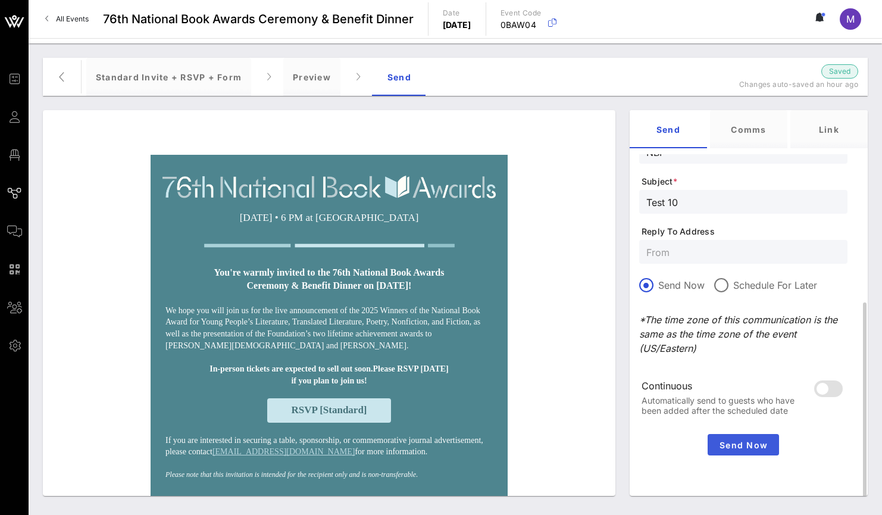
type input "Test 10"
click at [743, 441] on span "Send Now" at bounding box center [744, 445] width 62 height 10
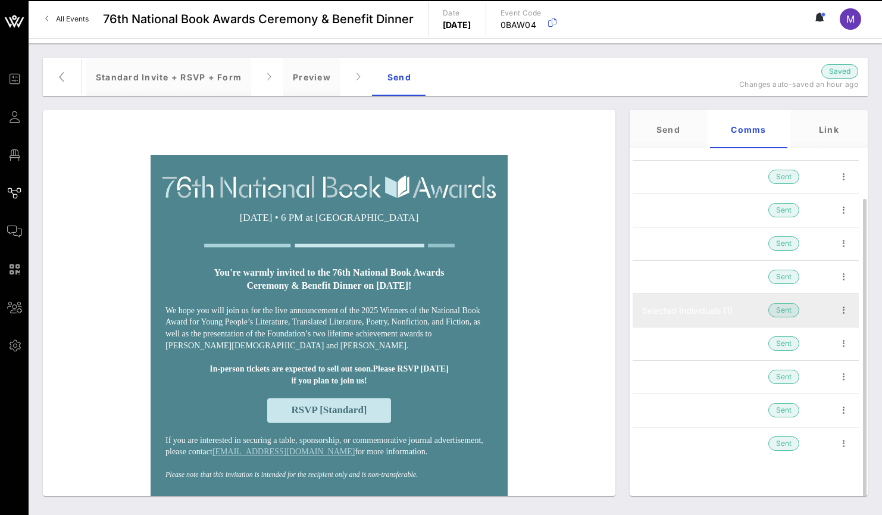
scroll to position [51, 0]
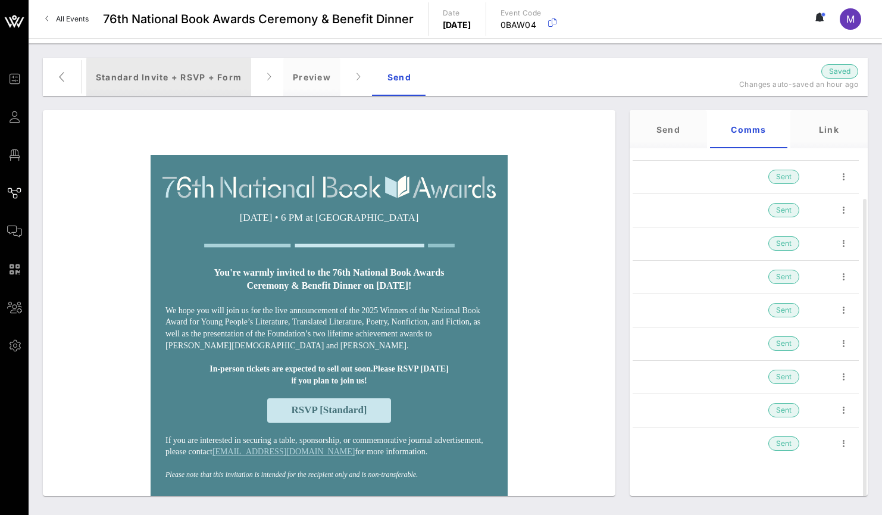
click at [182, 73] on div "Standard Invite + RSVP + Form" at bounding box center [168, 77] width 165 height 38
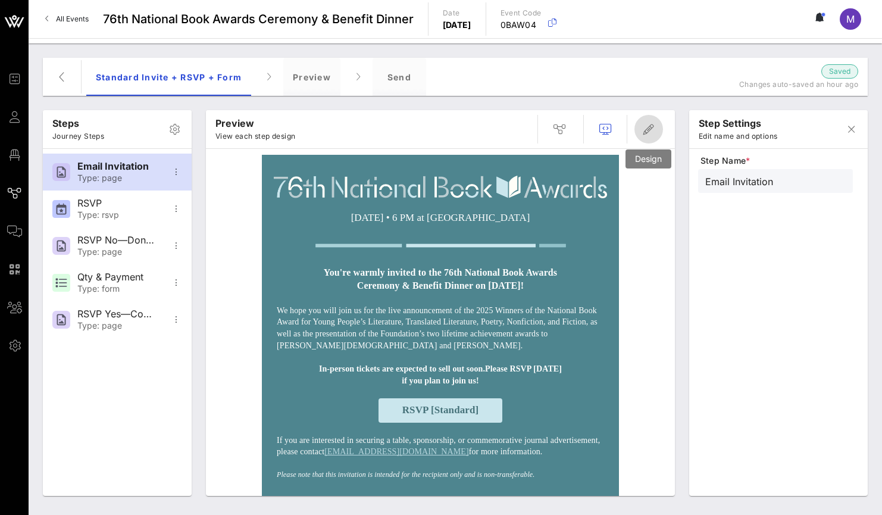
click at [652, 133] on icon "button" at bounding box center [649, 129] width 14 height 14
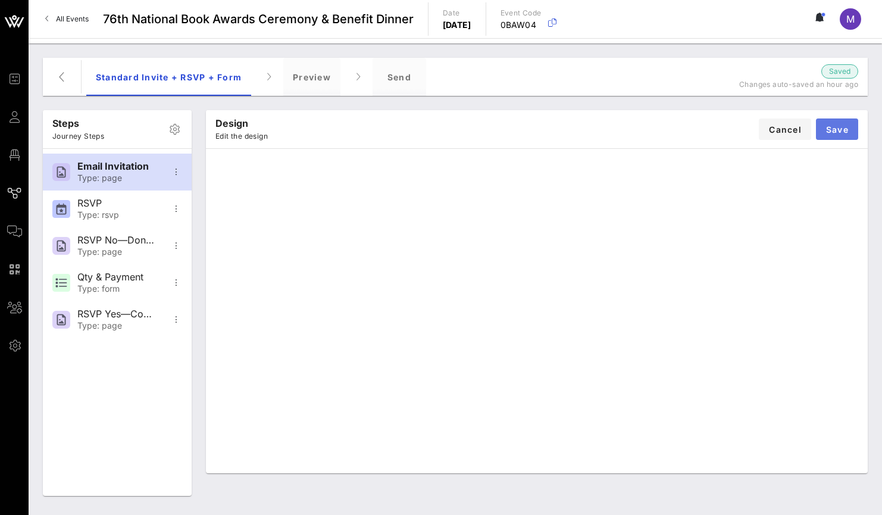
click at [828, 135] on button "Save" at bounding box center [837, 128] width 42 height 21
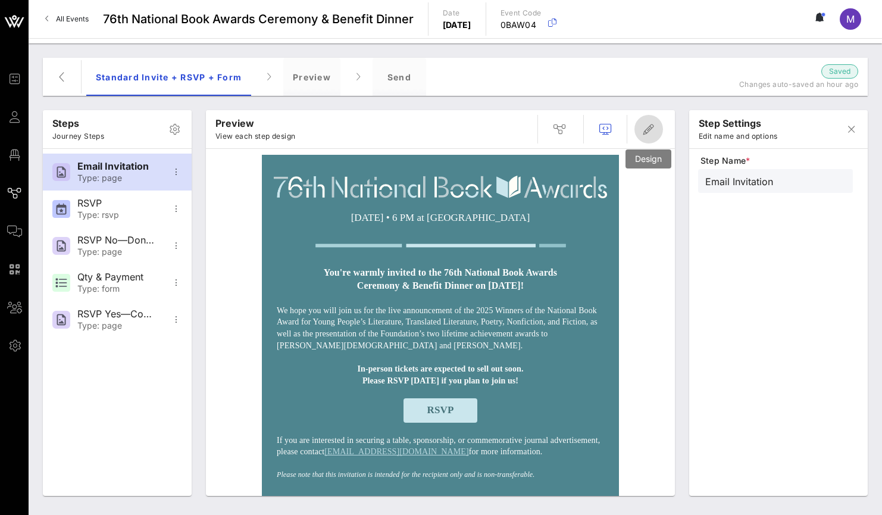
click at [651, 126] on icon "button" at bounding box center [649, 129] width 14 height 14
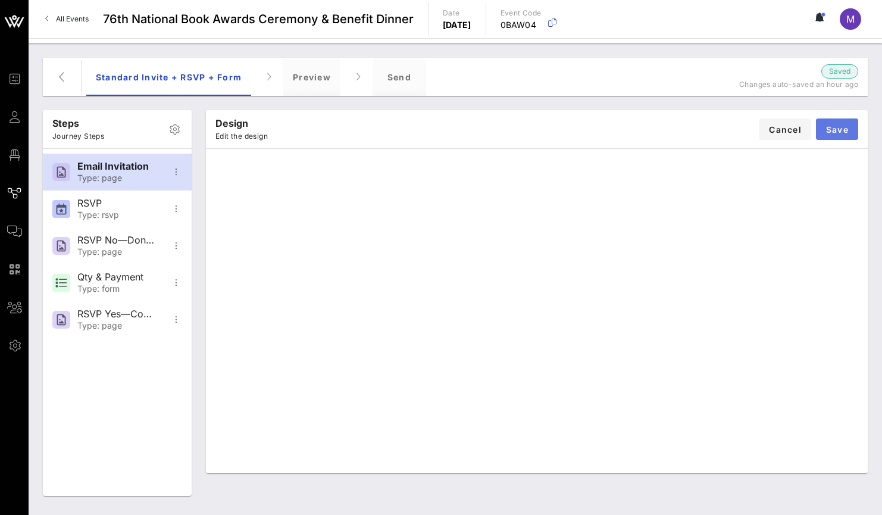
click at [847, 126] on span "Save" at bounding box center [837, 129] width 23 height 10
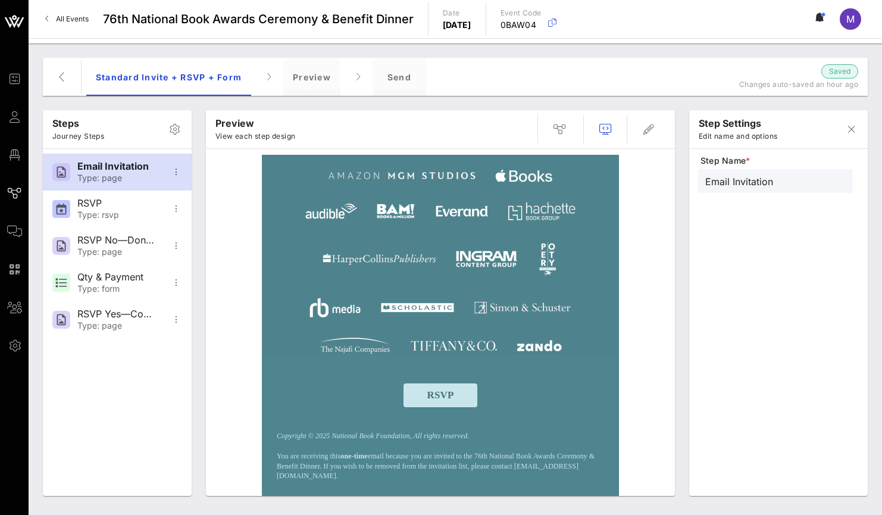
scroll to position [0, 0]
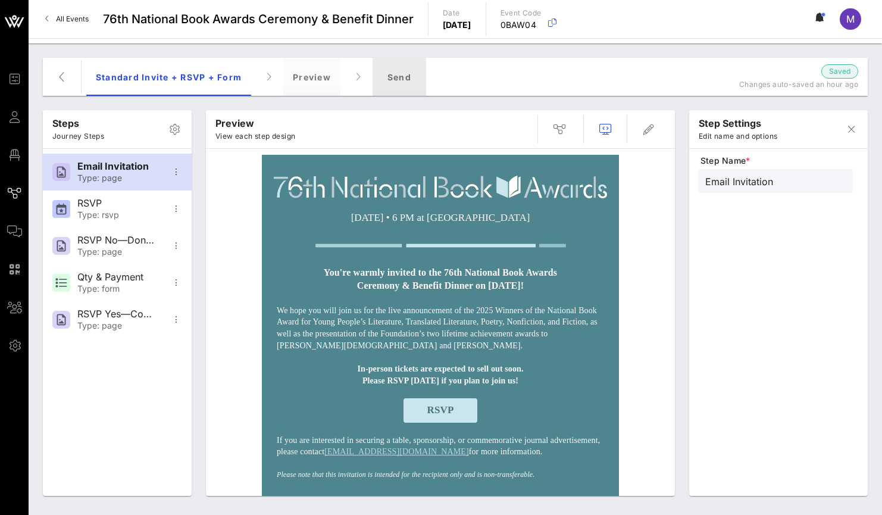
click at [406, 67] on div "Send" at bounding box center [400, 77] width 54 height 38
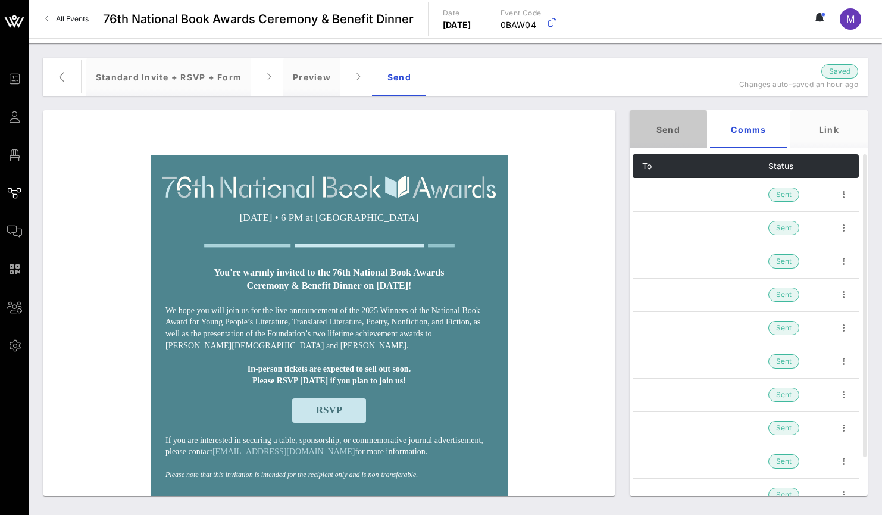
click at [694, 129] on div "Send" at bounding box center [668, 129] width 77 height 38
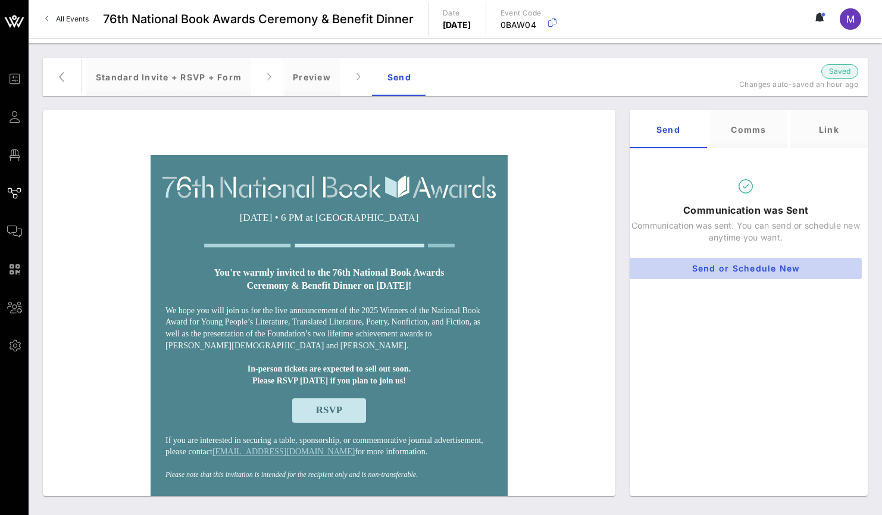
click at [764, 275] on button "Send or Schedule New" at bounding box center [746, 268] width 232 height 21
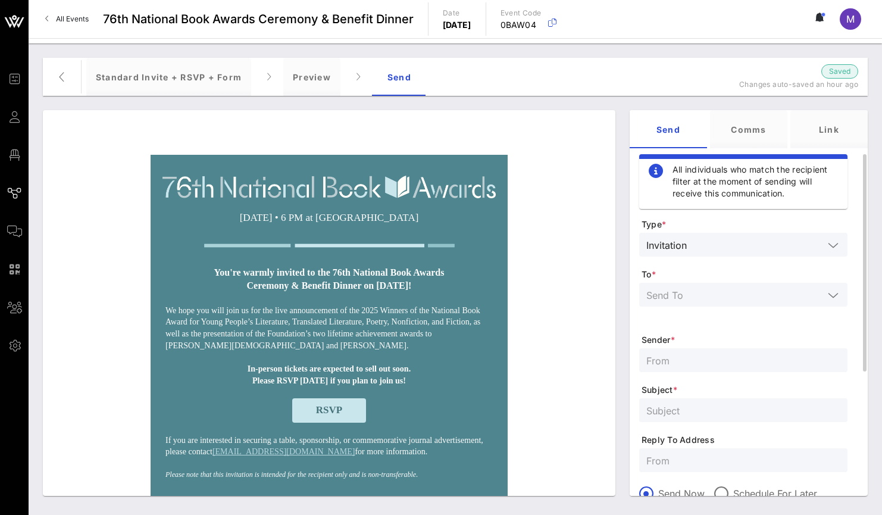
click at [732, 298] on input "text" at bounding box center [735, 294] width 177 height 15
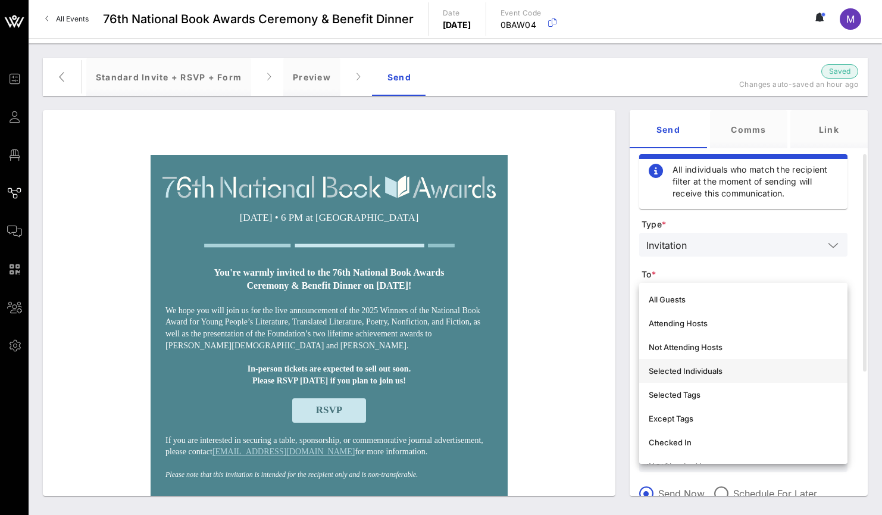
click at [735, 379] on div "Selected Individuals" at bounding box center [743, 370] width 189 height 19
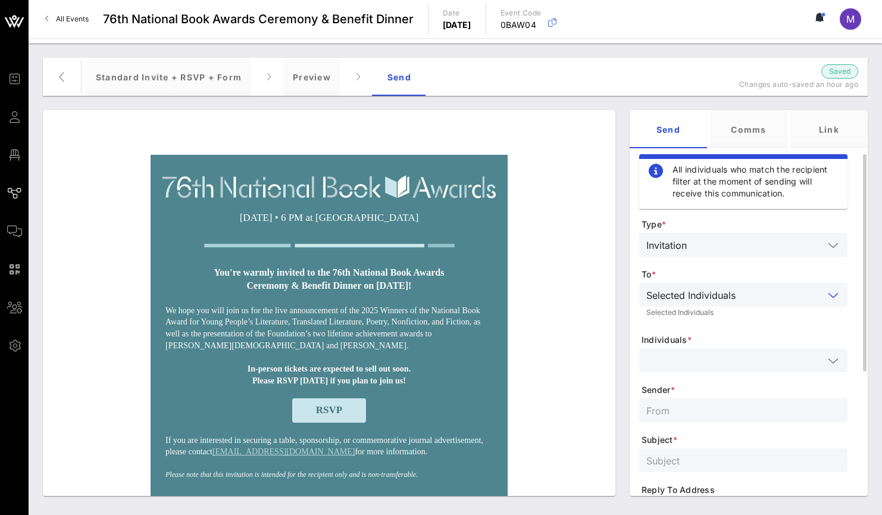
click at [725, 361] on input "text" at bounding box center [735, 360] width 177 height 15
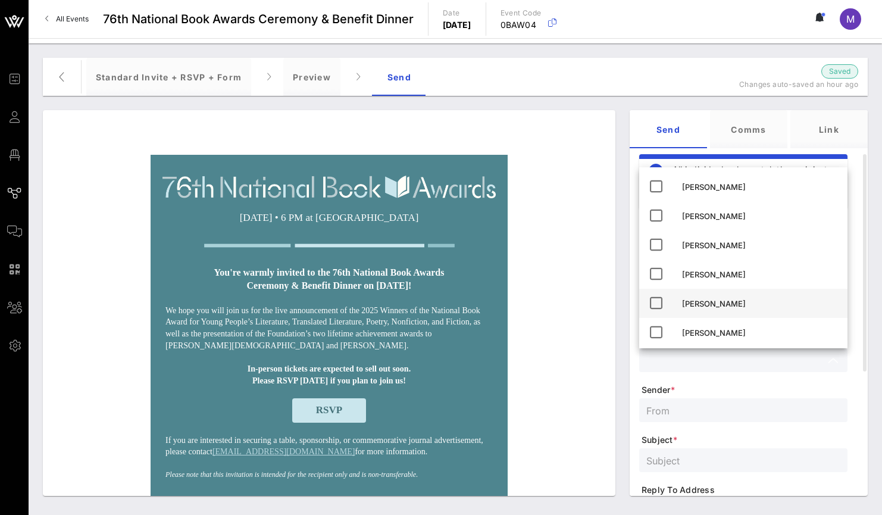
click at [723, 301] on div "[PERSON_NAME]" at bounding box center [760, 304] width 156 height 10
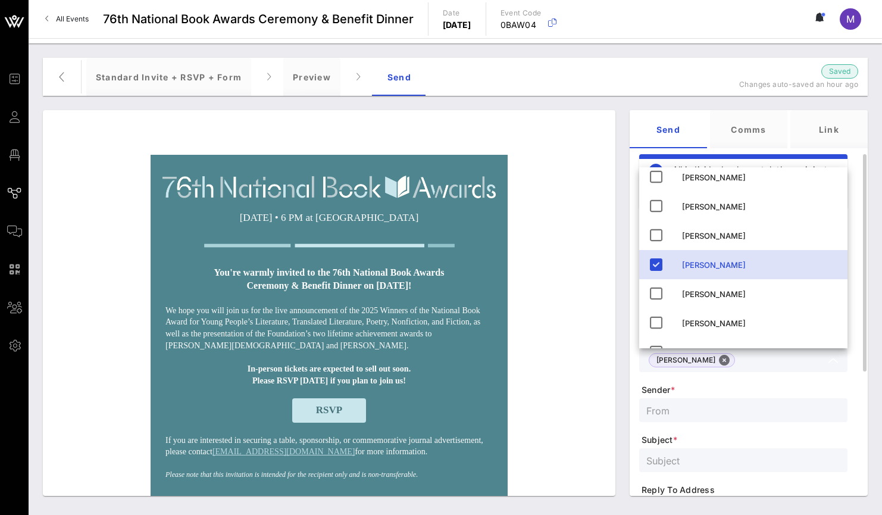
scroll to position [68, 0]
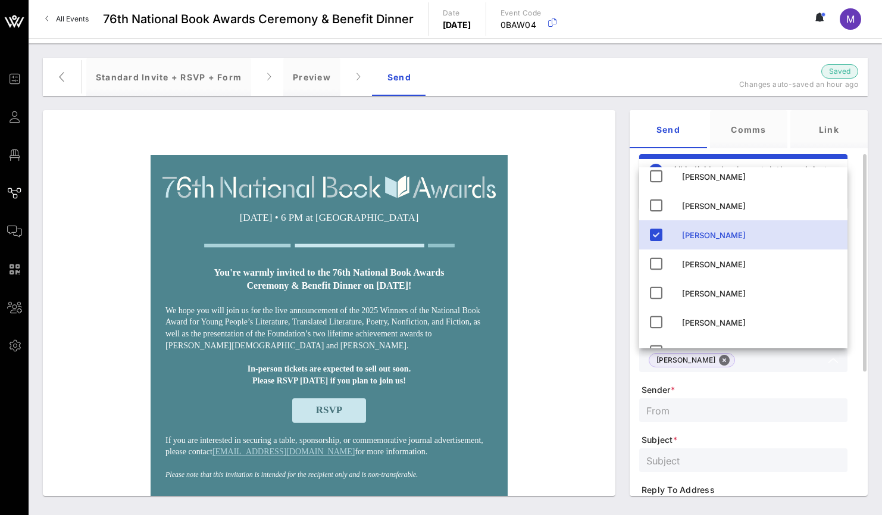
click at [728, 403] on input "text" at bounding box center [744, 410] width 194 height 15
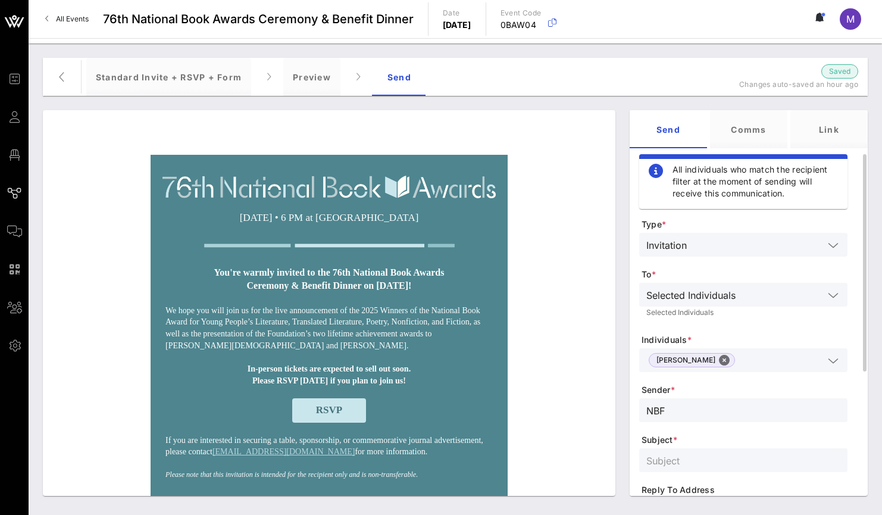
type input "NBF"
click at [713, 460] on input "text" at bounding box center [744, 460] width 194 height 15
type input "You're invited to the 76th National Book Awards!"
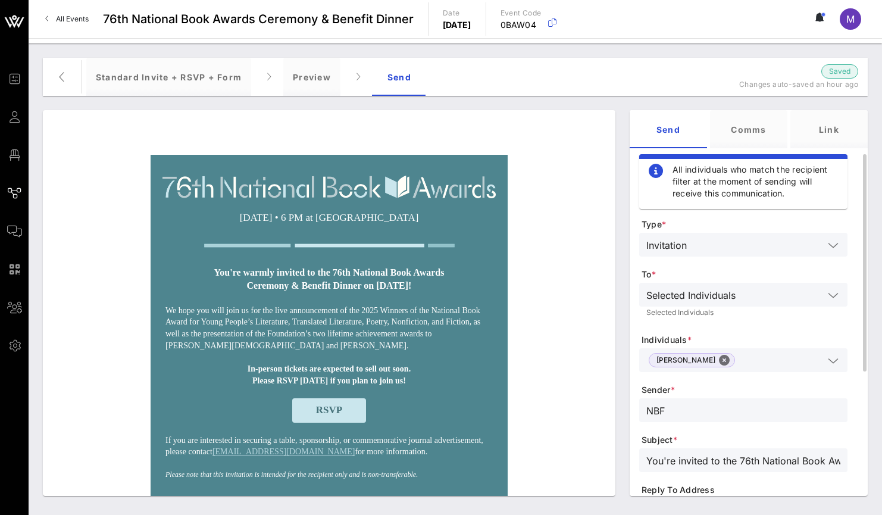
drag, startPoint x: 690, startPoint y: 407, endPoint x: 643, endPoint y: 406, distance: 46.5
click at [644, 406] on div "NBF" at bounding box center [744, 410] width 208 height 24
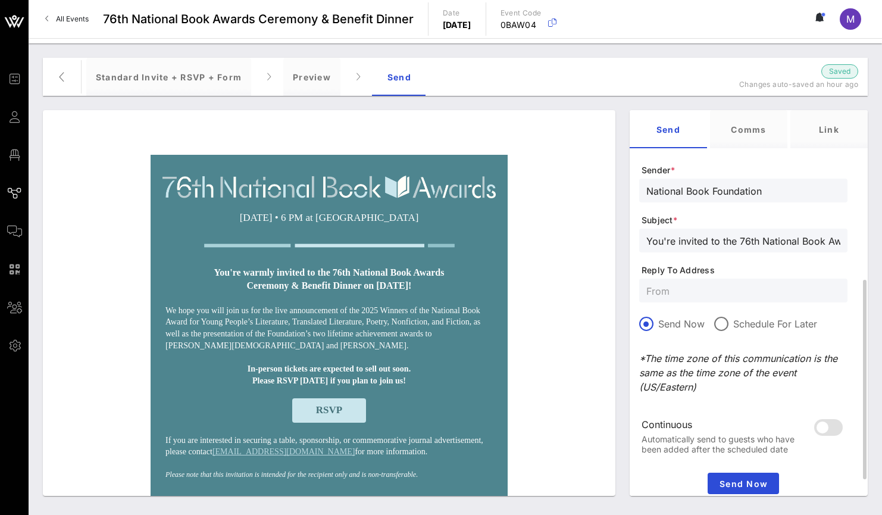
type input "National Book Foundation"
click at [721, 297] on input "text" at bounding box center [744, 290] width 194 height 15
type input "[EMAIL_ADDRESS][DOMAIN_NAME]"
click at [760, 389] on p "*The time zone of this communication is the same as the time zone of the event …" at bounding box center [744, 372] width 208 height 43
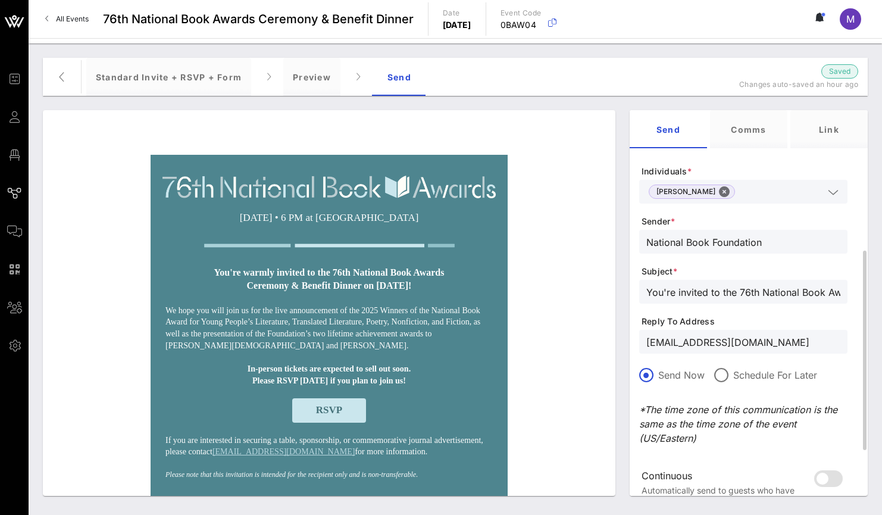
scroll to position [258, 0]
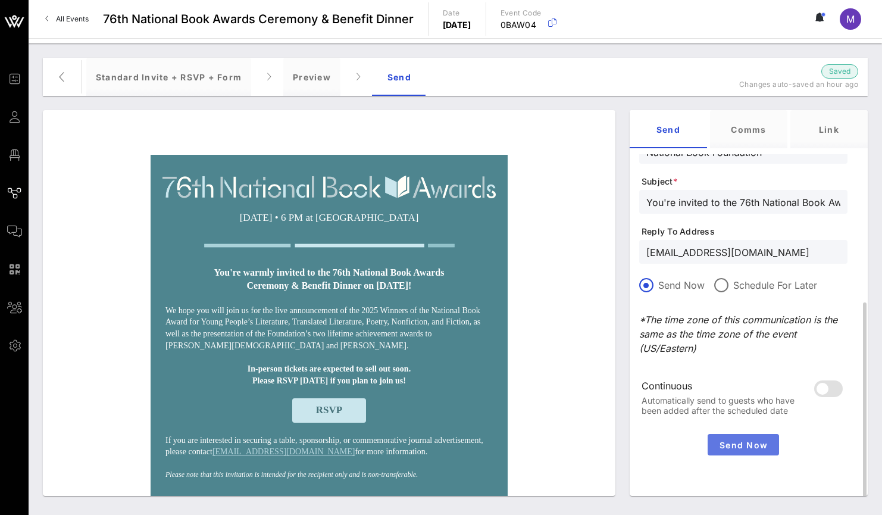
click at [755, 440] on span "Send Now" at bounding box center [744, 445] width 62 height 10
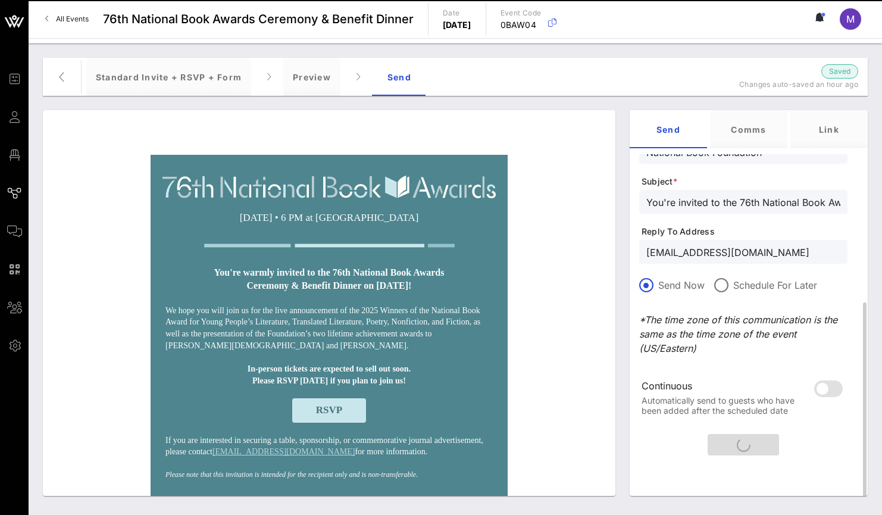
scroll to position [51, 0]
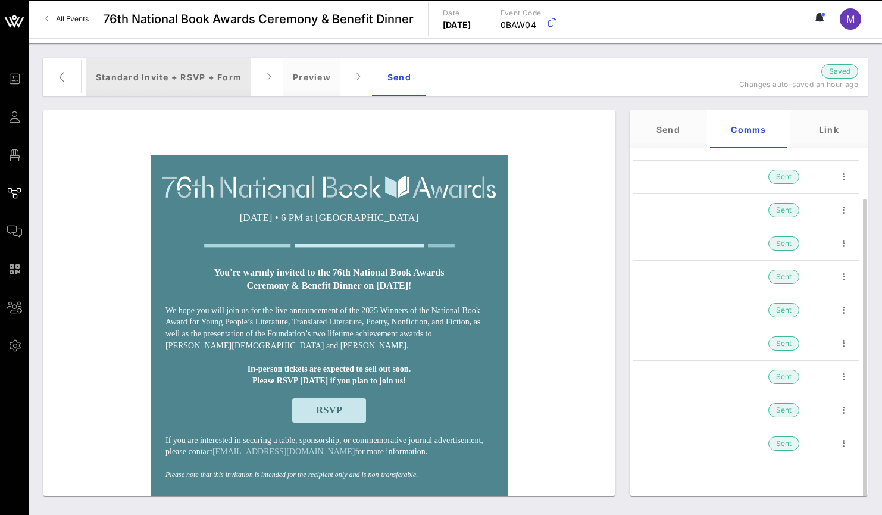
click at [155, 84] on div "Standard Invite + RSVP + Form" at bounding box center [168, 77] width 165 height 38
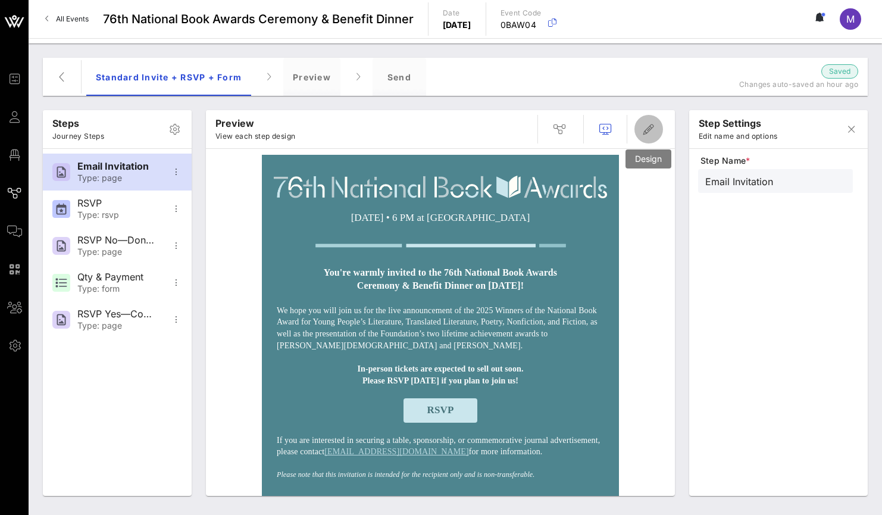
click at [654, 127] on icon "button" at bounding box center [649, 129] width 14 height 14
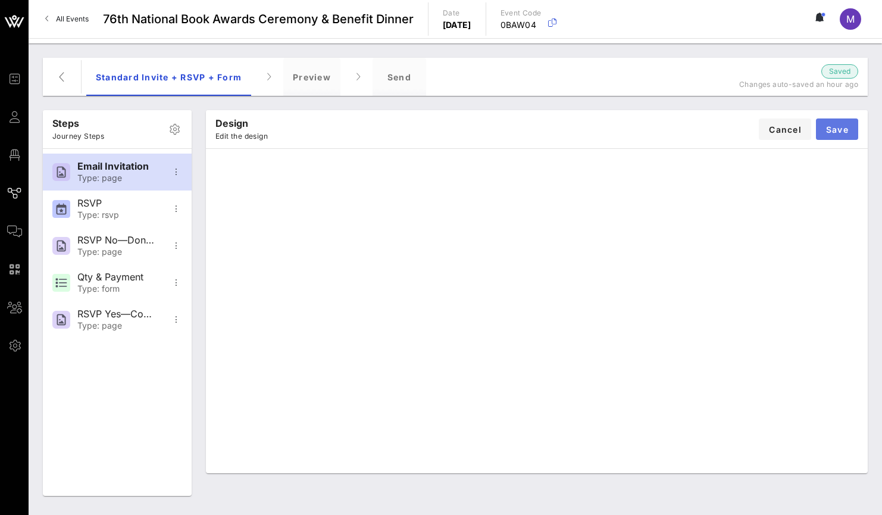
click at [854, 131] on button "Save" at bounding box center [837, 128] width 42 height 21
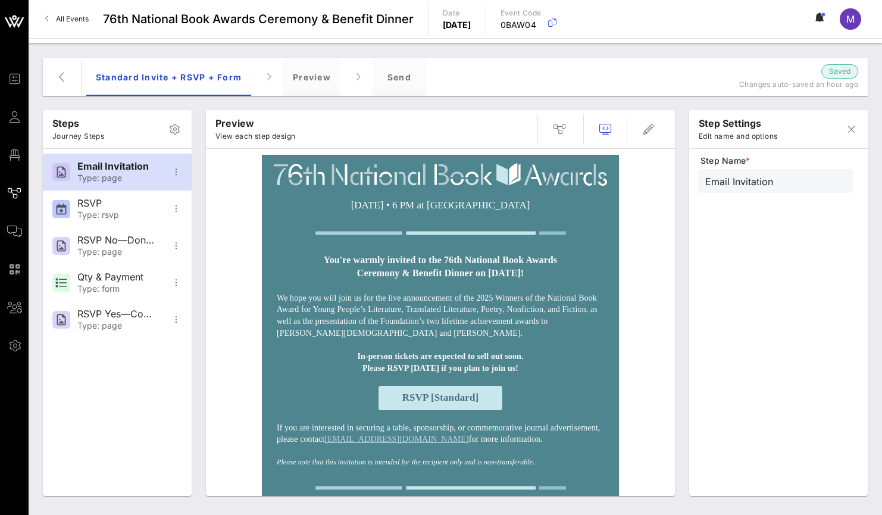
scroll to position [0, 0]
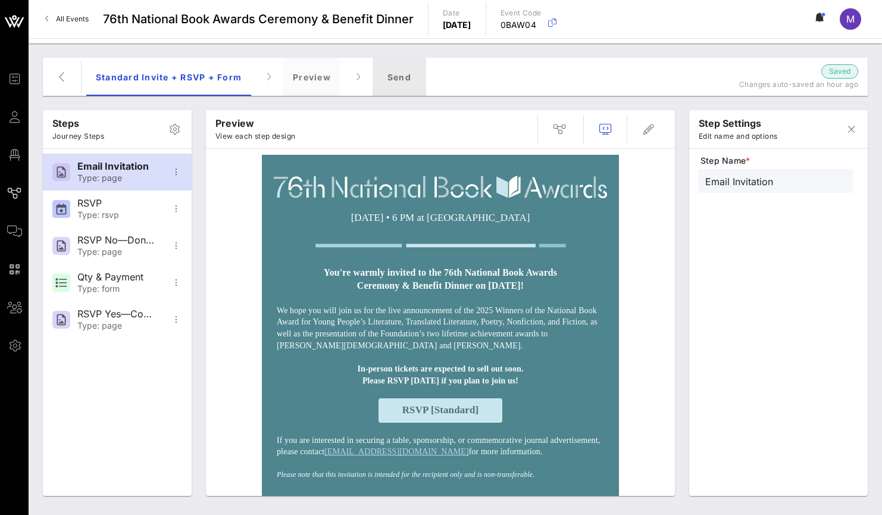
click at [397, 74] on div "Send" at bounding box center [400, 77] width 54 height 38
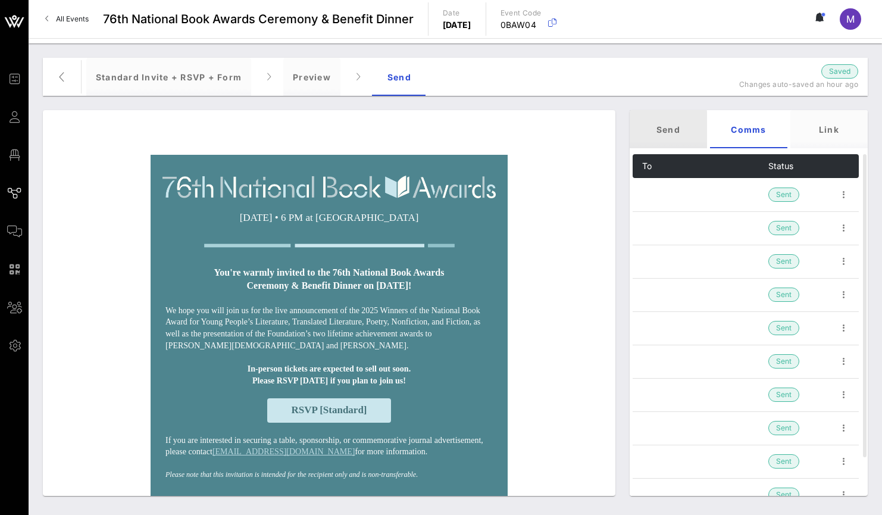
click at [696, 130] on div "Send" at bounding box center [668, 129] width 77 height 38
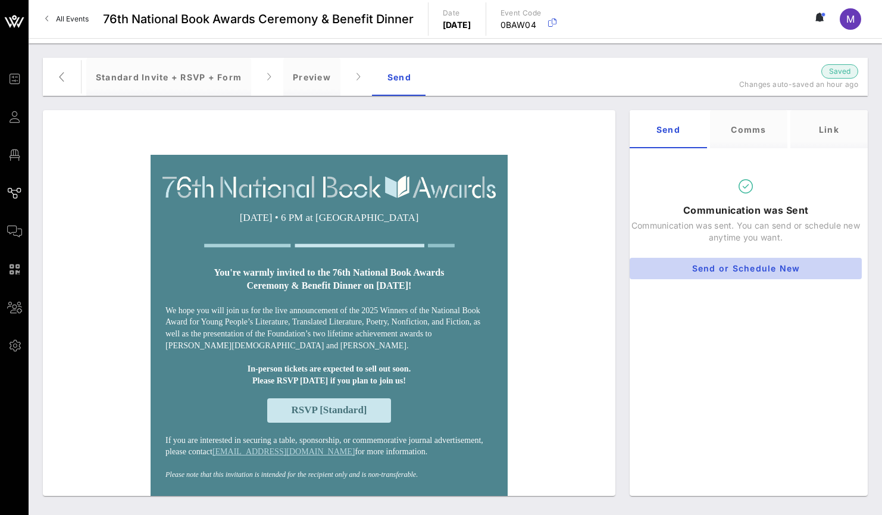
click at [772, 267] on span "Send or Schedule New" at bounding box center [746, 268] width 213 height 10
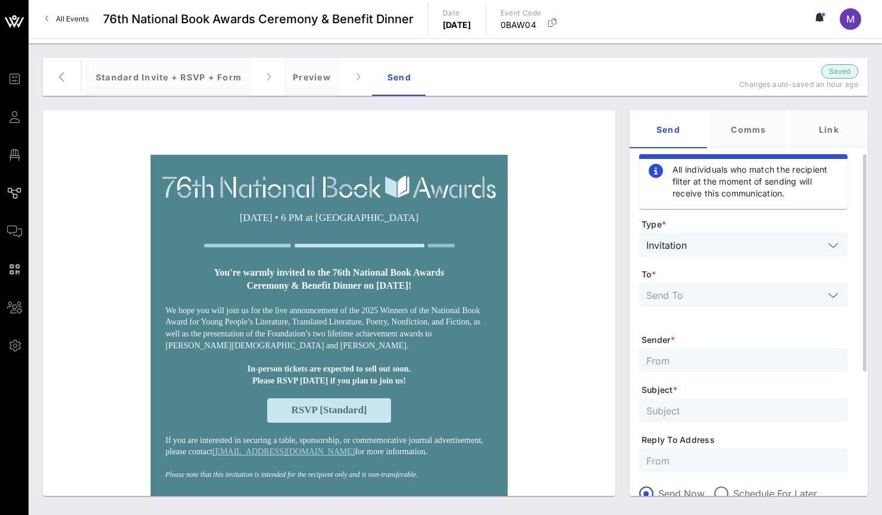
click at [753, 298] on input "text" at bounding box center [735, 294] width 177 height 15
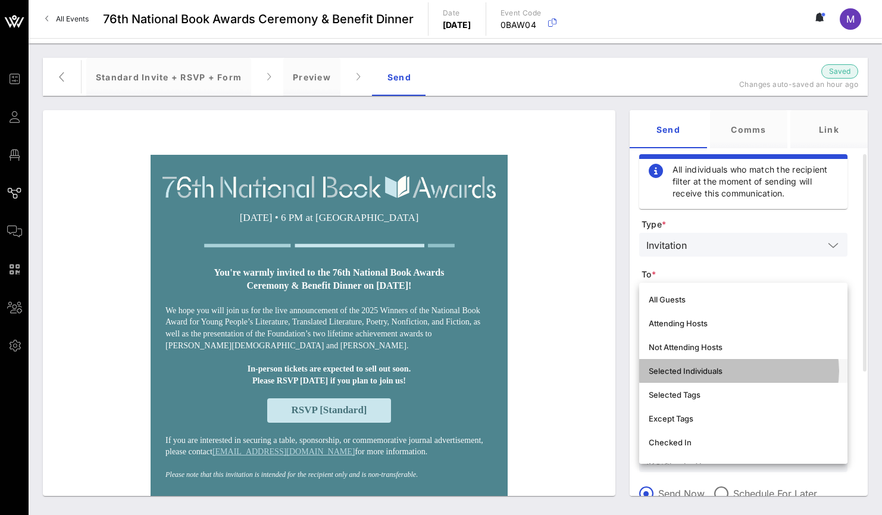
click at [744, 369] on div "Selected Individuals" at bounding box center [743, 371] width 189 height 10
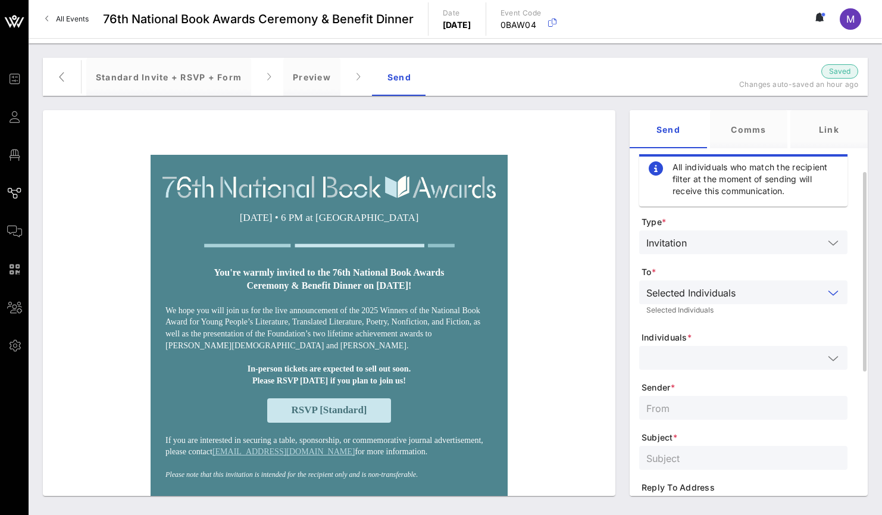
scroll to position [13, 0]
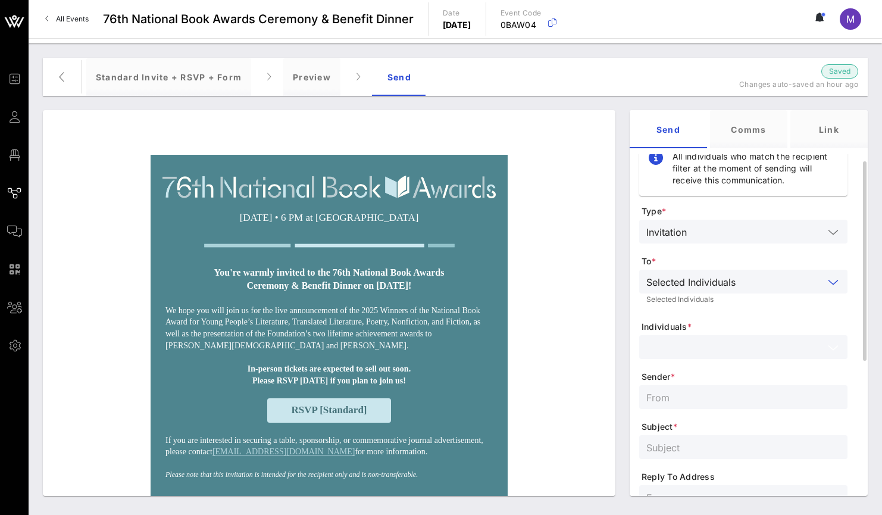
click at [742, 351] on input "text" at bounding box center [735, 346] width 177 height 15
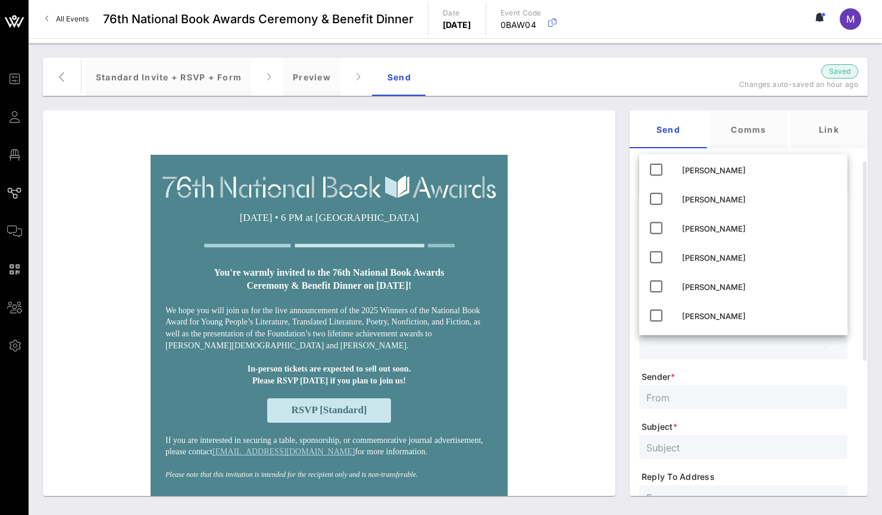
scroll to position [0, 0]
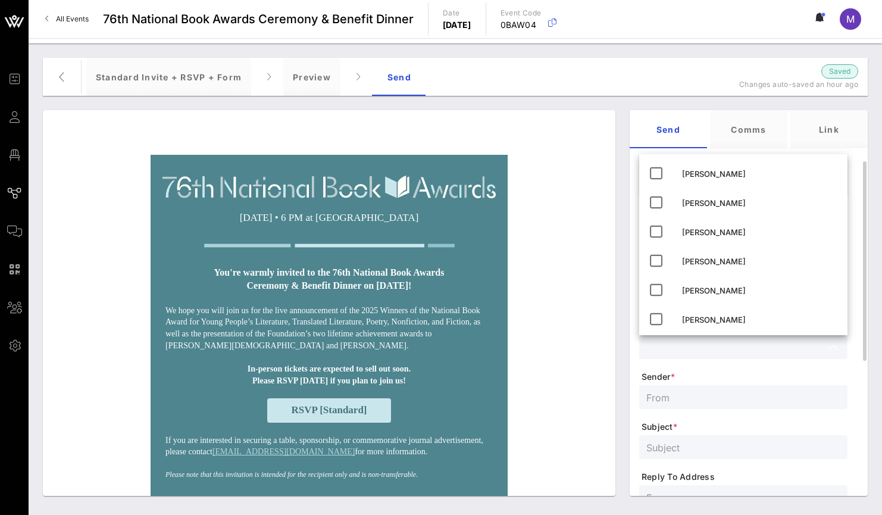
click at [707, 369] on form "Type * Invitation To * Selected Individuals Selected Individuals Individuals * …" at bounding box center [744, 439] width 208 height 469
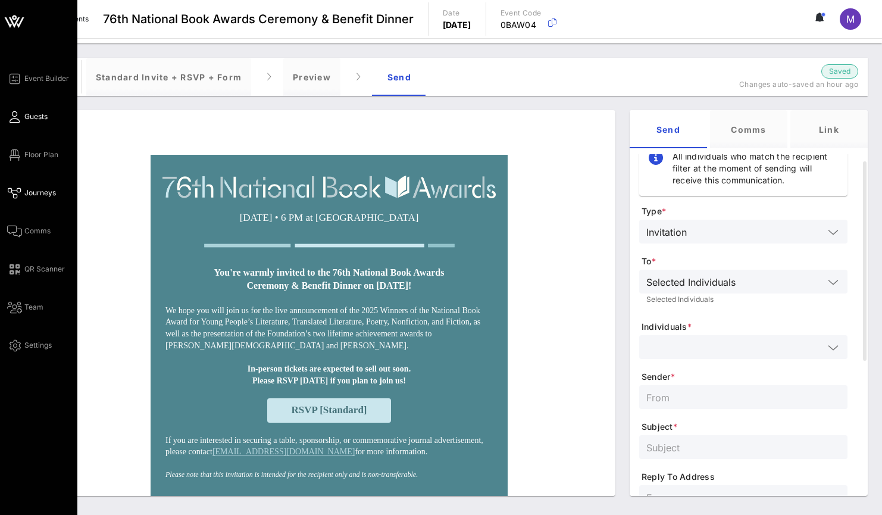
click at [34, 112] on span "Guests" at bounding box center [35, 116] width 23 height 11
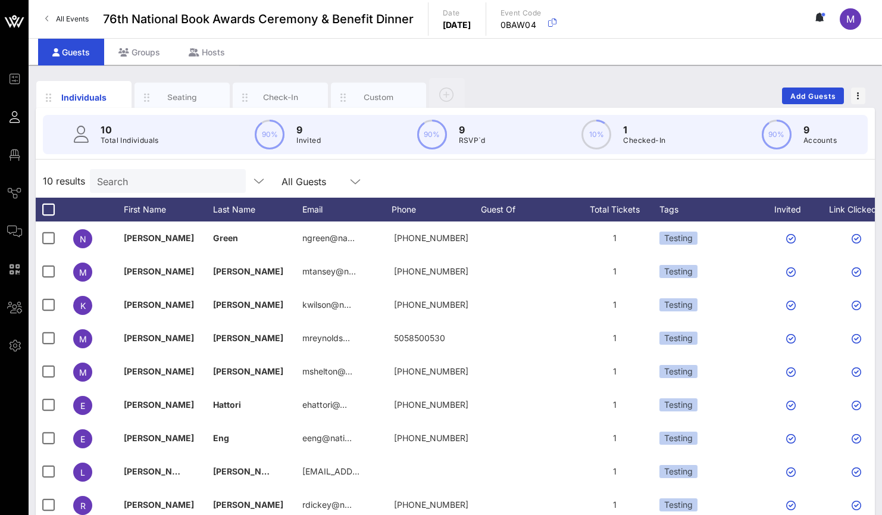
click at [127, 183] on input "Search" at bounding box center [166, 180] width 139 height 15
click at [68, 166] on div "10 results All Guests" at bounding box center [456, 180] width 840 height 33
click at [450, 92] on icon "button" at bounding box center [446, 95] width 14 height 14
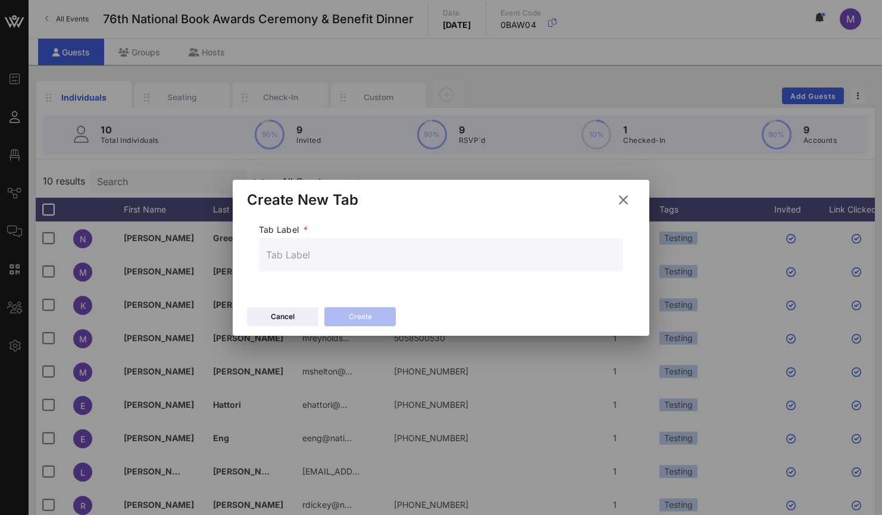
click at [521, 89] on div at bounding box center [441, 257] width 882 height 515
click at [619, 192] on icon at bounding box center [624, 199] width 18 height 17
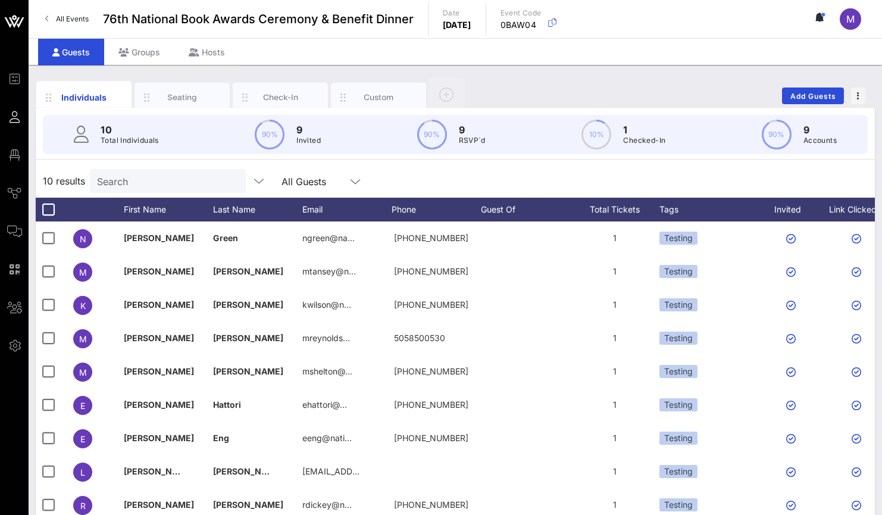
click at [350, 182] on icon at bounding box center [355, 181] width 11 height 14
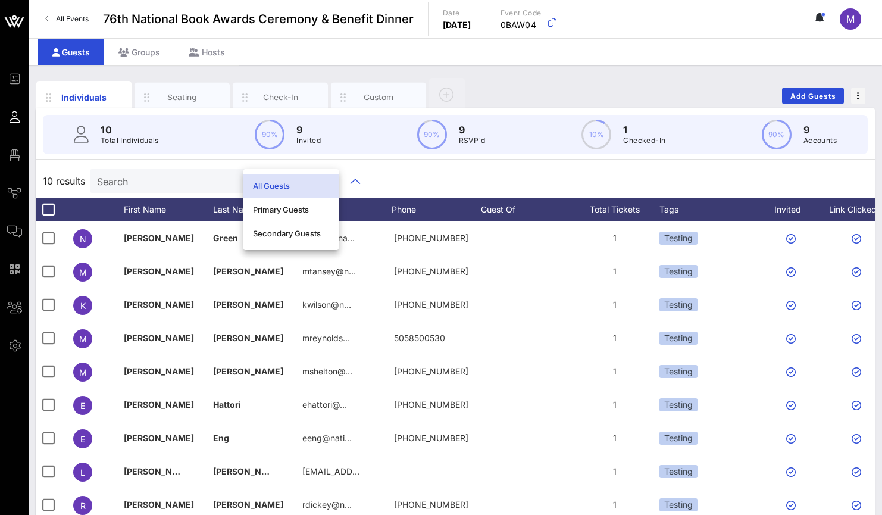
click at [417, 182] on div "10 results Search All Guests" at bounding box center [456, 180] width 840 height 33
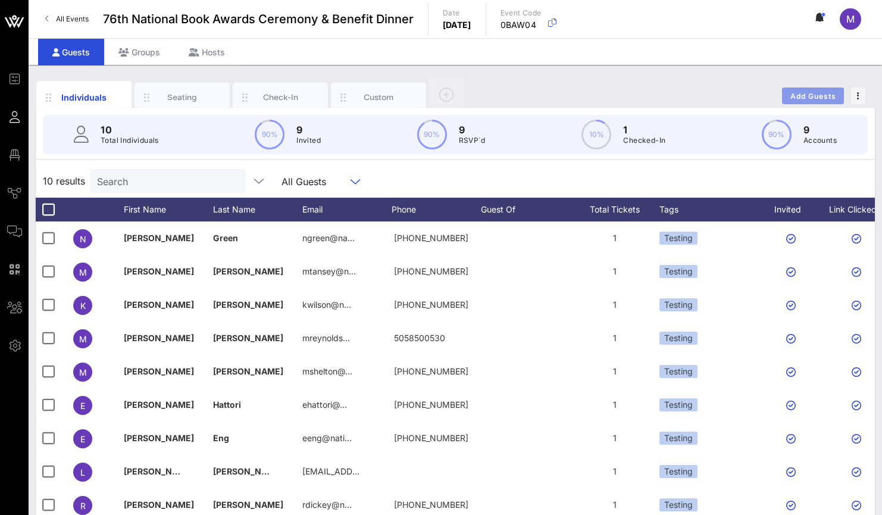
click at [804, 92] on span "Add Guests" at bounding box center [813, 96] width 47 height 9
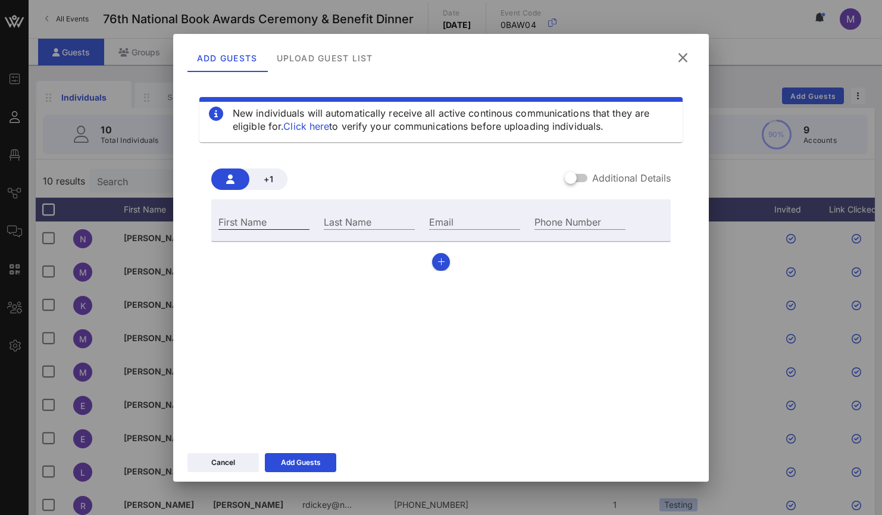
click at [274, 220] on input "First Name" at bounding box center [264, 221] width 91 height 15
type input "Ale"
type input "[PERSON_NAME]"
type input "[EMAIL_ADDRESS][DOMAIN_NAME]"
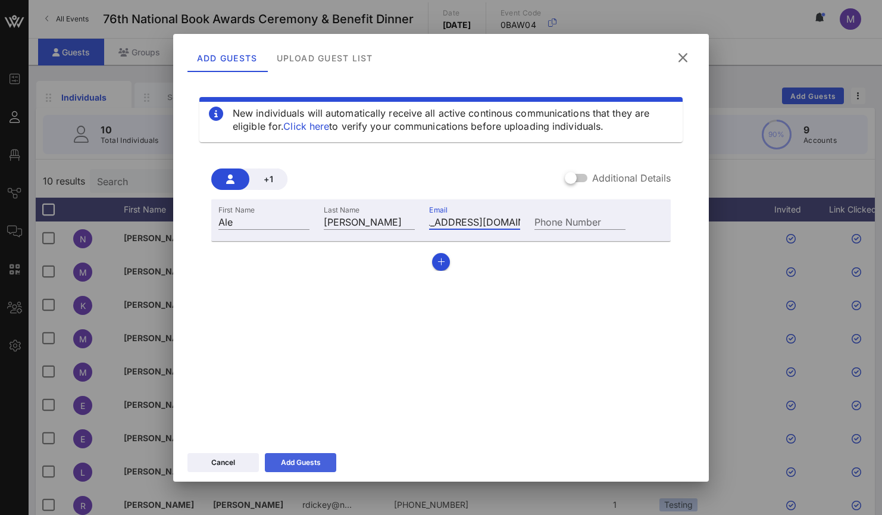
click at [307, 464] on div "Add Guests" at bounding box center [301, 463] width 40 height 12
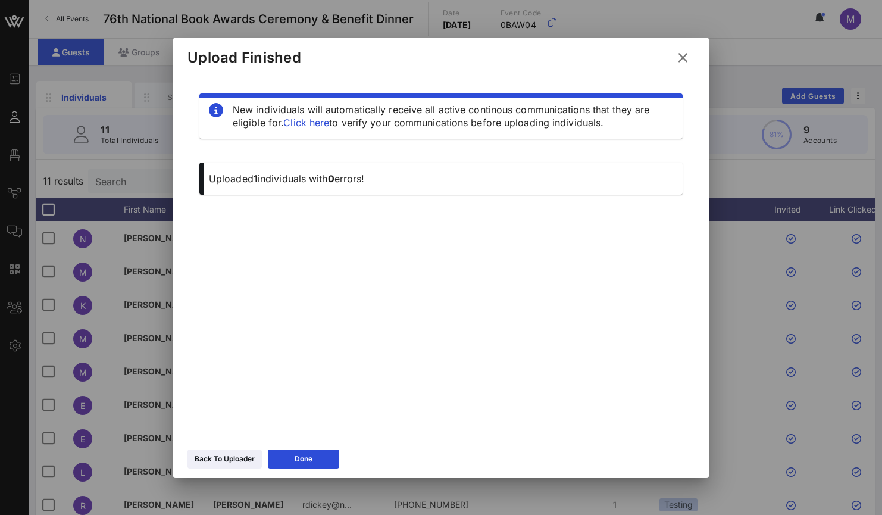
click at [687, 55] on icon at bounding box center [683, 57] width 14 height 16
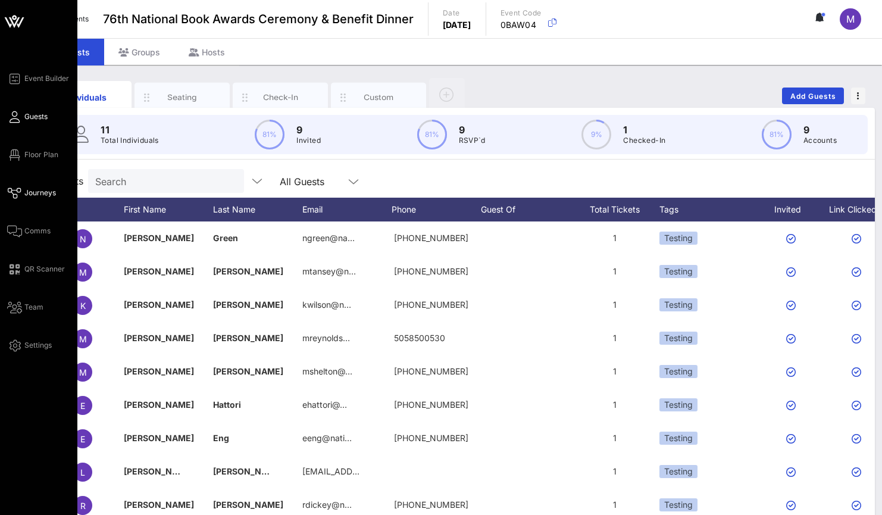
click at [43, 188] on span "Journeys" at bounding box center [40, 193] width 32 height 11
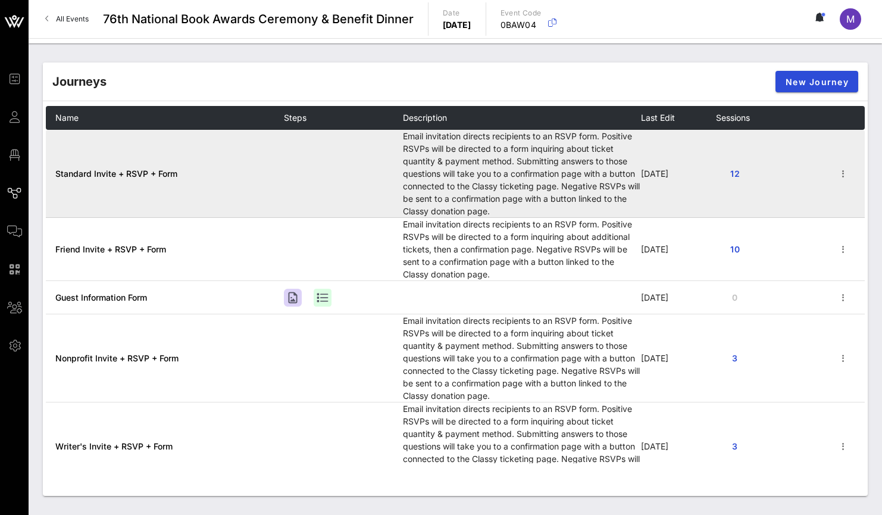
click at [120, 181] on td "Standard Invite + RSVP + Form" at bounding box center [165, 174] width 238 height 88
click at [142, 174] on span "Standard Invite + RSVP + Form" at bounding box center [116, 174] width 122 height 10
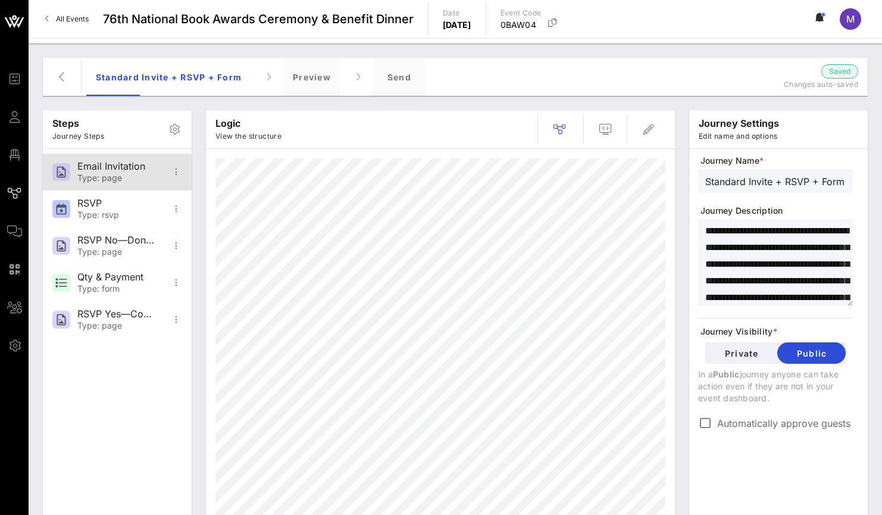
click at [111, 166] on div "Email Invitation" at bounding box center [116, 166] width 79 height 11
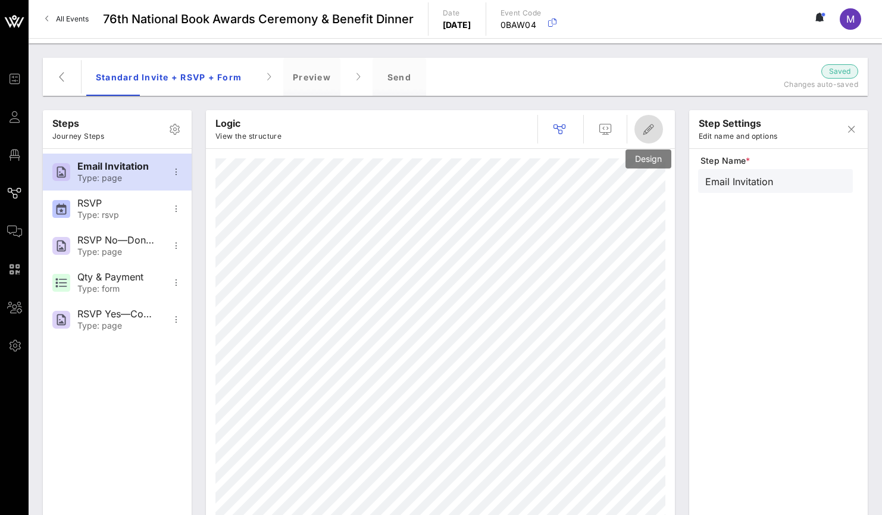
click at [644, 132] on icon "button" at bounding box center [649, 129] width 14 height 14
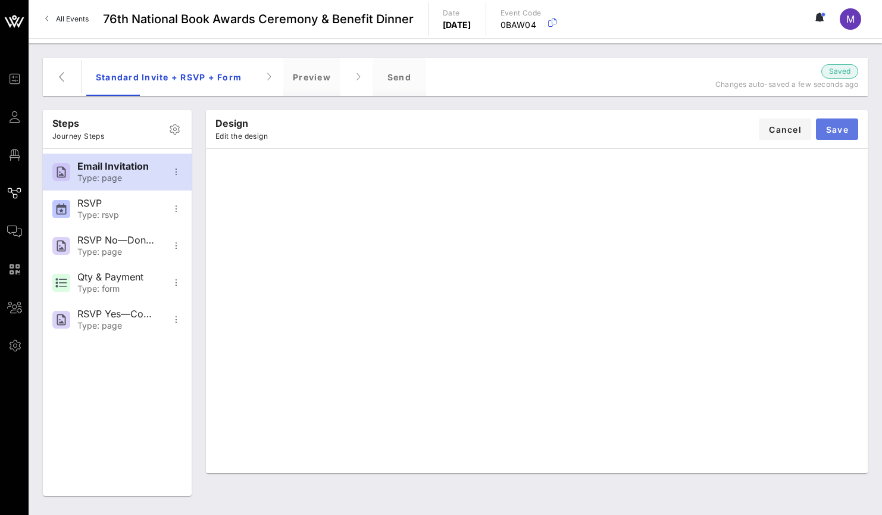
click at [845, 131] on span "Save" at bounding box center [837, 129] width 23 height 10
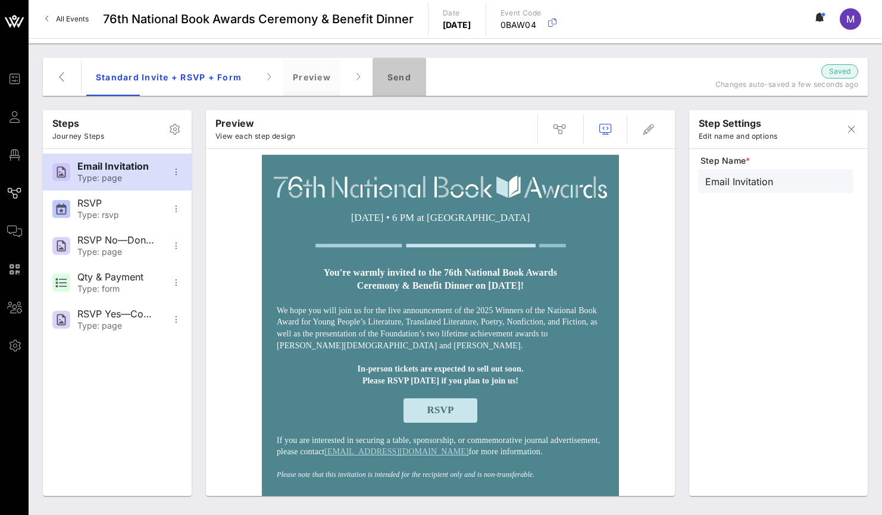
click at [386, 74] on div "Send" at bounding box center [400, 77] width 54 height 38
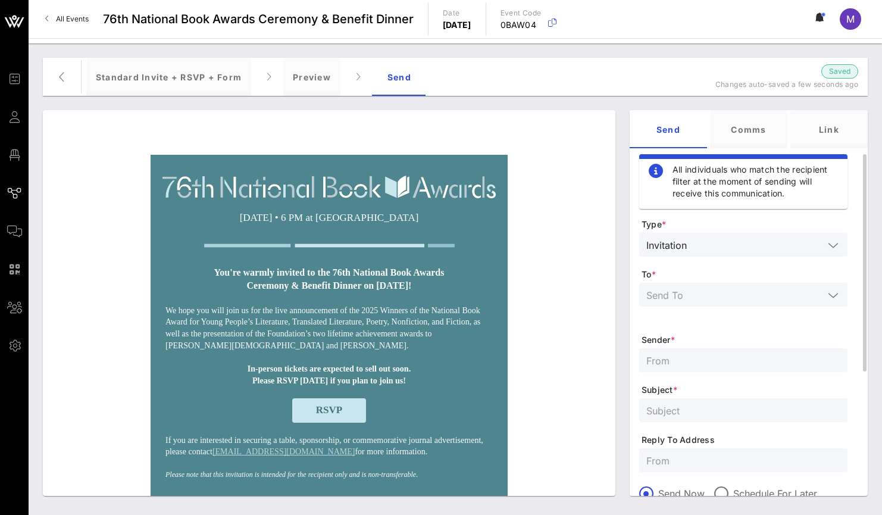
click at [737, 290] on input "text" at bounding box center [735, 294] width 177 height 15
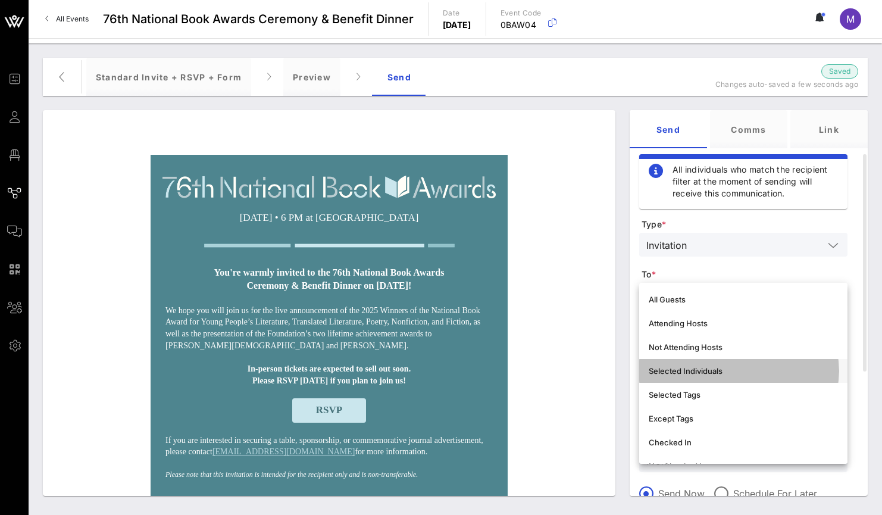
click at [725, 363] on div "Selected Individuals" at bounding box center [743, 370] width 189 height 19
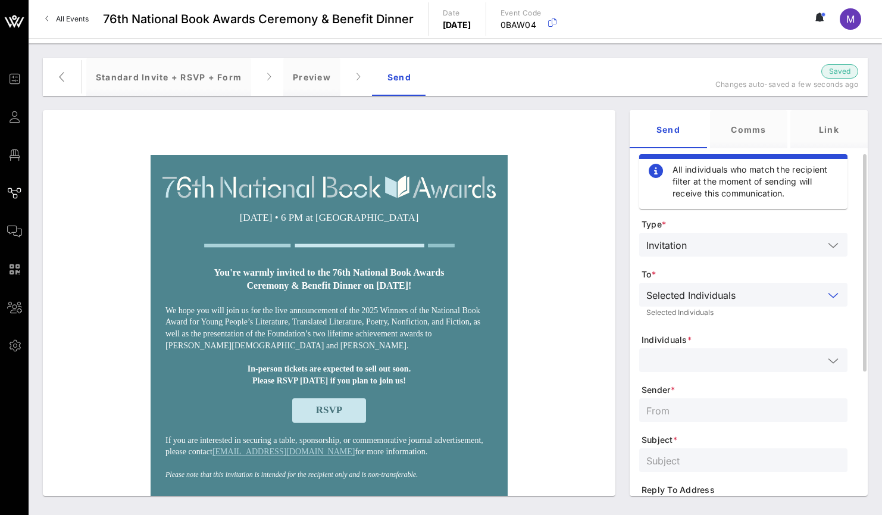
click at [722, 357] on input "text" at bounding box center [735, 360] width 177 height 15
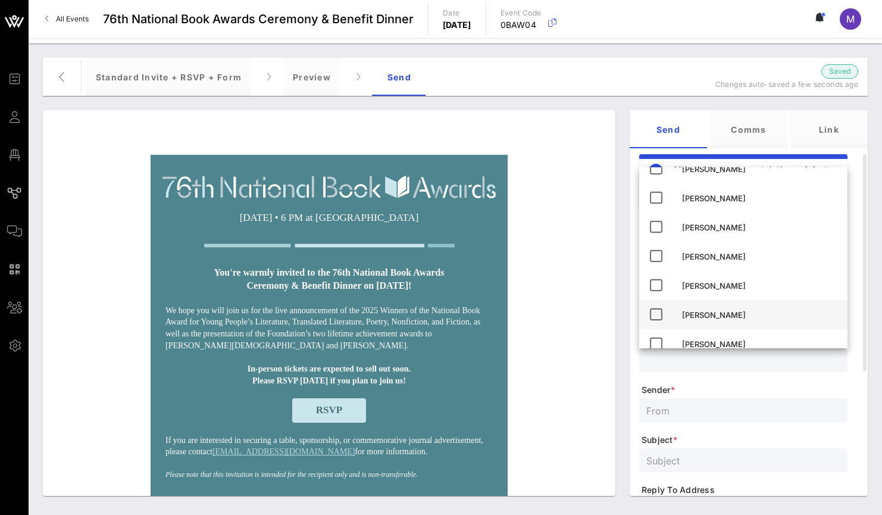
scroll to position [149, 0]
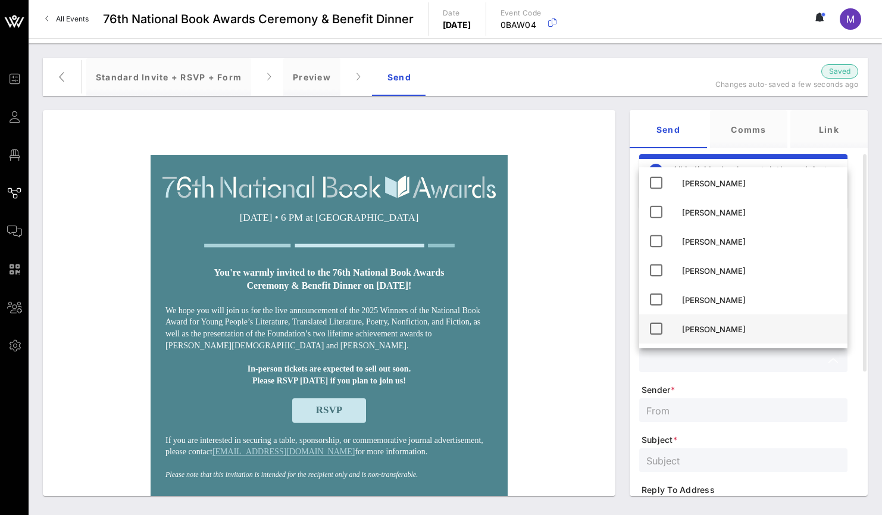
click at [725, 323] on div "[PERSON_NAME]" at bounding box center [760, 329] width 156 height 19
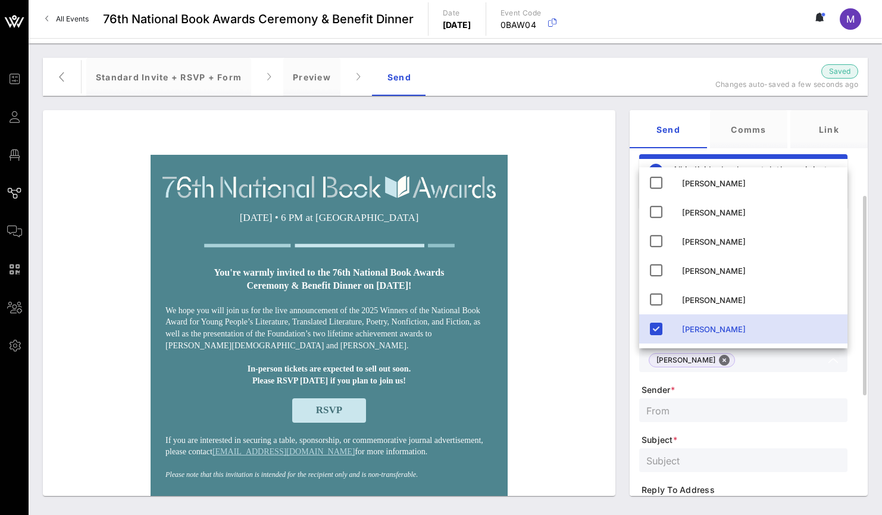
scroll to position [27, 0]
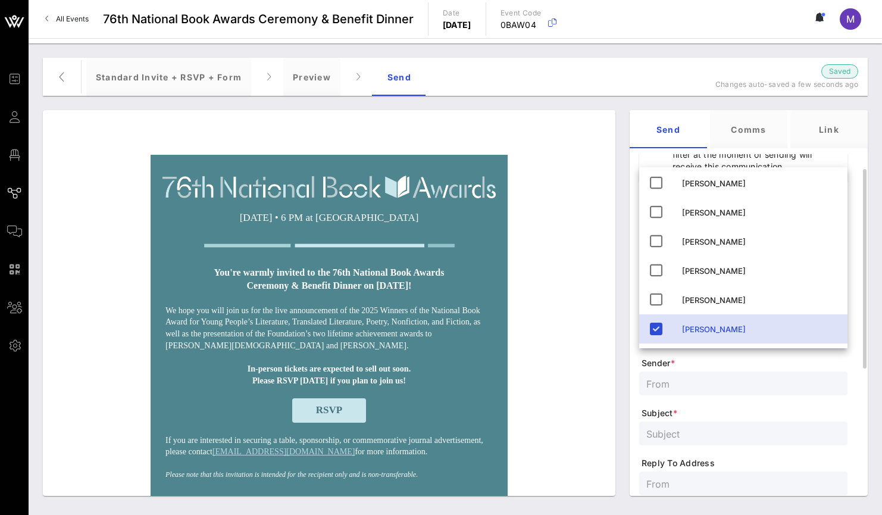
click at [734, 375] on div at bounding box center [744, 384] width 194 height 24
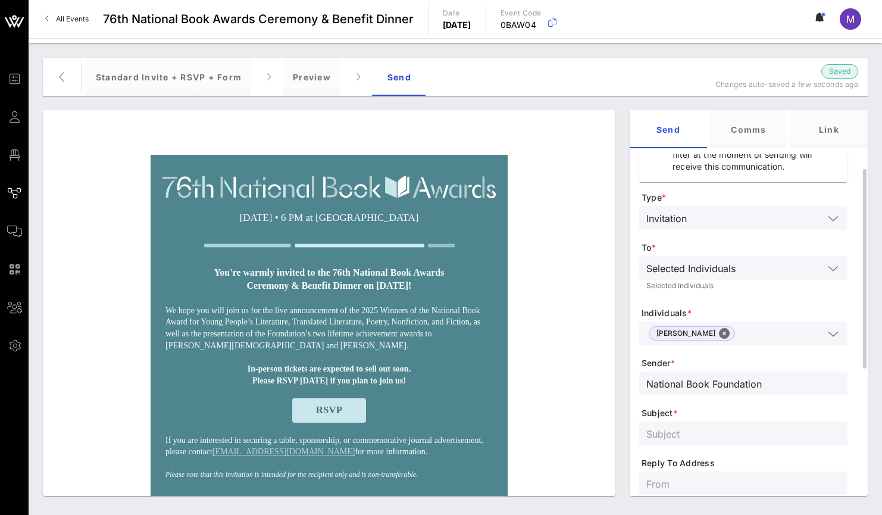
type input "National Book Foundation"
click at [731, 438] on input "text" at bounding box center [744, 433] width 194 height 15
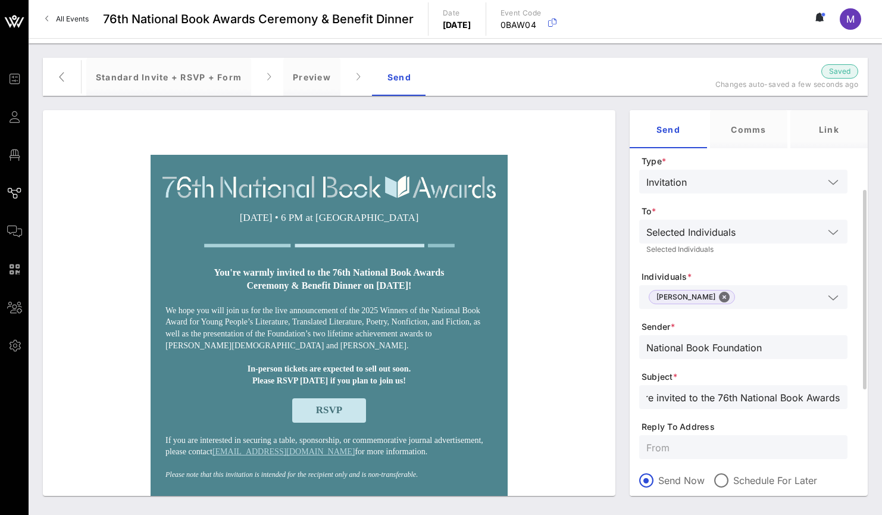
type input "You're invited to the 76th National Book Awards!"
click at [727, 443] on input "text" at bounding box center [744, 446] width 194 height 15
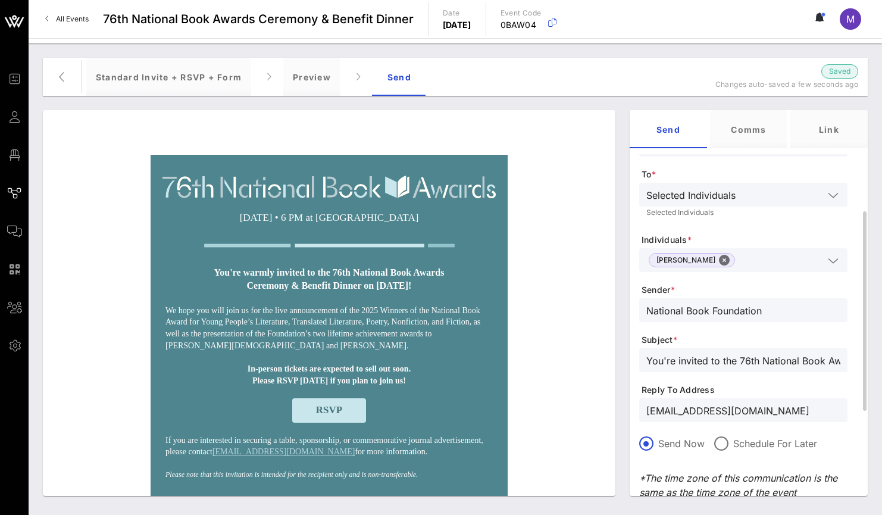
scroll to position [258, 0]
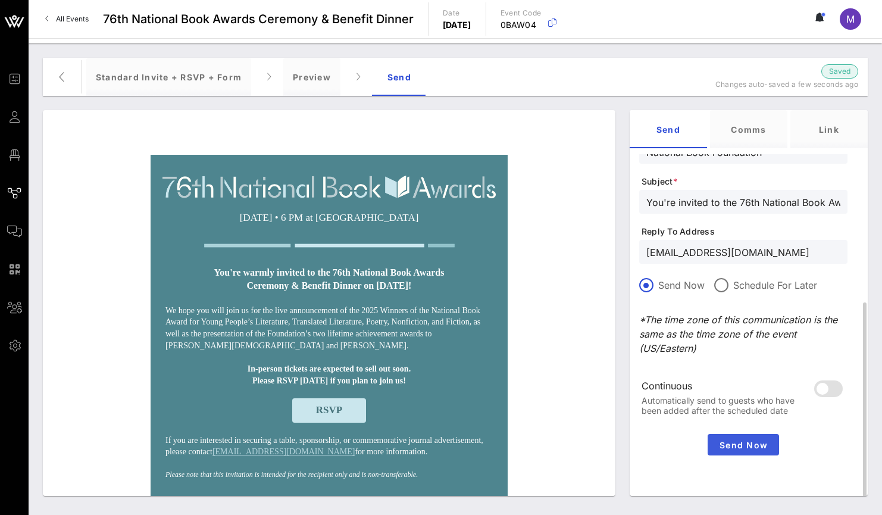
type input "[EMAIL_ADDRESS][DOMAIN_NAME]"
click at [755, 444] on span "Send Now" at bounding box center [744, 445] width 62 height 10
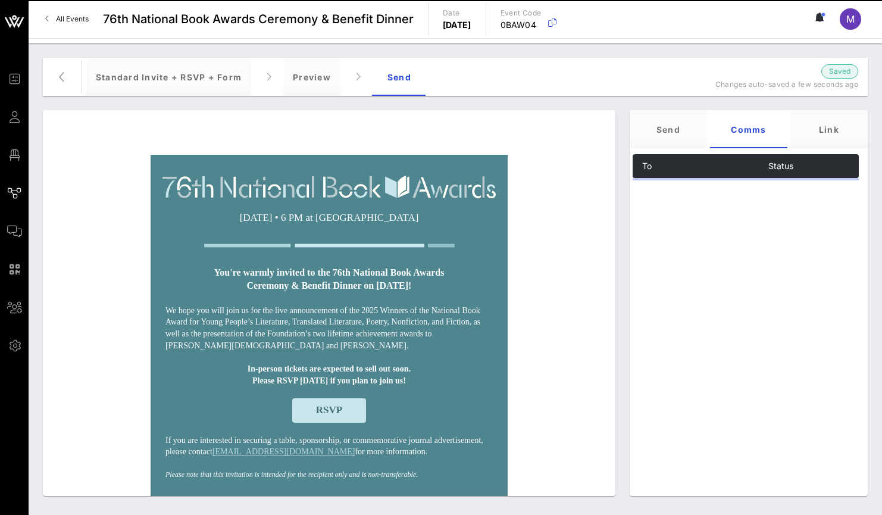
scroll to position [0, 0]
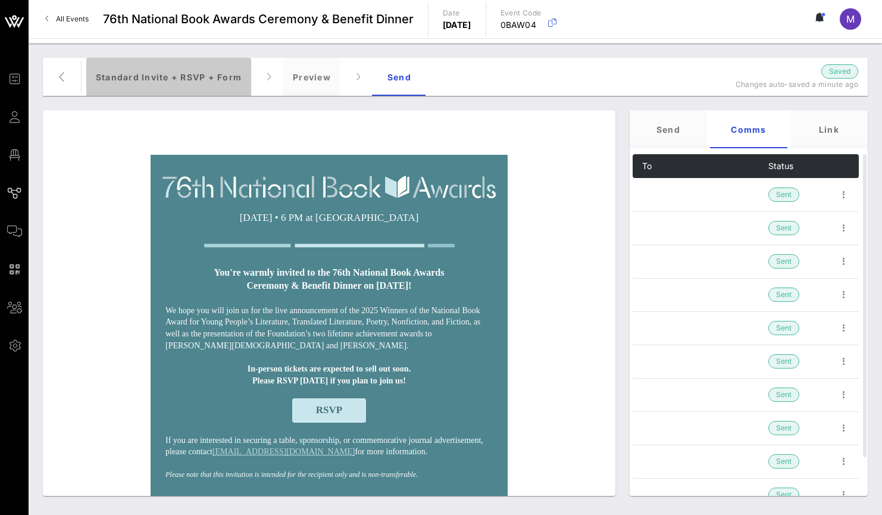
click at [181, 79] on div "Standard Invite + RSVP + Form" at bounding box center [168, 77] width 165 height 38
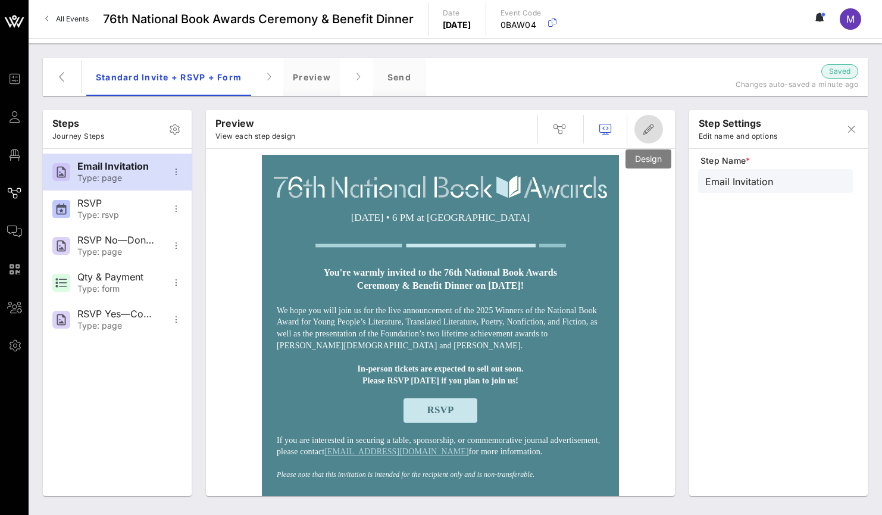
click at [653, 134] on icon "button" at bounding box center [649, 129] width 14 height 14
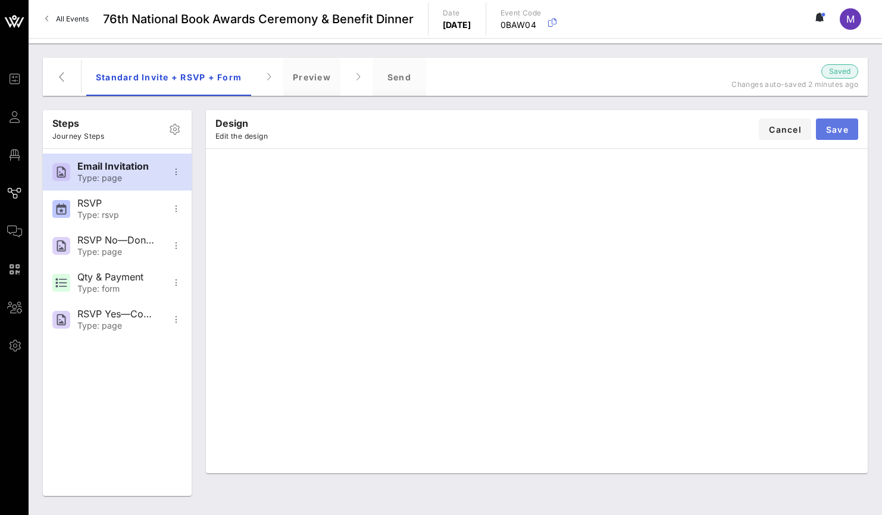
click at [838, 129] on span "Save" at bounding box center [837, 129] width 23 height 10
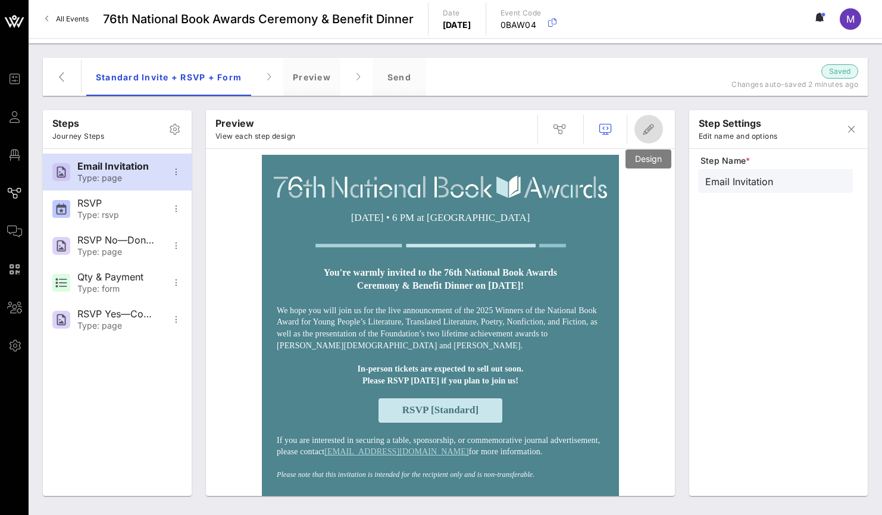
click at [648, 141] on button "button" at bounding box center [649, 129] width 29 height 29
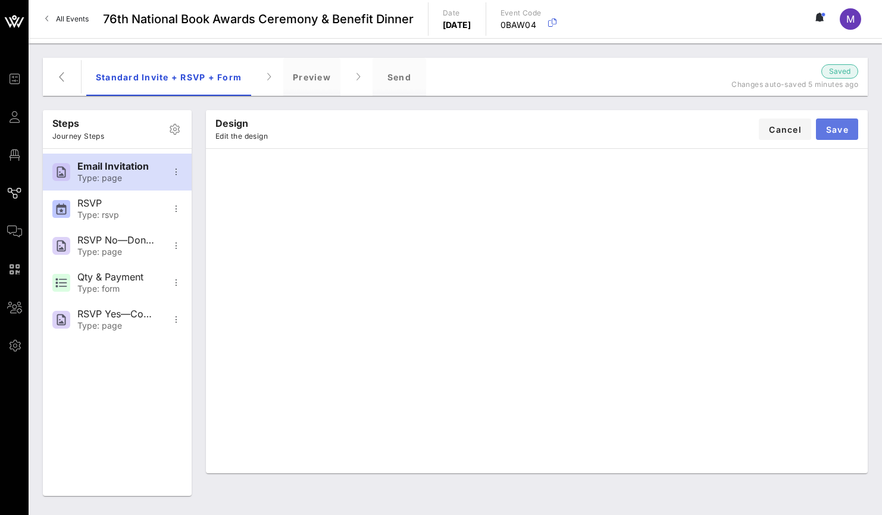
click at [841, 132] on span "Save" at bounding box center [837, 129] width 23 height 10
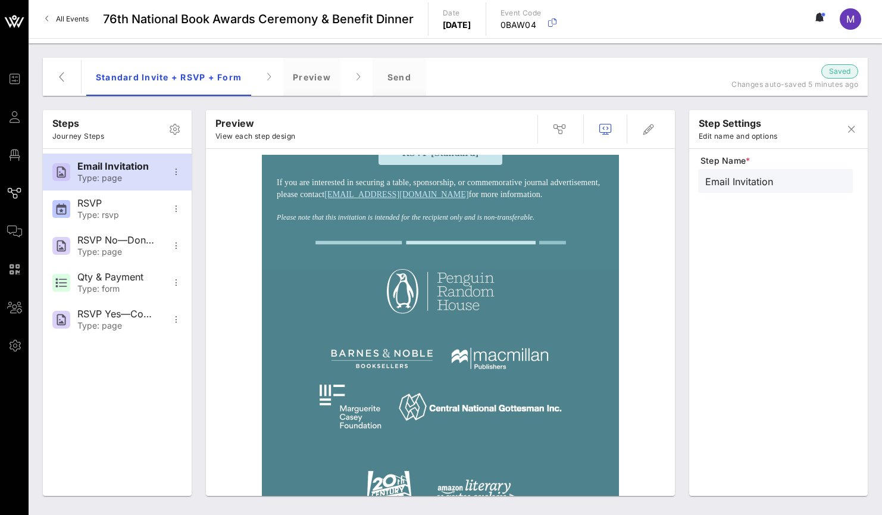
scroll to position [637, 0]
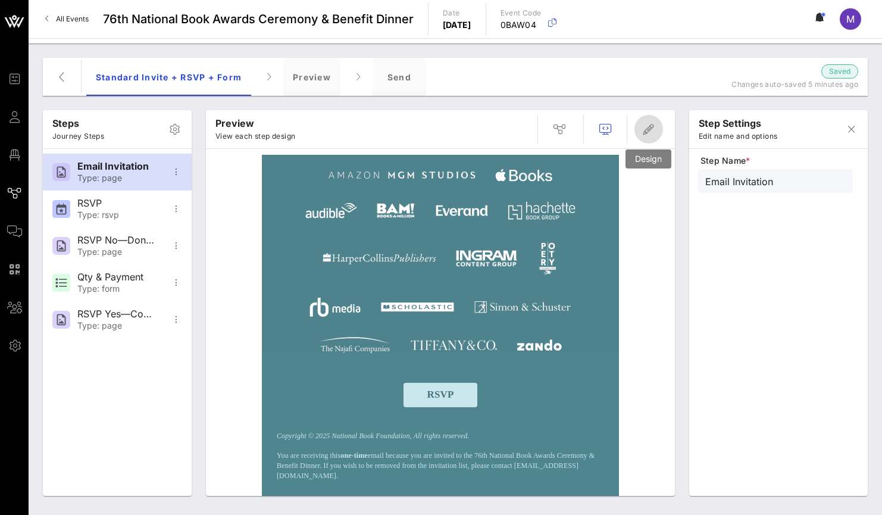
click at [640, 134] on span "button" at bounding box center [649, 129] width 29 height 14
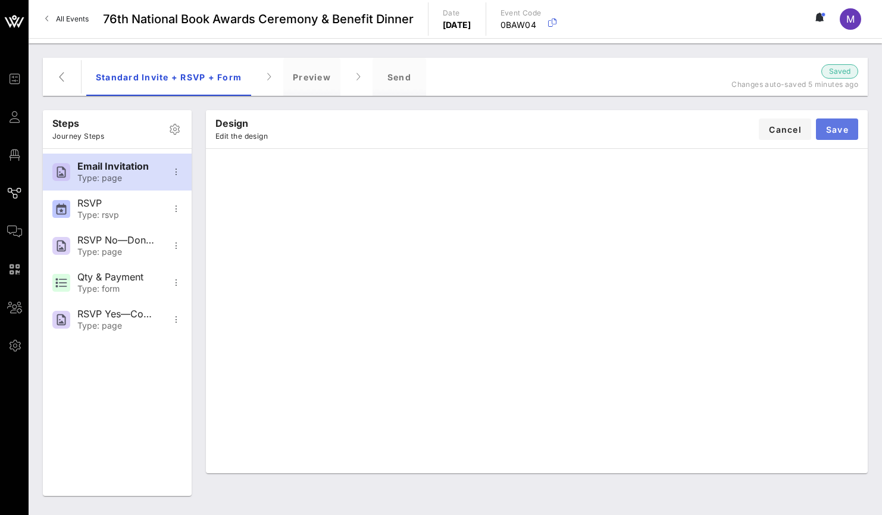
click at [843, 119] on button "Save" at bounding box center [837, 128] width 42 height 21
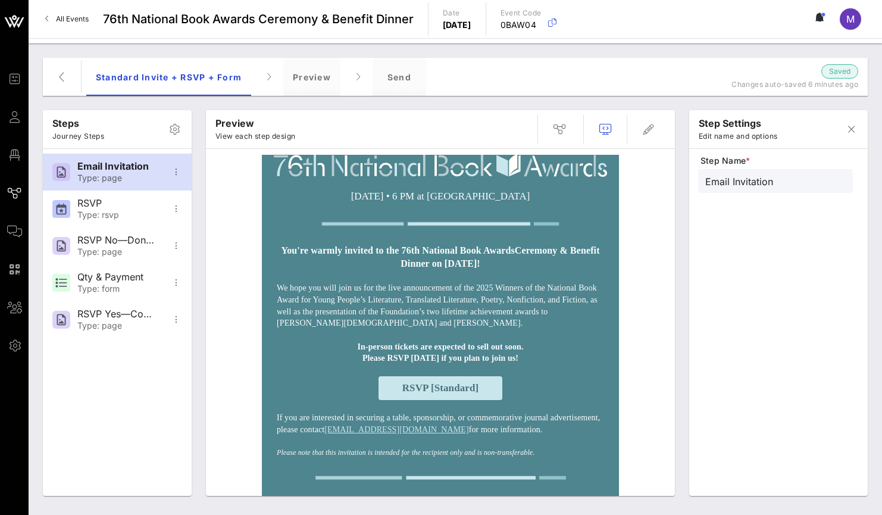
scroll to position [0, 0]
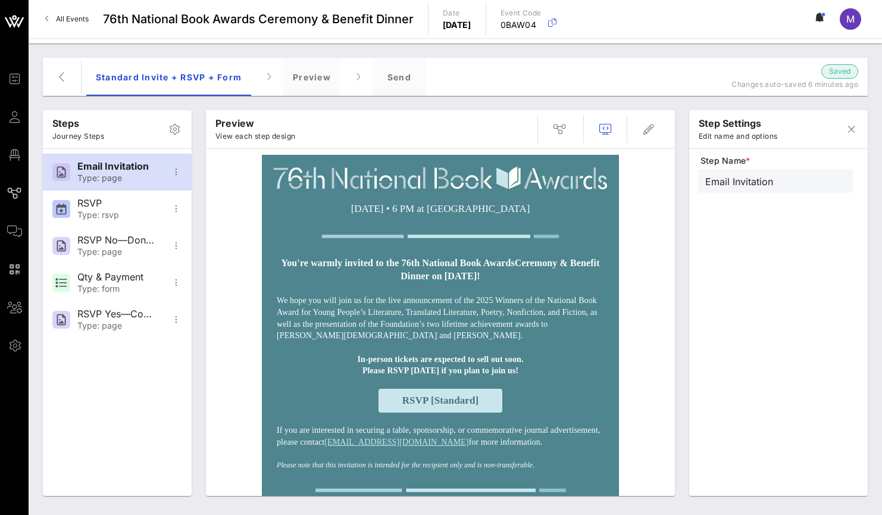
click at [486, 176] on img at bounding box center [440, 178] width 333 height 23
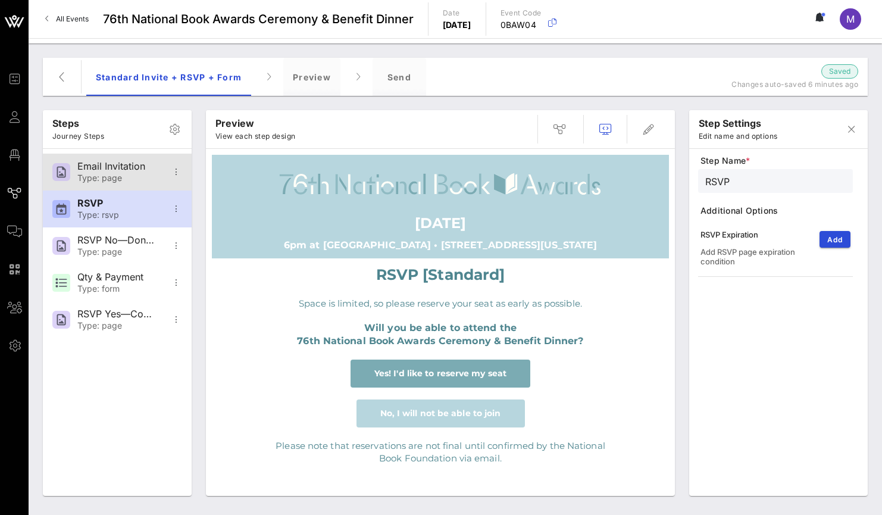
click at [93, 164] on div "Email Invitation" at bounding box center [116, 166] width 79 height 11
type input "Email Invitation"
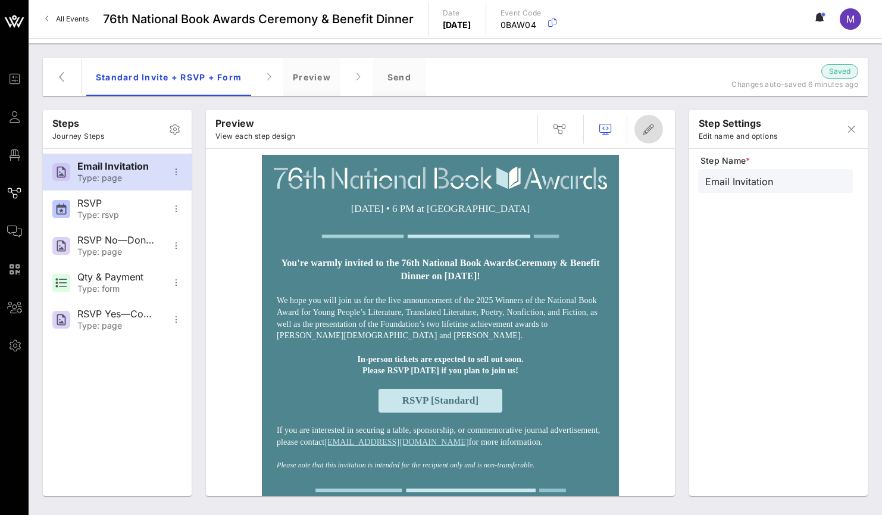
click at [659, 125] on span "button" at bounding box center [649, 129] width 29 height 14
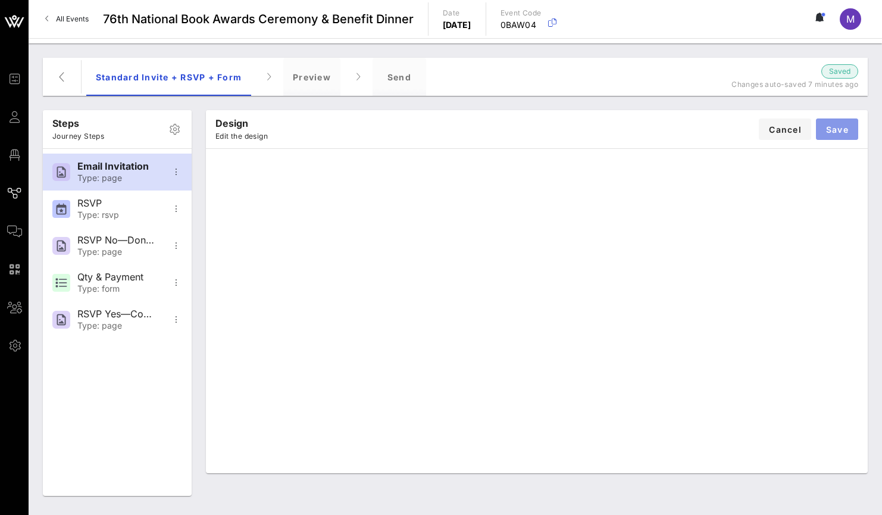
click at [845, 127] on span "Save" at bounding box center [837, 129] width 23 height 10
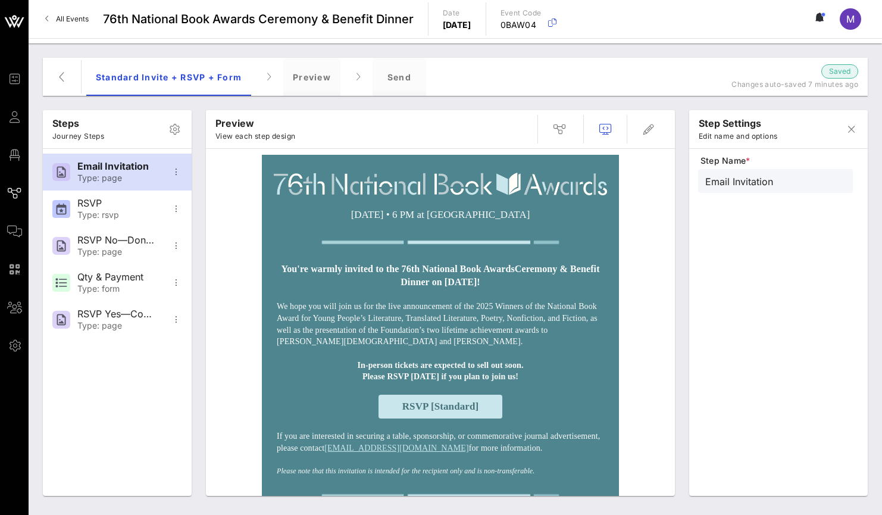
scroll to position [2, 0]
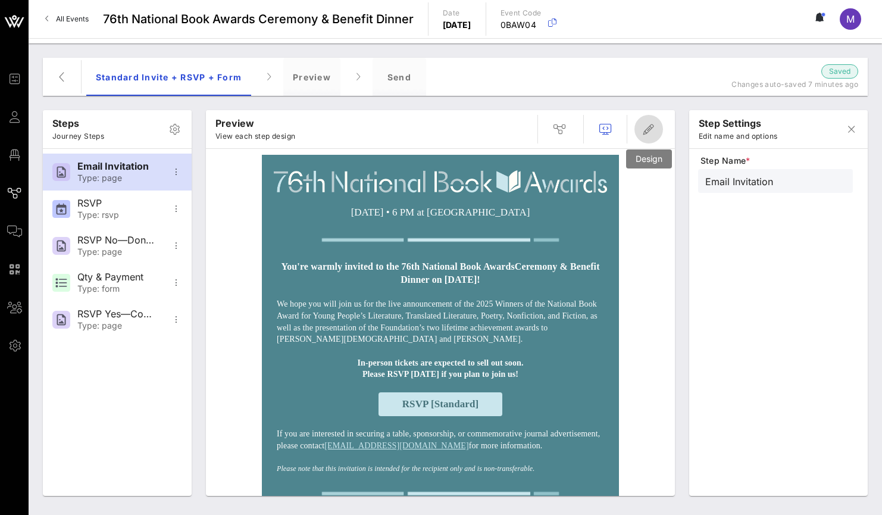
click at [650, 132] on icon "button" at bounding box center [649, 129] width 14 height 14
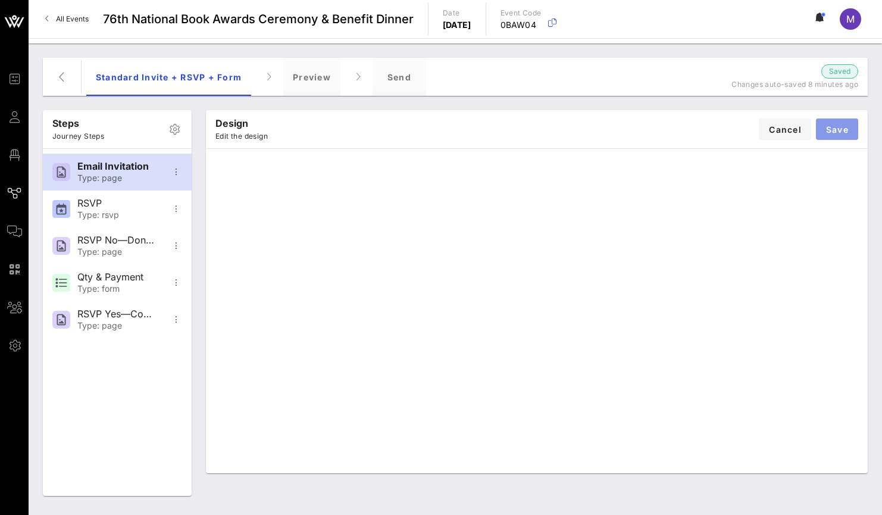
click at [844, 123] on button "Save" at bounding box center [837, 128] width 42 height 21
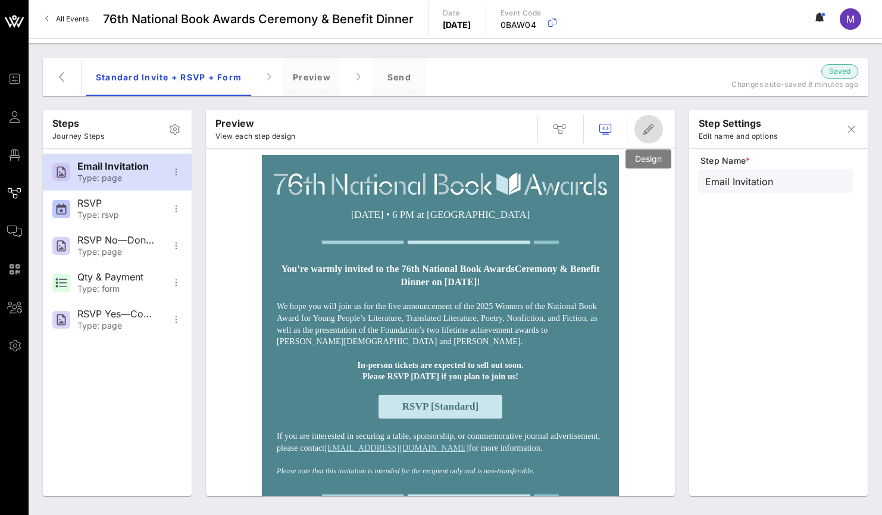
click at [654, 129] on icon "button" at bounding box center [649, 129] width 14 height 14
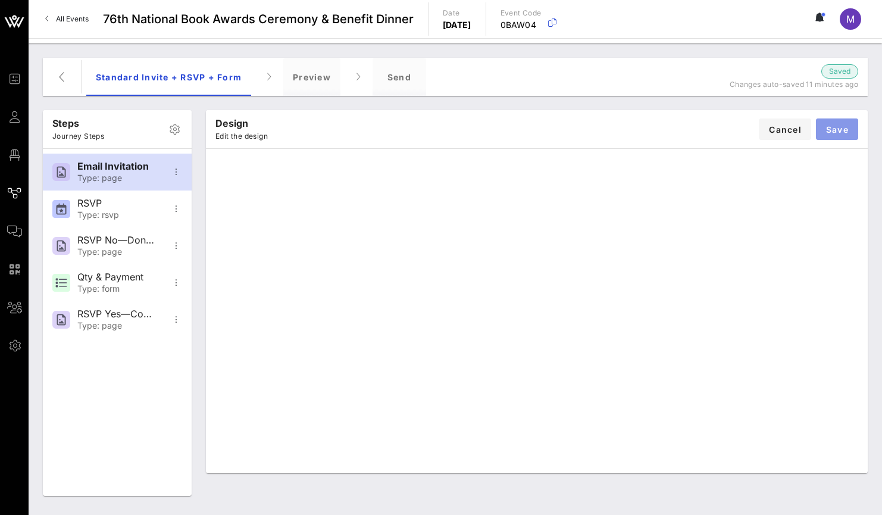
click at [843, 129] on span "Save" at bounding box center [837, 129] width 23 height 10
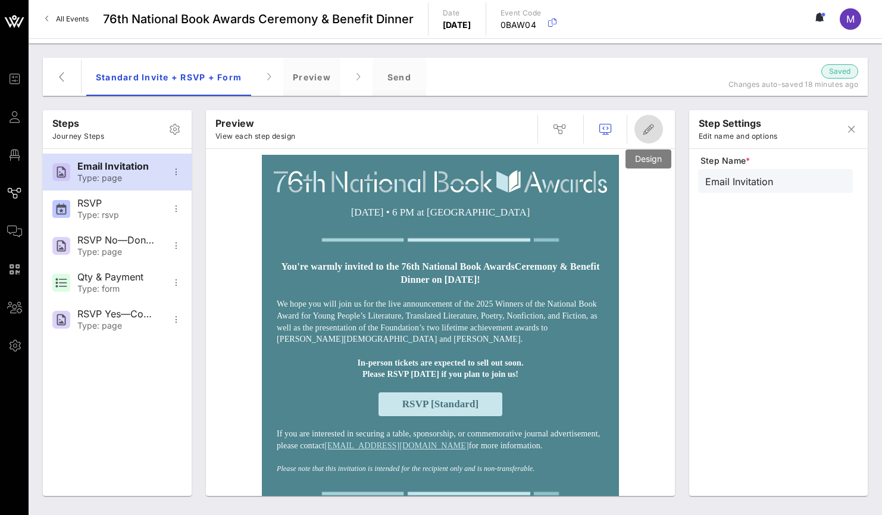
click at [652, 129] on icon "button" at bounding box center [649, 129] width 14 height 14
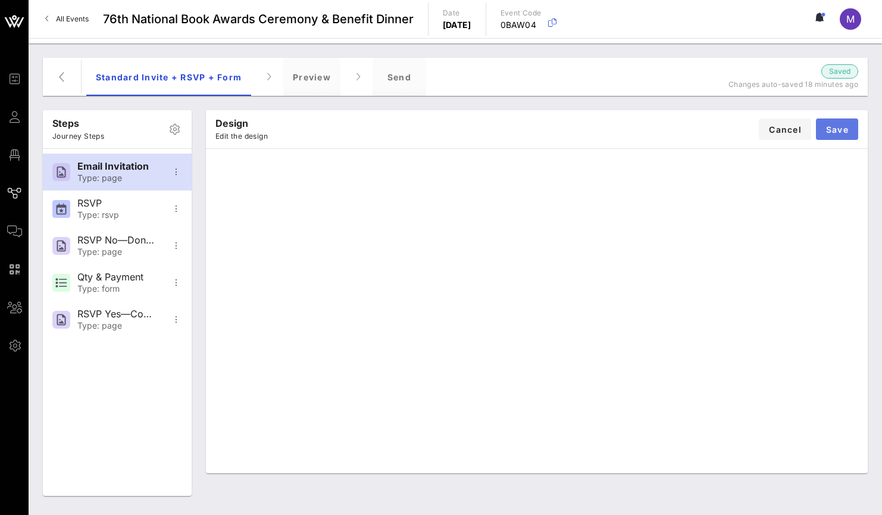
click at [852, 126] on button "Save" at bounding box center [837, 128] width 42 height 21
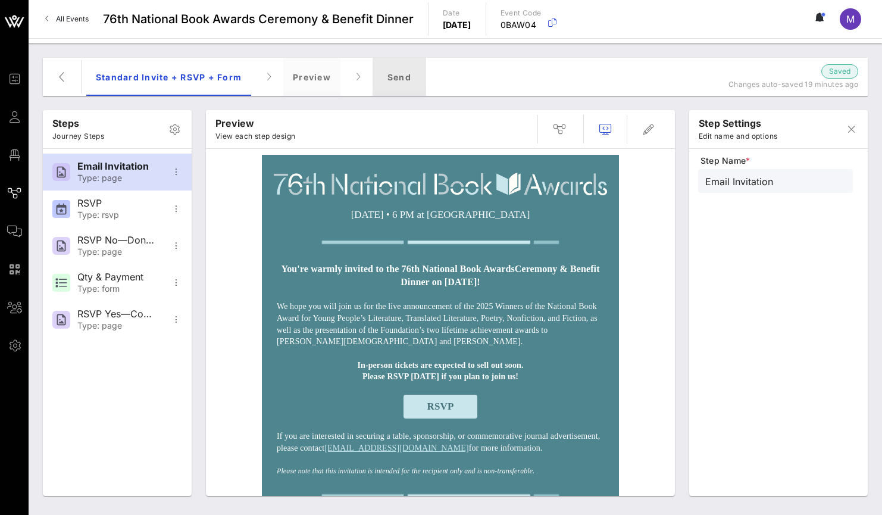
click at [411, 74] on div "Send" at bounding box center [400, 77] width 54 height 38
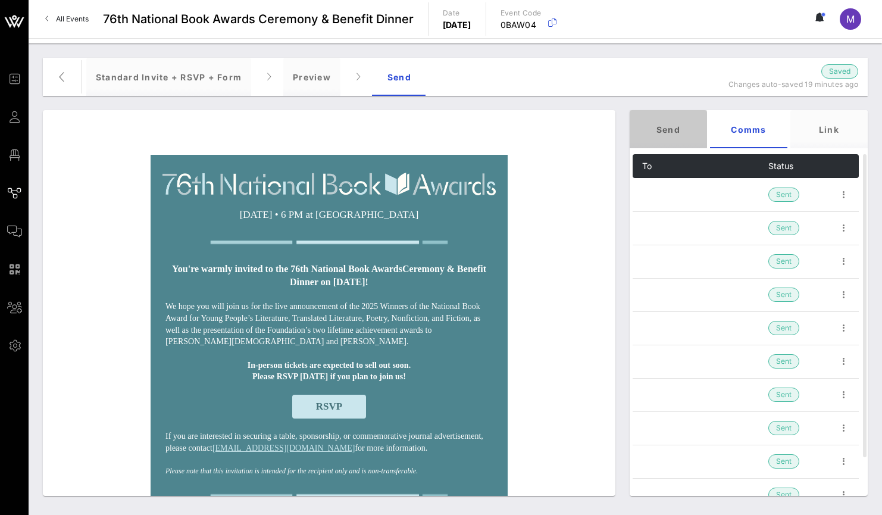
click at [673, 132] on div "Send" at bounding box center [668, 129] width 77 height 38
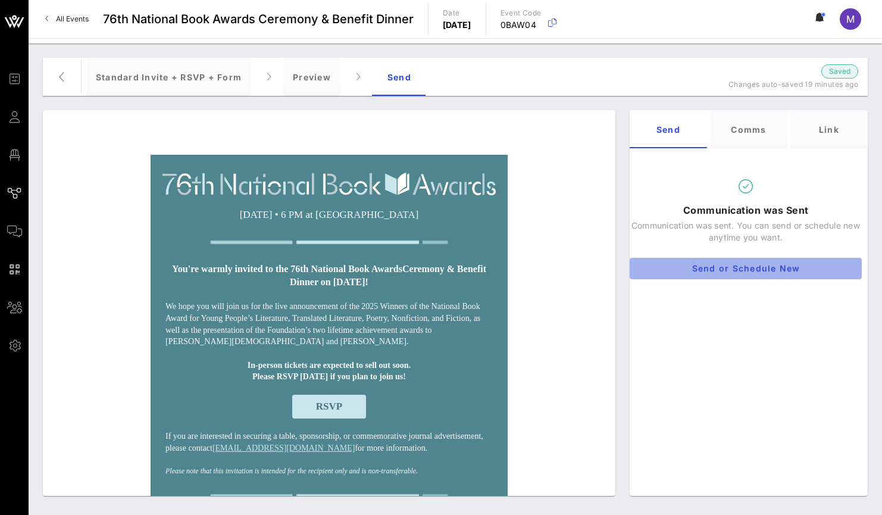
click at [738, 270] on span "Send or Schedule New" at bounding box center [746, 268] width 213 height 10
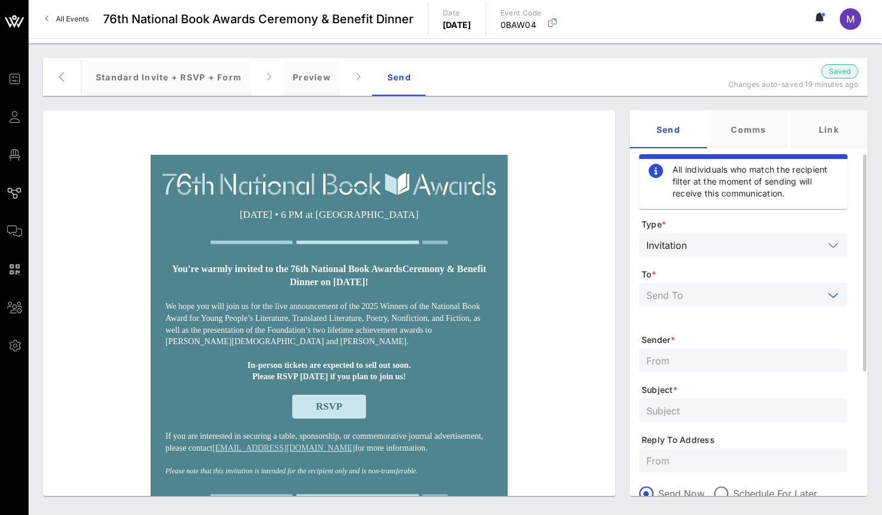
click at [726, 291] on input "text" at bounding box center [735, 294] width 177 height 15
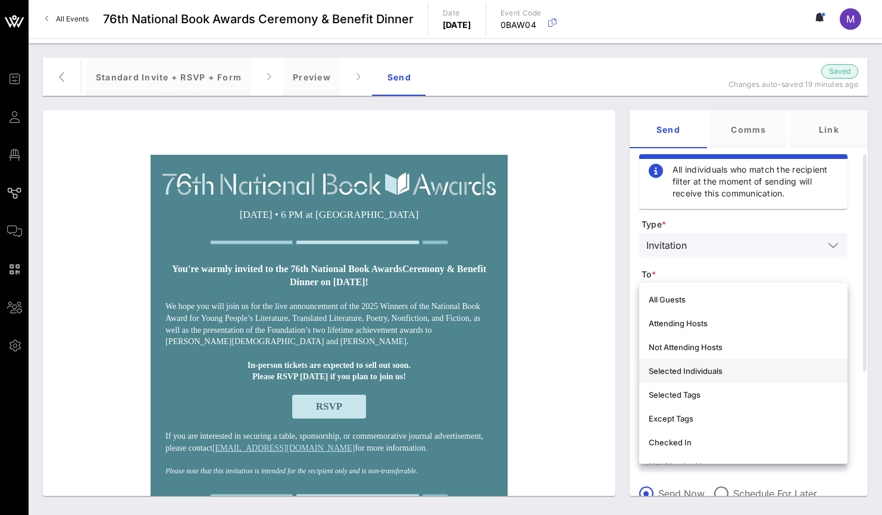
click at [731, 369] on div "Selected Individuals" at bounding box center [743, 371] width 189 height 10
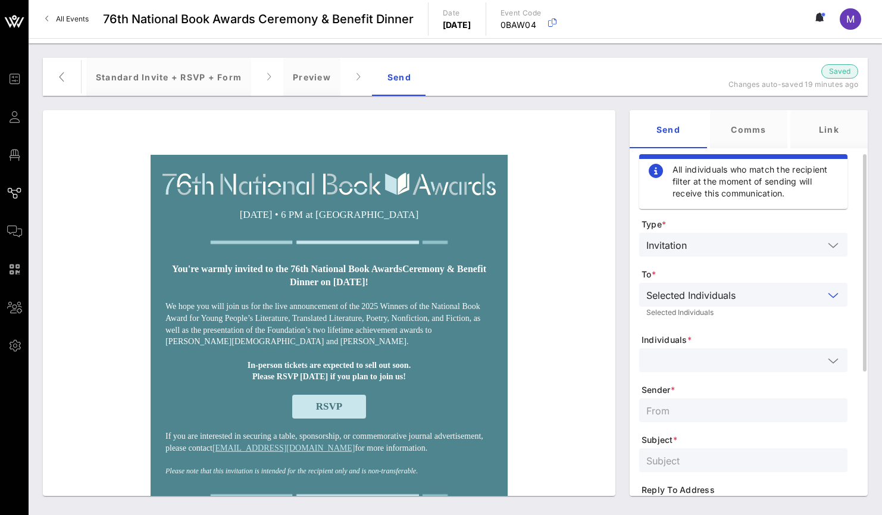
click at [713, 355] on input "text" at bounding box center [735, 360] width 177 height 15
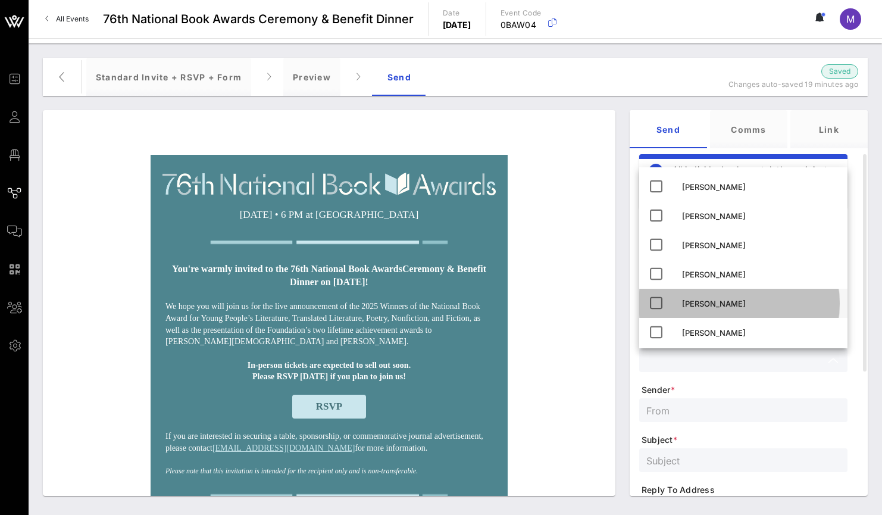
click at [659, 299] on icon at bounding box center [656, 303] width 14 height 14
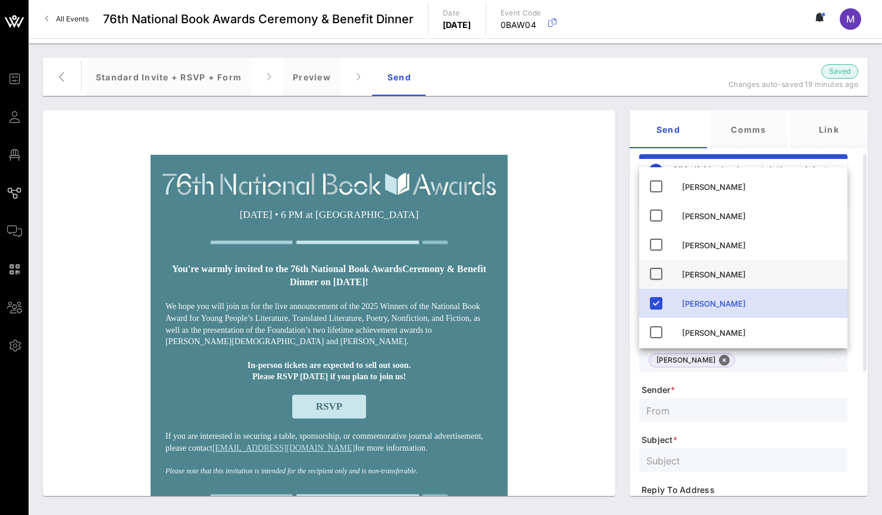
scroll to position [149, 0]
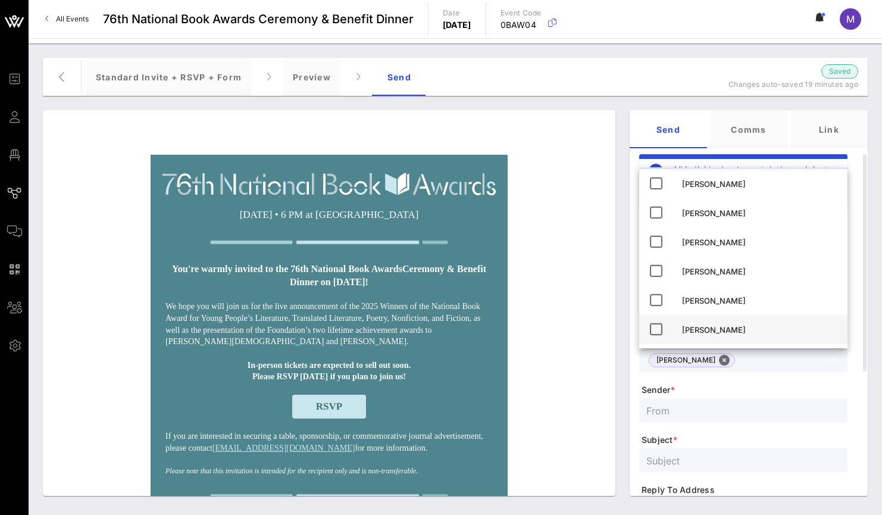
click at [653, 332] on icon at bounding box center [656, 329] width 14 height 14
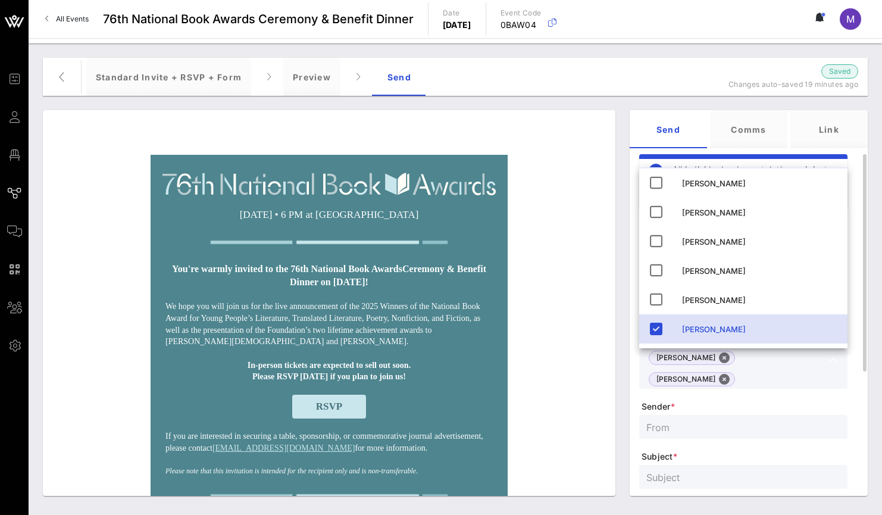
click at [737, 401] on span "Sender *" at bounding box center [745, 407] width 206 height 12
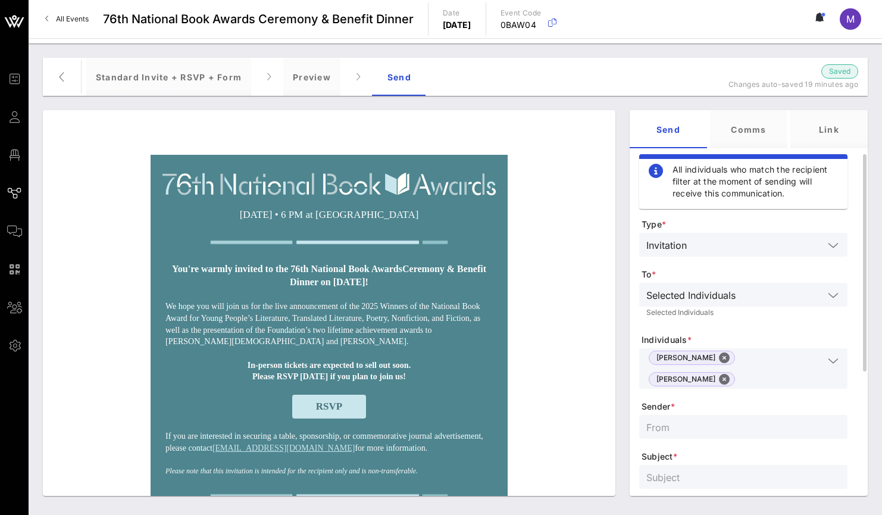
click at [731, 419] on input "text" at bounding box center [744, 426] width 194 height 15
type input "National Book Foundation"
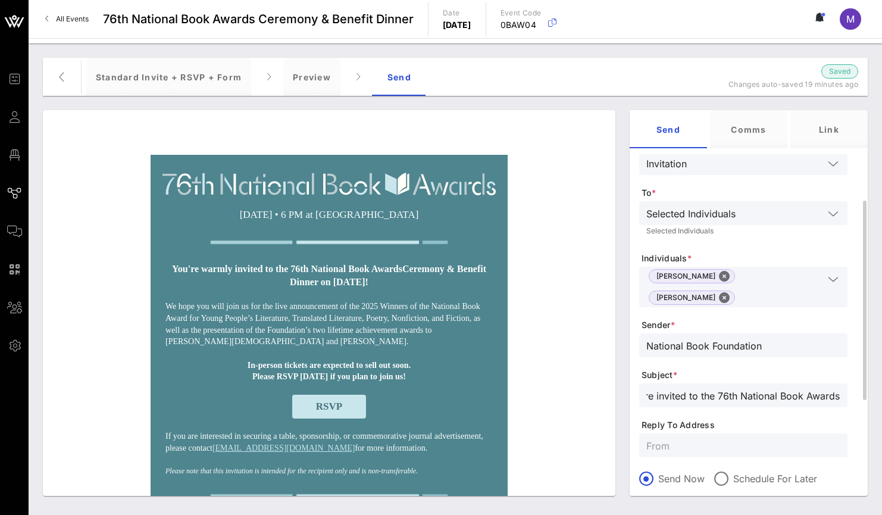
scroll to position [84, 0]
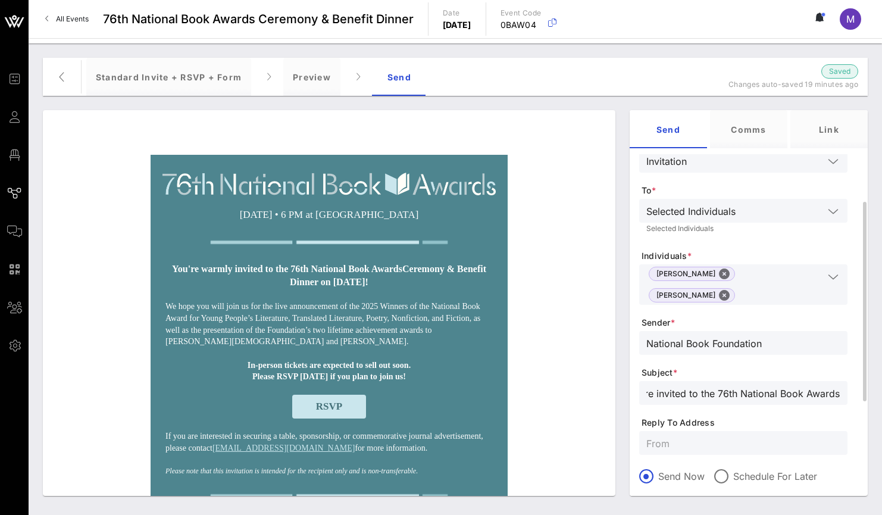
type input "You're invited to the 76th National Book Awards!"
click at [726, 435] on input "text" at bounding box center [744, 442] width 194 height 15
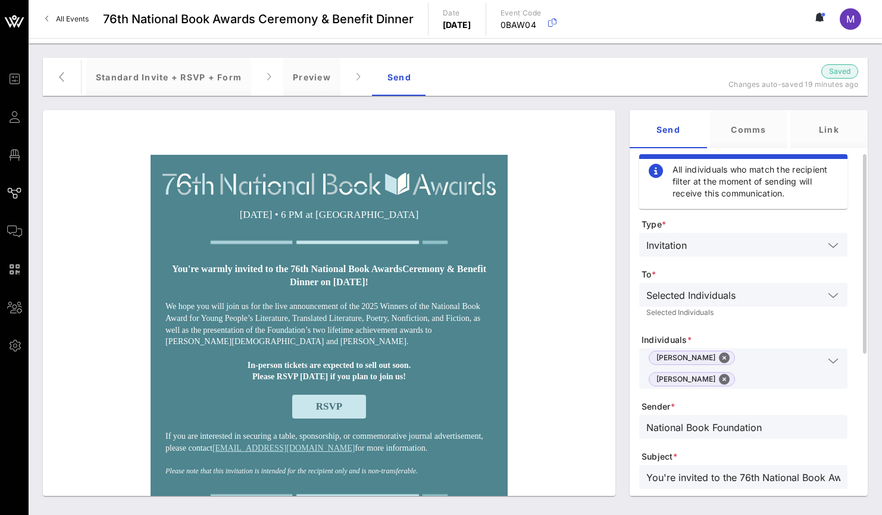
scroll to position [258, 0]
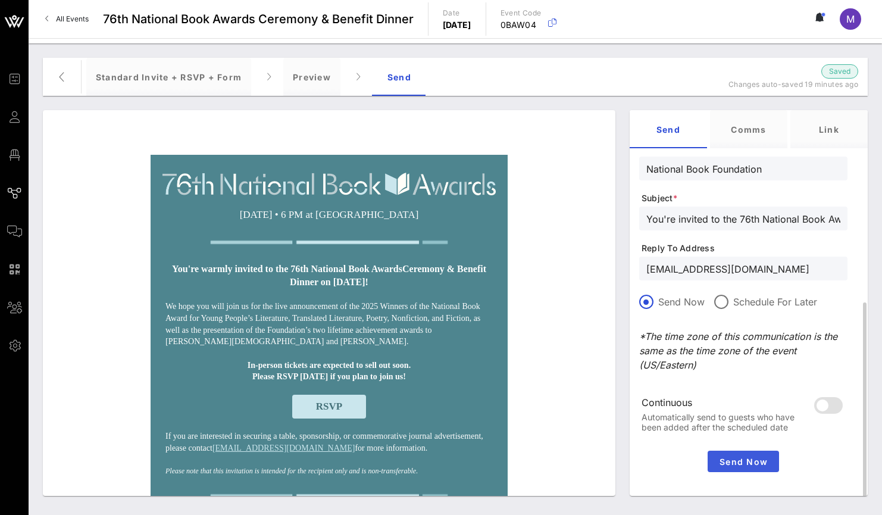
type input "[EMAIL_ADDRESS][DOMAIN_NAME]"
click at [751, 457] on span "Send Now" at bounding box center [744, 462] width 62 height 10
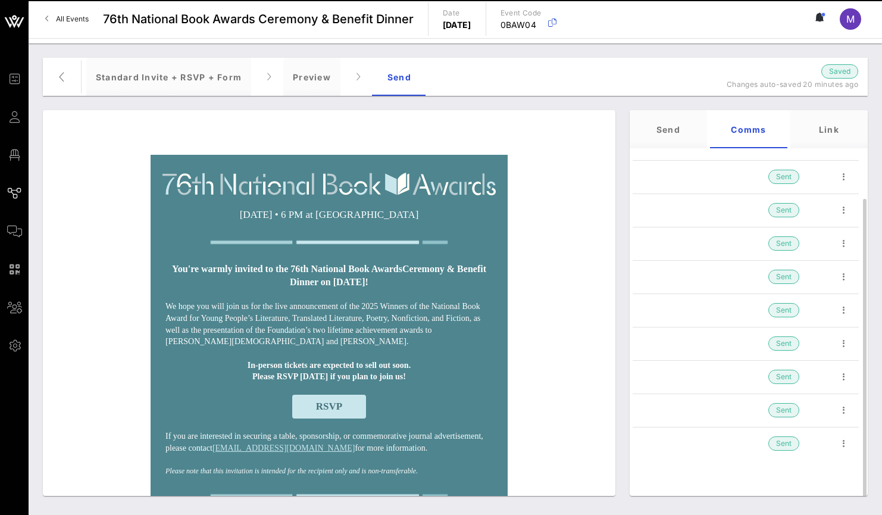
scroll to position [51, 0]
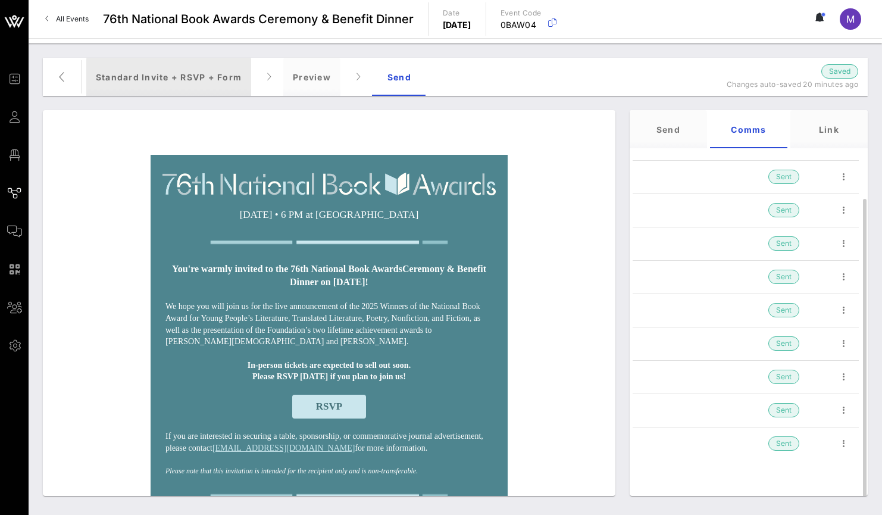
click at [177, 83] on div "Standard Invite + RSVP + Form" at bounding box center [168, 77] width 165 height 38
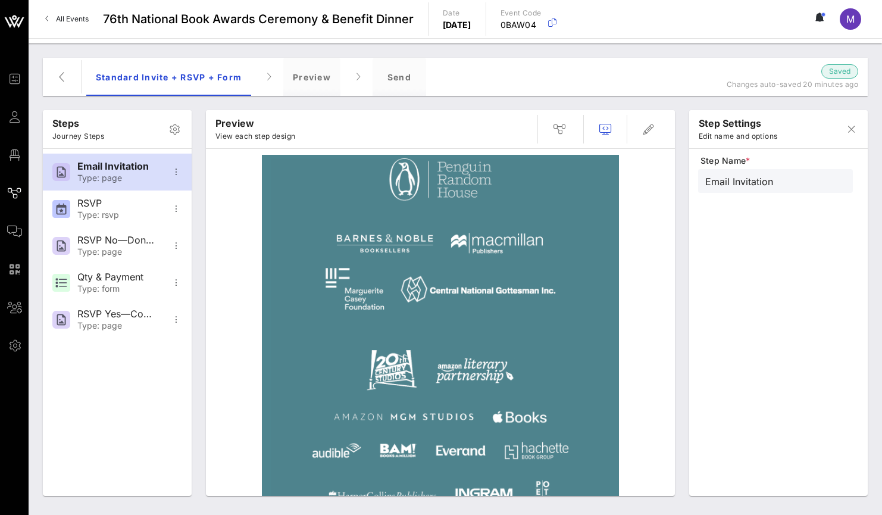
scroll to position [598, 0]
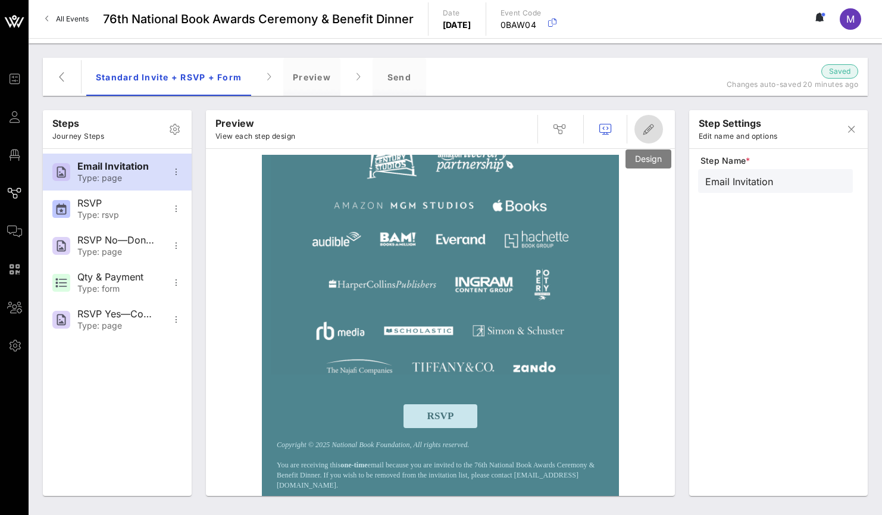
click at [651, 126] on icon "button" at bounding box center [649, 129] width 14 height 14
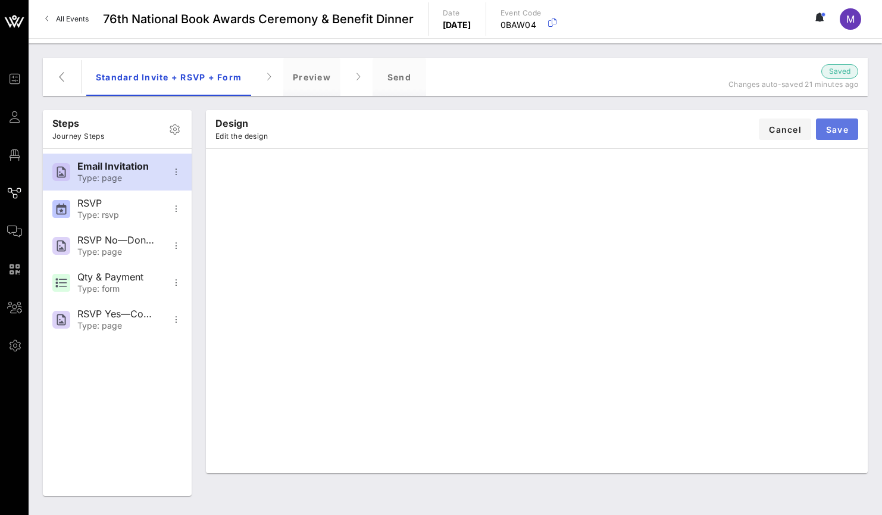
click at [848, 132] on span "Save" at bounding box center [837, 129] width 23 height 10
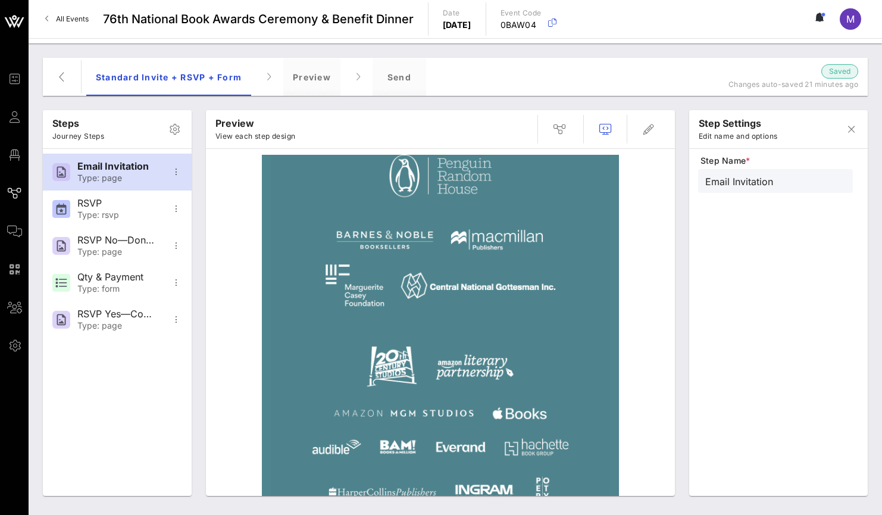
scroll to position [587, 0]
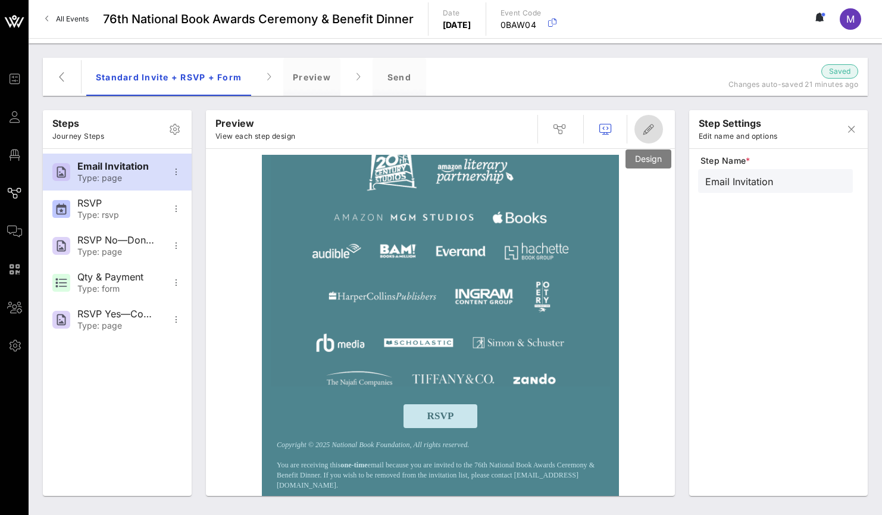
click at [647, 133] on icon "button" at bounding box center [649, 129] width 14 height 14
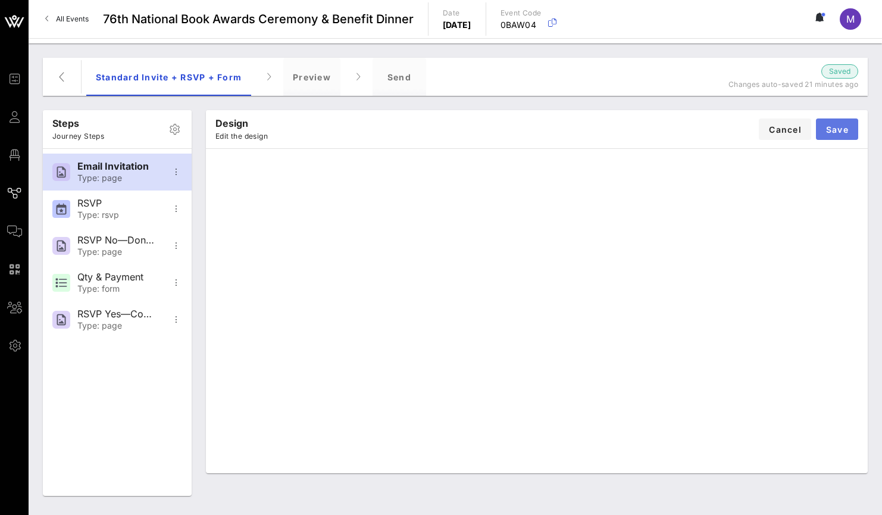
click at [847, 127] on span "Save" at bounding box center [837, 129] width 23 height 10
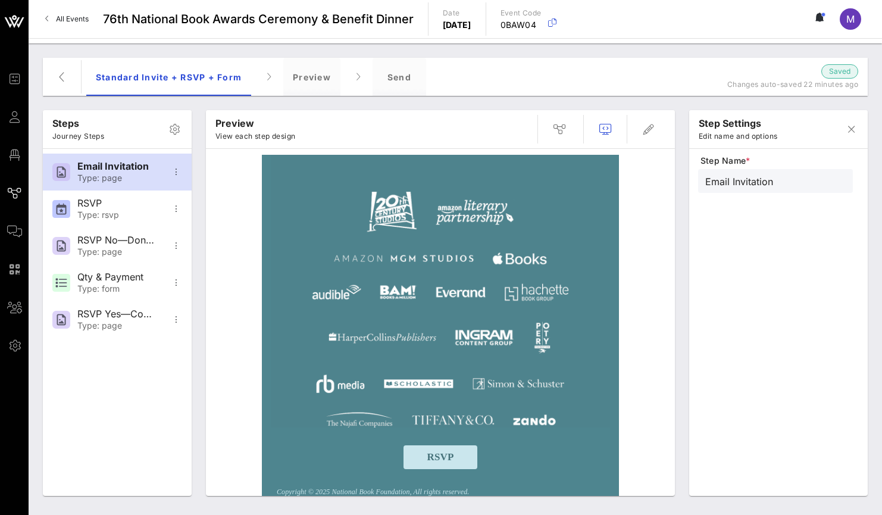
scroll to position [592, 0]
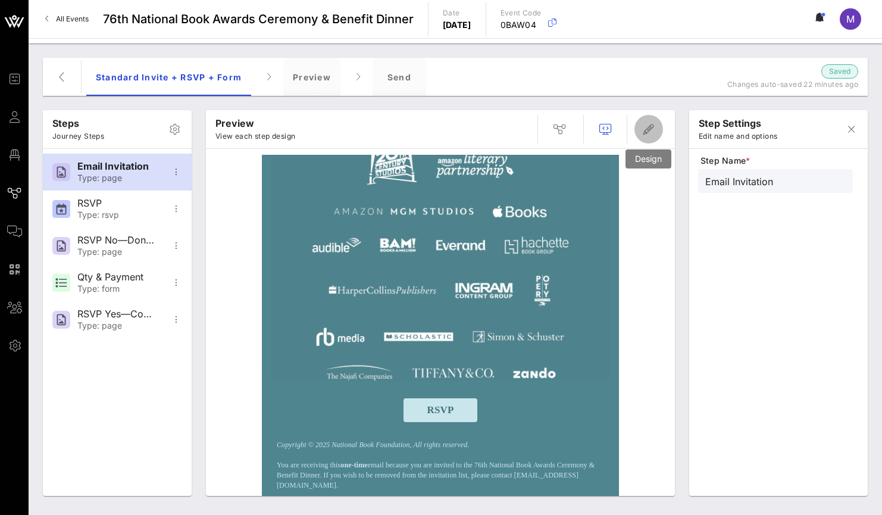
click at [651, 127] on icon "button" at bounding box center [649, 129] width 14 height 14
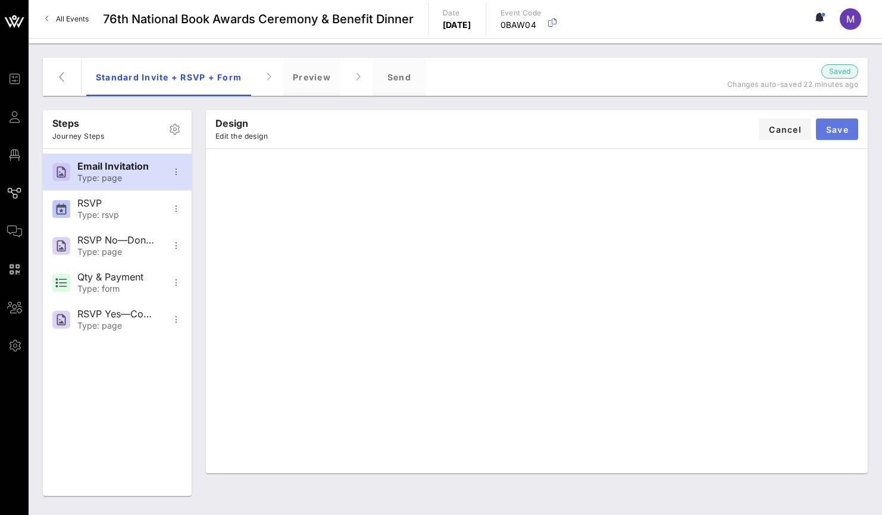
click at [847, 128] on span "Save" at bounding box center [837, 129] width 23 height 10
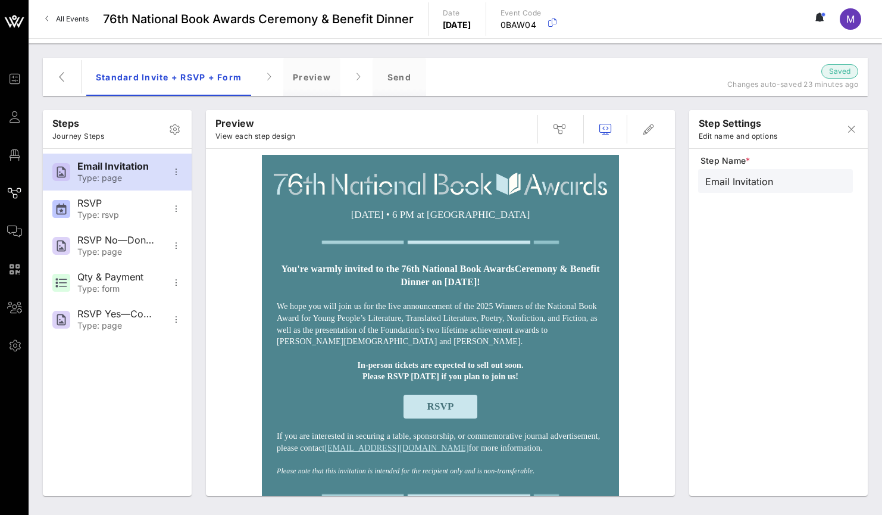
click at [503, 181] on img at bounding box center [440, 184] width 333 height 23
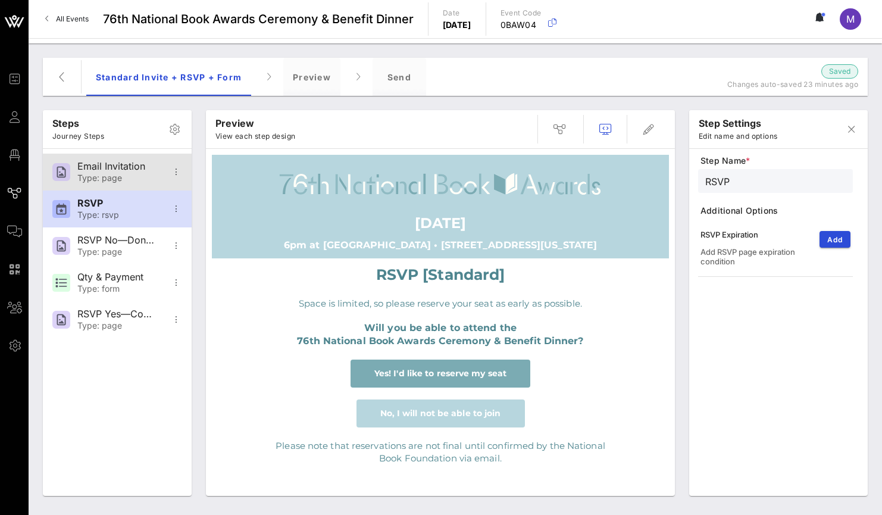
click at [104, 160] on div "Email Invitation Type: page" at bounding box center [116, 172] width 79 height 37
type input "Email Invitation"
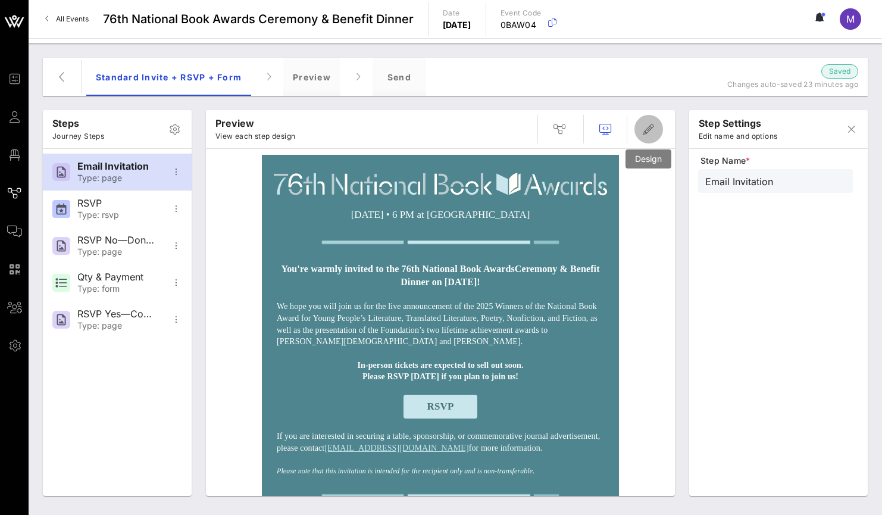
click at [659, 130] on span "button" at bounding box center [649, 129] width 29 height 14
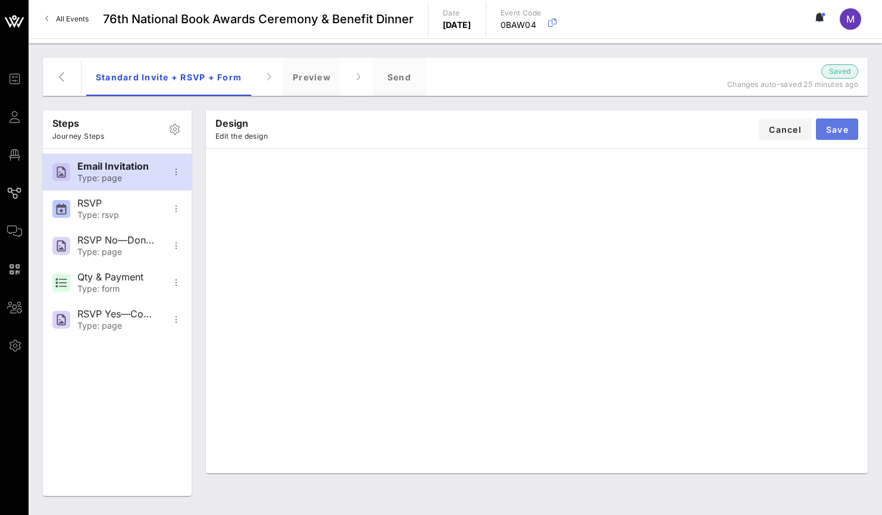
click at [852, 129] on button "Save" at bounding box center [837, 128] width 42 height 21
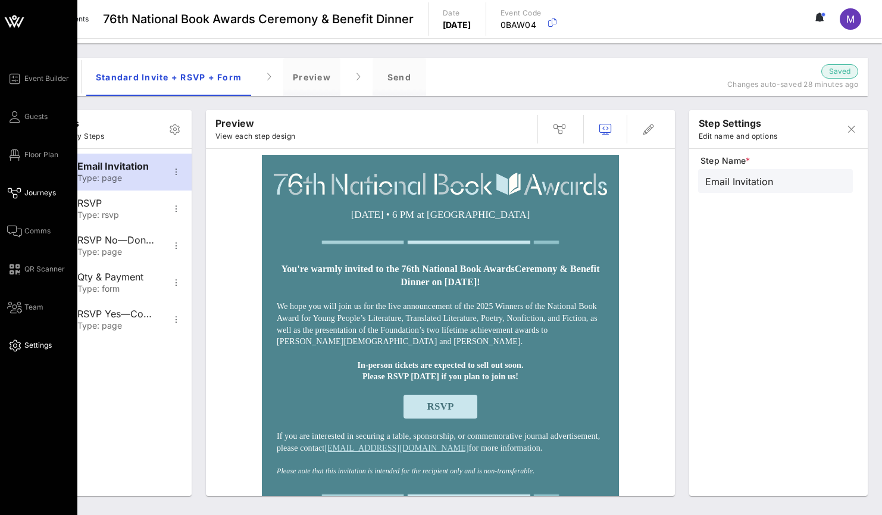
click at [22, 345] on link "Settings" at bounding box center [29, 345] width 45 height 14
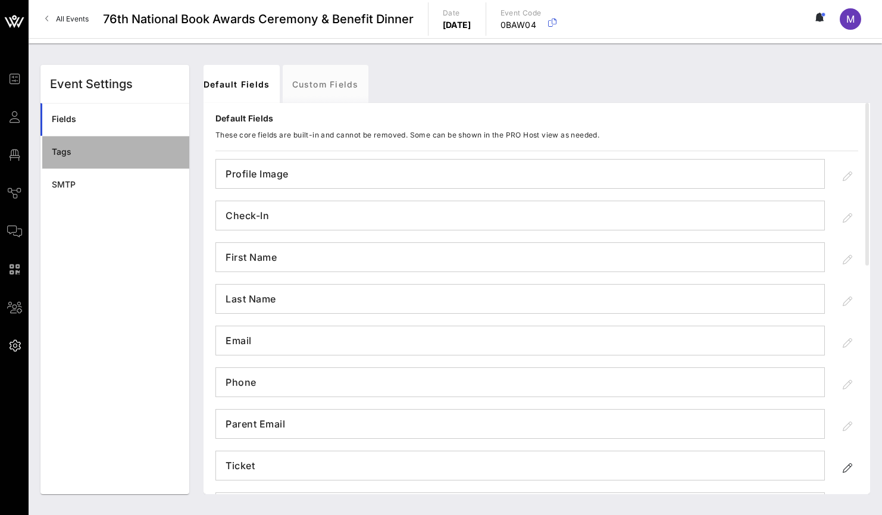
click at [136, 150] on div "Tags" at bounding box center [116, 152] width 128 height 10
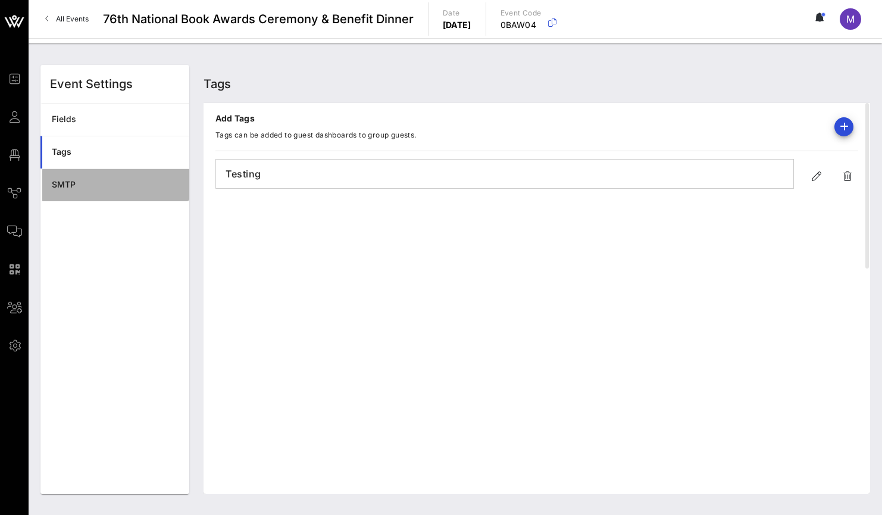
click at [133, 174] on div "SMTP" at bounding box center [116, 185] width 128 height 24
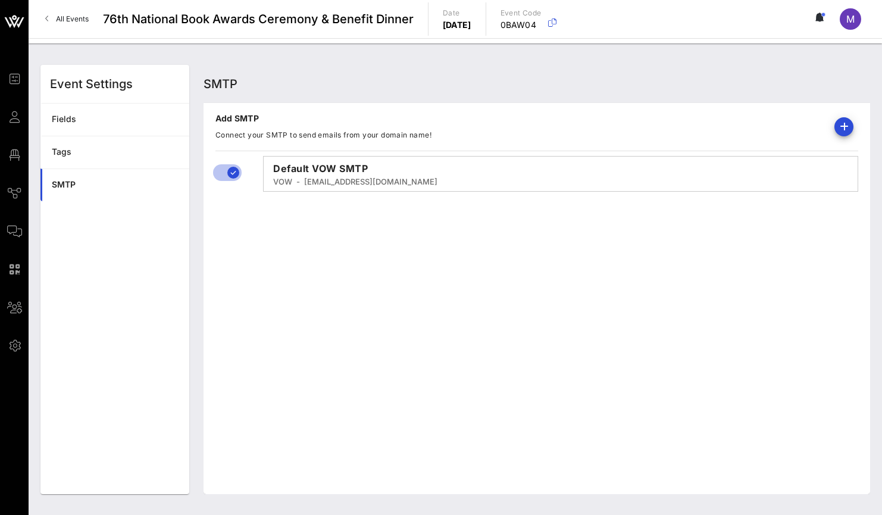
click at [127, 92] on div "Event Settings" at bounding box center [114, 84] width 149 height 38
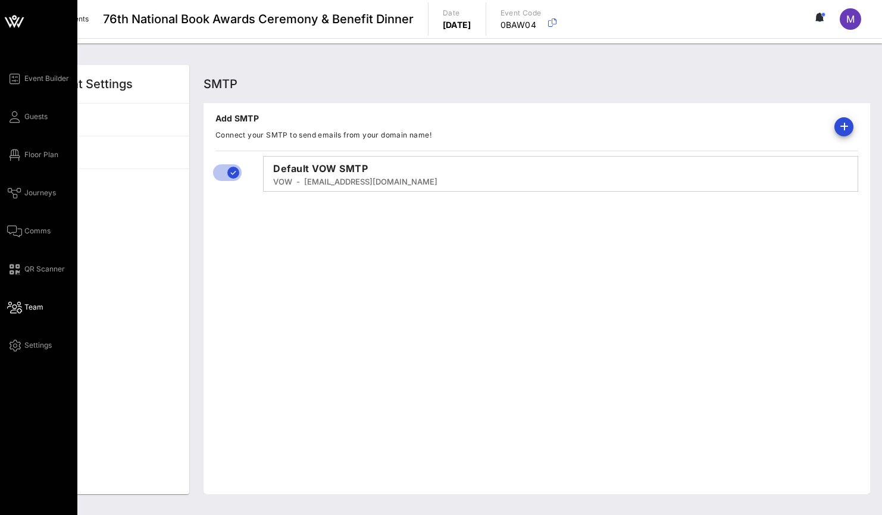
click at [32, 307] on span "Team" at bounding box center [33, 307] width 19 height 11
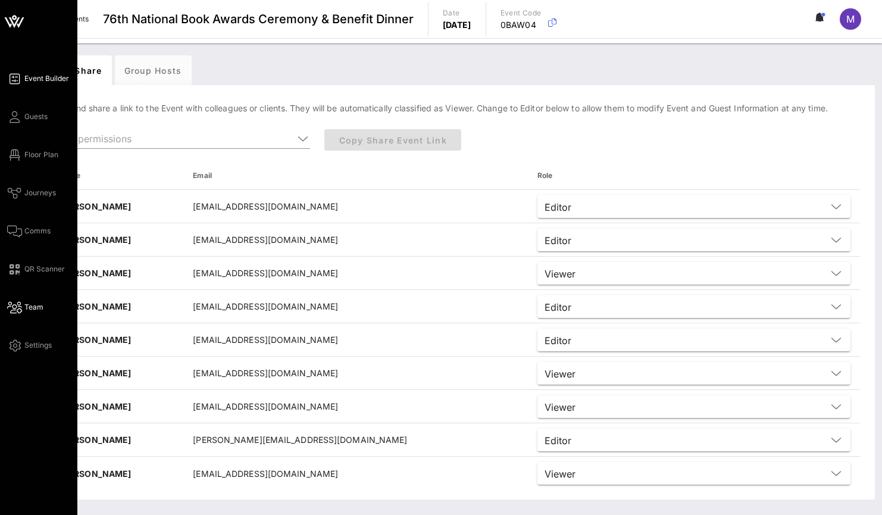
click at [30, 77] on span "Event Builder" at bounding box center [46, 78] width 45 height 11
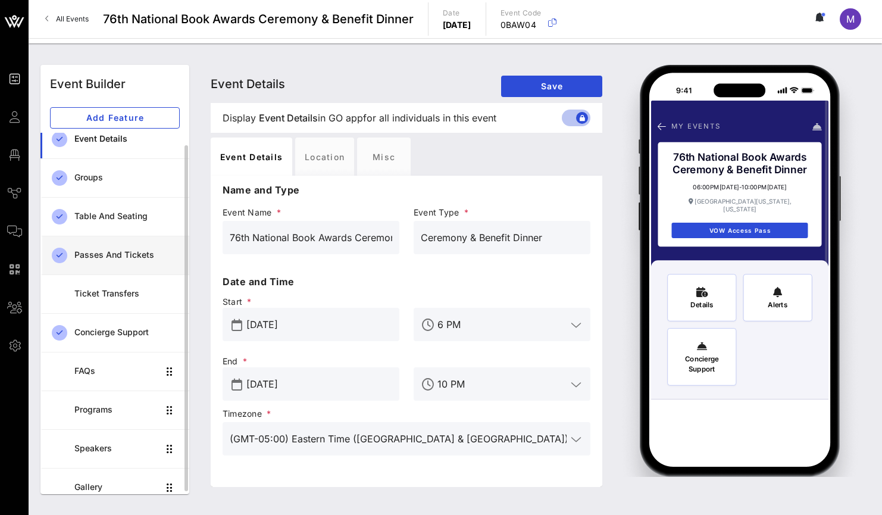
scroll to position [21, 0]
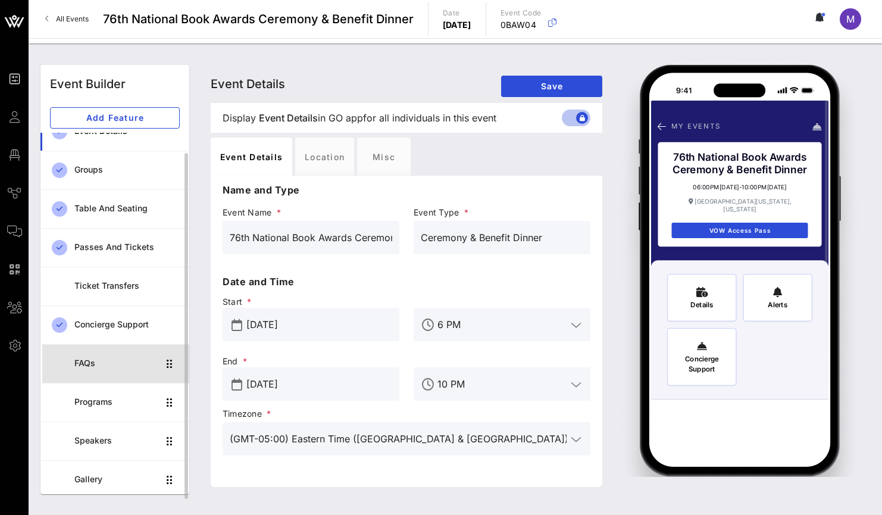
click at [132, 354] on div "FAQs" at bounding box center [116, 363] width 84 height 24
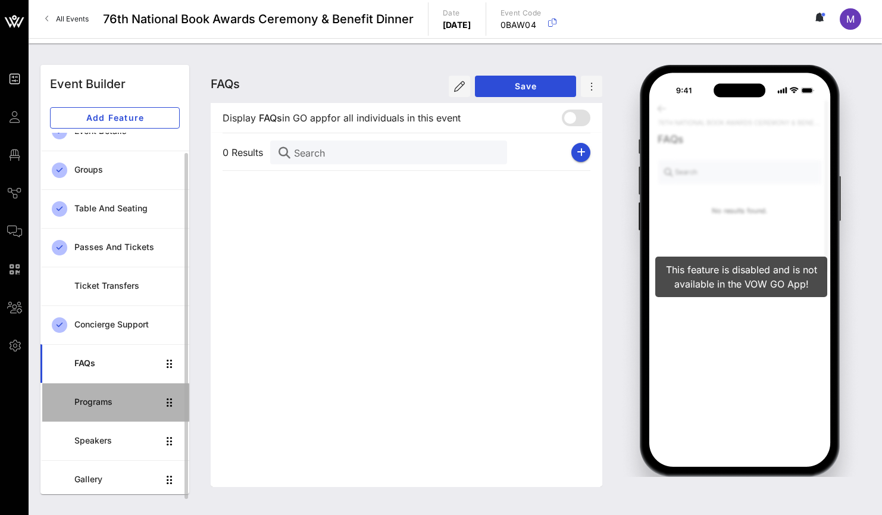
click at [126, 411] on div "Programs" at bounding box center [116, 402] width 84 height 24
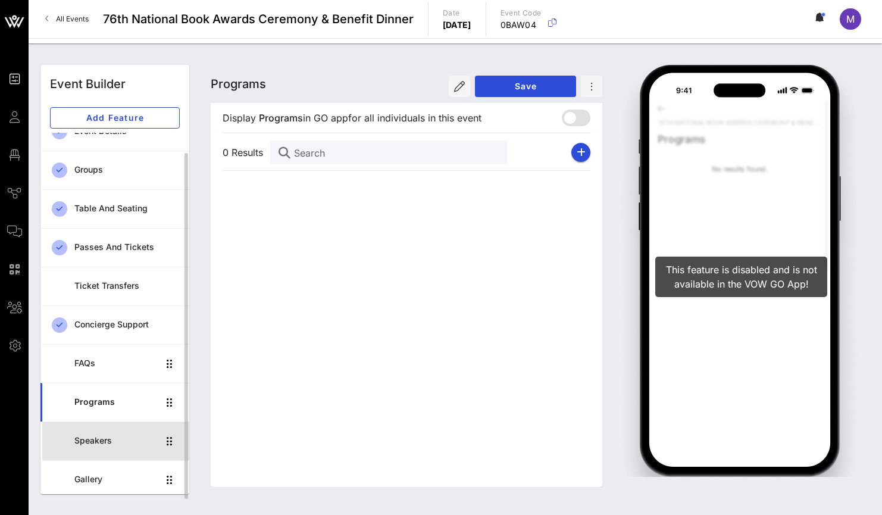
click at [129, 453] on div "Speakers" at bounding box center [116, 441] width 84 height 24
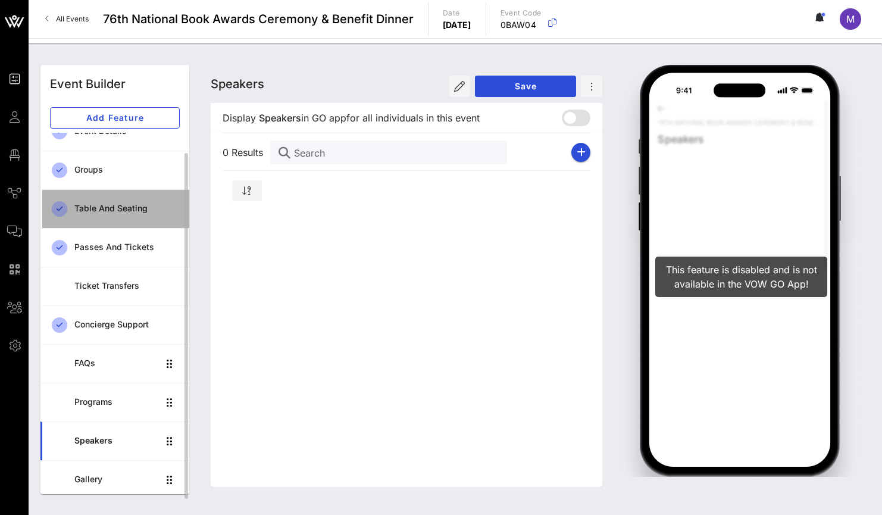
click at [113, 202] on div "Table and Seating" at bounding box center [126, 209] width 105 height 24
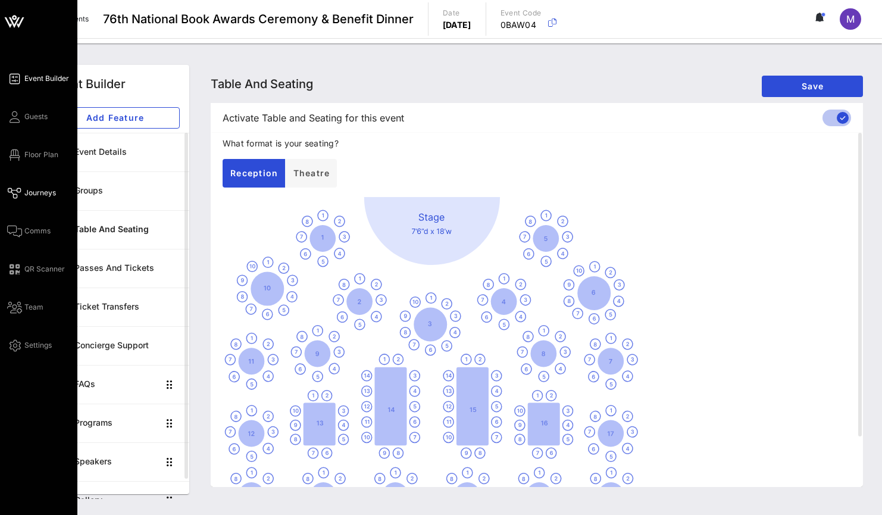
click at [35, 190] on span "Journeys" at bounding box center [40, 193] width 32 height 11
